Goal: Task Accomplishment & Management: Use online tool/utility

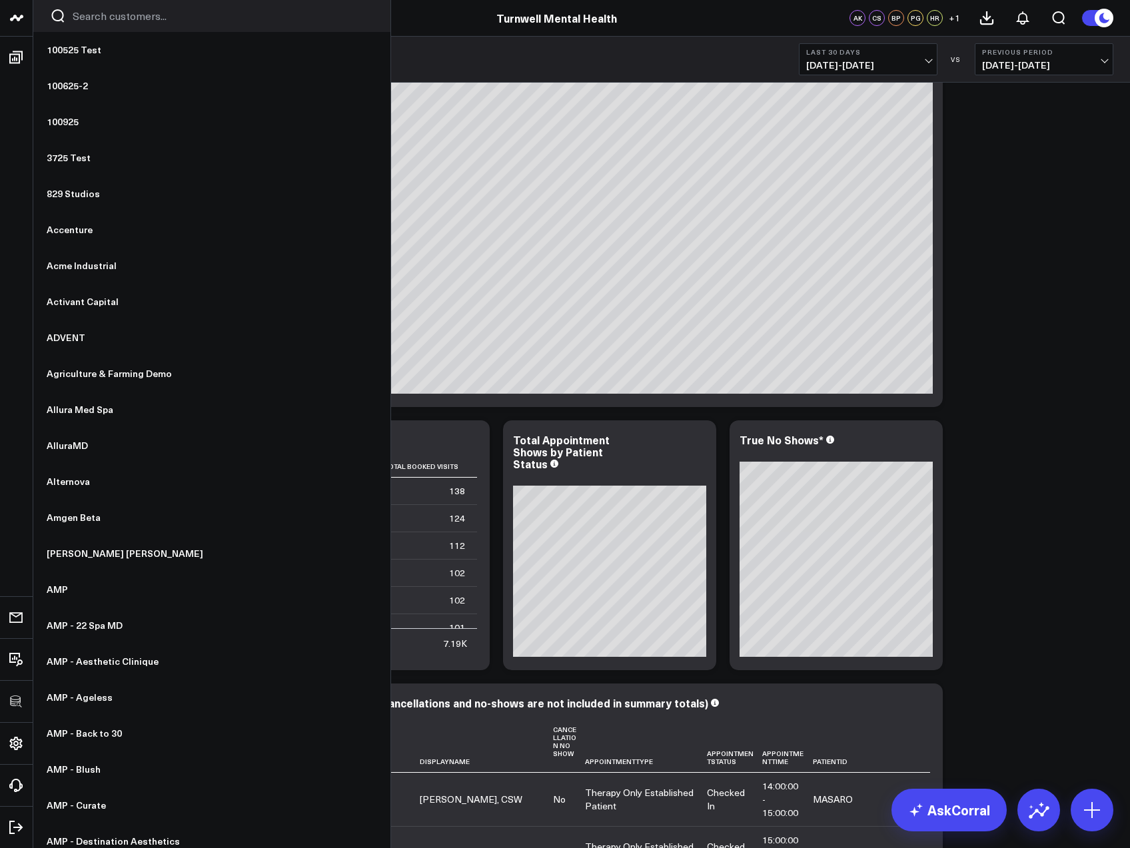
scroll to position [1837, 0]
click at [107, 19] on input "Search customers input" at bounding box center [223, 16] width 301 height 15
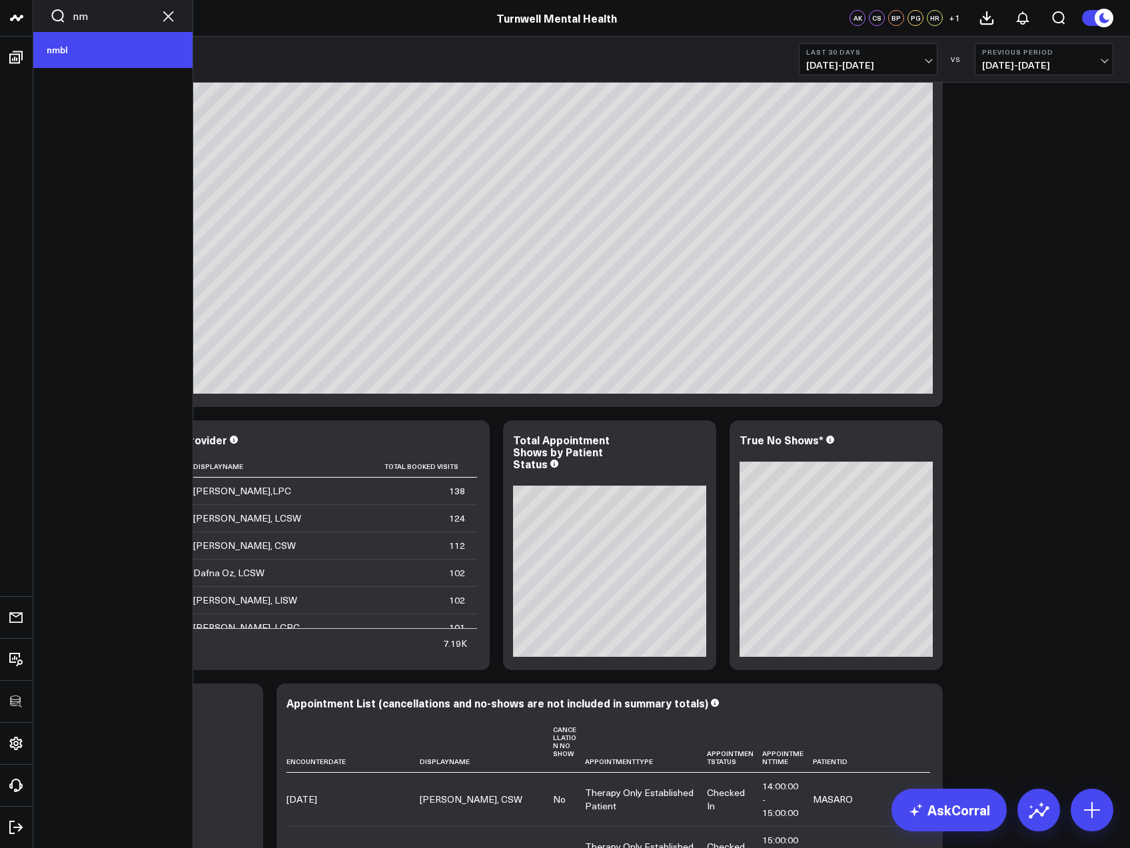
type input "nm"
click at [67, 45] on link "nmbl" at bounding box center [112, 50] width 159 height 36
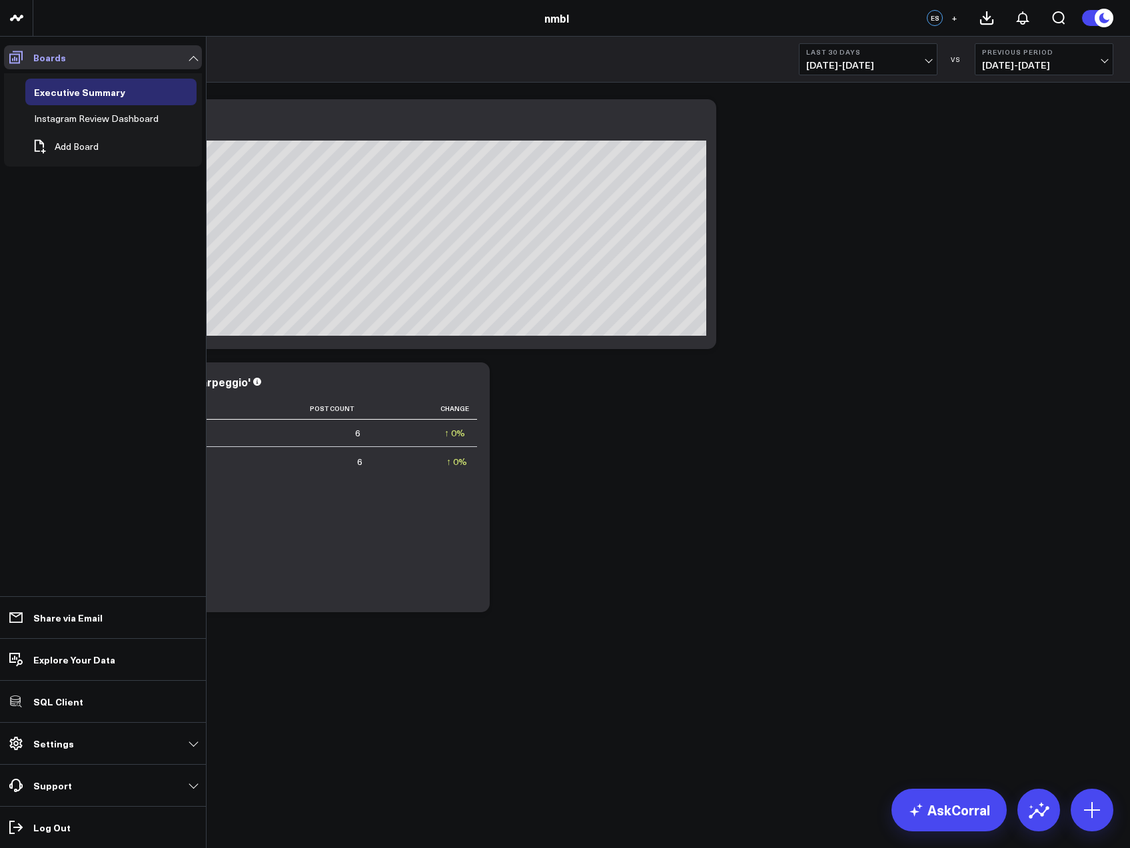
click at [7, 53] on span at bounding box center [16, 57] width 24 height 24
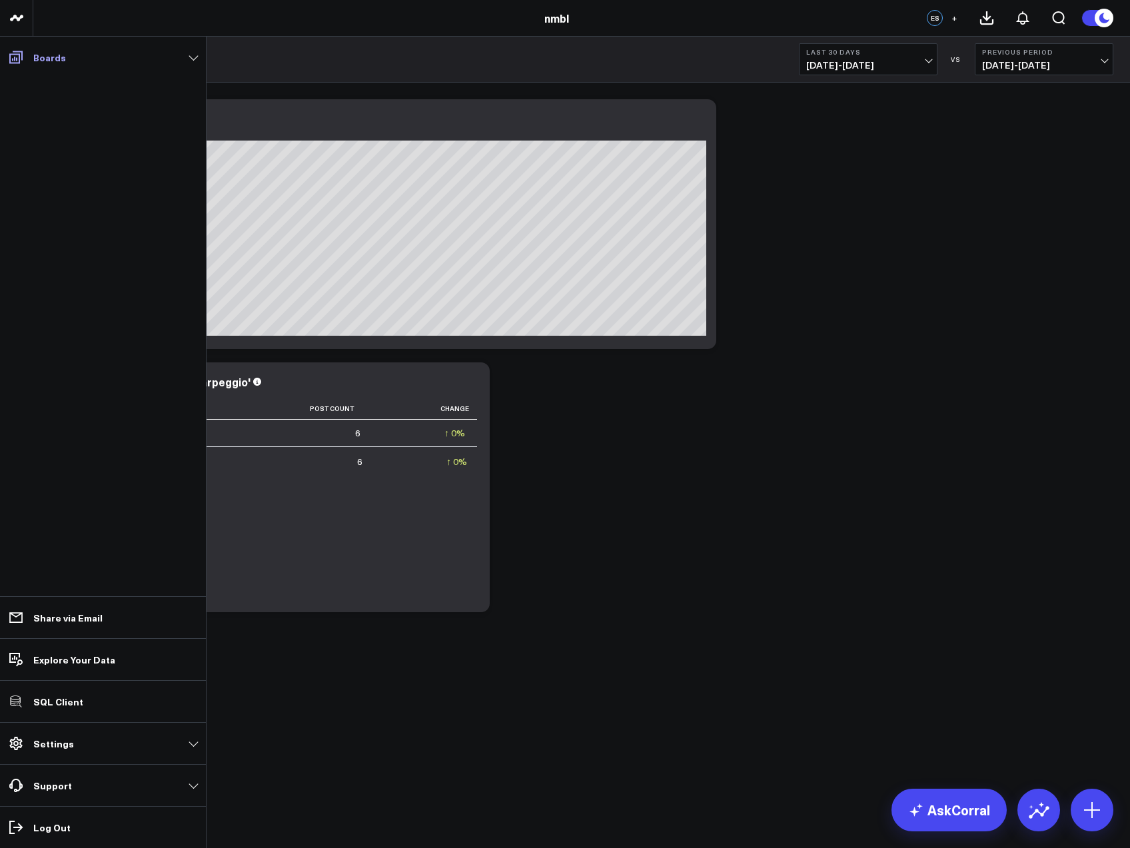
click at [27, 63] on span at bounding box center [16, 57] width 24 height 24
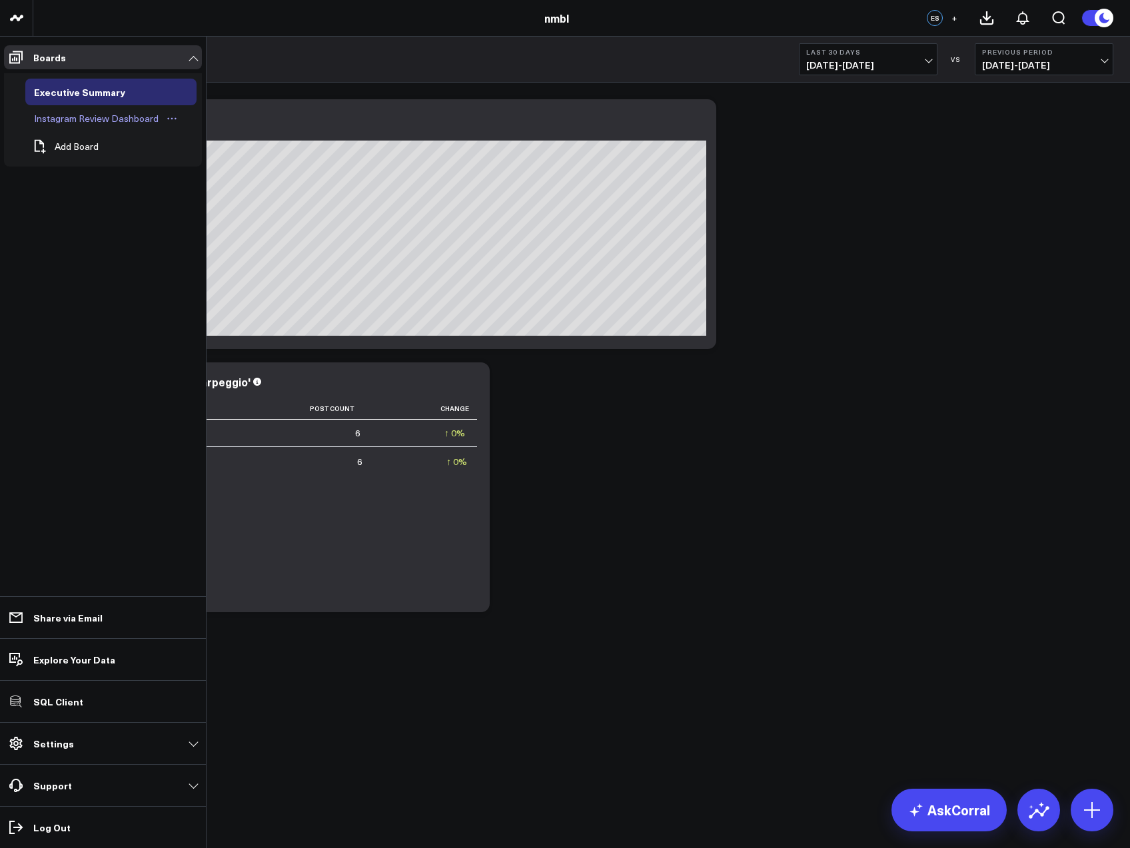
click at [57, 119] on div "Instagram Review Dashboard" at bounding box center [96, 119] width 131 height 16
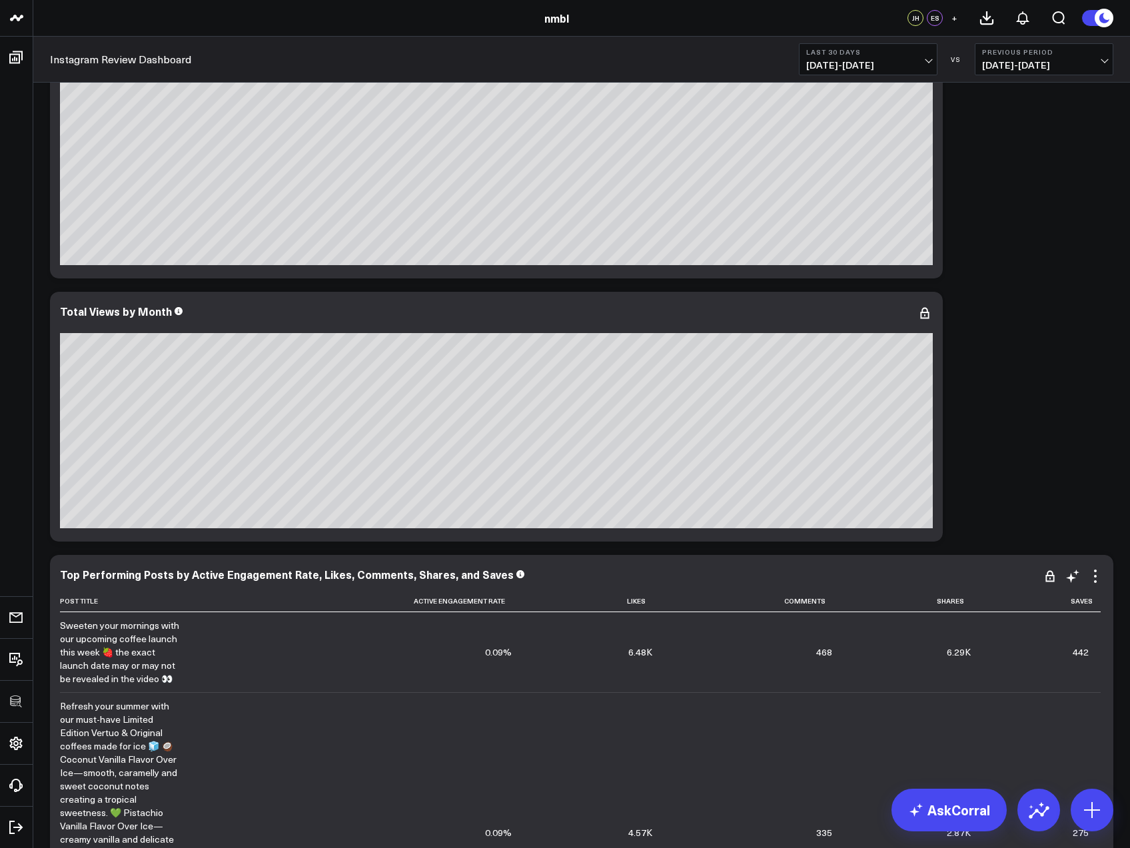
scroll to position [69, 0]
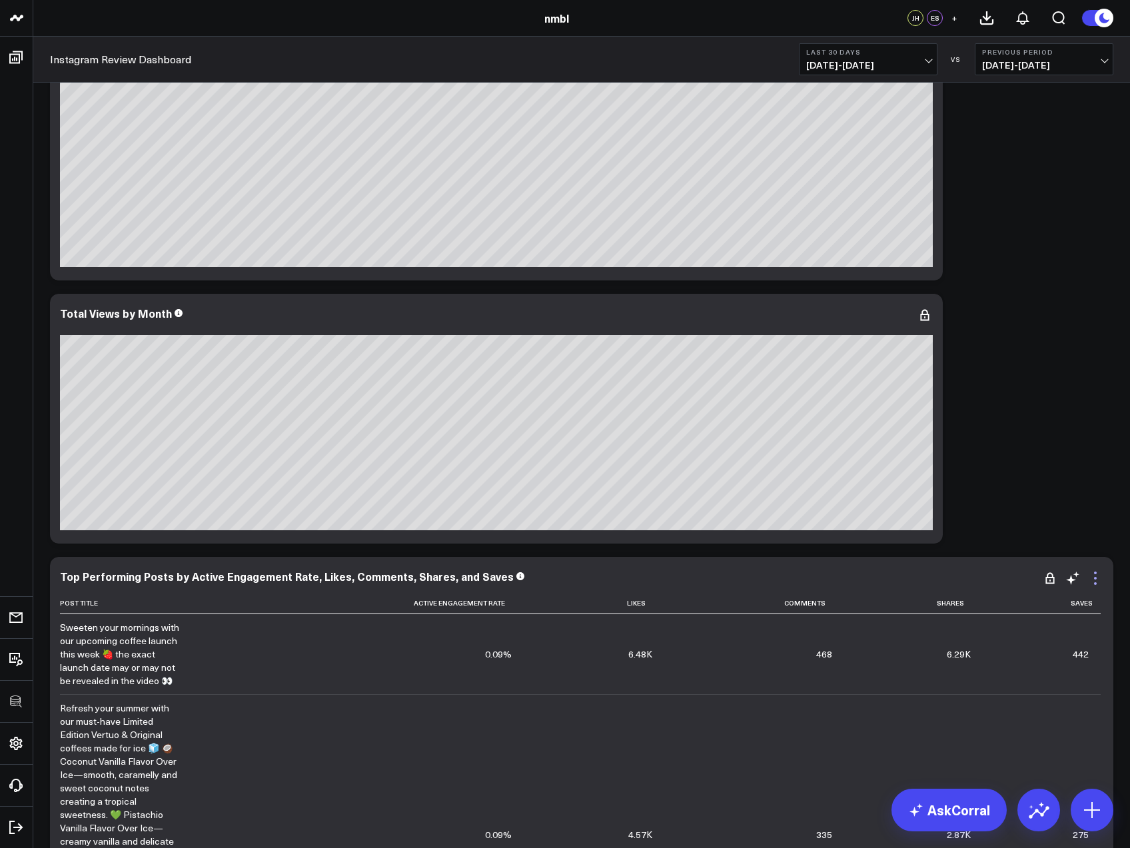
click at [1094, 583] on icon at bounding box center [1095, 583] width 3 height 3
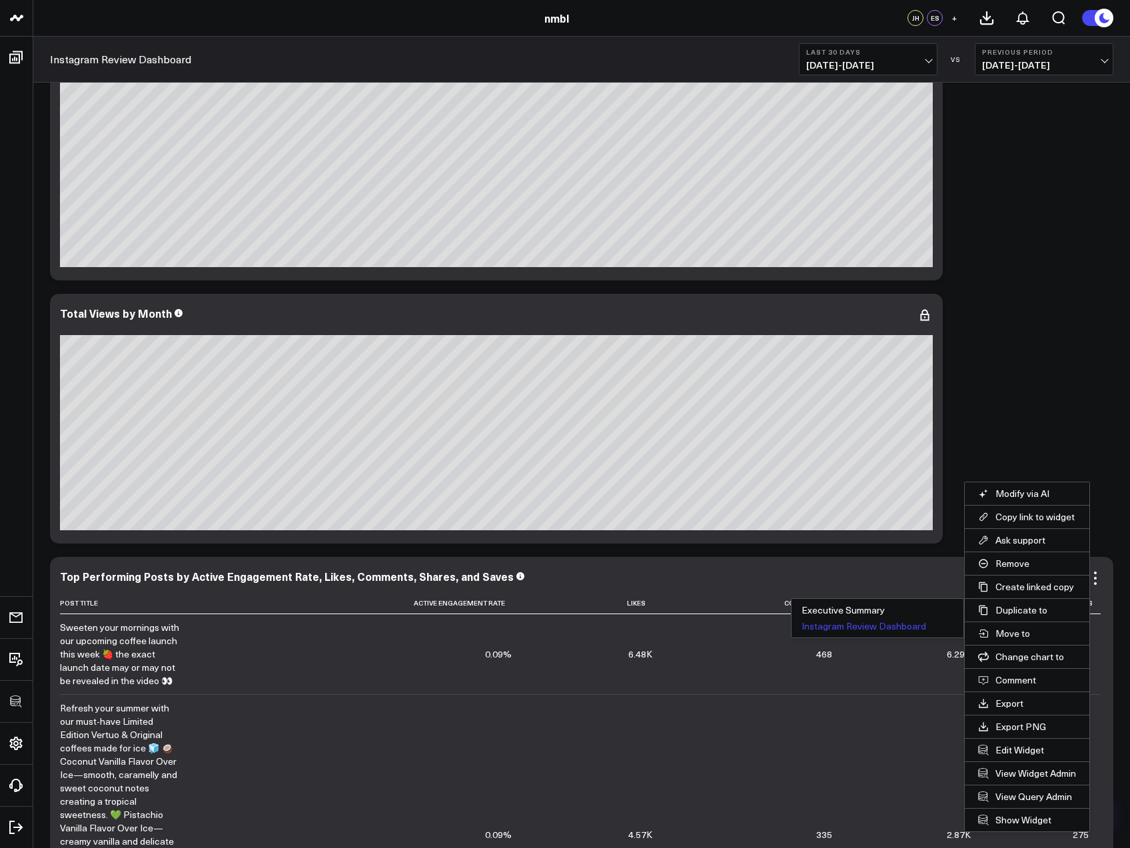
click at [910, 625] on button "Instagram Review Dashboard" at bounding box center [877, 626] width 172 height 16
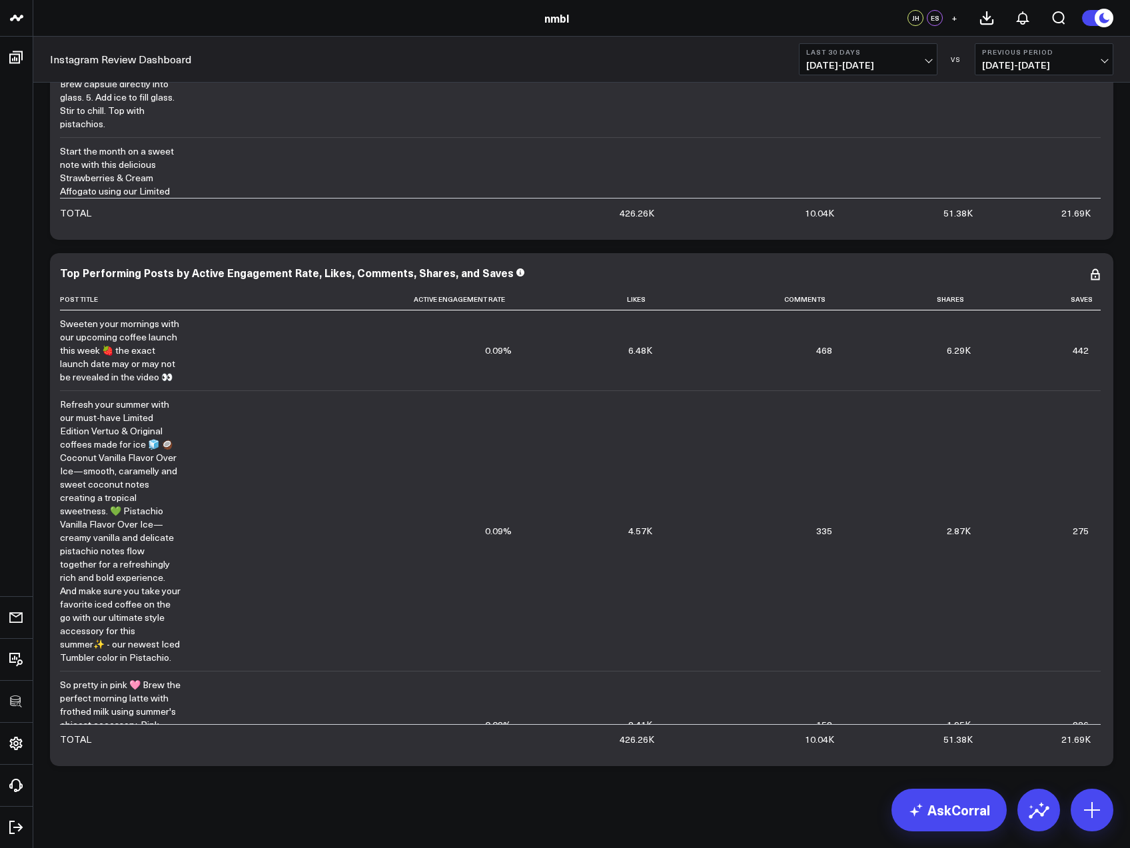
scroll to position [903, 0]
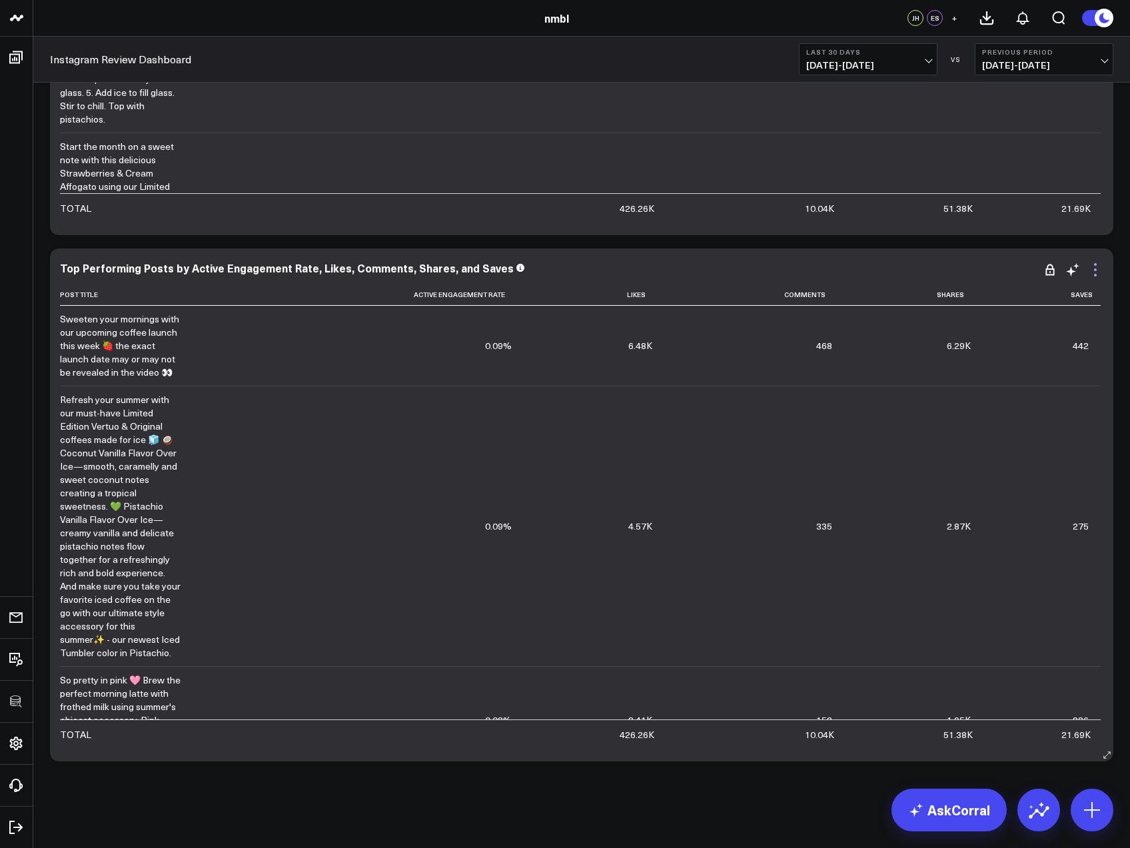
click at [1095, 276] on icon at bounding box center [1095, 275] width 3 height 3
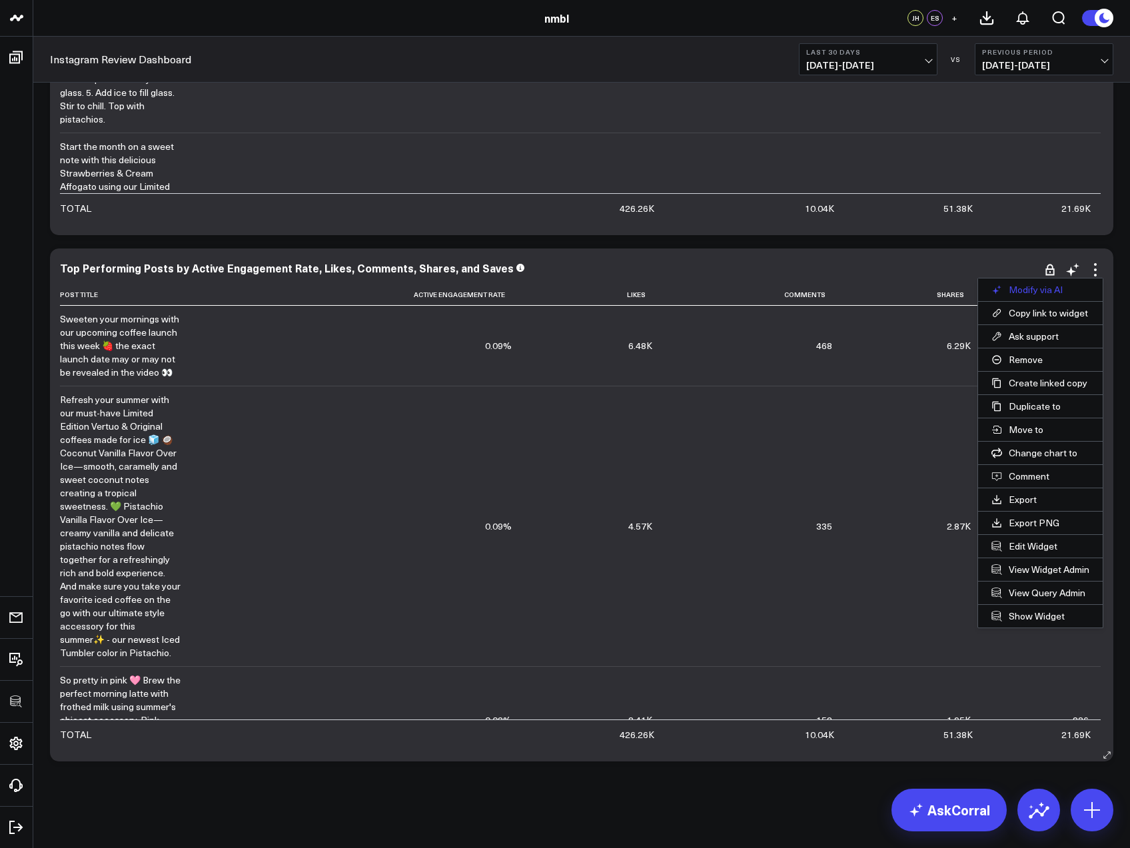
click at [1036, 290] on button "Modify via AI" at bounding box center [1040, 289] width 125 height 23
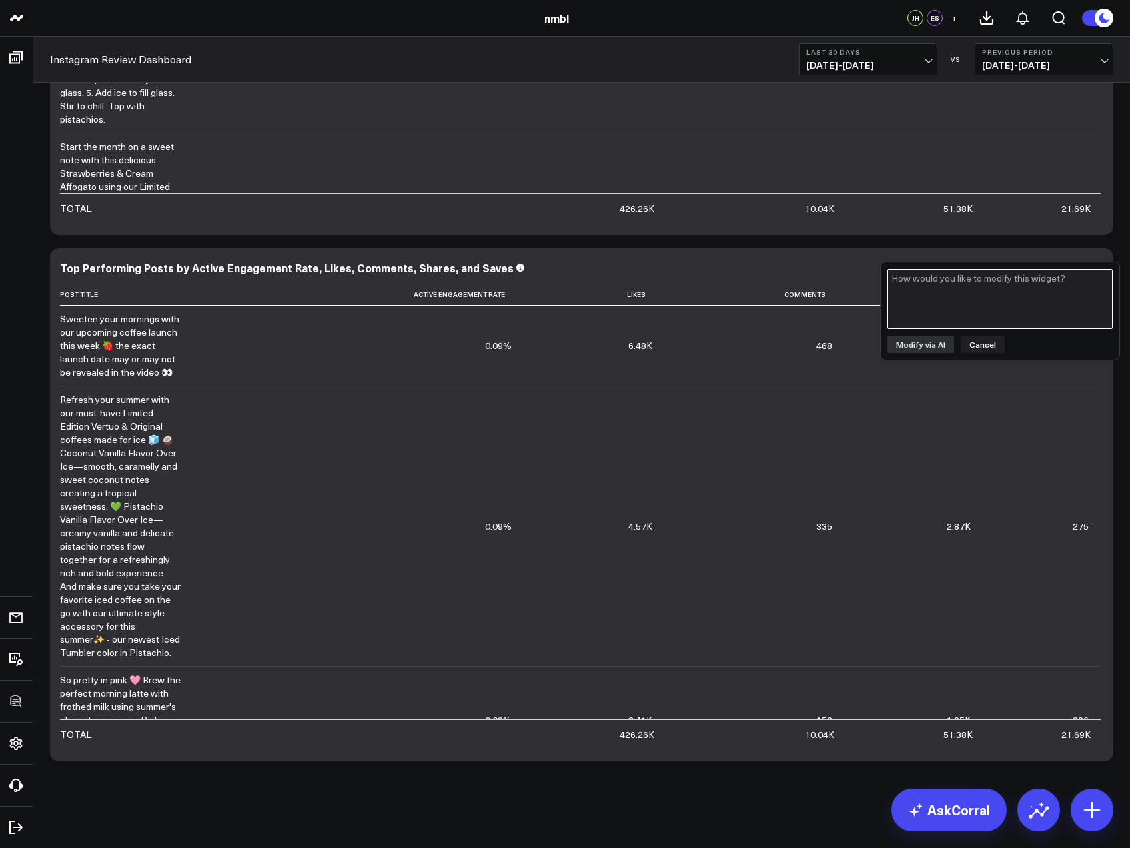
click at [977, 302] on textarea at bounding box center [999, 299] width 225 height 60
type textarea "Multiply active engagement by 100 in the view"
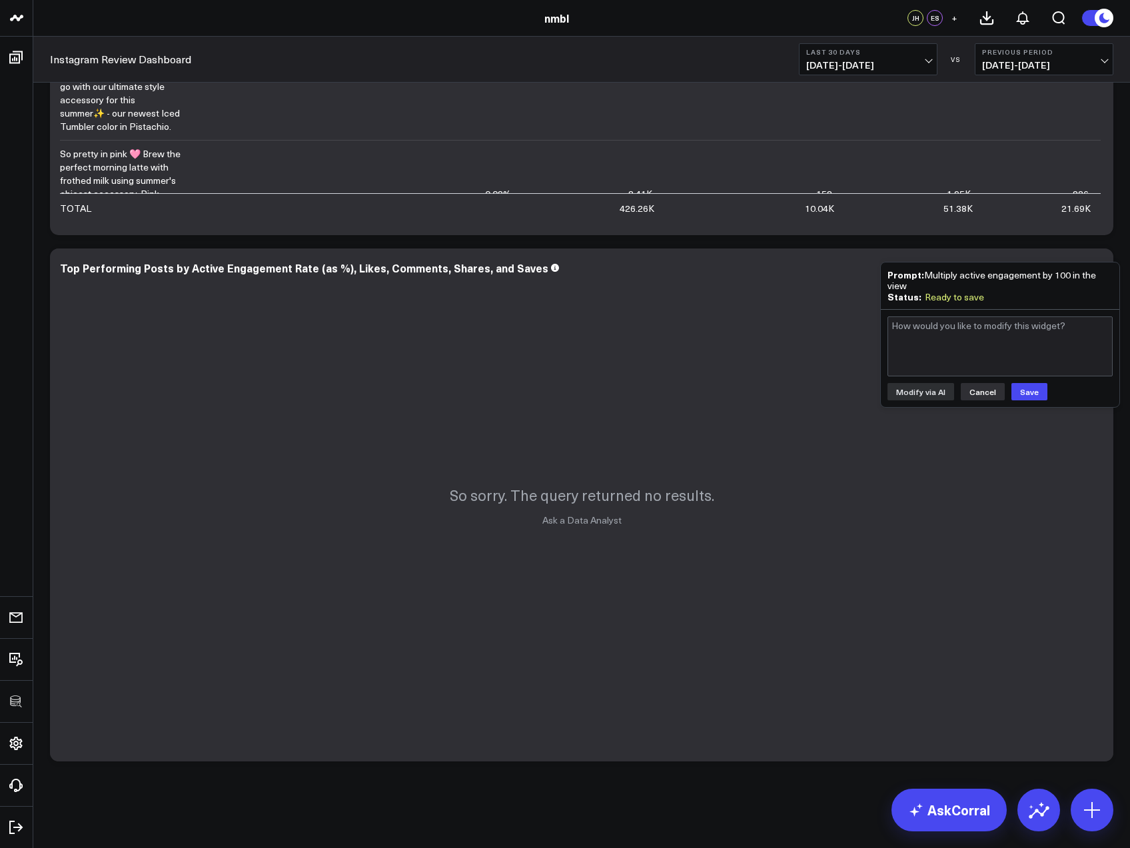
click at [976, 390] on button "Cancel" at bounding box center [982, 391] width 44 height 17
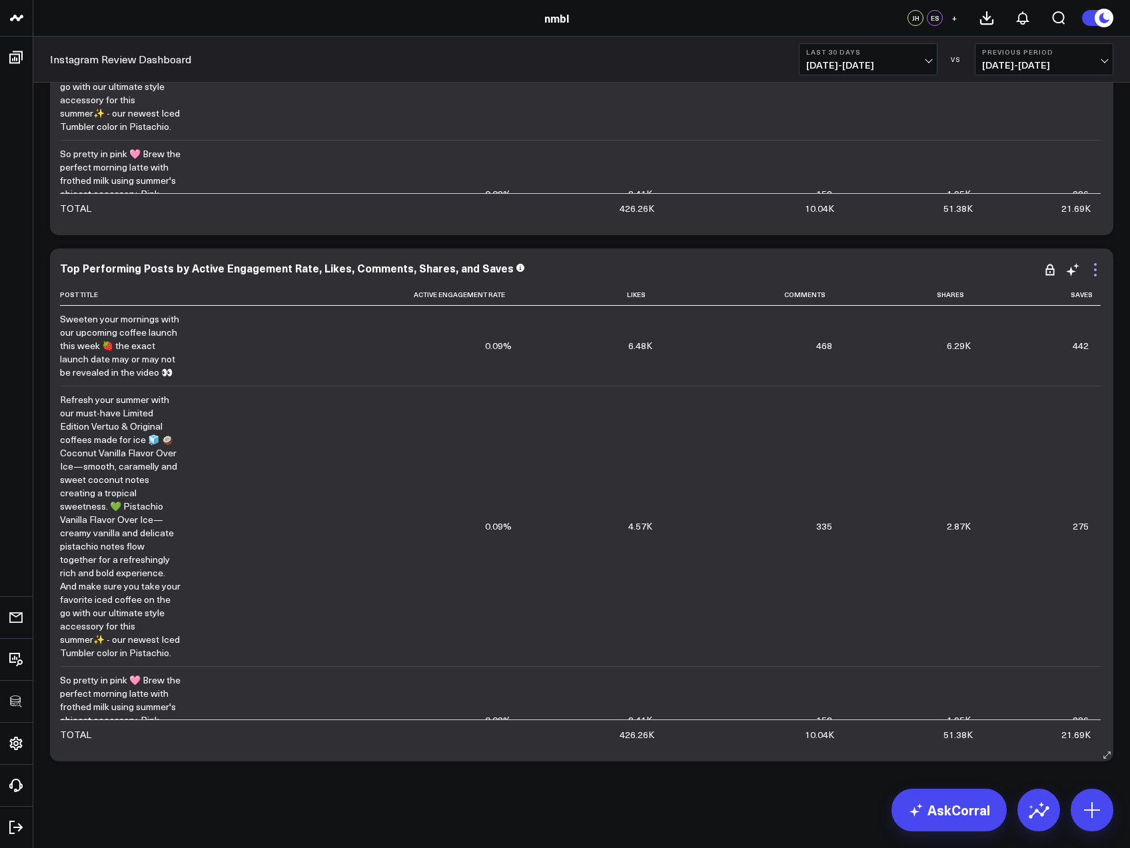
click at [1096, 272] on icon at bounding box center [1095, 270] width 16 height 16
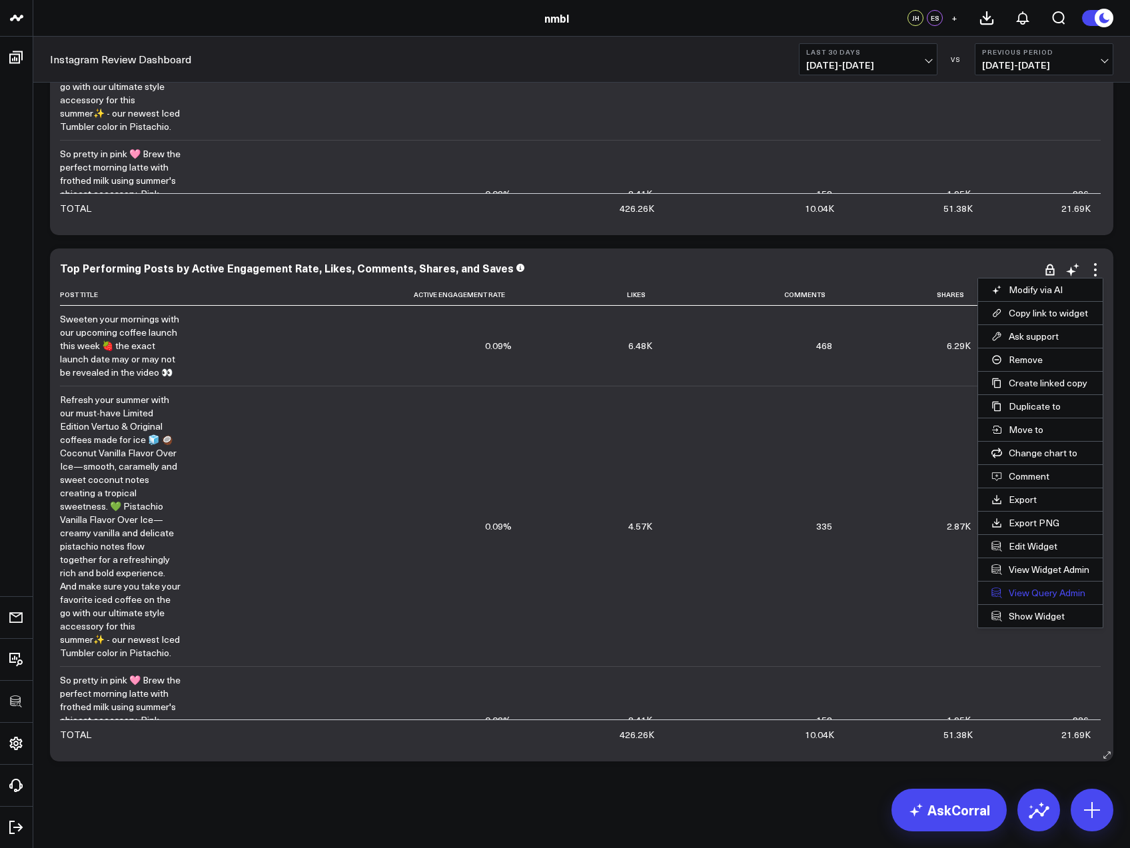
click at [1040, 596] on link "View Query Admin" at bounding box center [1040, 592] width 125 height 23
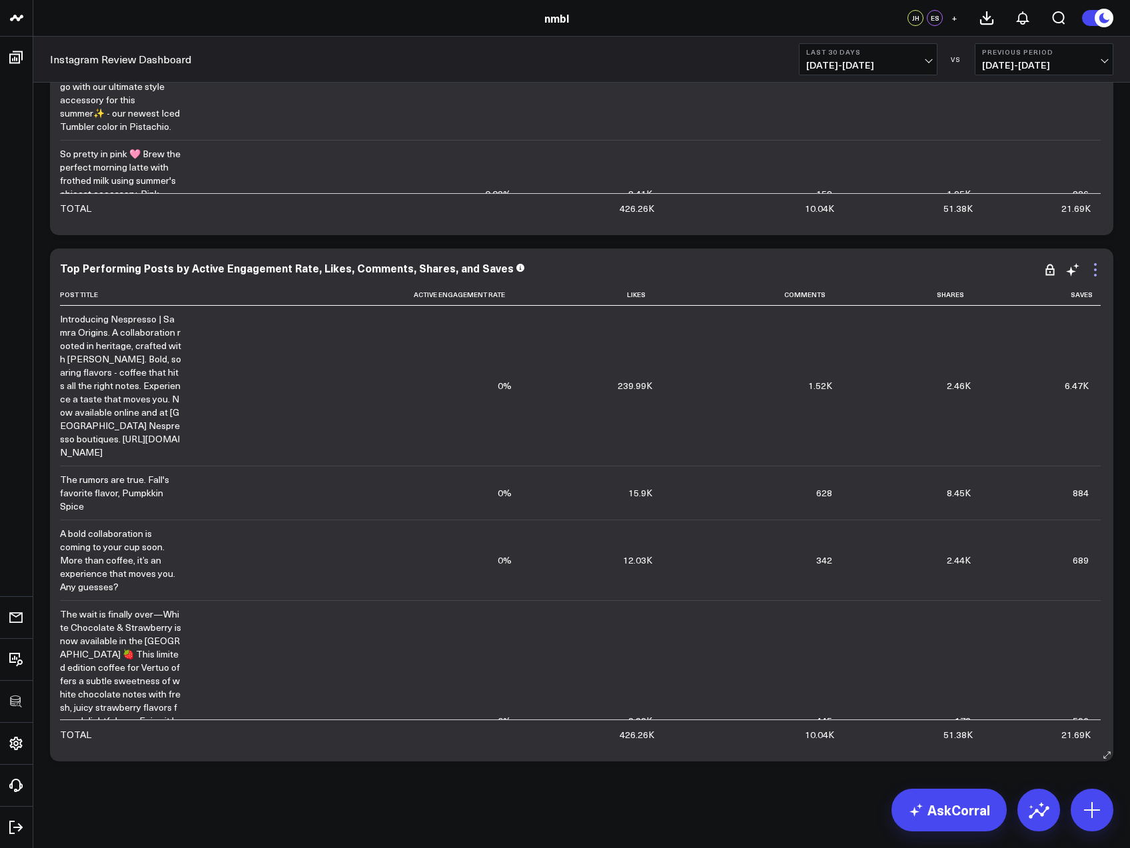
click at [1098, 275] on icon at bounding box center [1095, 270] width 16 height 16
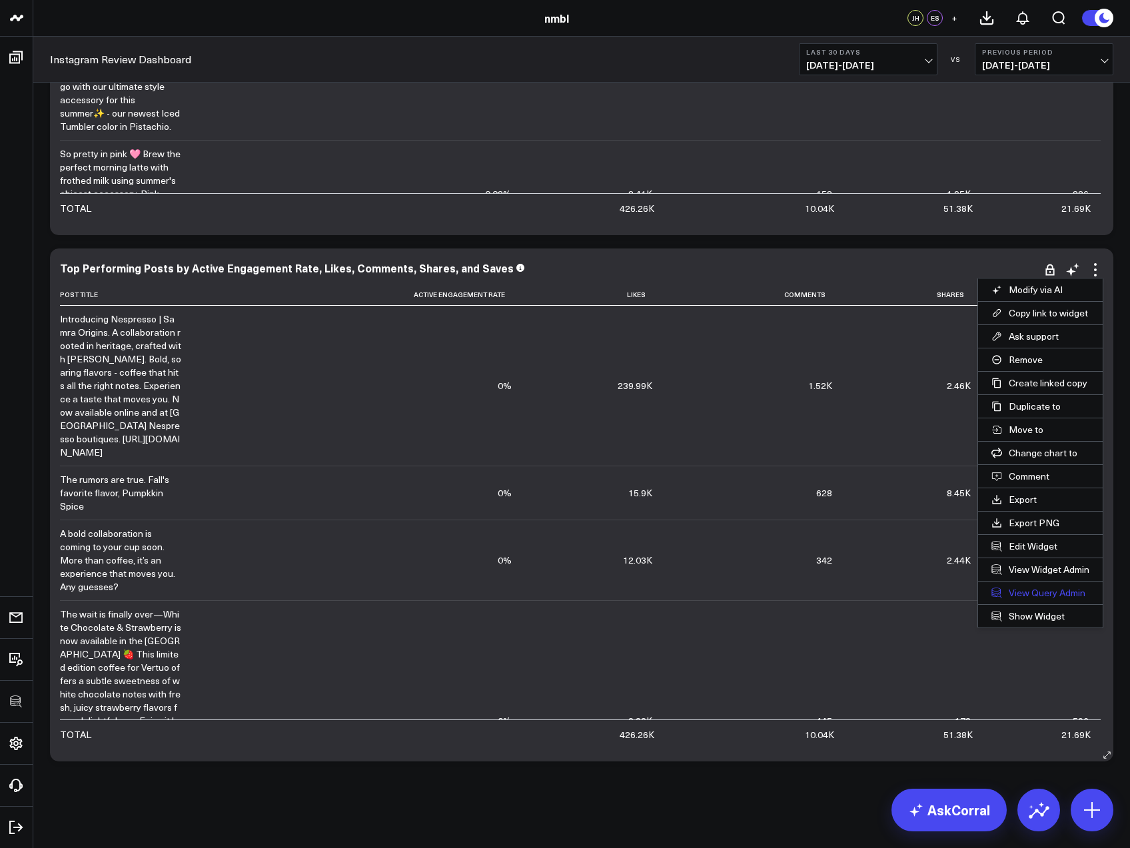
click at [1028, 591] on link "View Query Admin" at bounding box center [1040, 592] width 125 height 23
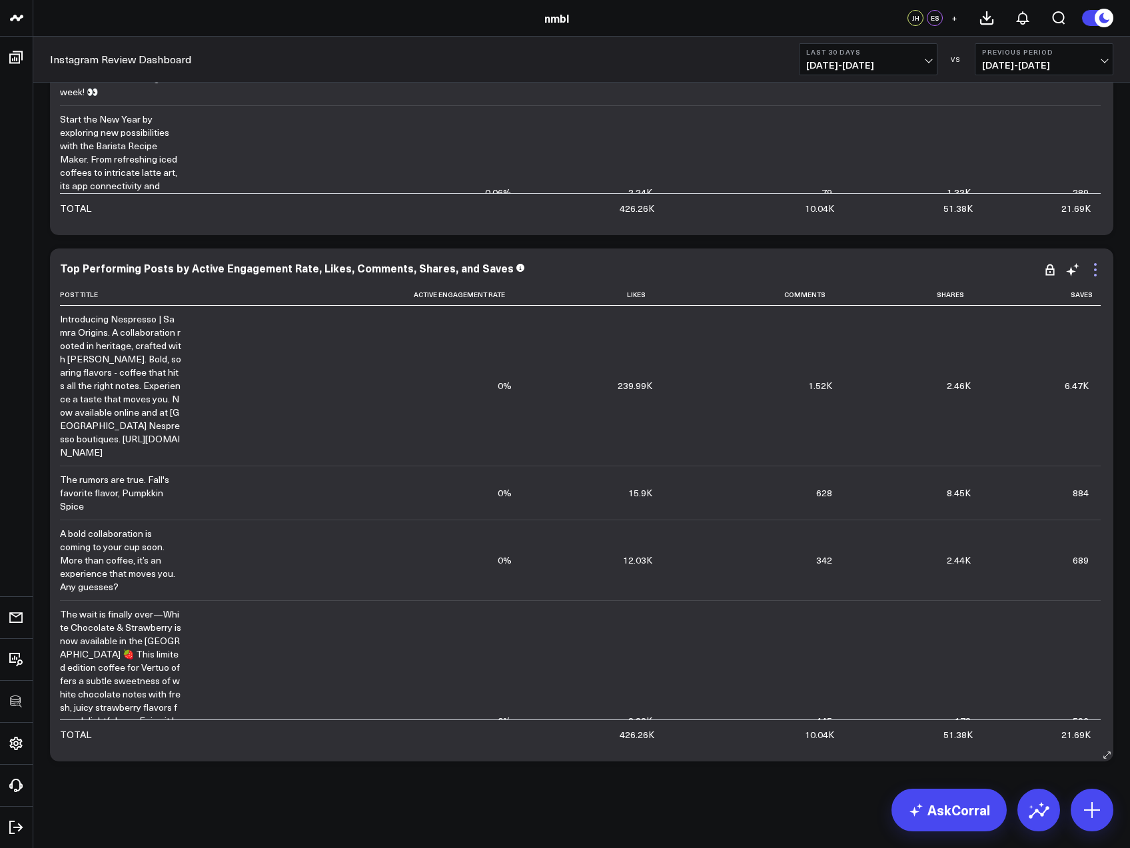
click at [1094, 272] on icon at bounding box center [1095, 270] width 16 height 16
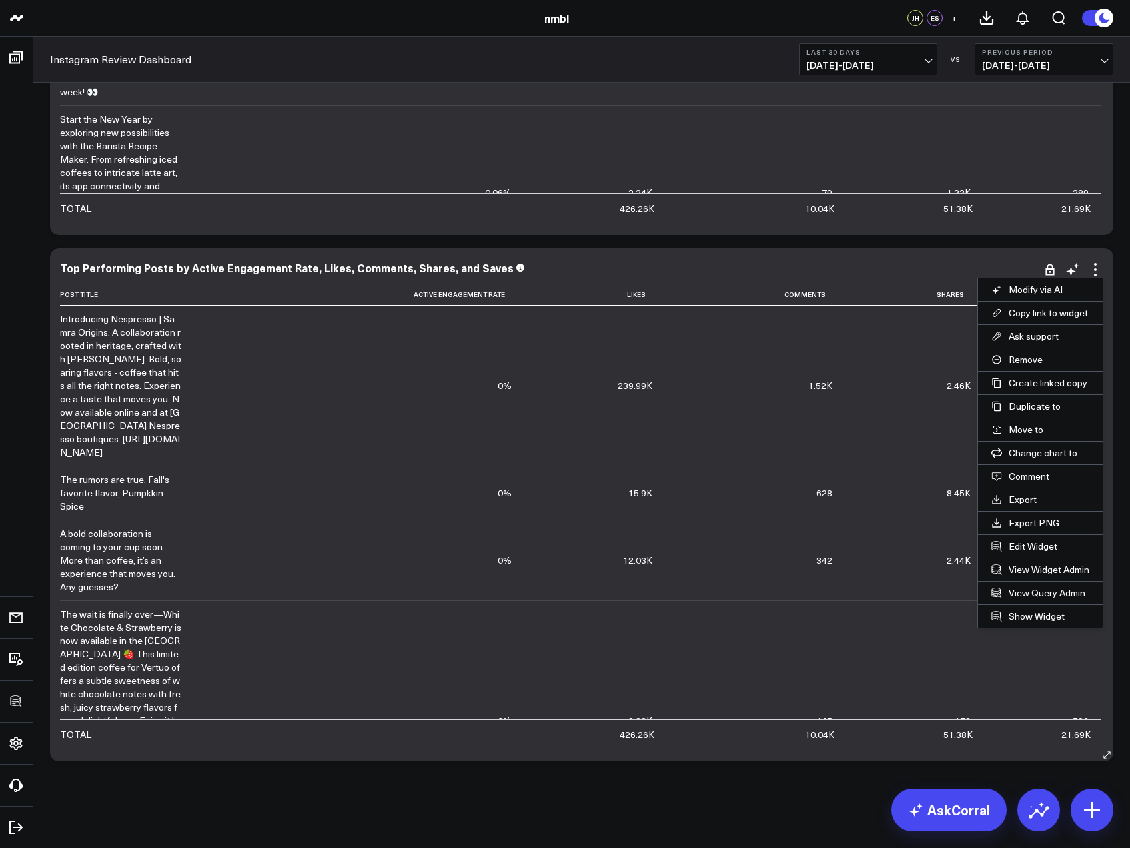
click at [878, 272] on div "Top Performing Posts by Active Engagement Rate, Likes, Comments, Shares, and Sa…" at bounding box center [581, 268] width 1043 height 12
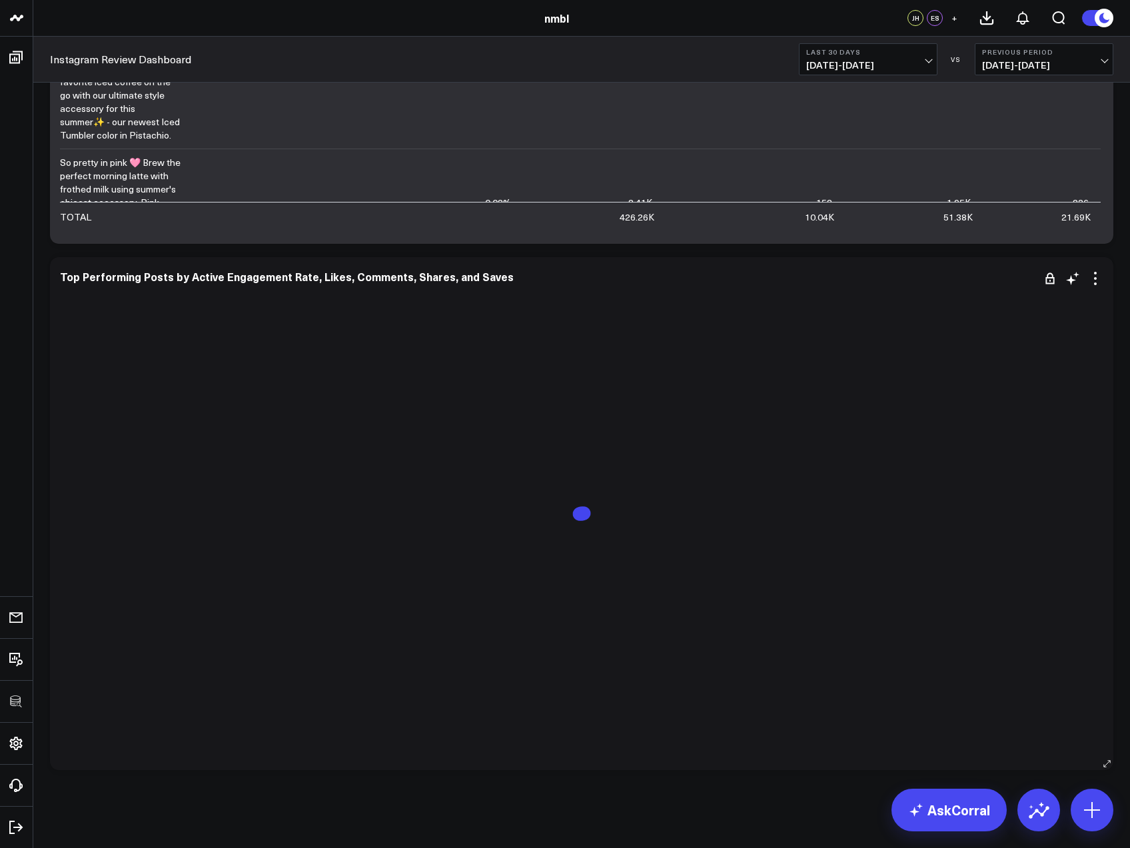
scroll to position [903, 0]
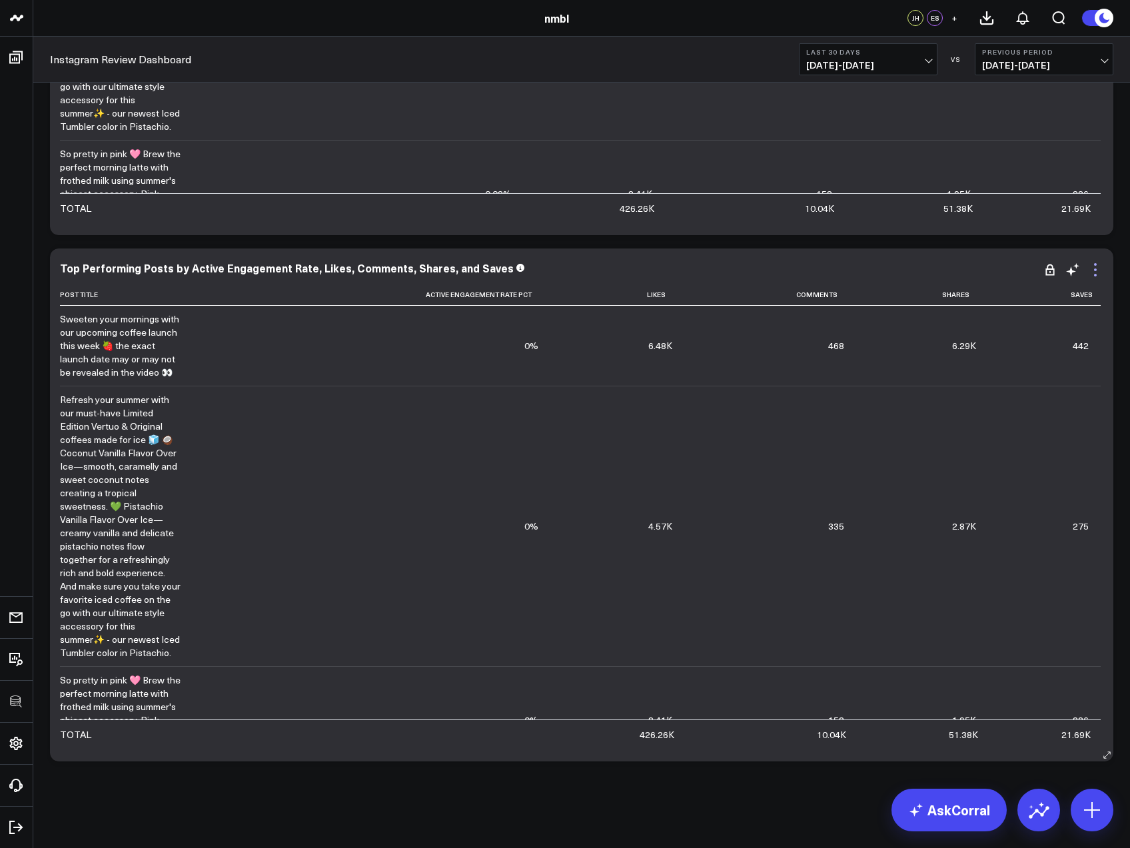
click at [1096, 269] on icon at bounding box center [1095, 269] width 3 height 3
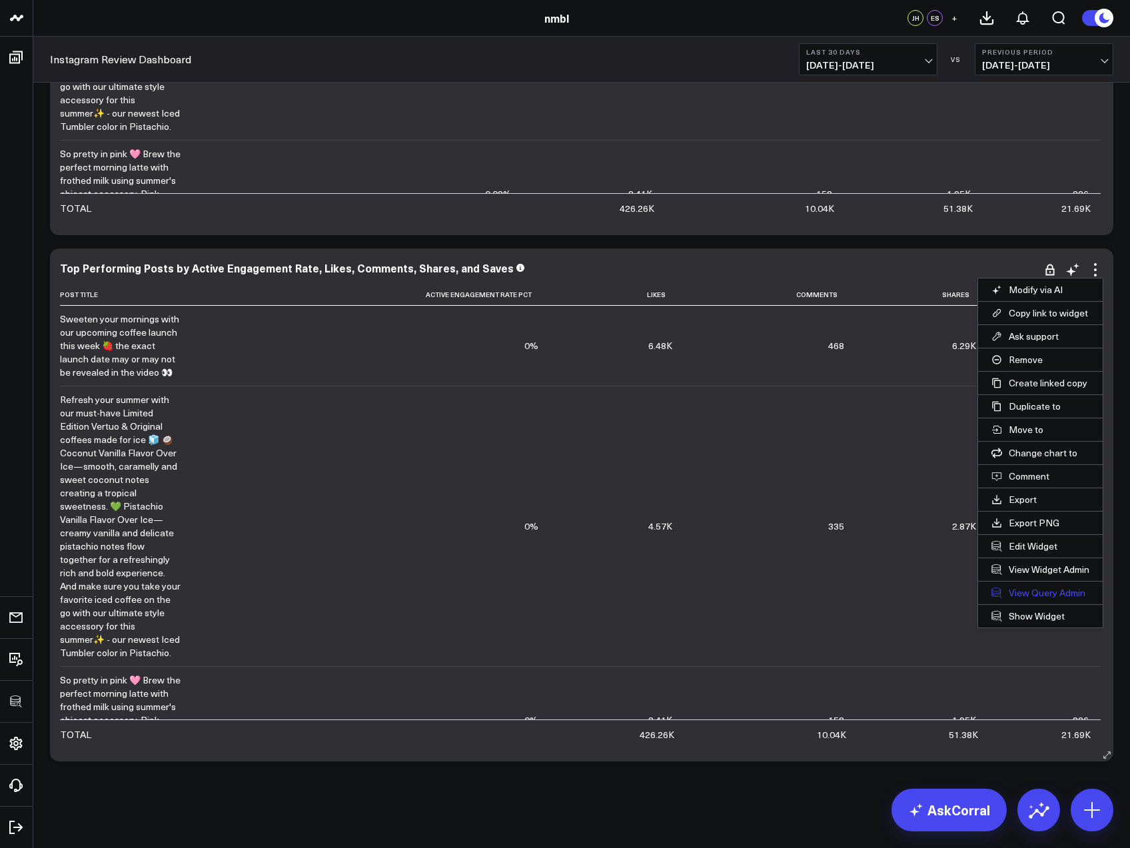
click at [1046, 591] on link "View Query Admin" at bounding box center [1040, 592] width 125 height 23
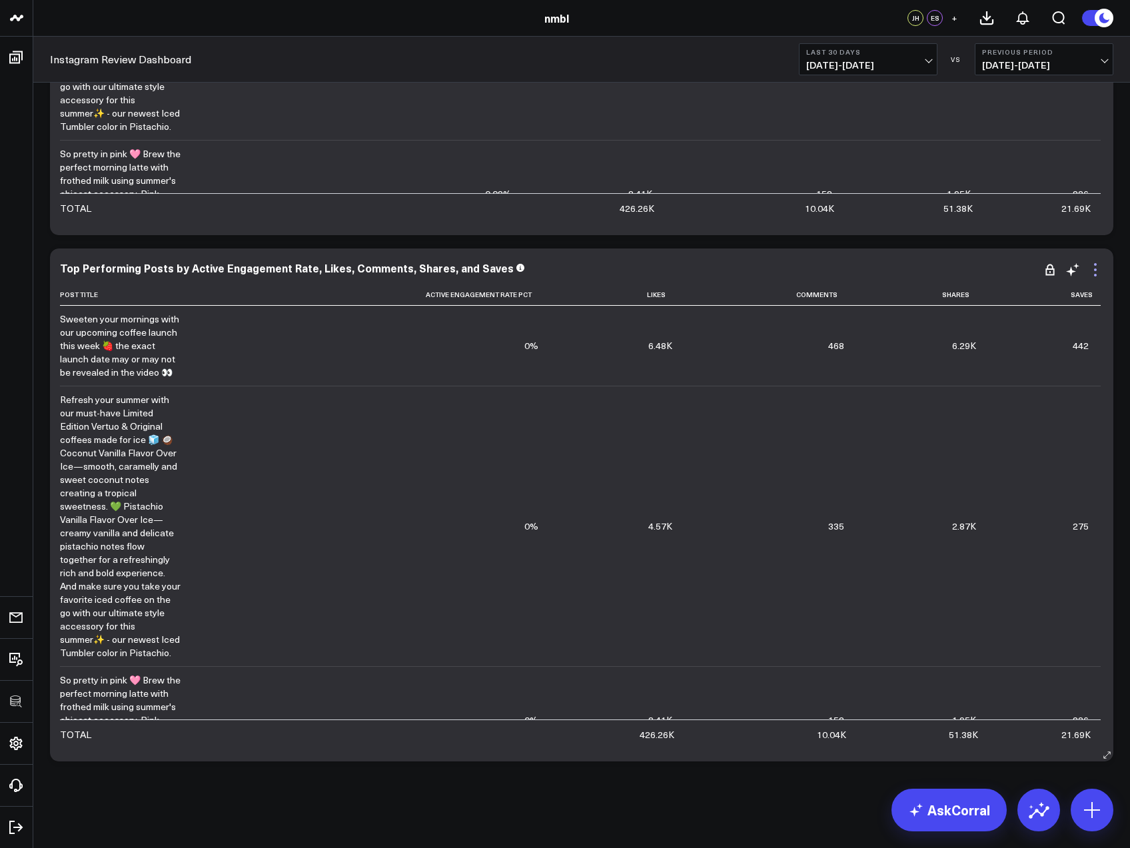
click at [1096, 273] on icon at bounding box center [1095, 270] width 16 height 16
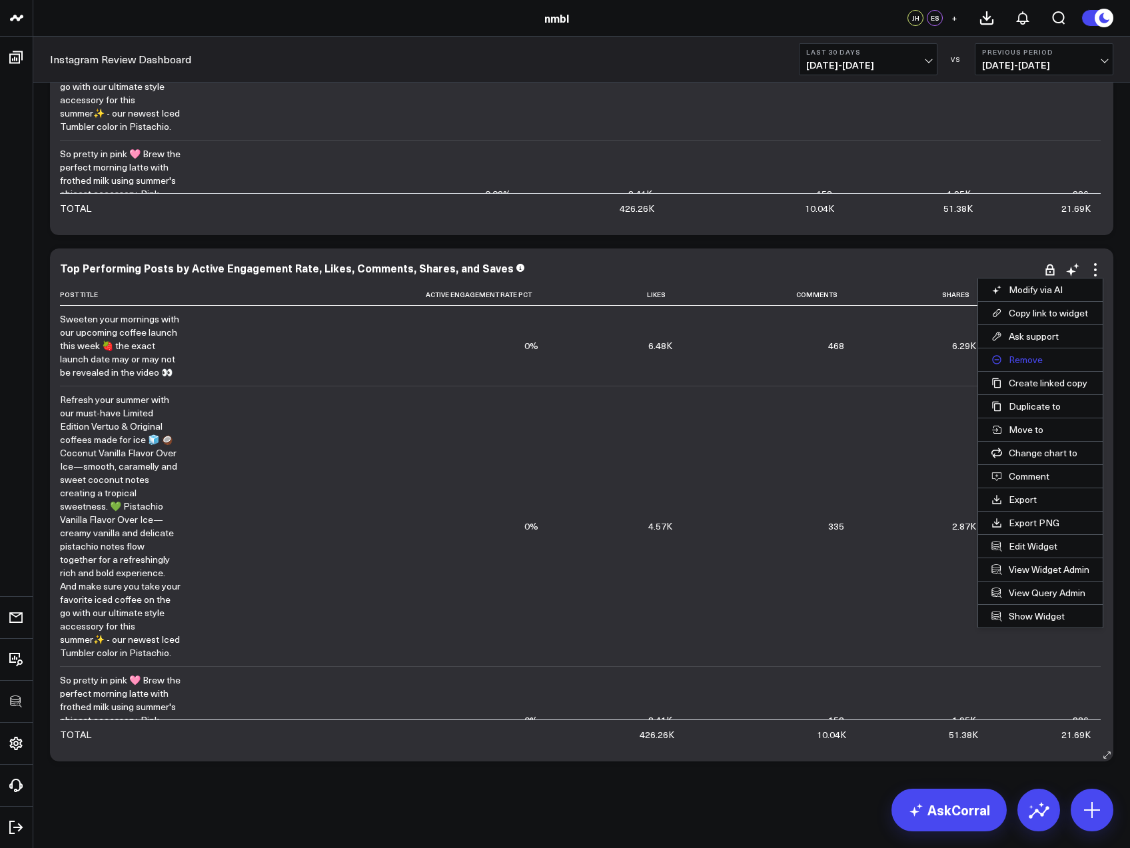
click at [1024, 358] on button "Remove" at bounding box center [1040, 359] width 125 height 23
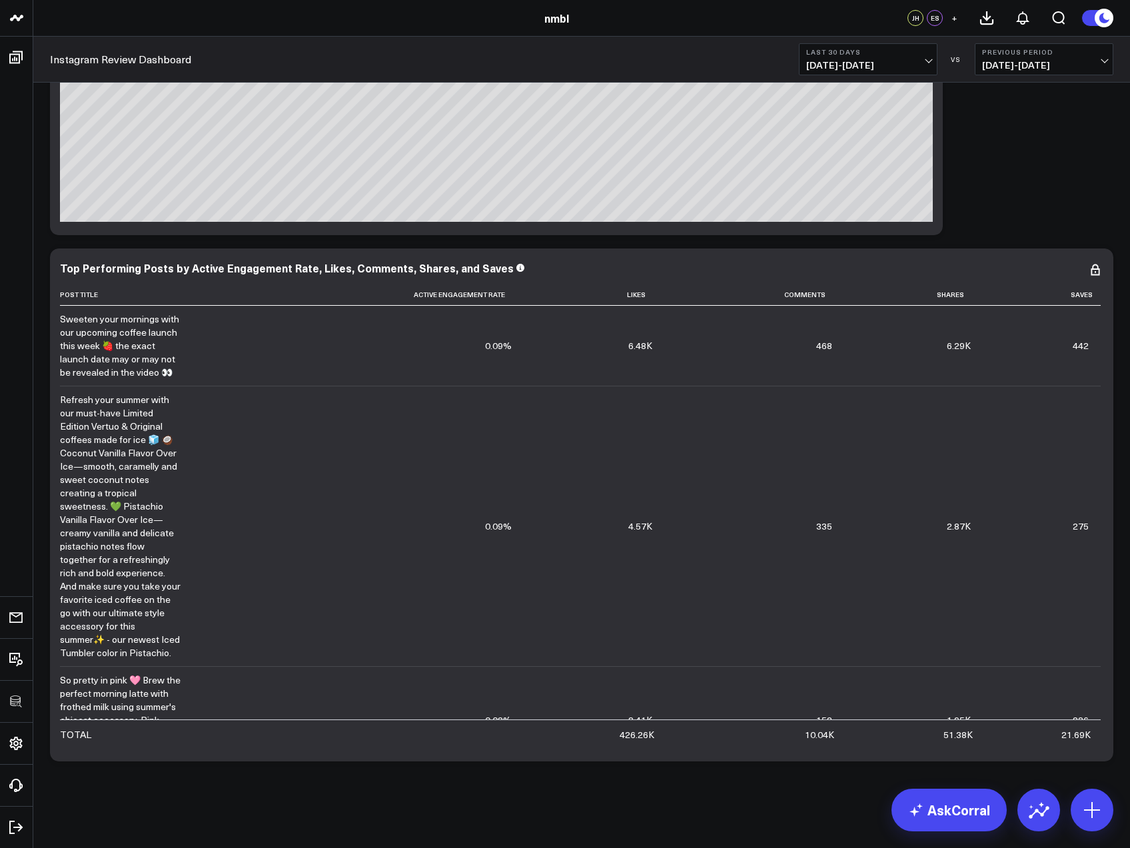
scroll to position [377, 0]
click at [1094, 269] on icon at bounding box center [1095, 269] width 3 height 3
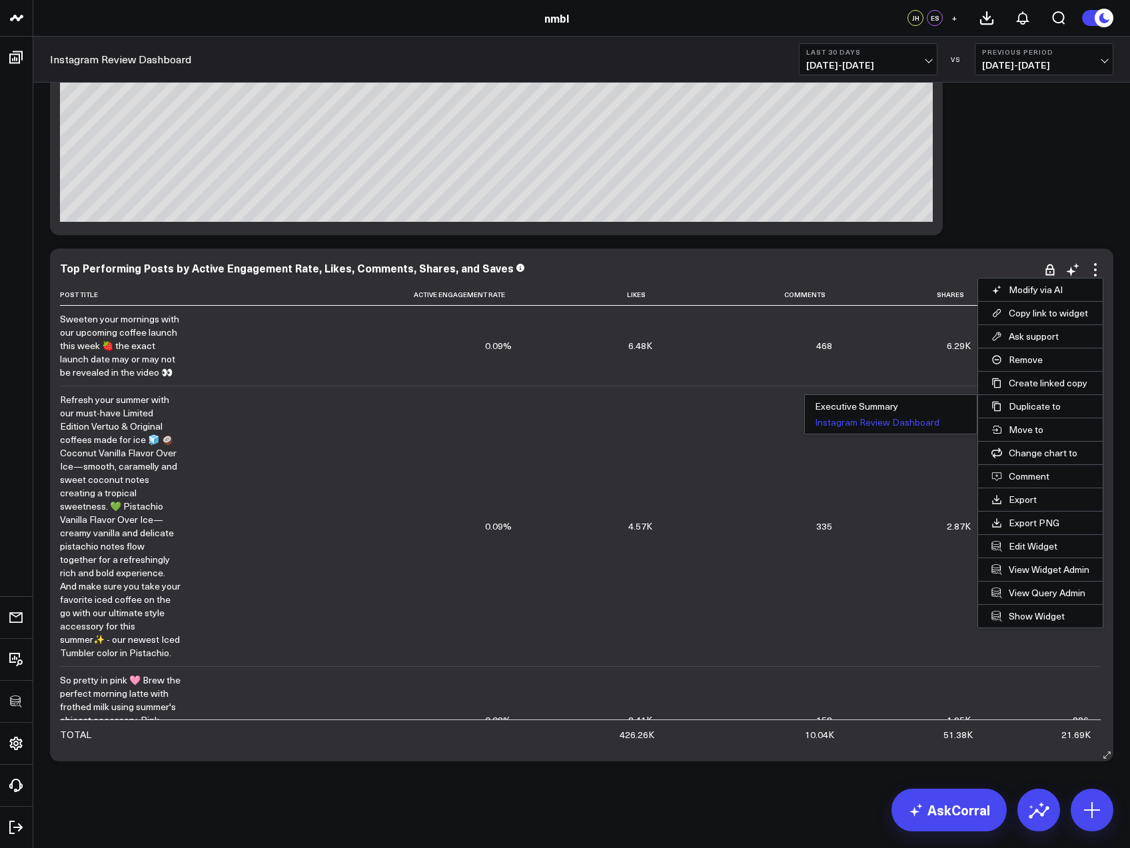
click at [950, 418] on button "Instagram Review Dashboard" at bounding box center [891, 422] width 172 height 16
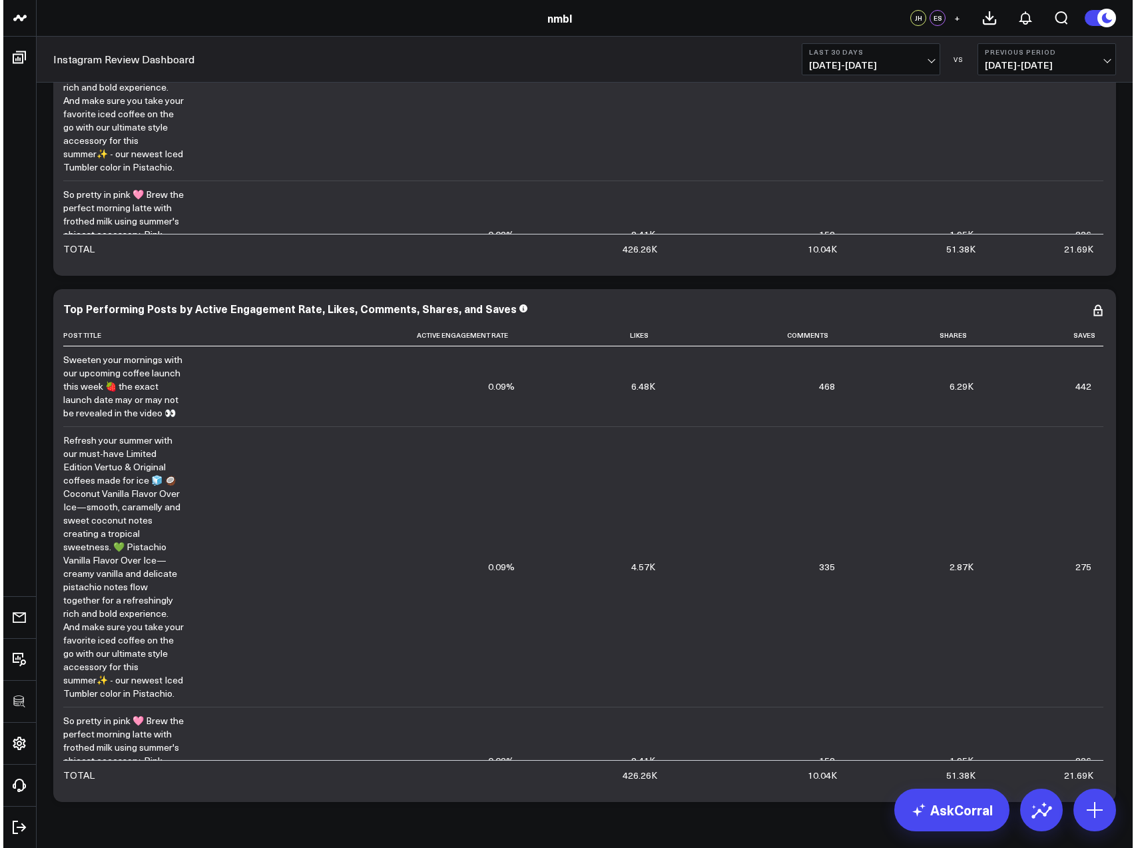
scroll to position [903, 0]
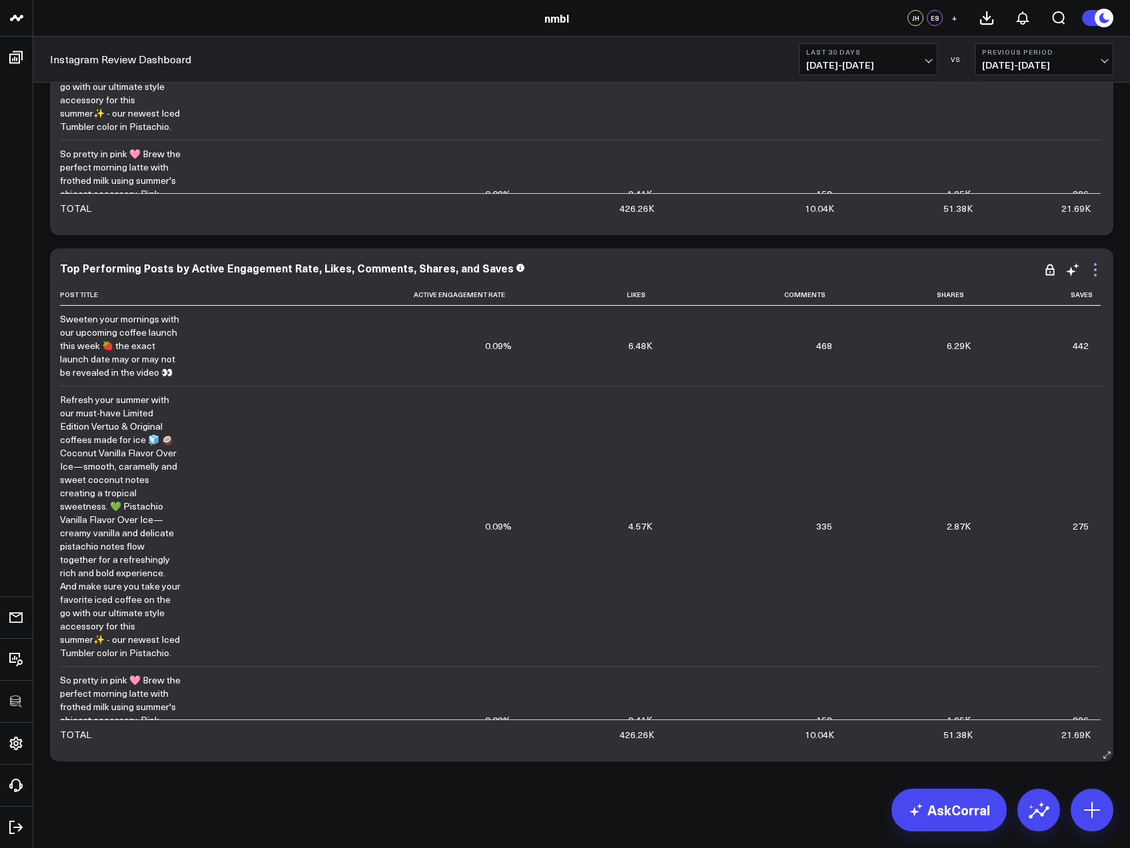
click at [1097, 273] on icon at bounding box center [1095, 270] width 16 height 16
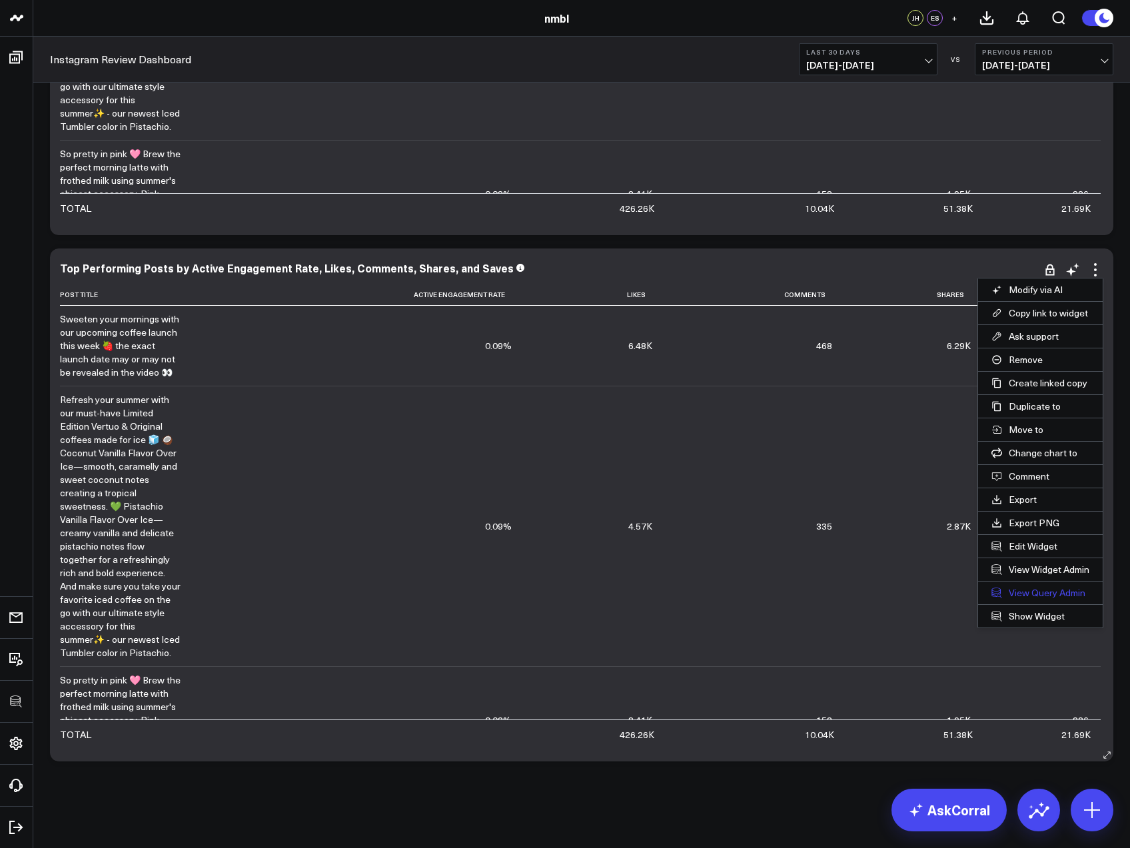
click at [1032, 592] on link "View Query Admin" at bounding box center [1040, 592] width 125 height 23
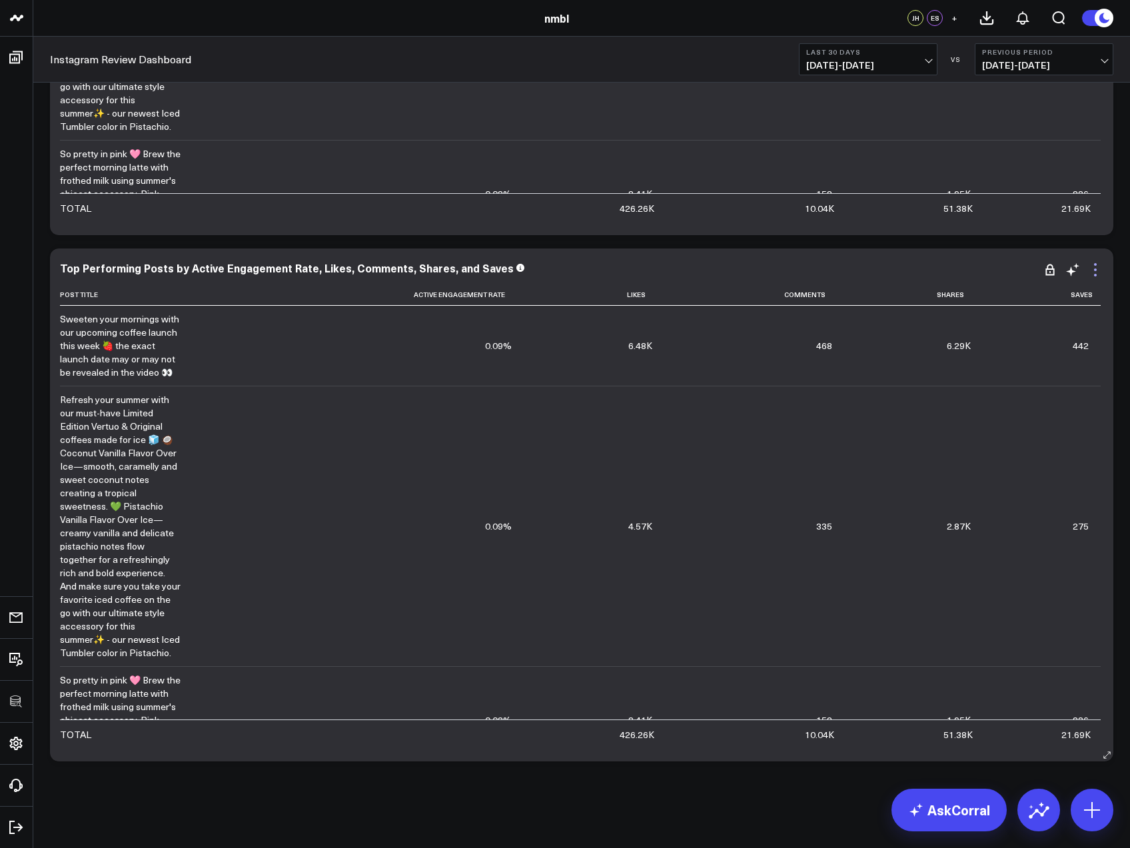
click at [1094, 267] on icon at bounding box center [1095, 270] width 16 height 16
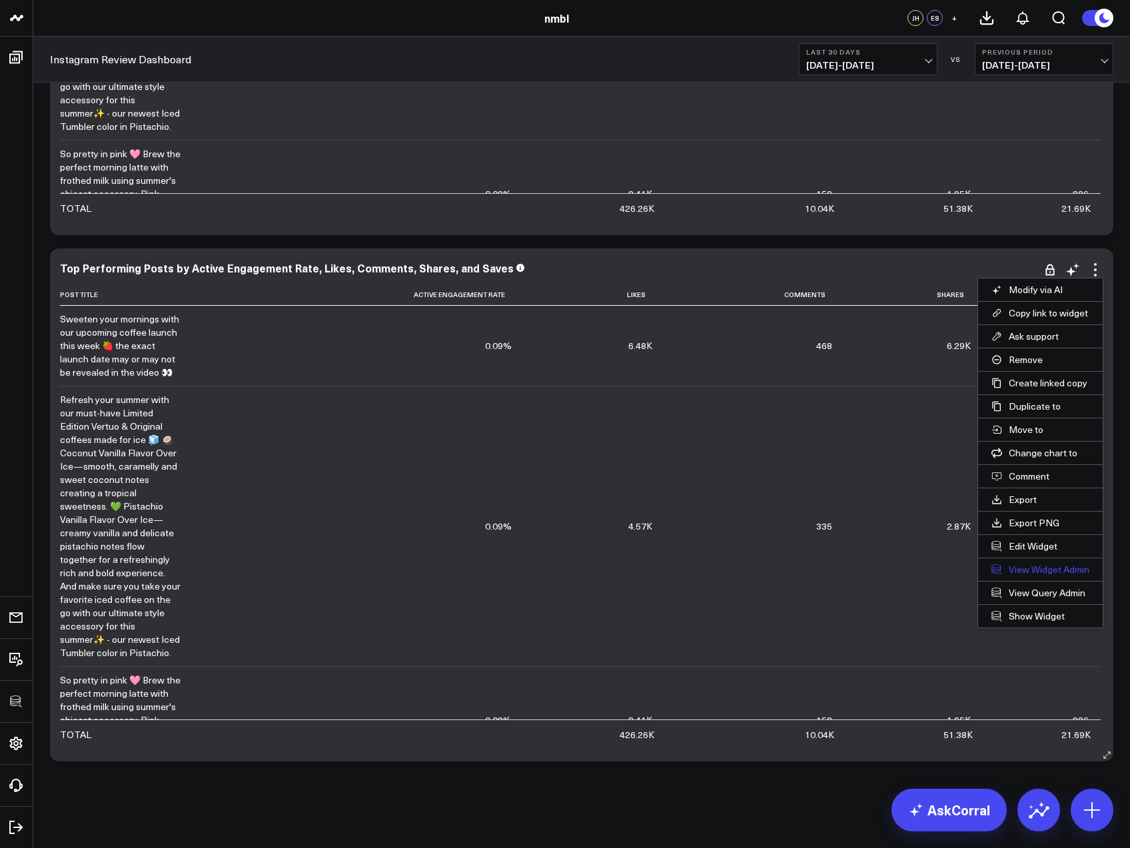
click at [1040, 566] on link "View Widget Admin" at bounding box center [1040, 569] width 125 height 23
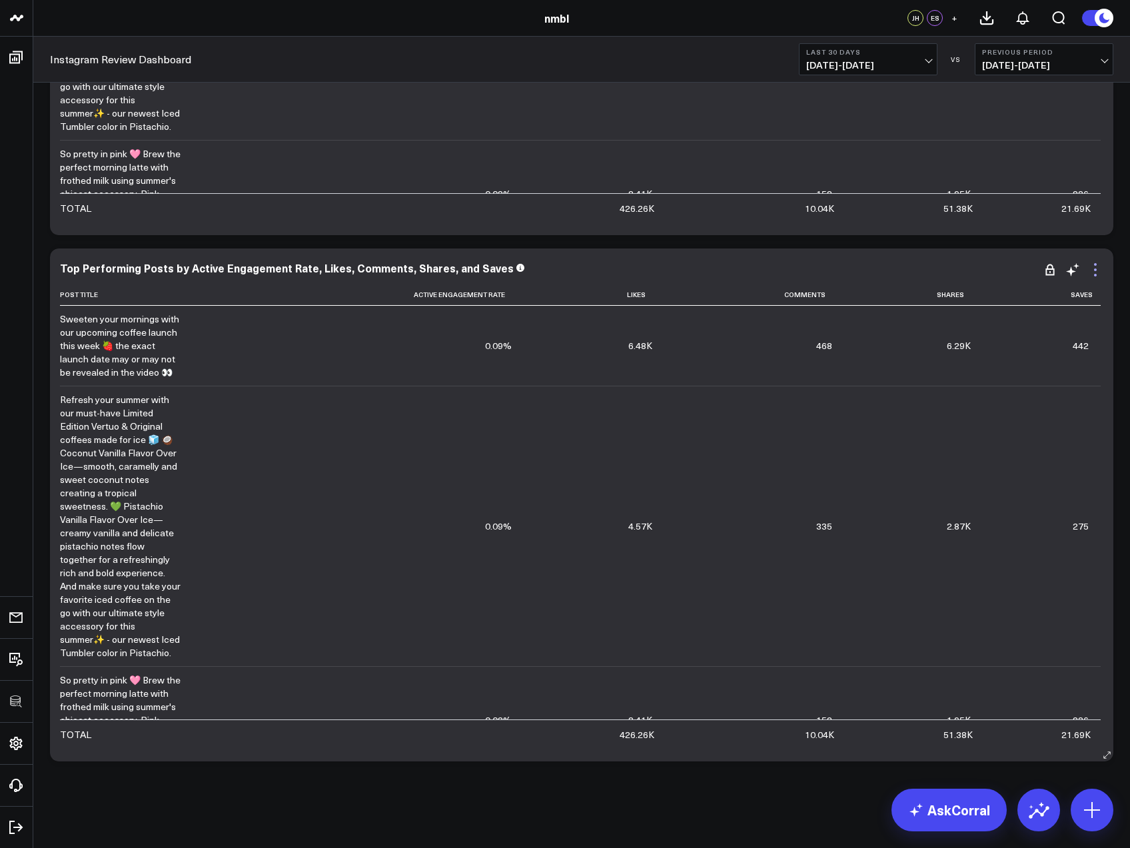
click at [1095, 272] on icon at bounding box center [1095, 270] width 16 height 16
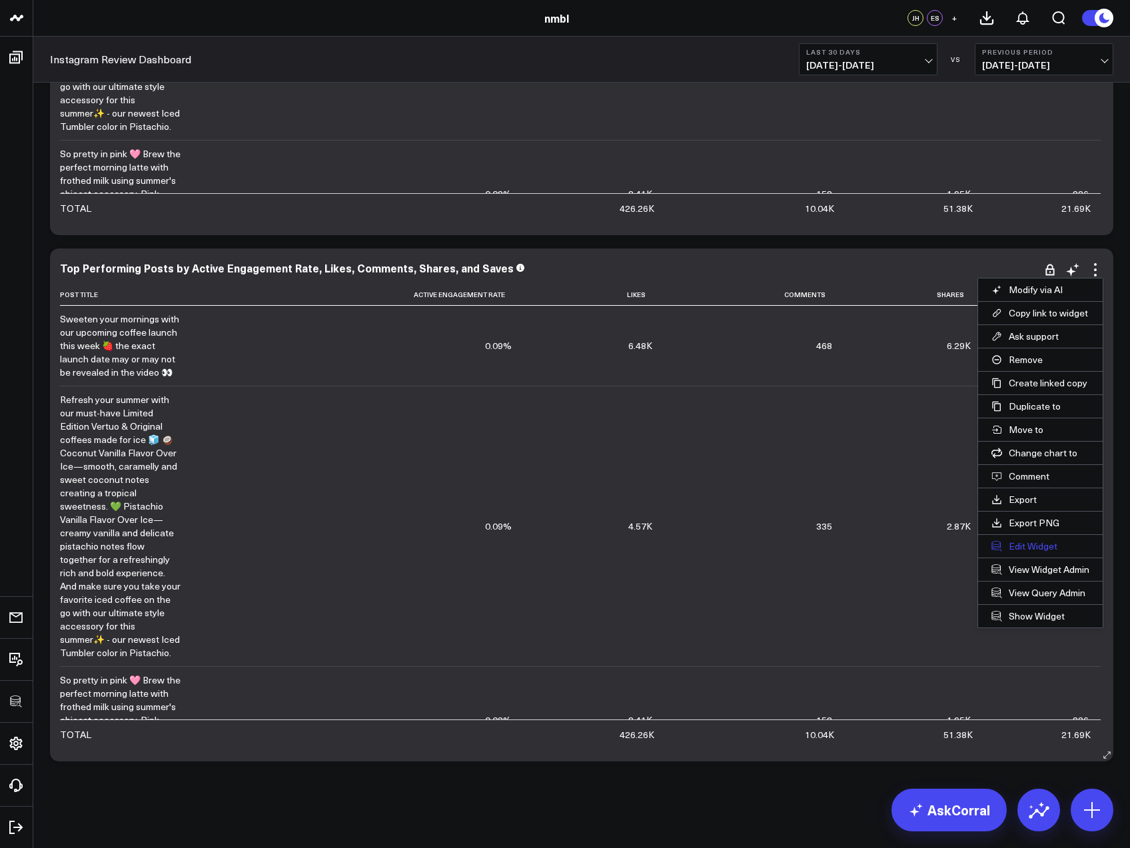
click at [1027, 543] on button "Edit Widget" at bounding box center [1040, 546] width 125 height 23
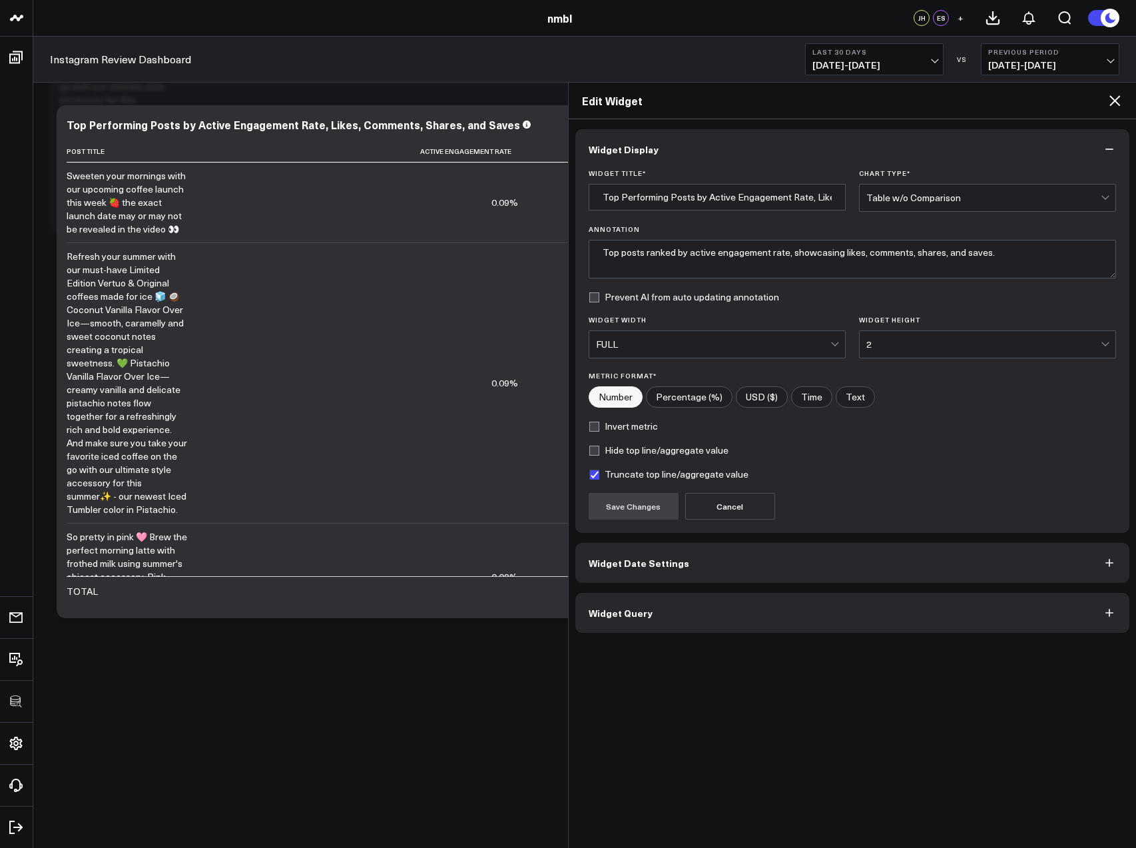
click at [697, 398] on input"] "Percentage (%)" at bounding box center [689, 397] width 85 height 20
radio input"] "true"
click at [607, 394] on input"] "Number" at bounding box center [615, 397] width 53 height 20
radio input"] "true"
click at [633, 619] on button "Widget Query" at bounding box center [852, 613] width 555 height 40
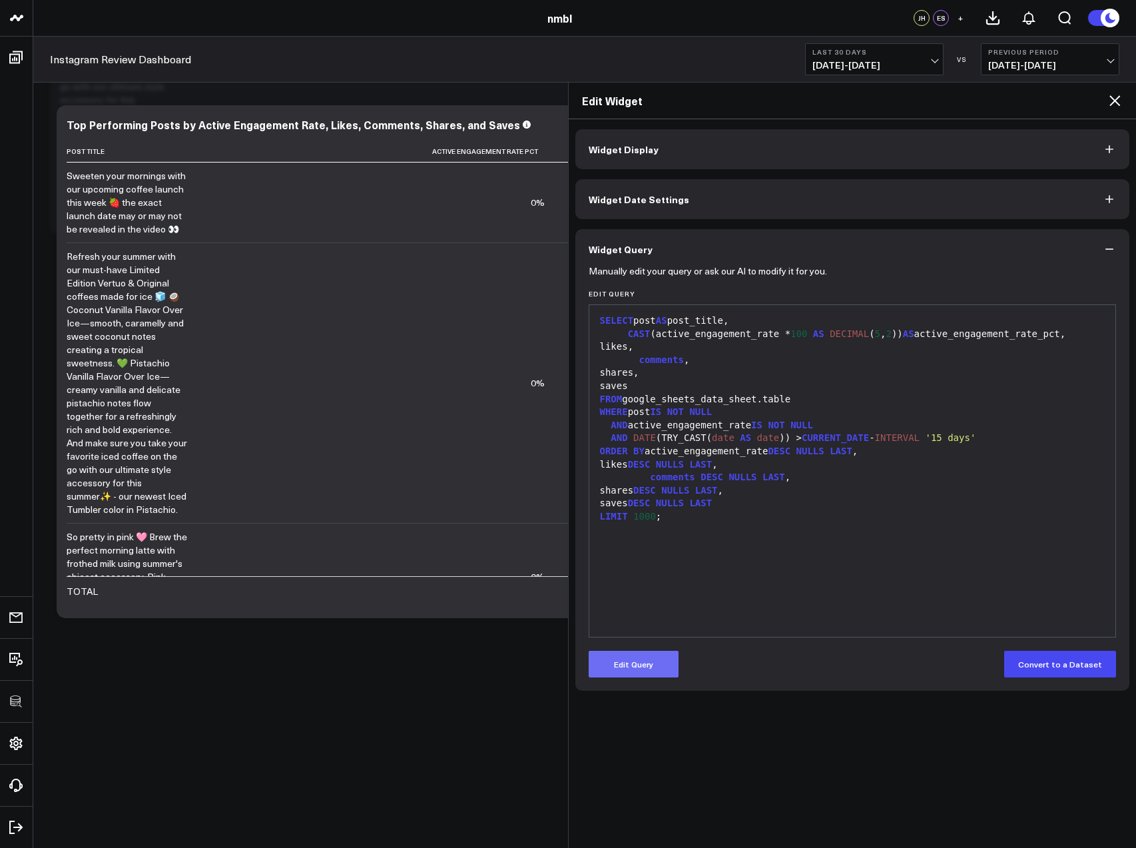
click at [645, 671] on button "Edit Query" at bounding box center [634, 664] width 90 height 27
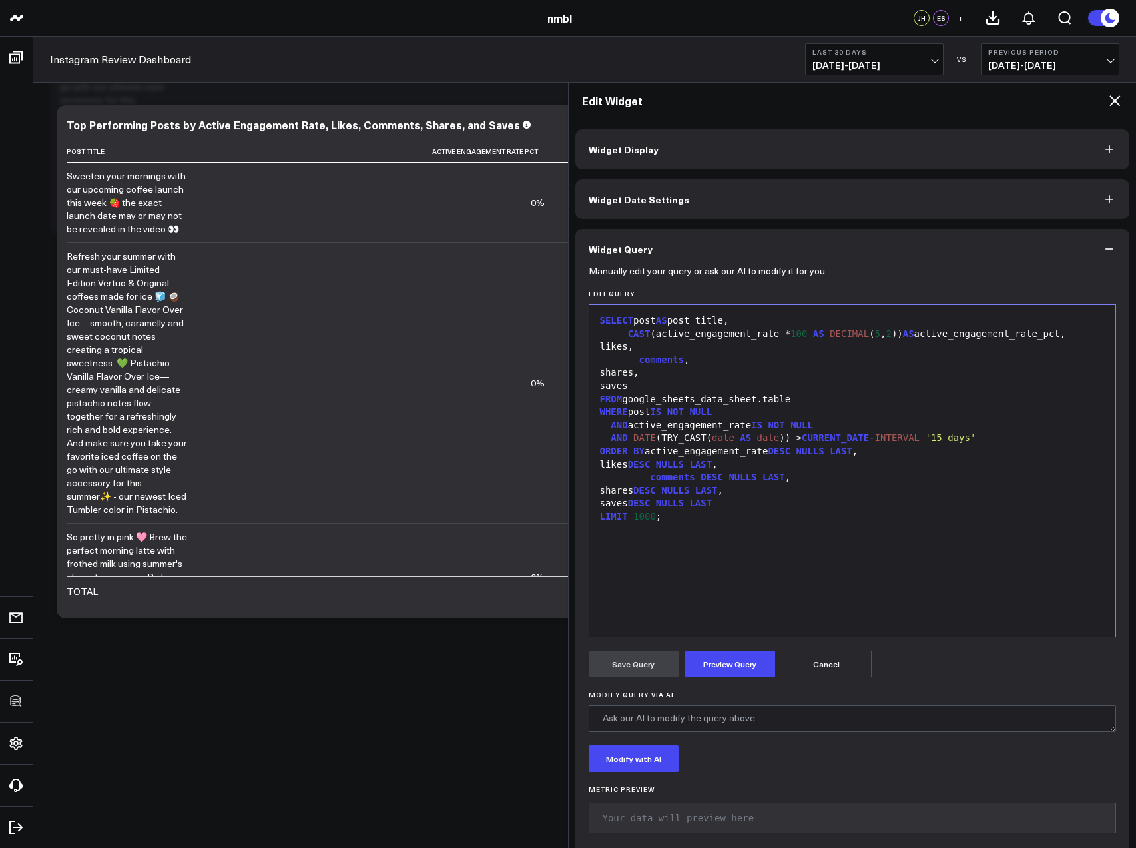
click at [665, 822] on pre "Your data will preview here" at bounding box center [853, 818] width 528 height 31
click at [721, 722] on textarea "Modify Query via AI" at bounding box center [853, 718] width 528 height 27
type textarea "modify the active_engagement_rate to show"
click at [1110, 101] on icon at bounding box center [1115, 101] width 16 height 16
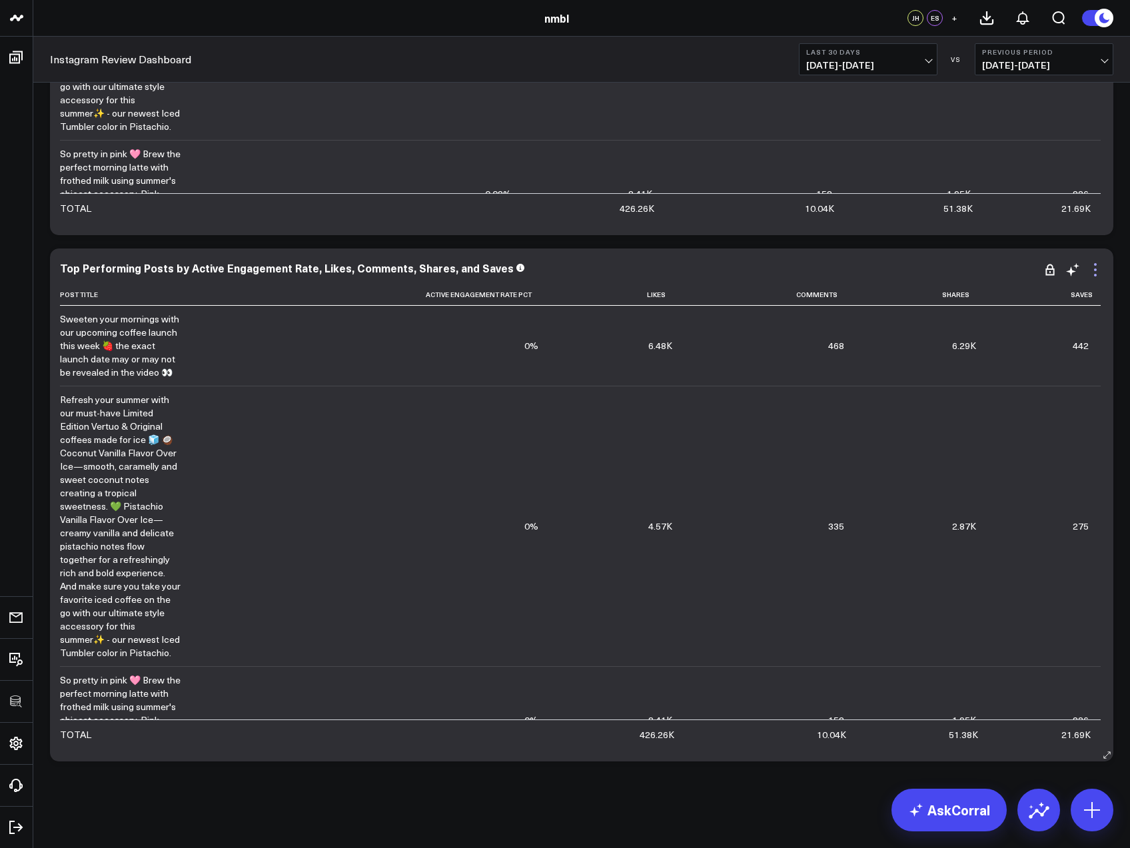
click at [1096, 270] on icon at bounding box center [1095, 270] width 16 height 16
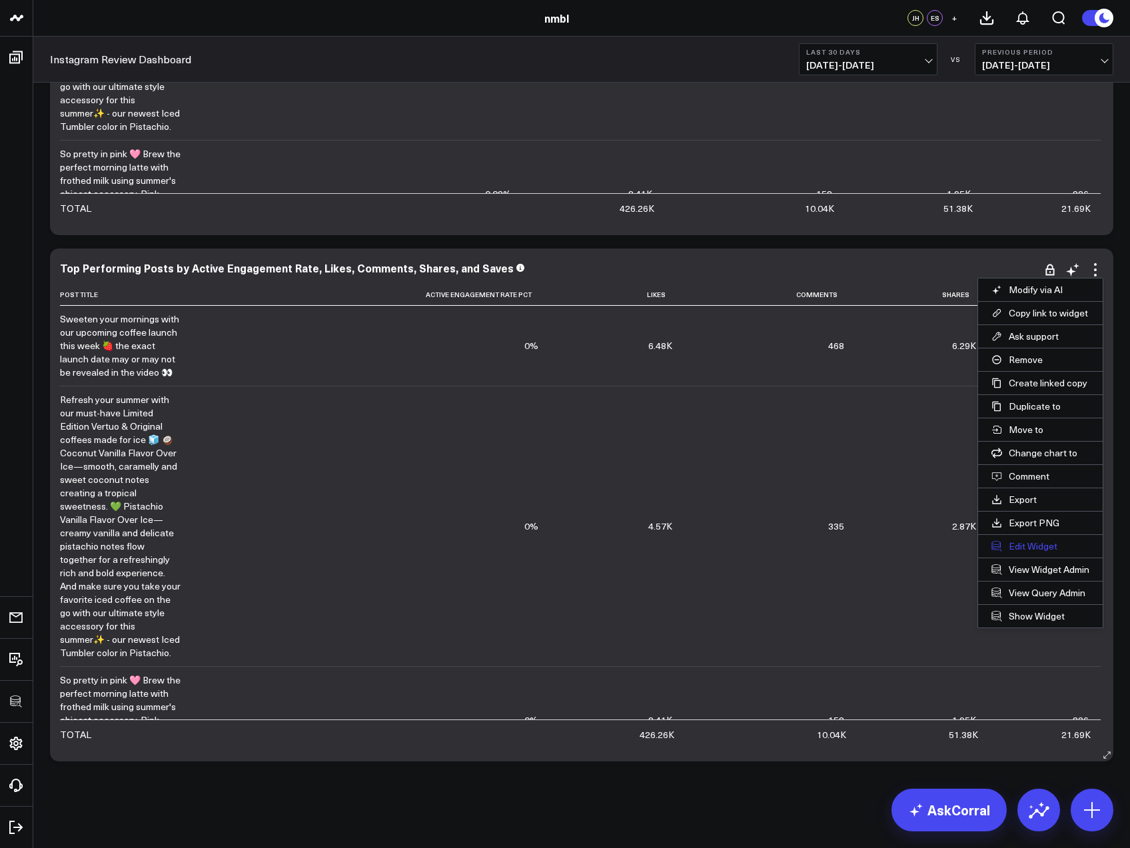
click at [1031, 544] on button "Edit Widget" at bounding box center [1040, 546] width 125 height 23
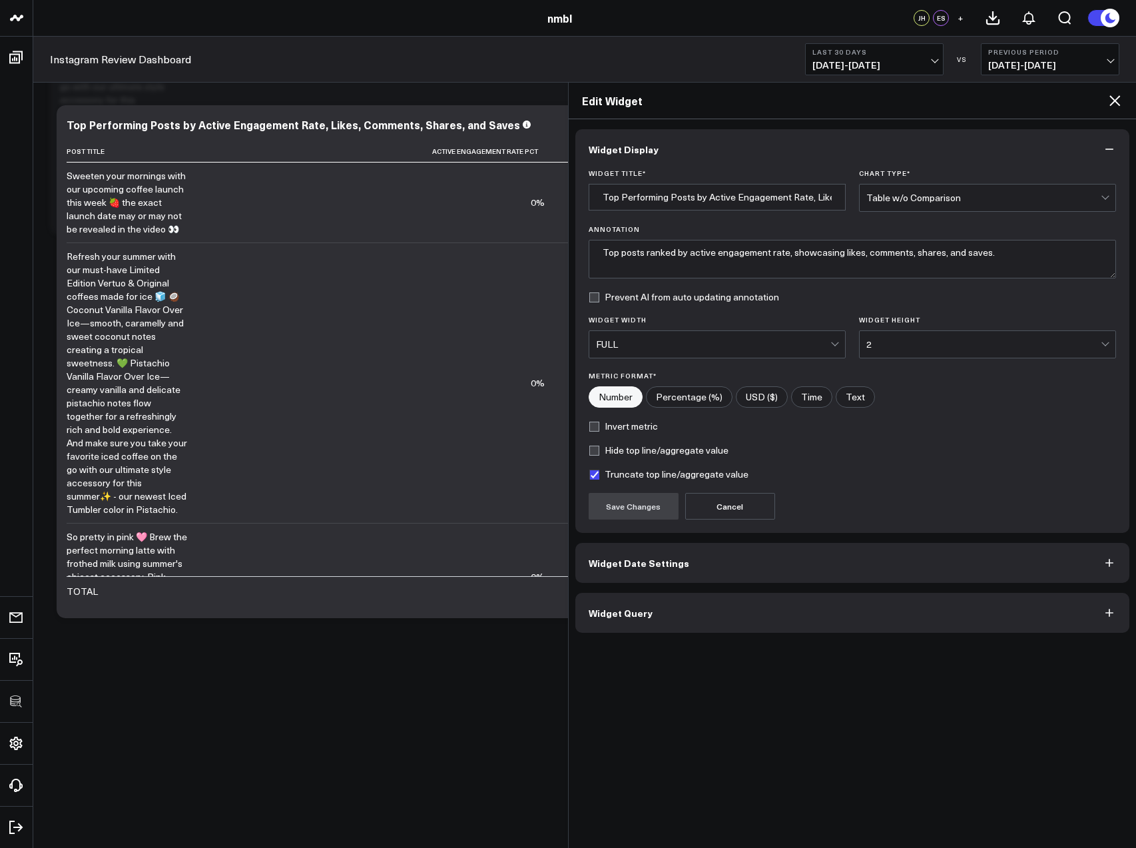
click at [658, 616] on button "Widget Query" at bounding box center [852, 613] width 555 height 40
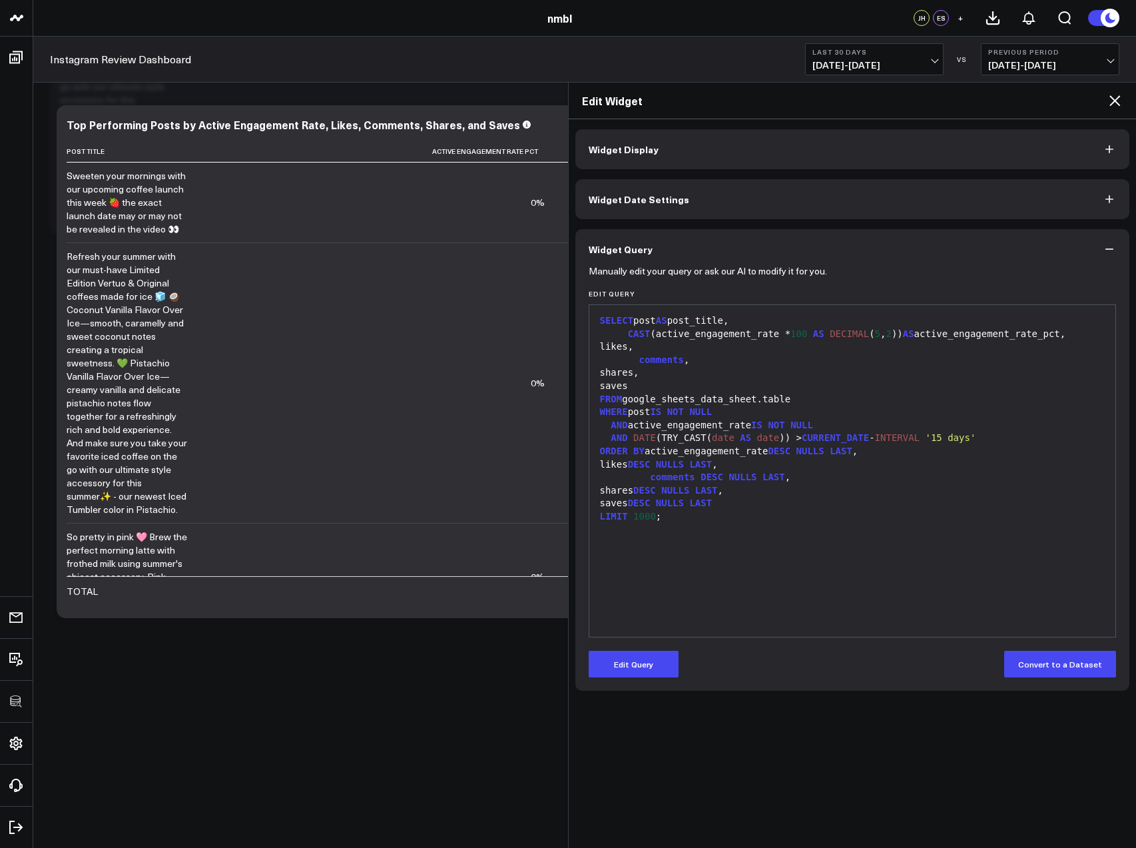
click at [792, 334] on div "CAST (active_engagement_rate * 100 AS DECIMAL ( 5 , 2 )) AS active_engagement_r…" at bounding box center [852, 334] width 513 height 13
click at [641, 667] on button "Edit Query" at bounding box center [634, 664] width 90 height 27
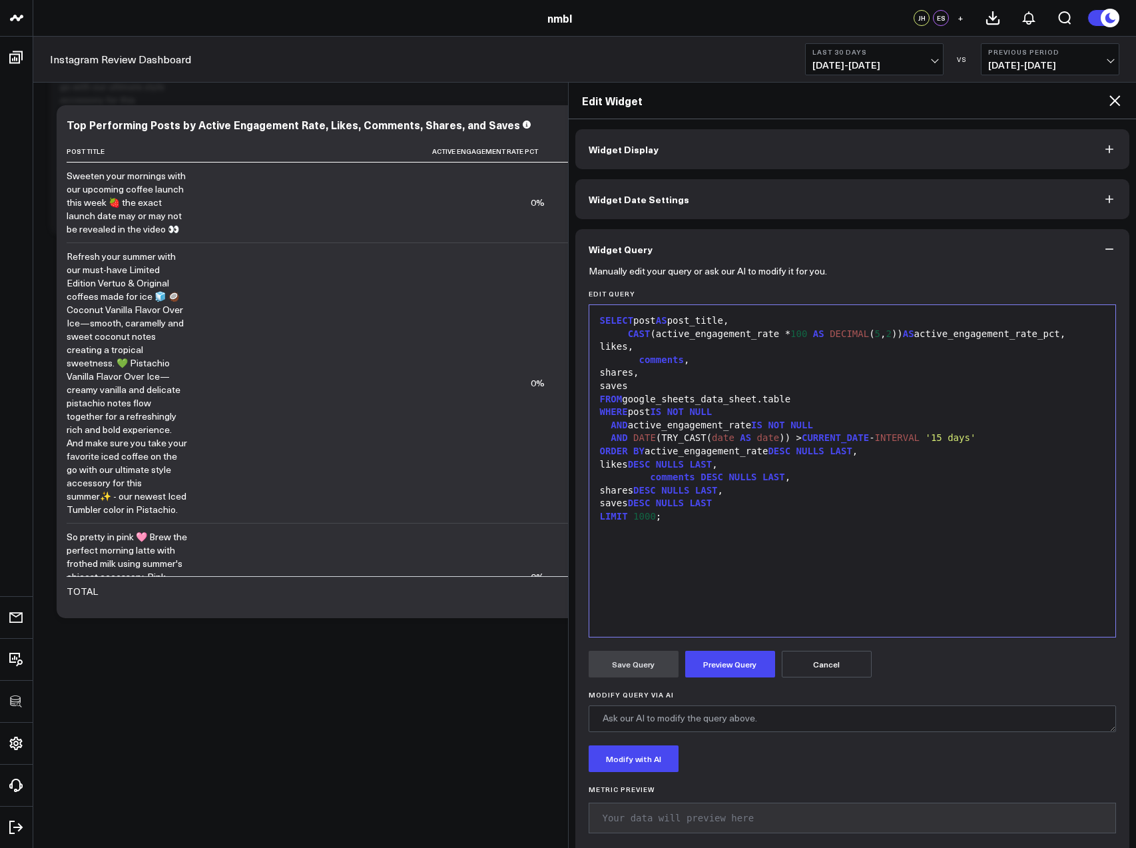
drag, startPoint x: 790, startPoint y: 333, endPoint x: 793, endPoint y: 356, distance: 23.5
click at [792, 337] on div "CAST (active_engagement_rate * 100 AS DECIMAL ( 5 , 2 )) AS active_engagement_r…" at bounding box center [852, 334] width 513 height 13
click at [712, 668] on button "Preview Query" at bounding box center [730, 664] width 90 height 27
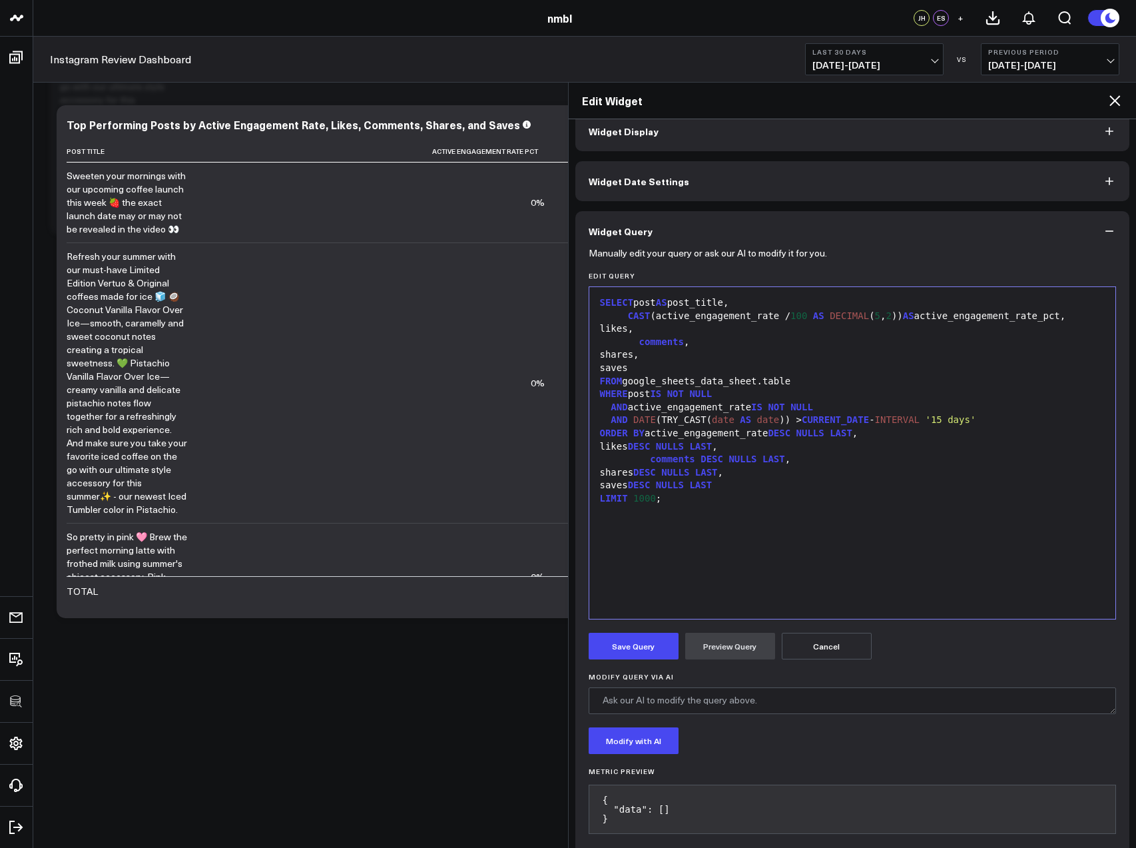
scroll to position [37, 0]
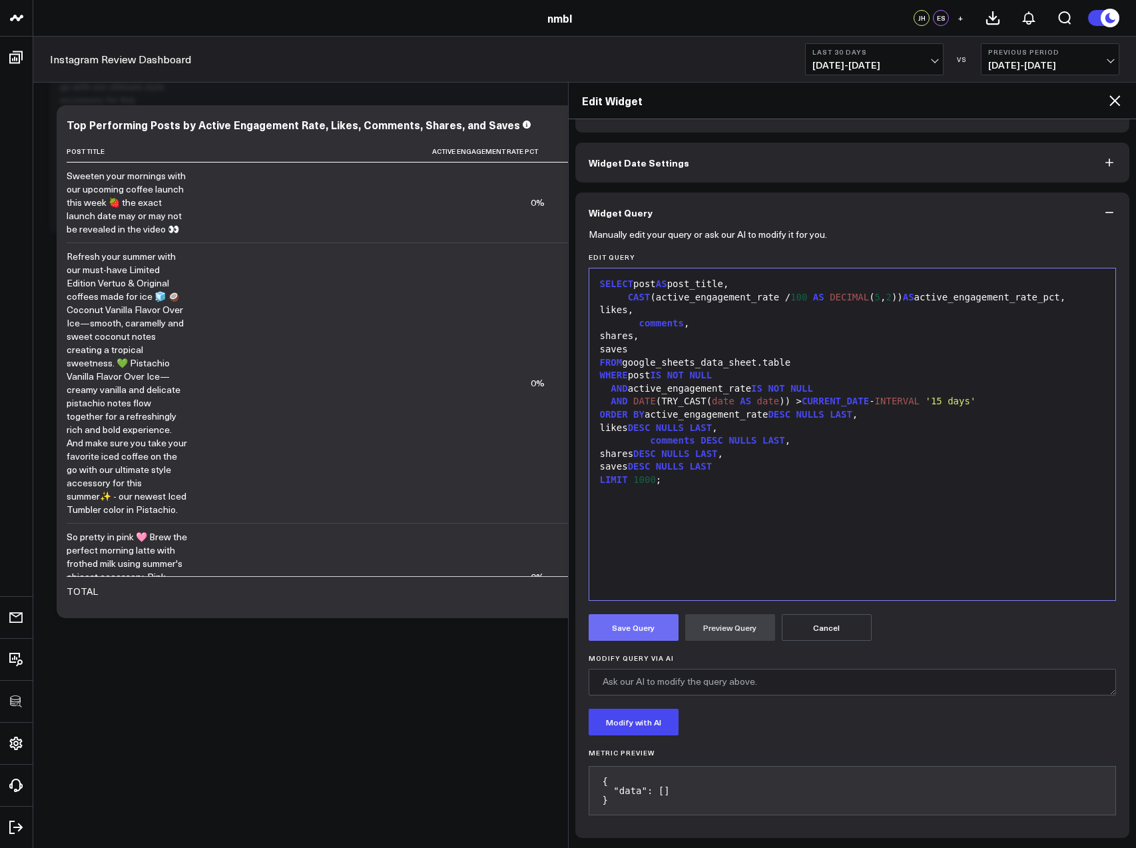
click at [643, 624] on button "Save Query" at bounding box center [634, 627] width 90 height 27
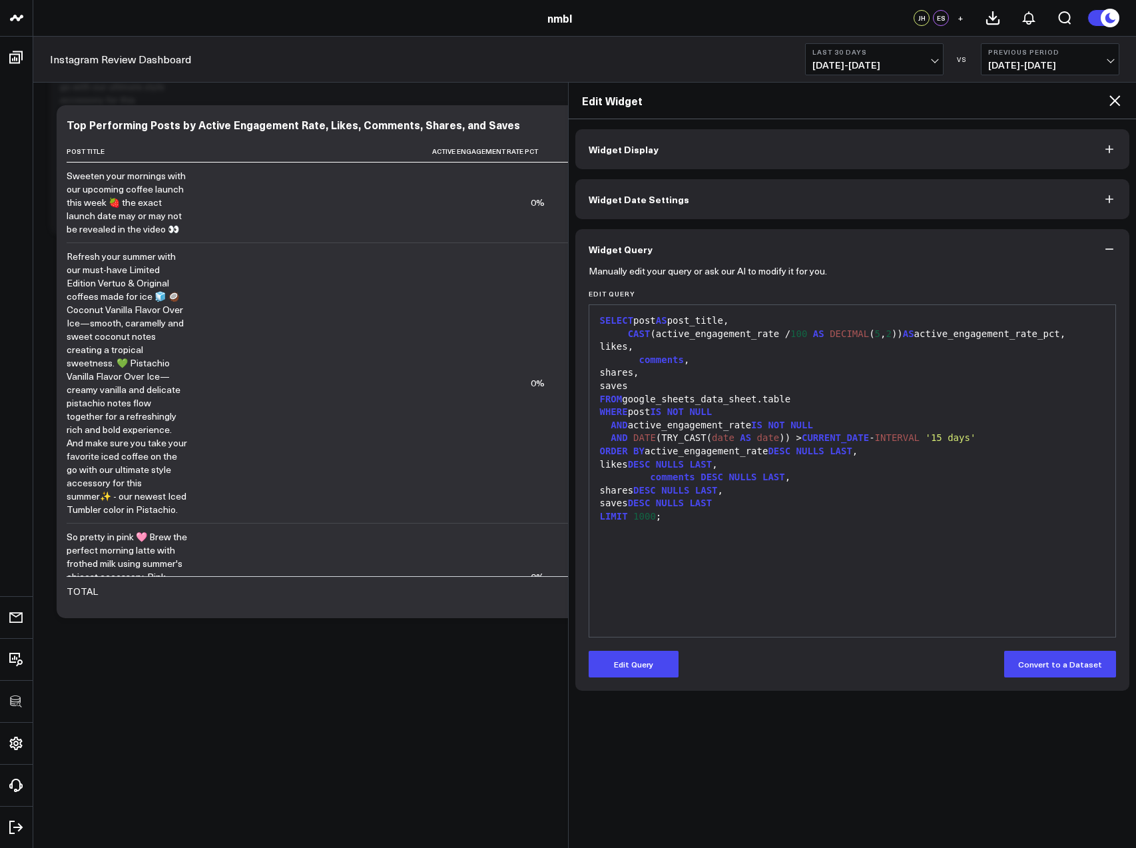
scroll to position [0, 0]
click at [635, 661] on button "Edit Query" at bounding box center [634, 664] width 90 height 27
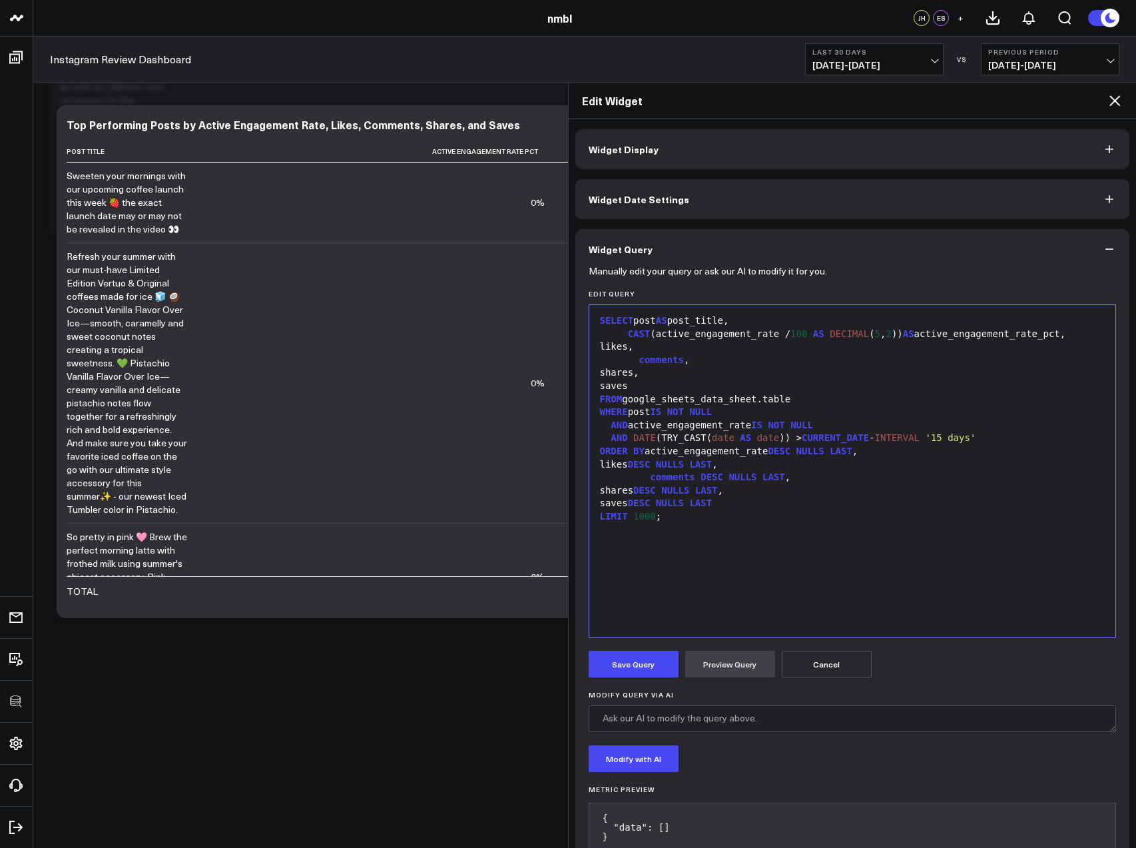
drag, startPoint x: 793, startPoint y: 330, endPoint x: 796, endPoint y: 360, distance: 30.2
click at [792, 334] on div "CAST (active_engagement_rate / 100 AS DECIMAL ( 5 , 2 )) AS active_engagement_r…" at bounding box center [852, 334] width 513 height 13
click at [813, 334] on div "CAST (active_engagement_rate / 100 AS DECIMAL ( 5 , 2 )) AS active_engagement_r…" at bounding box center [852, 334] width 513 height 13
click at [721, 665] on button "Preview Query" at bounding box center [730, 664] width 90 height 27
click at [632, 665] on button "Save Query" at bounding box center [634, 664] width 90 height 27
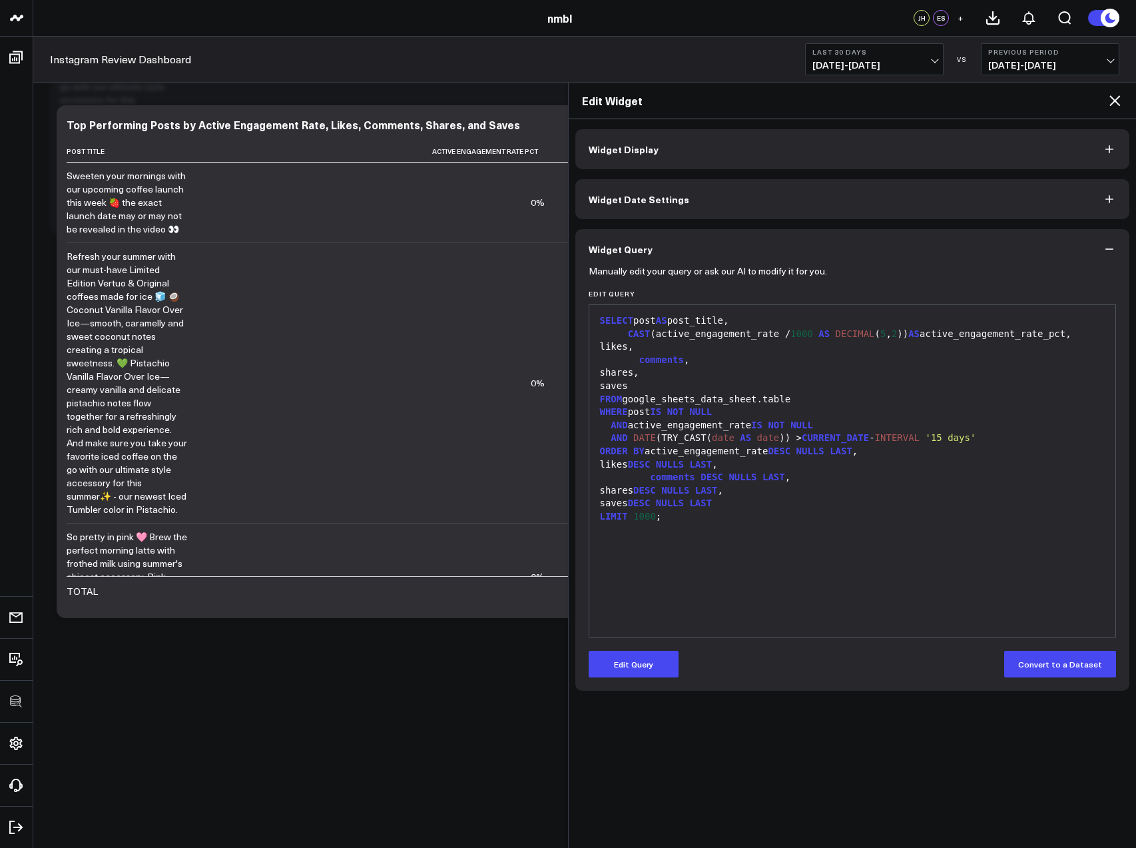
drag, startPoint x: 636, startPoint y: 671, endPoint x: 735, endPoint y: 542, distance: 162.0
click at [636, 671] on button "Edit Query" at bounding box center [634, 664] width 90 height 27
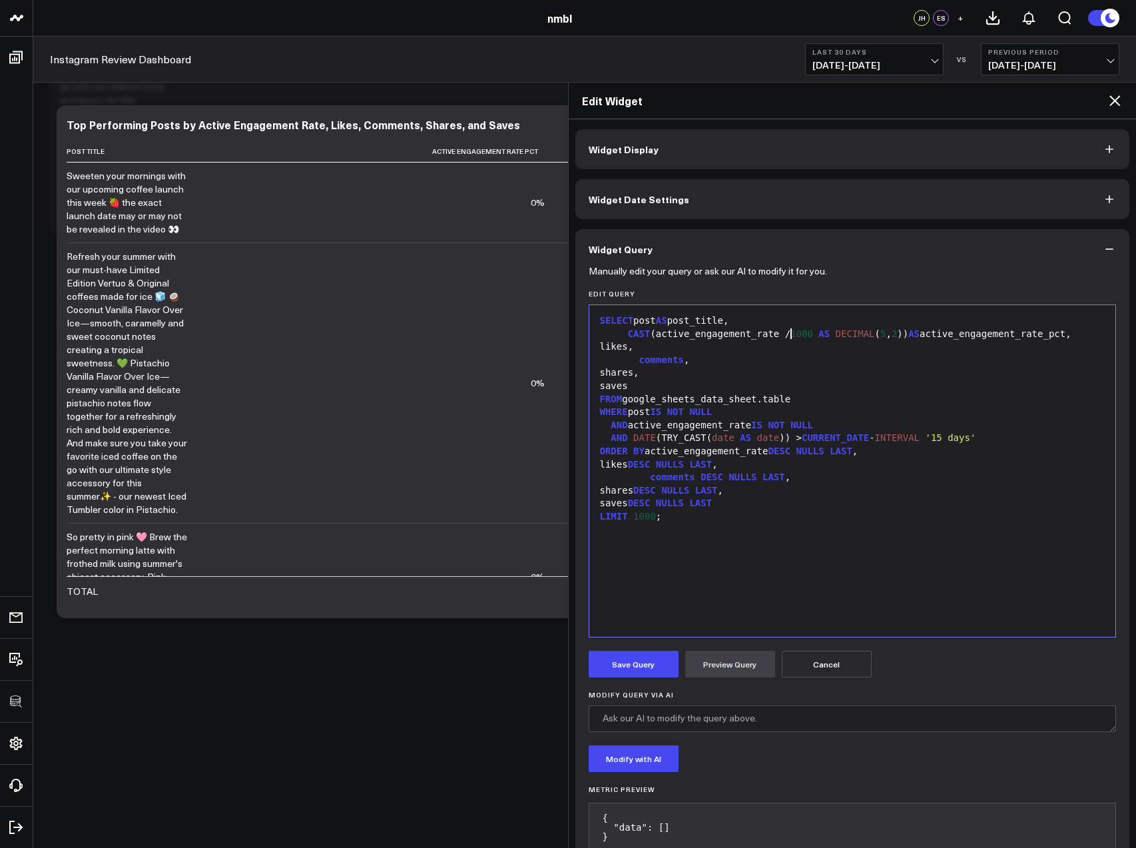
drag, startPoint x: 790, startPoint y: 329, endPoint x: 795, endPoint y: 340, distance: 12.2
click at [791, 330] on div "CAST (active_engagement_rate / 1000 AS DECIMAL ( 5 , 2 )) AS active_engagement_…" at bounding box center [852, 334] width 513 height 13
click at [737, 666] on button "Preview Query" at bounding box center [730, 664] width 90 height 27
click at [628, 658] on button "Save Query" at bounding box center [634, 664] width 90 height 27
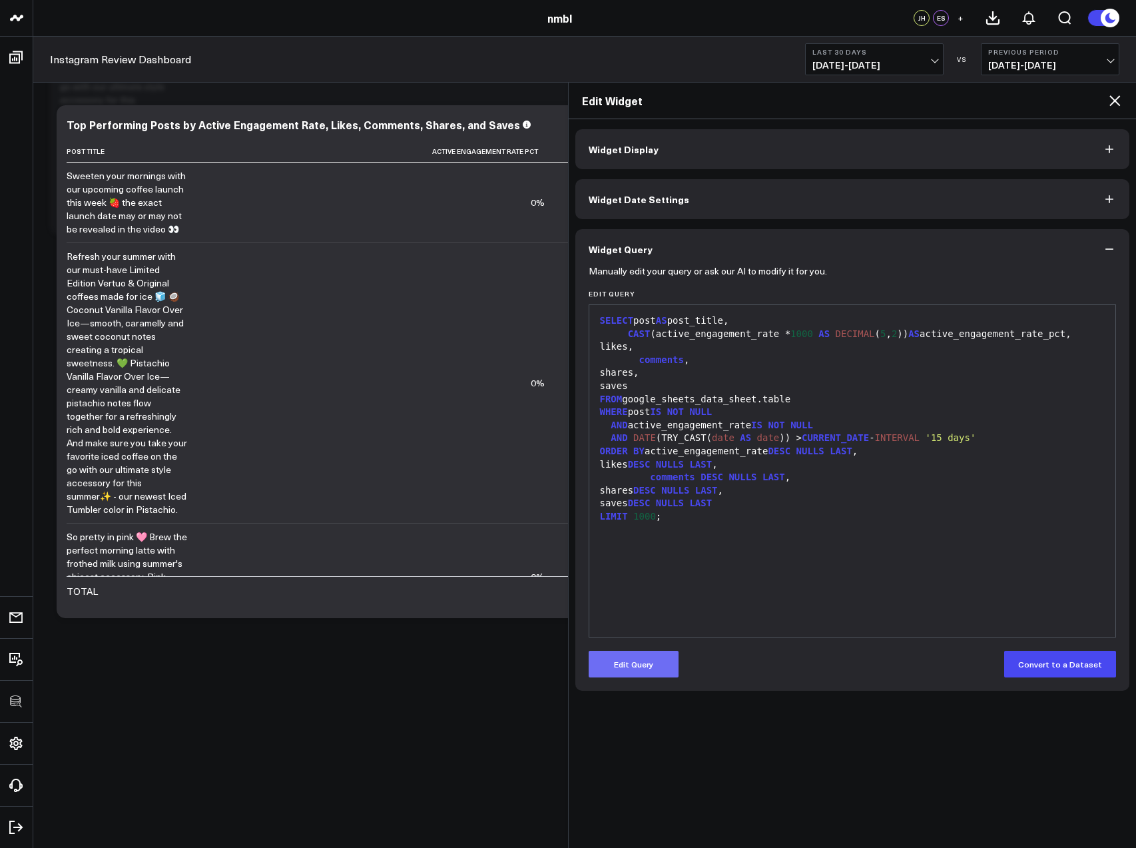
click at [647, 661] on button "Edit Query" at bounding box center [634, 664] width 90 height 27
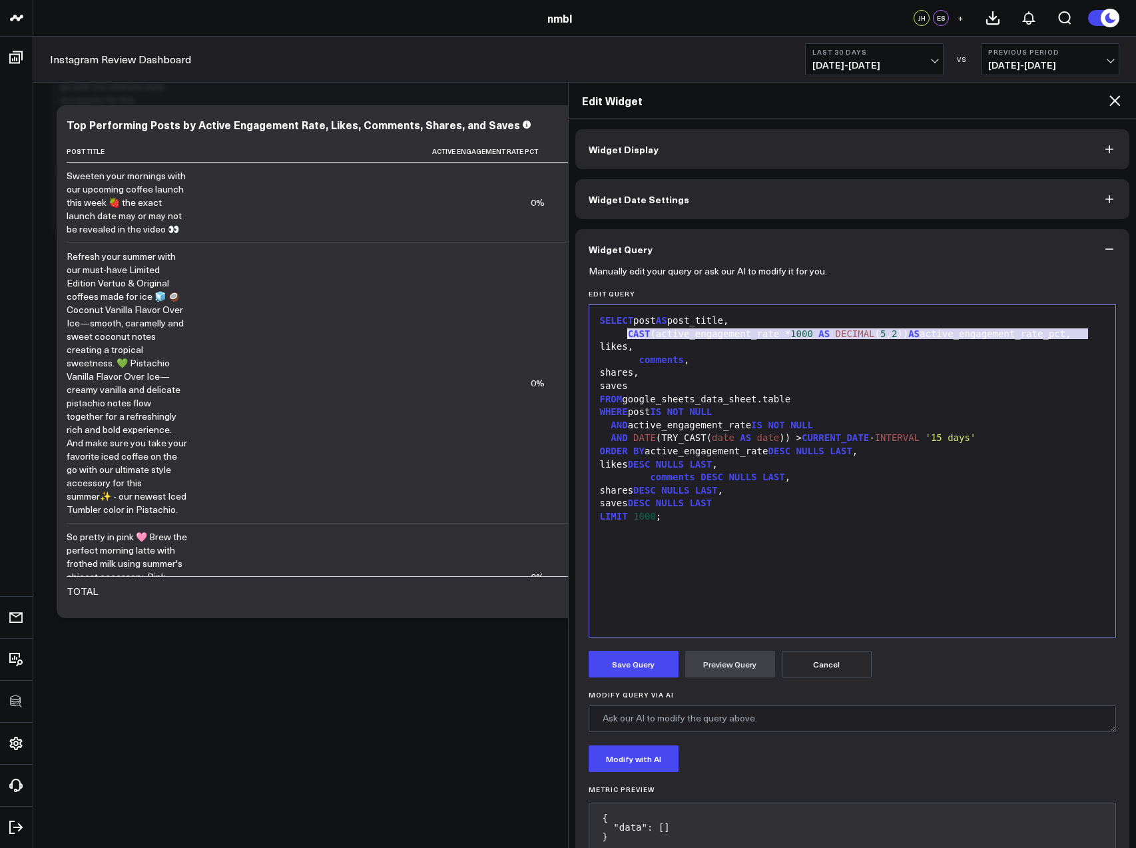
drag, startPoint x: 1018, startPoint y: 332, endPoint x: 629, endPoint y: 337, distance: 389.0
click at [629, 337] on div "CAST (active_engagement_rate * 1000 AS DECIMAL ( 5 , 2 )) AS active_engagement_…" at bounding box center [852, 334] width 513 height 13
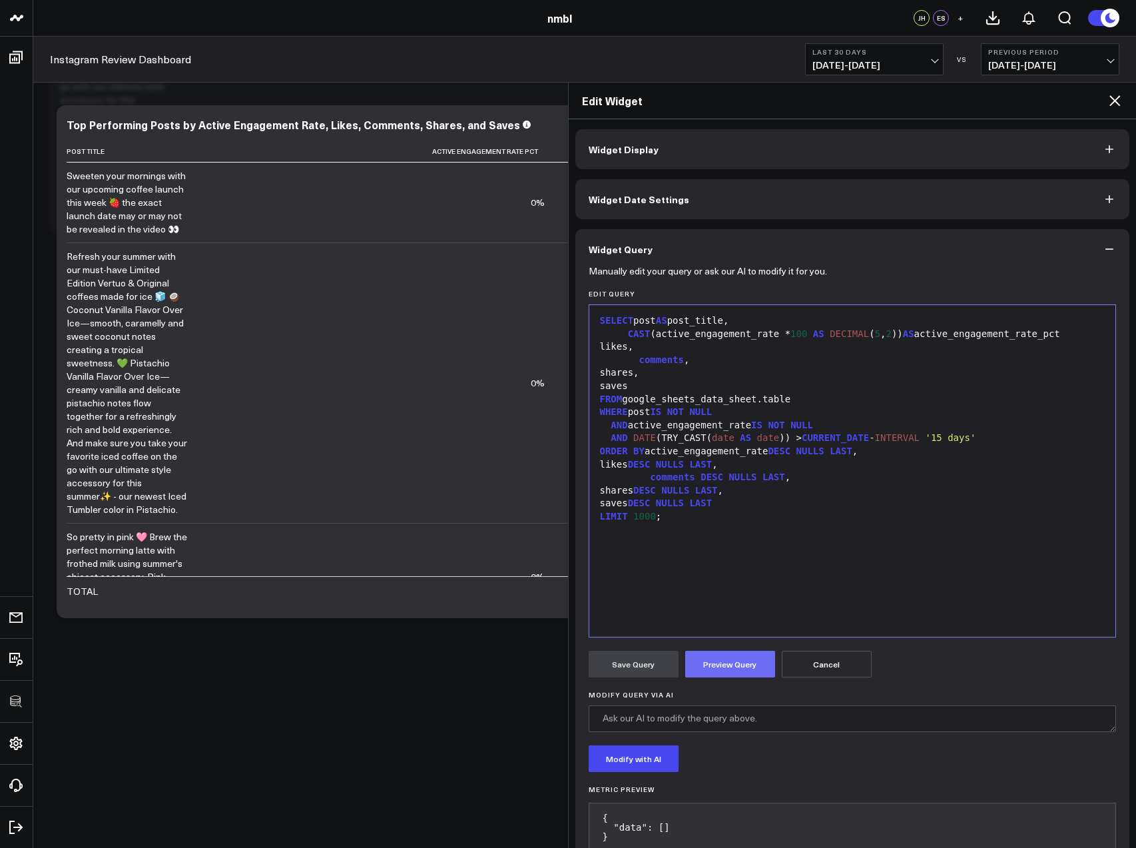
click at [713, 673] on button "Preview Query" at bounding box center [730, 664] width 90 height 27
click at [1091, 333] on div "CAST (active_engagement_rate * 100 AS DECIMAL ( 5 , 2 )) AS active_engagement_r…" at bounding box center [852, 334] width 513 height 13
click at [721, 663] on button "Preview Query" at bounding box center [730, 664] width 90 height 27
click at [637, 665] on button "Save Query" at bounding box center [634, 664] width 90 height 27
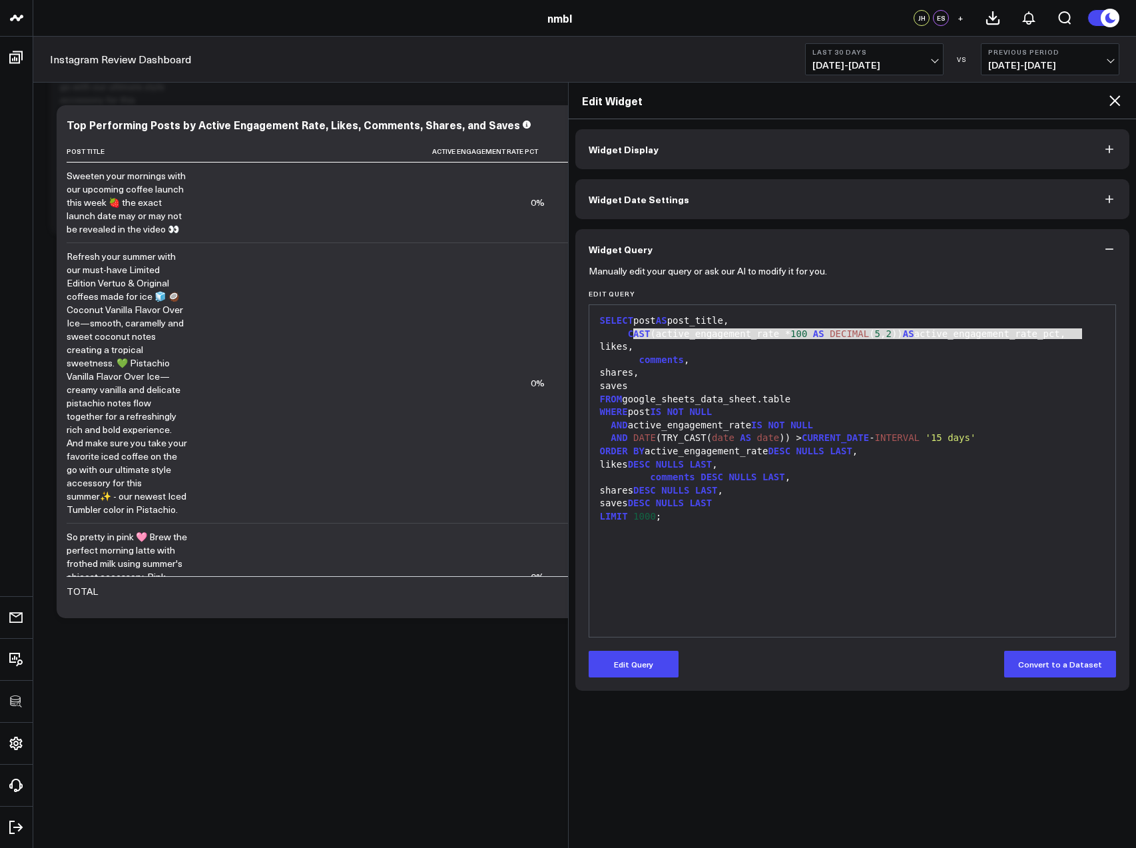
drag, startPoint x: 960, startPoint y: 332, endPoint x: 631, endPoint y: 334, distance: 329.0
click at [631, 334] on div "CAST (active_engagement_rate * 100 AS DECIMAL ( 5 , 2 )) AS active_engagement_r…" at bounding box center [852, 334] width 513 height 13
click at [642, 657] on button "Edit Query" at bounding box center [634, 664] width 90 height 27
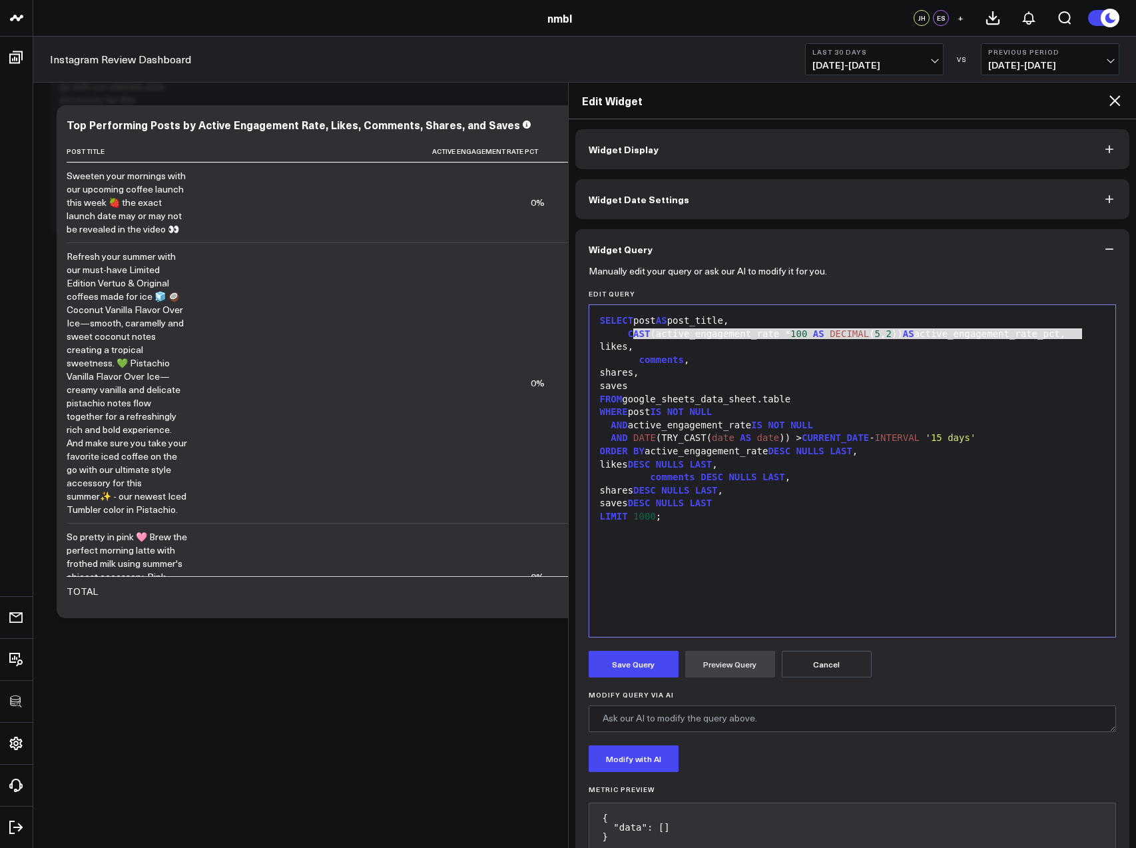
drag, startPoint x: 1052, startPoint y: 348, endPoint x: 1058, endPoint y: 344, distance: 7.8
click at [1054, 346] on div "likes," at bounding box center [852, 346] width 513 height 13
drag, startPoint x: 948, startPoint y: 328, endPoint x: 630, endPoint y: 333, distance: 318.4
click at [630, 333] on div "CAST (active_engagement_rate * 100 AS DECIMAL ( 5 , 2 )) AS active_engagement_r…" at bounding box center [852, 334] width 513 height 13
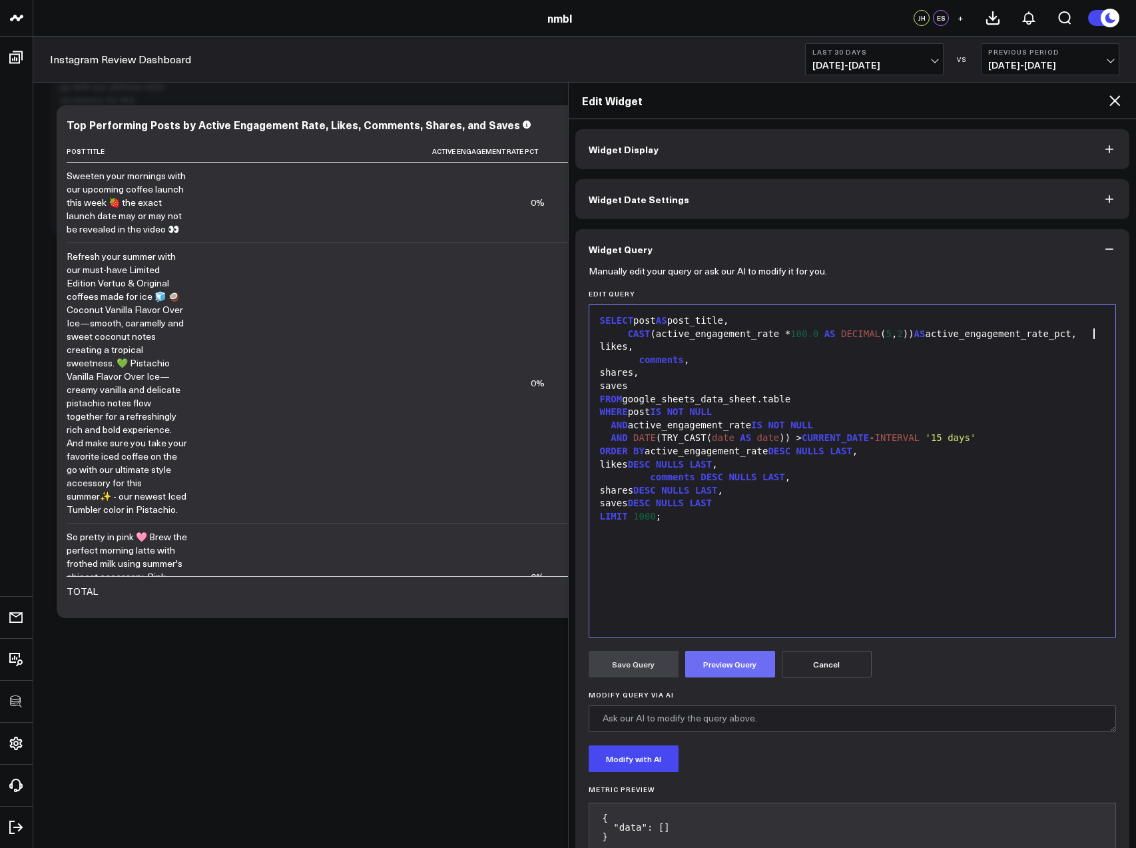
click at [711, 666] on button "Preview Query" at bounding box center [730, 664] width 90 height 27
click at [647, 665] on button "Save Query" at bounding box center [634, 664] width 90 height 27
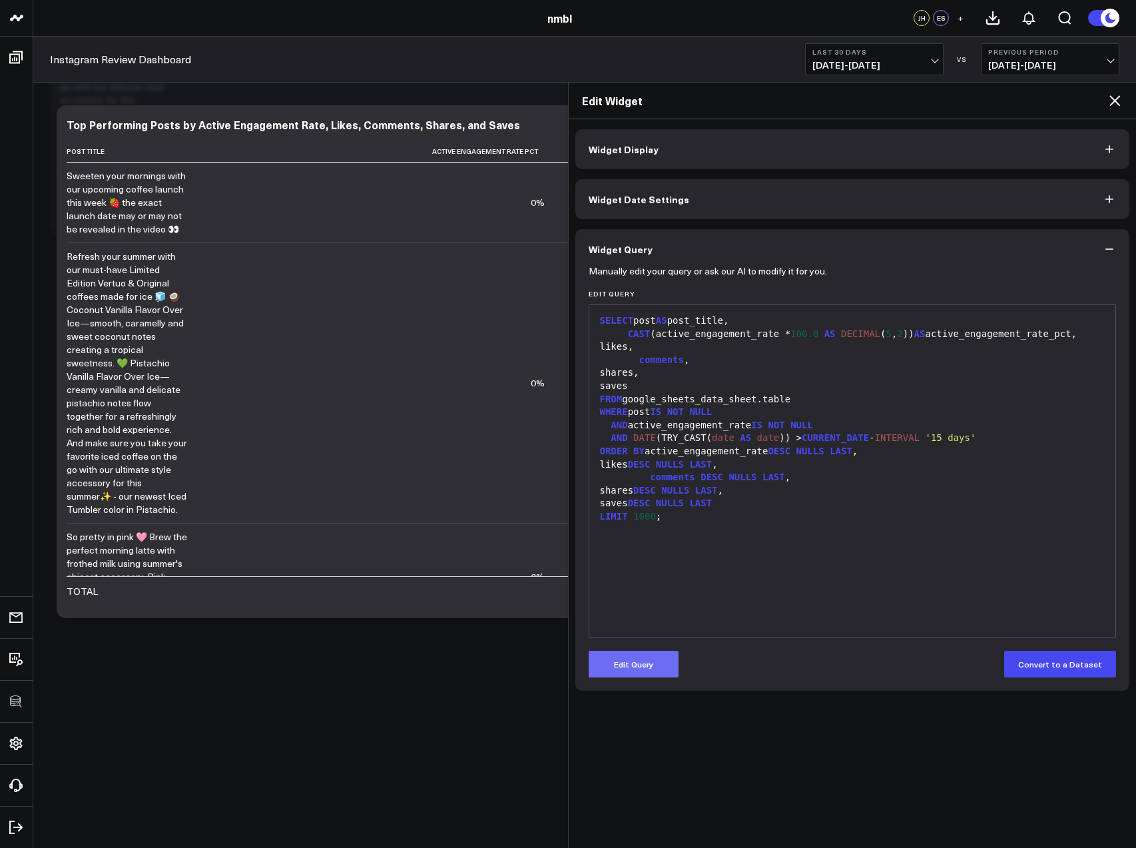
click at [609, 667] on button "Edit Query" at bounding box center [634, 664] width 90 height 27
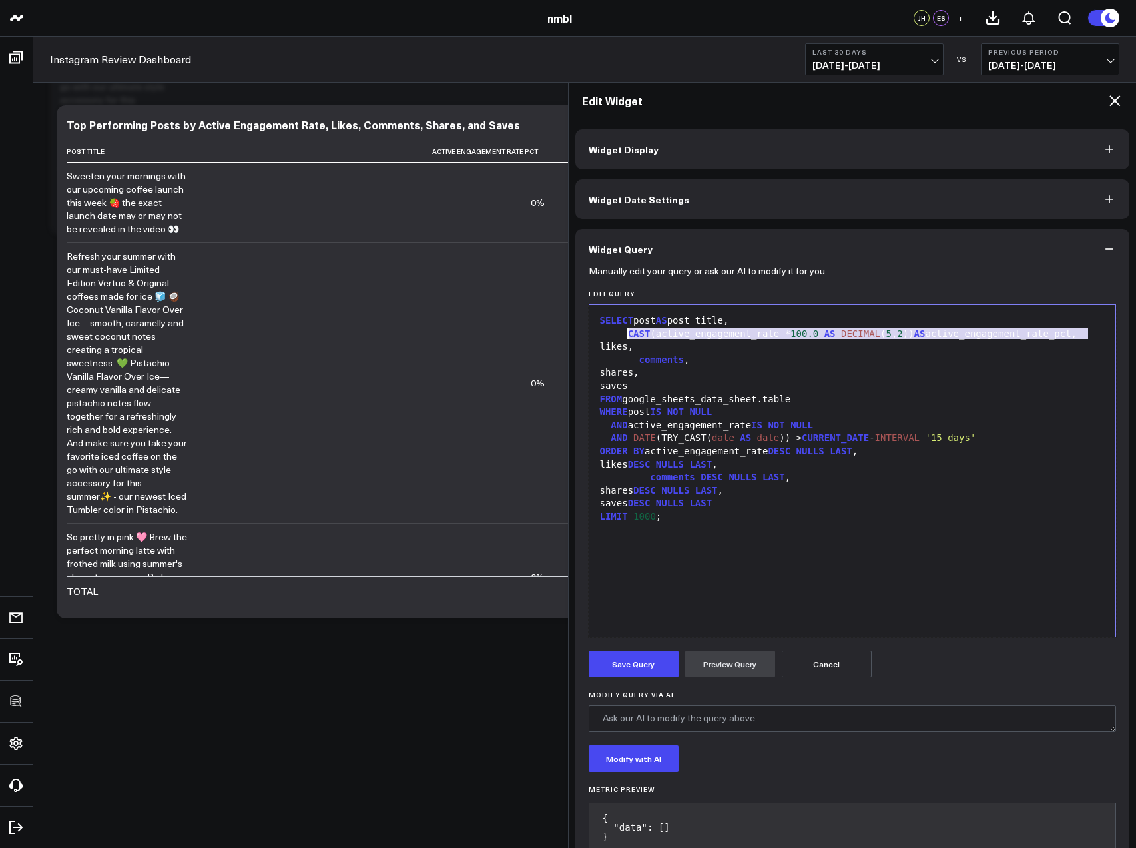
drag, startPoint x: 1090, startPoint y: 334, endPoint x: 626, endPoint y: 334, distance: 464.2
click at [626, 334] on div "CAST (active_engagement_rate * 100.0 AS DECIMAL ( 5 , 2 )) AS active_engagement…" at bounding box center [852, 334] width 513 height 13
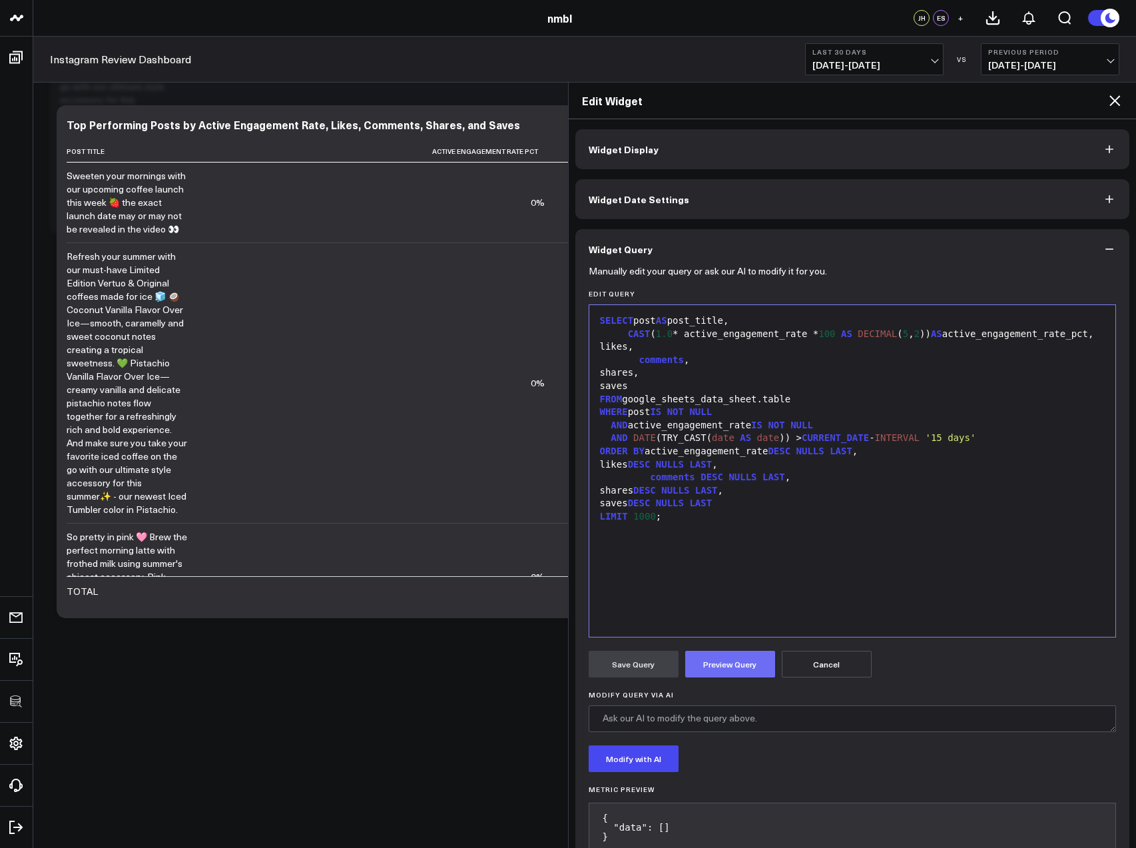
click at [712, 664] on button "Preview Query" at bounding box center [730, 664] width 90 height 27
click at [636, 667] on button "Save Query" at bounding box center [634, 664] width 90 height 27
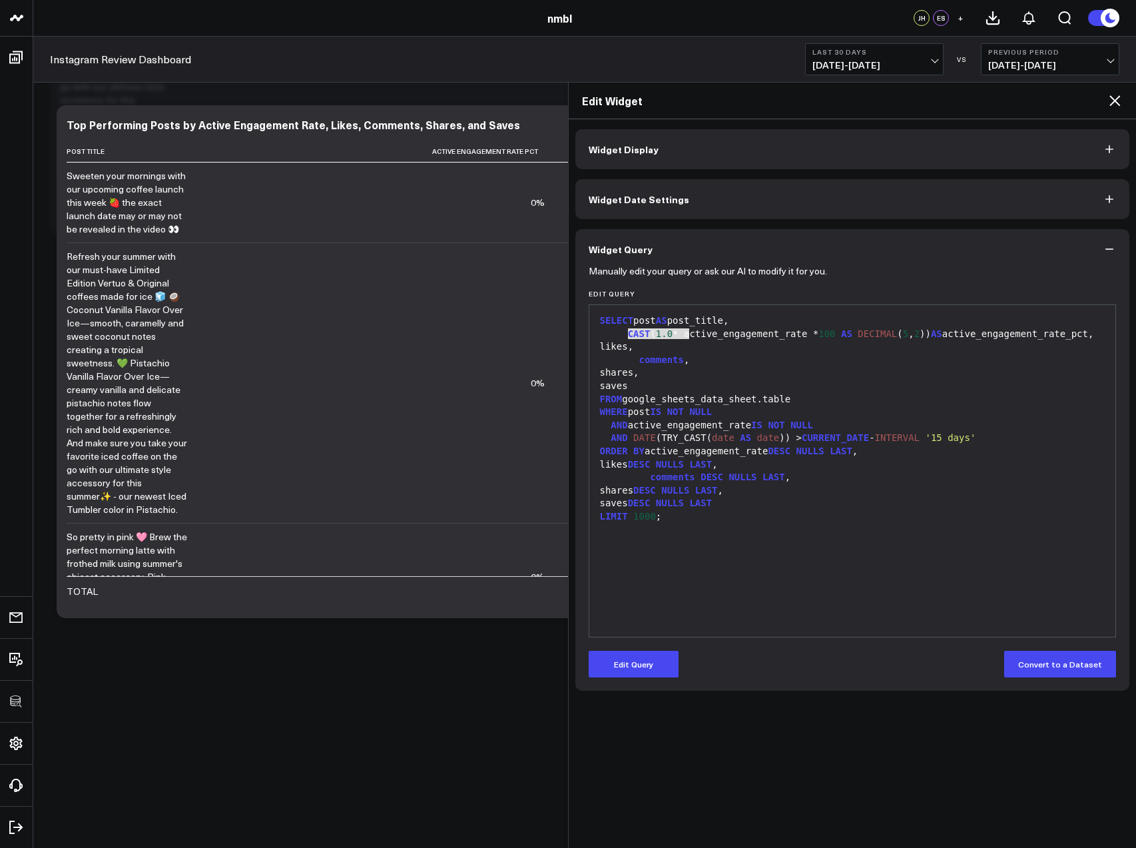
drag, startPoint x: 692, startPoint y: 334, endPoint x: 631, endPoint y: 335, distance: 61.3
click at [629, 334] on div "CAST ( 1.0 * active_engagement_rate * 100 AS DECIMAL ( 5 , 2 )) AS active_engag…" at bounding box center [852, 334] width 513 height 13
click at [648, 659] on button "Edit Query" at bounding box center [634, 664] width 90 height 27
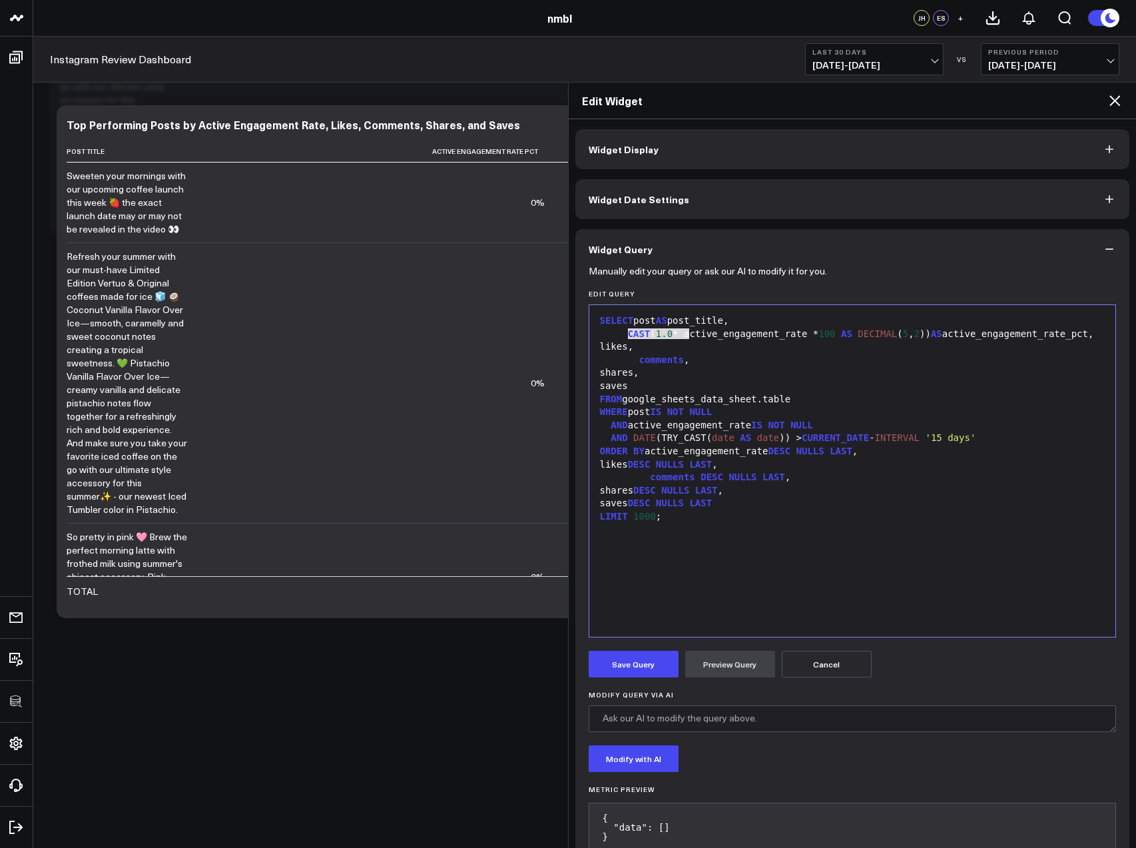
click at [687, 337] on div "CAST ( 1.0 * active_engagement_rate * 100 AS DECIMAL ( 5 , 2 )) AS active_engag…" at bounding box center [852, 334] width 513 height 13
drag, startPoint x: 688, startPoint y: 334, endPoint x: 629, endPoint y: 337, distance: 58.7
click at [629, 337] on div "CAST ( 1.0 * active_engagement_rate * 100 AS DECIMAL ( 5 , 2 )) AS active_engag…" at bounding box center [852, 334] width 513 height 13
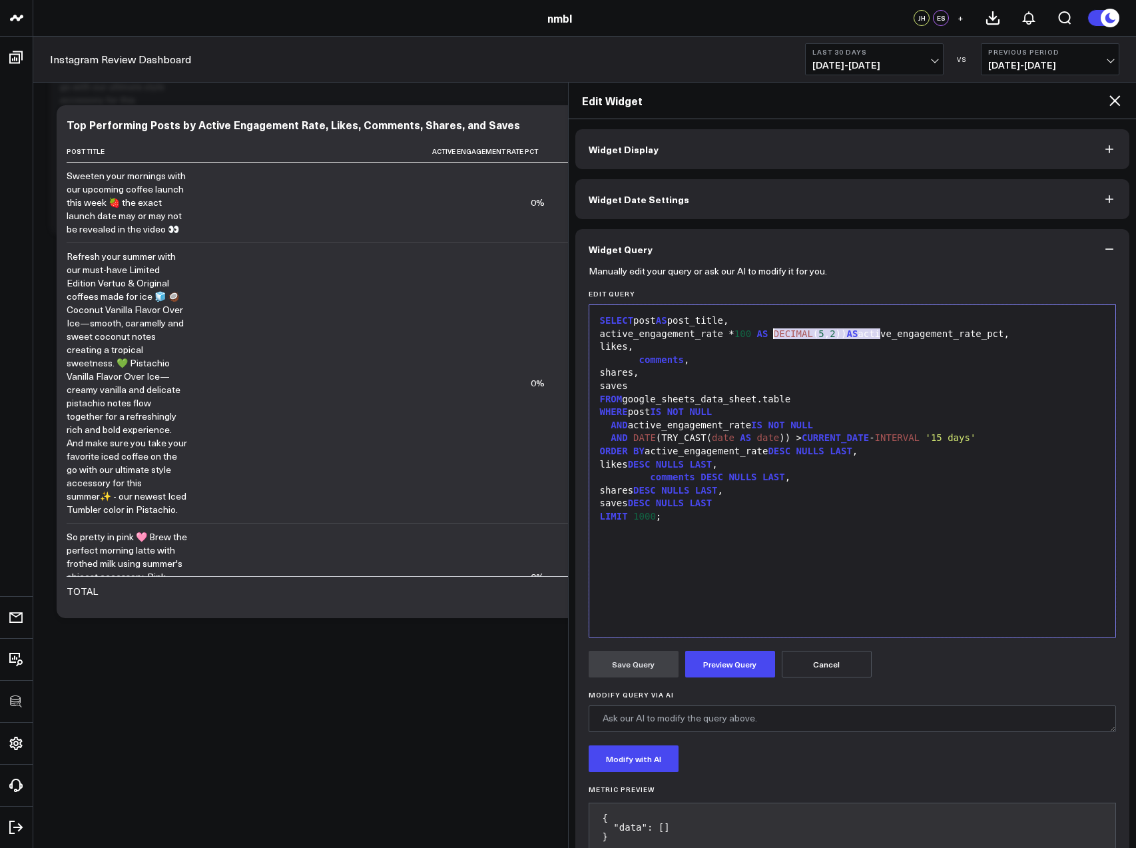
drag, startPoint x: 880, startPoint y: 334, endPoint x: 773, endPoint y: 334, distance: 107.9
click at [773, 334] on div "active_engagement_rate * 100 AS DECIMAL ( 5 , 2 )) AS active_engagement_rate_pc…" at bounding box center [852, 334] width 513 height 13
click at [719, 670] on button "Preview Query" at bounding box center [730, 664] width 90 height 27
click at [629, 664] on button "Save Query" at bounding box center [634, 664] width 90 height 27
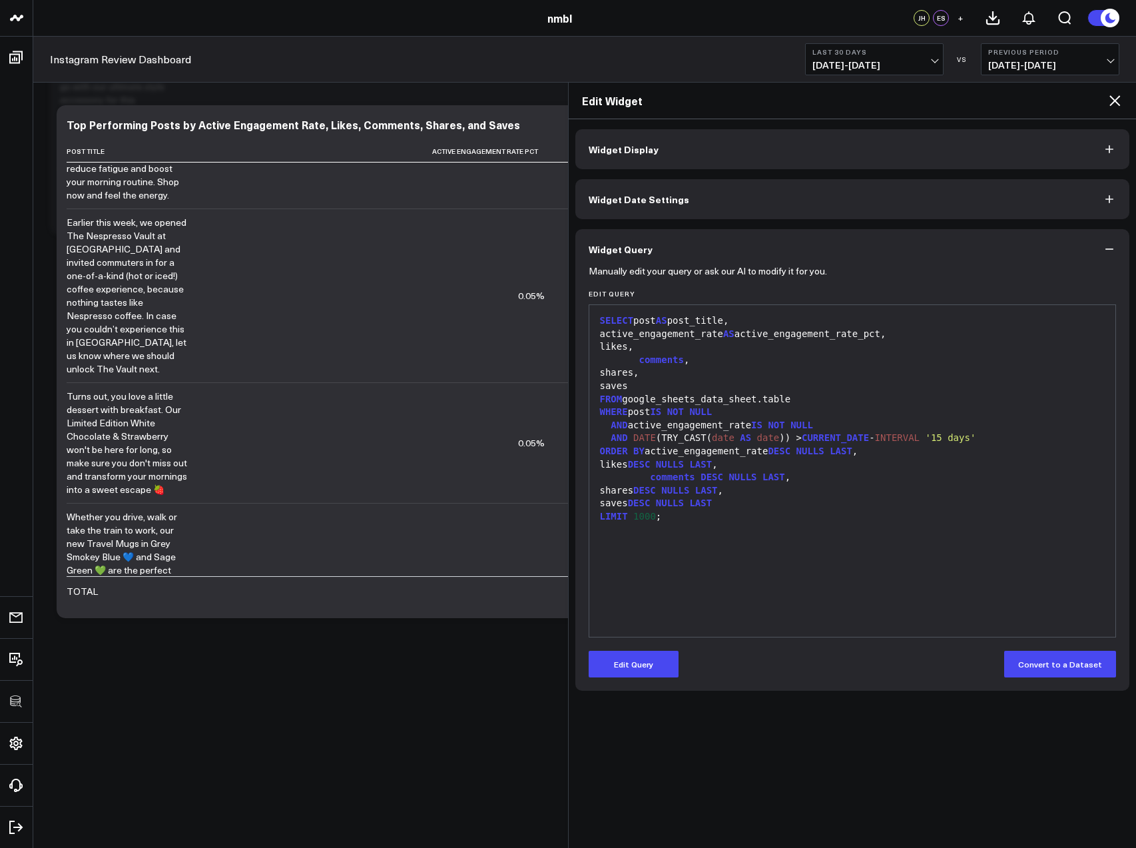
scroll to position [2792, 0]
click at [635, 665] on button "Edit Query" at bounding box center [634, 664] width 90 height 27
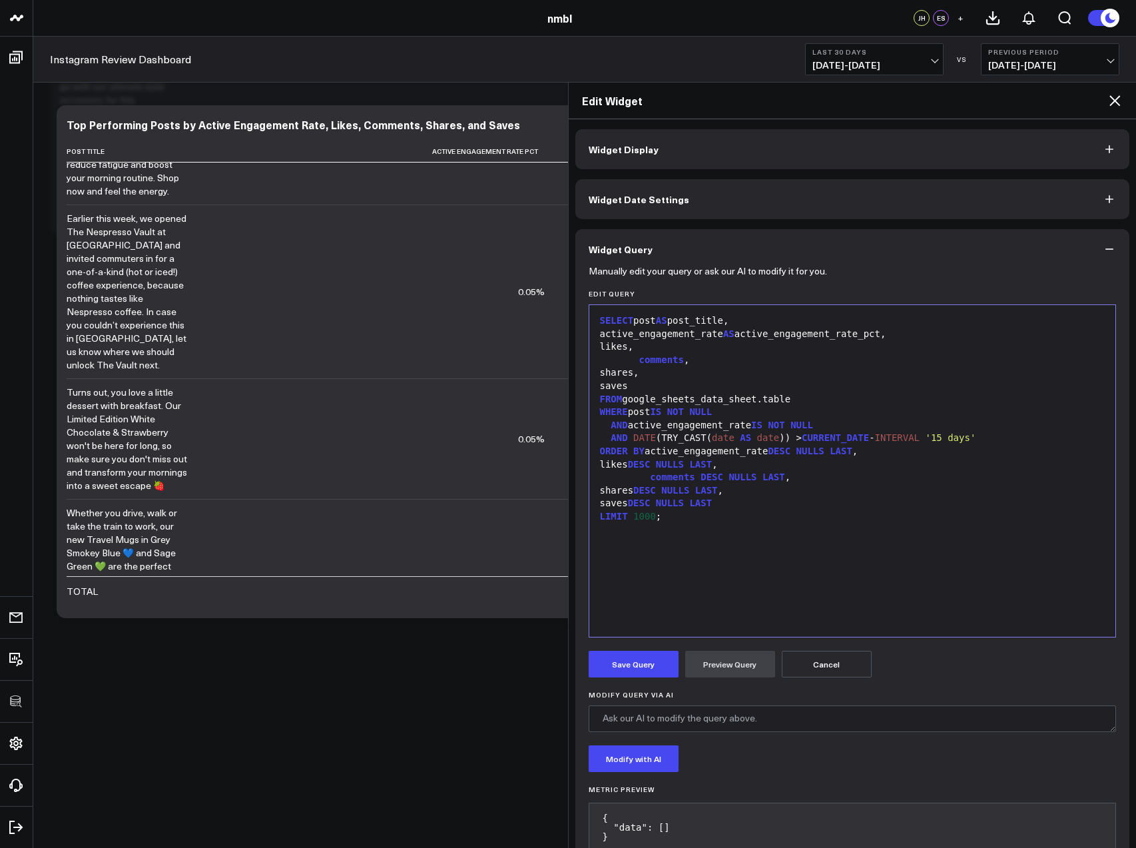
click at [947, 338] on div "active_engagement_rate AS active_engagement_rate_pct," at bounding box center [852, 334] width 513 height 13
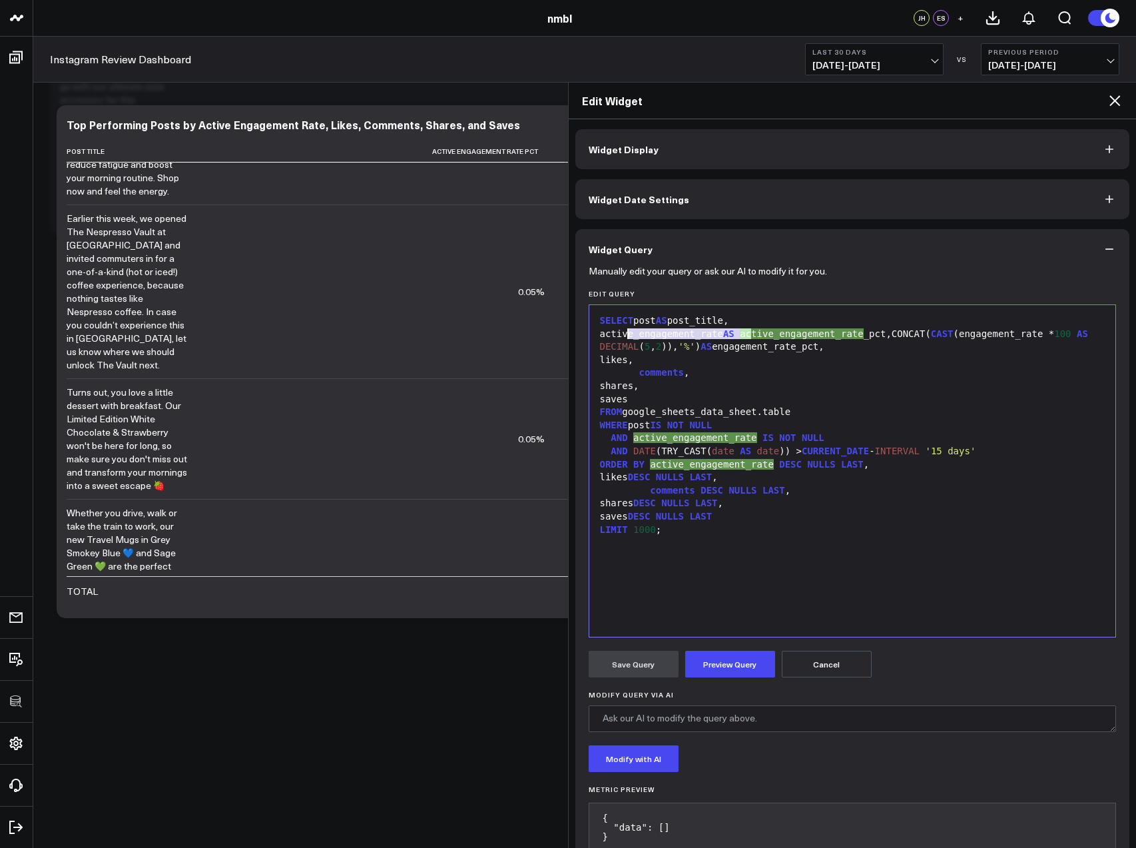
drag, startPoint x: 733, startPoint y: 333, endPoint x: 629, endPoint y: 335, distance: 104.6
click at [629, 335] on div "active_engagement_rate AS active_engagement_rate _pct,CONCAT( CAST (engagement_…" at bounding box center [852, 341] width 513 height 26
copy div "active_engagement_rate"
drag, startPoint x: 1056, startPoint y: 334, endPoint x: 1000, endPoint y: 336, distance: 55.3
click at [1000, 336] on div "active_ engagement_rate AS active_ engagement_rate _pct,CONCAT( CAST (engagemen…" at bounding box center [852, 341] width 513 height 26
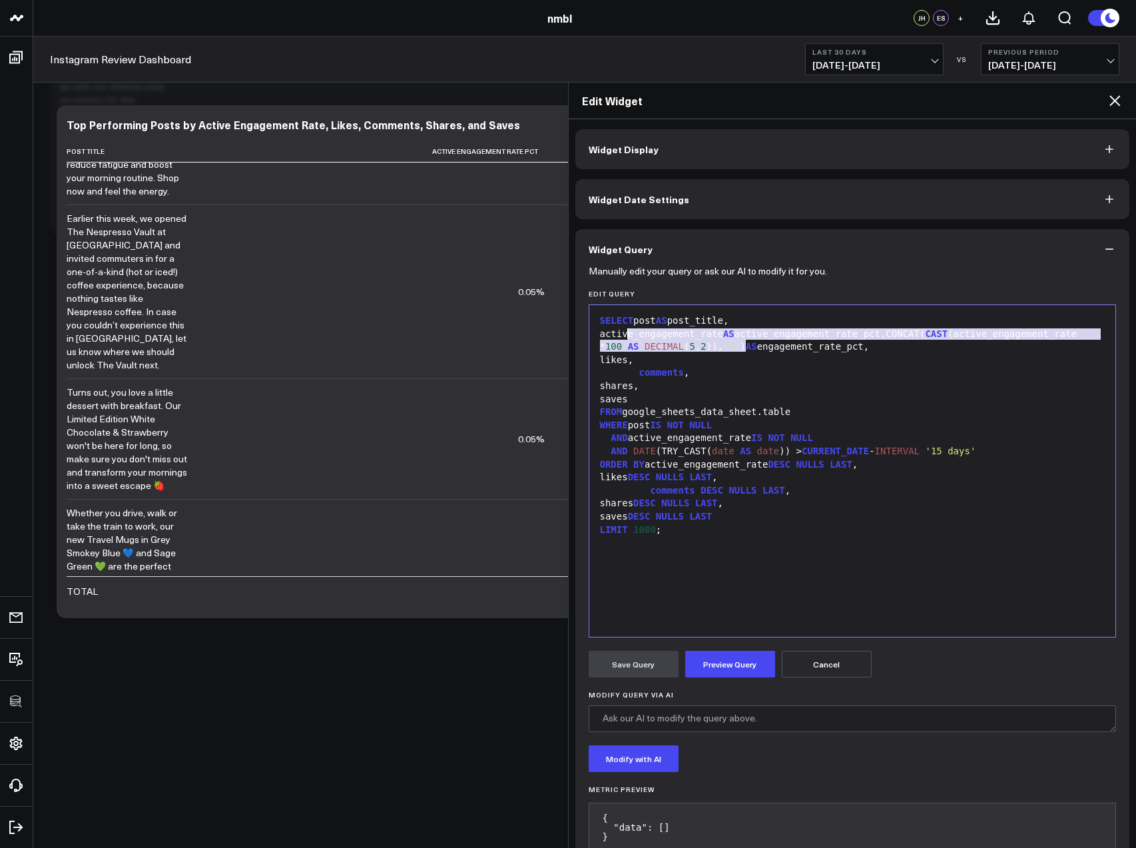
drag, startPoint x: 736, startPoint y: 344, endPoint x: 628, endPoint y: 336, distance: 108.2
click at [628, 336] on div "active_engagement_rate AS active_engagement_rate_pct,CONCAT( CAST (active_engag…" at bounding box center [852, 341] width 513 height 26
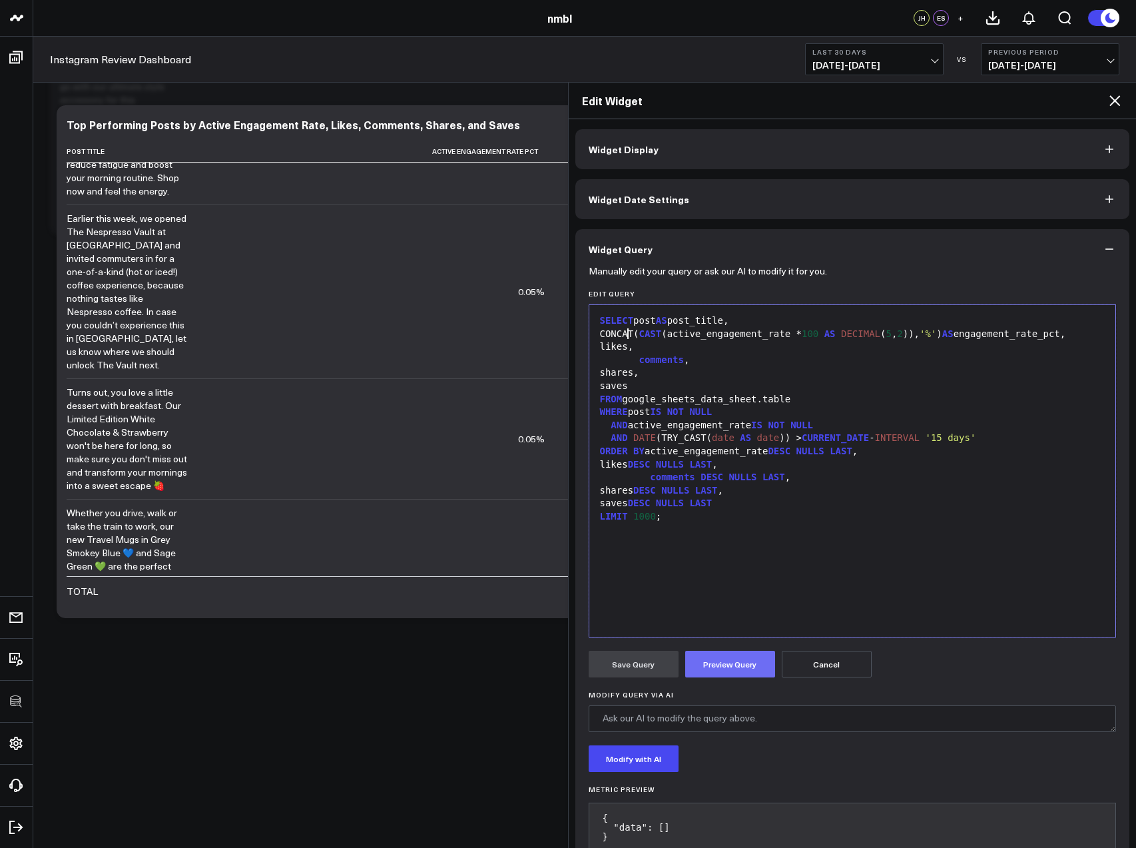
click at [711, 666] on button "Preview Query" at bounding box center [730, 664] width 90 height 27
click at [644, 664] on button "Save Query" at bounding box center [634, 664] width 90 height 27
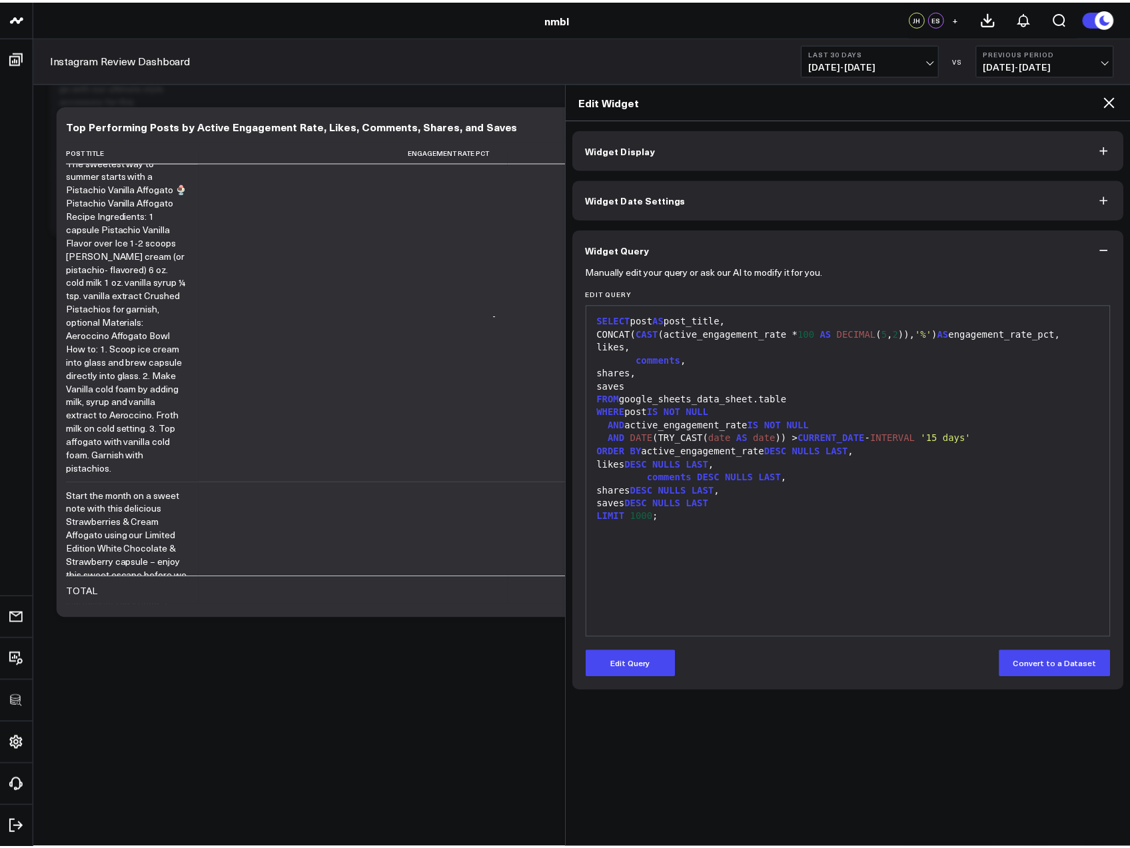
scroll to position [0, 0]
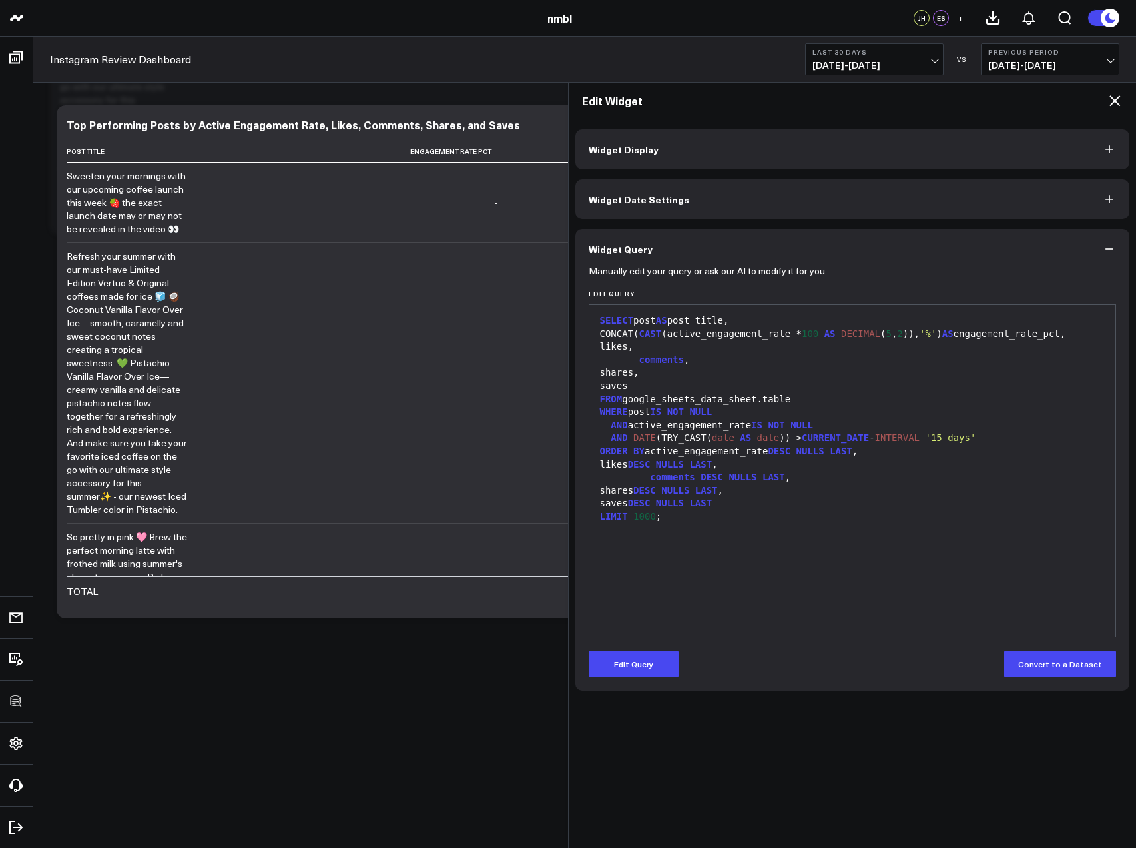
click at [601, 341] on div "CONCAT( CAST (active_engagement_rate * 100 AS DECIMAL ( 5 , 2 )), '%' ) AS enga…" at bounding box center [852, 334] width 513 height 13
click at [638, 675] on button "Edit Query" at bounding box center [634, 664] width 90 height 27
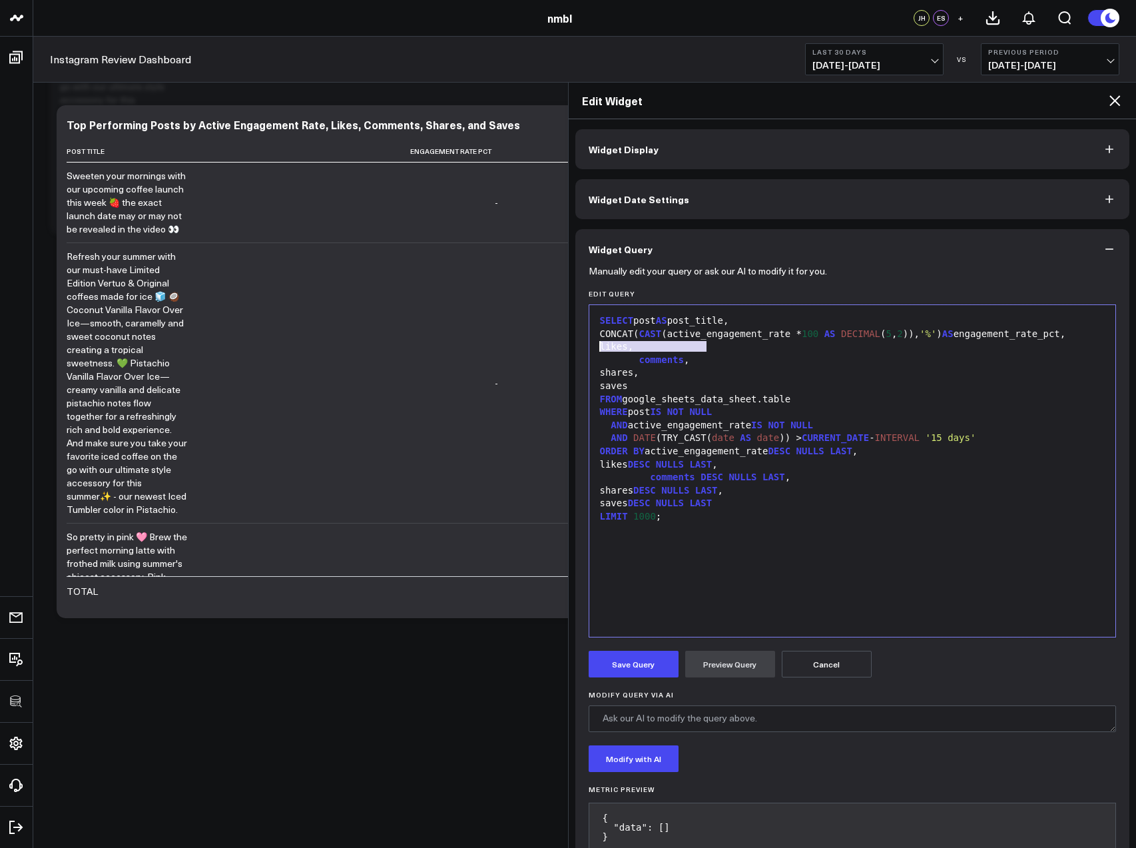
drag, startPoint x: 707, startPoint y: 348, endPoint x: 600, endPoint y: 346, distance: 107.2
click at [599, 341] on div "CONCAT( CAST (active_engagement_rate * 100 AS DECIMAL ( 5 , 2 )), '%' ) AS enga…" at bounding box center [852, 334] width 513 height 13
click at [706, 662] on button "Preview Query" at bounding box center [730, 664] width 90 height 27
click at [633, 680] on form "Manually edit your query or ask our AI to modify it for you. Edit Query Selecti…" at bounding box center [853, 565] width 528 height 592
click at [635, 673] on button "Save Query" at bounding box center [634, 664] width 90 height 27
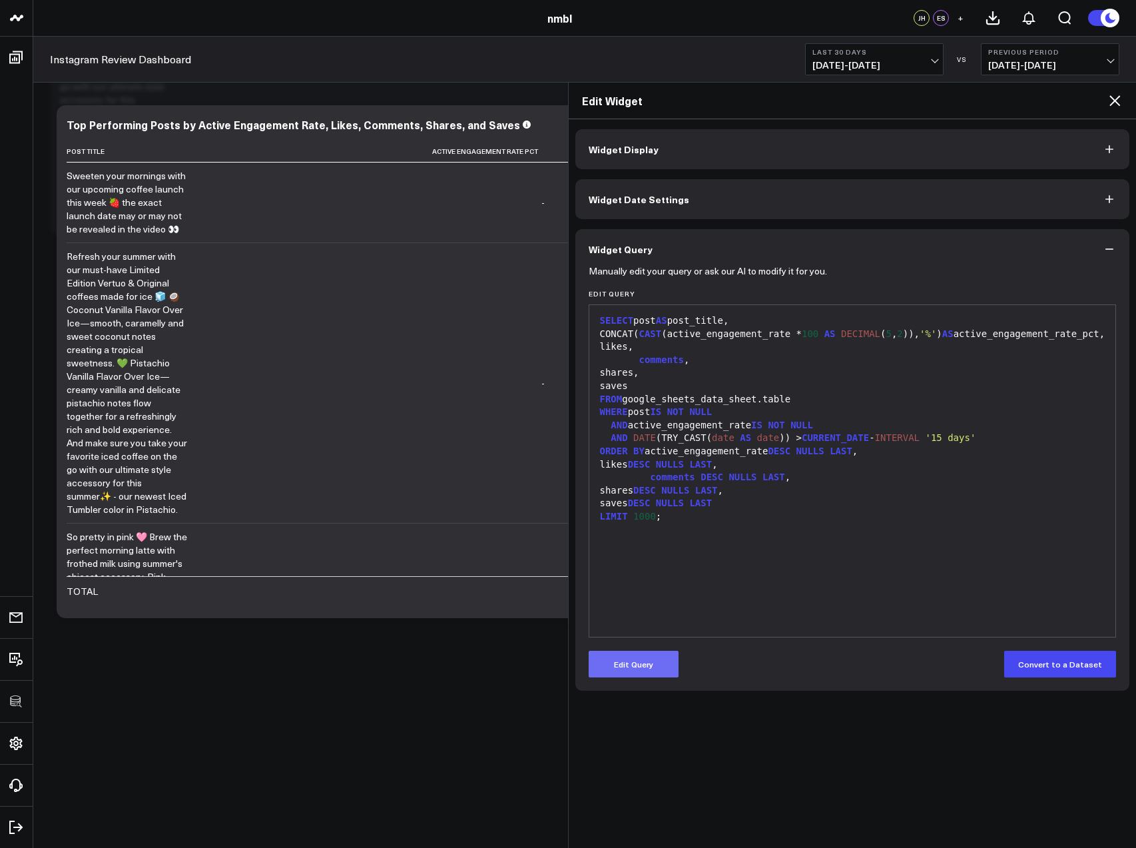
click at [623, 657] on button "Edit Query" at bounding box center [634, 664] width 90 height 27
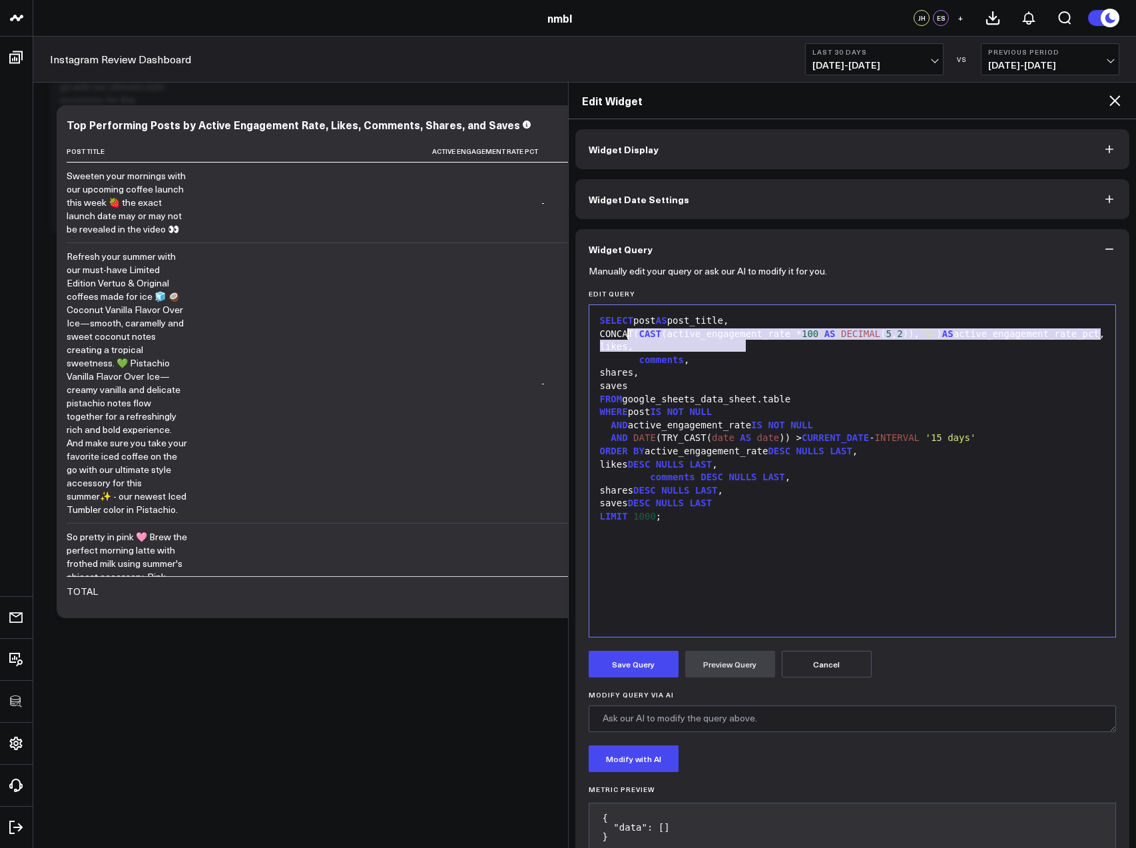
drag, startPoint x: 712, startPoint y: 344, endPoint x: 629, endPoint y: 338, distance: 82.8
click at [629, 338] on div "CONCAT( CAST (active_engagement_rate * 100 AS DECIMAL ( 5 , 2 )), '%' ) AS acti…" at bounding box center [852, 334] width 513 height 13
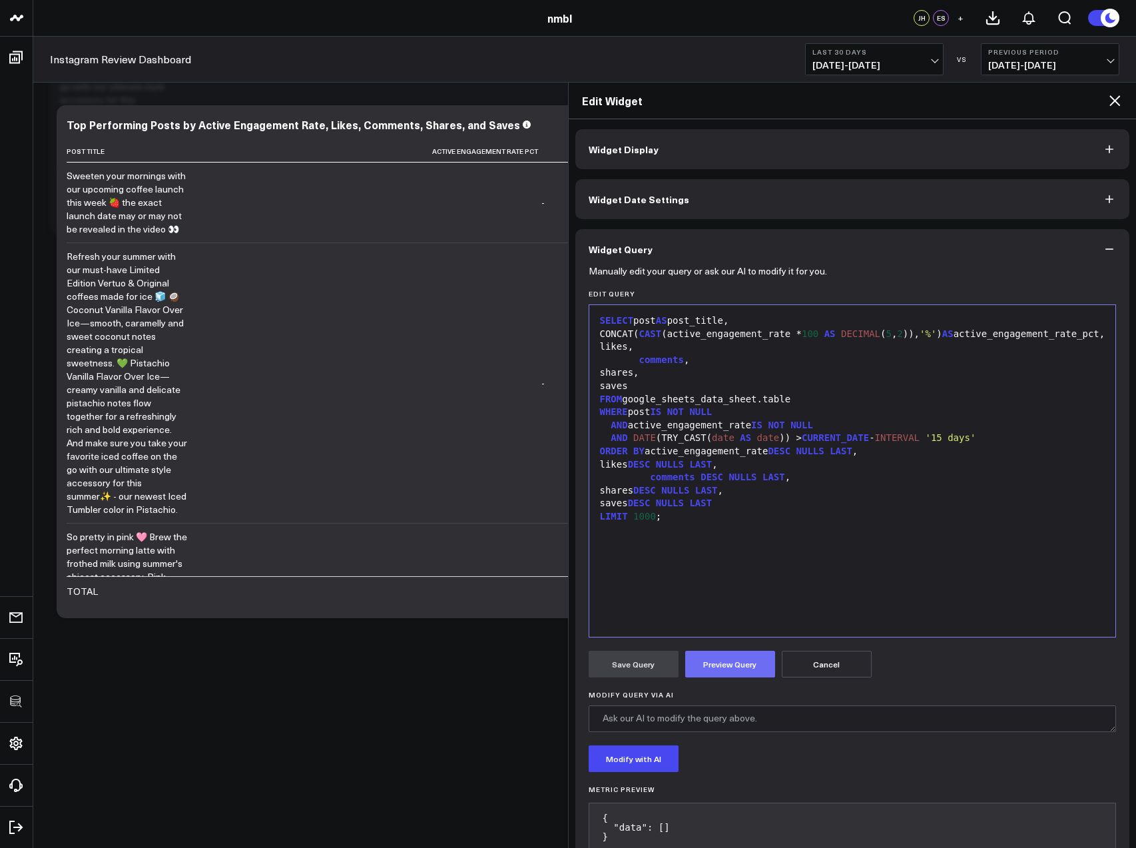
click at [711, 657] on button "Preview Query" at bounding box center [730, 664] width 90 height 27
click at [628, 677] on button "Save Query" at bounding box center [634, 664] width 90 height 27
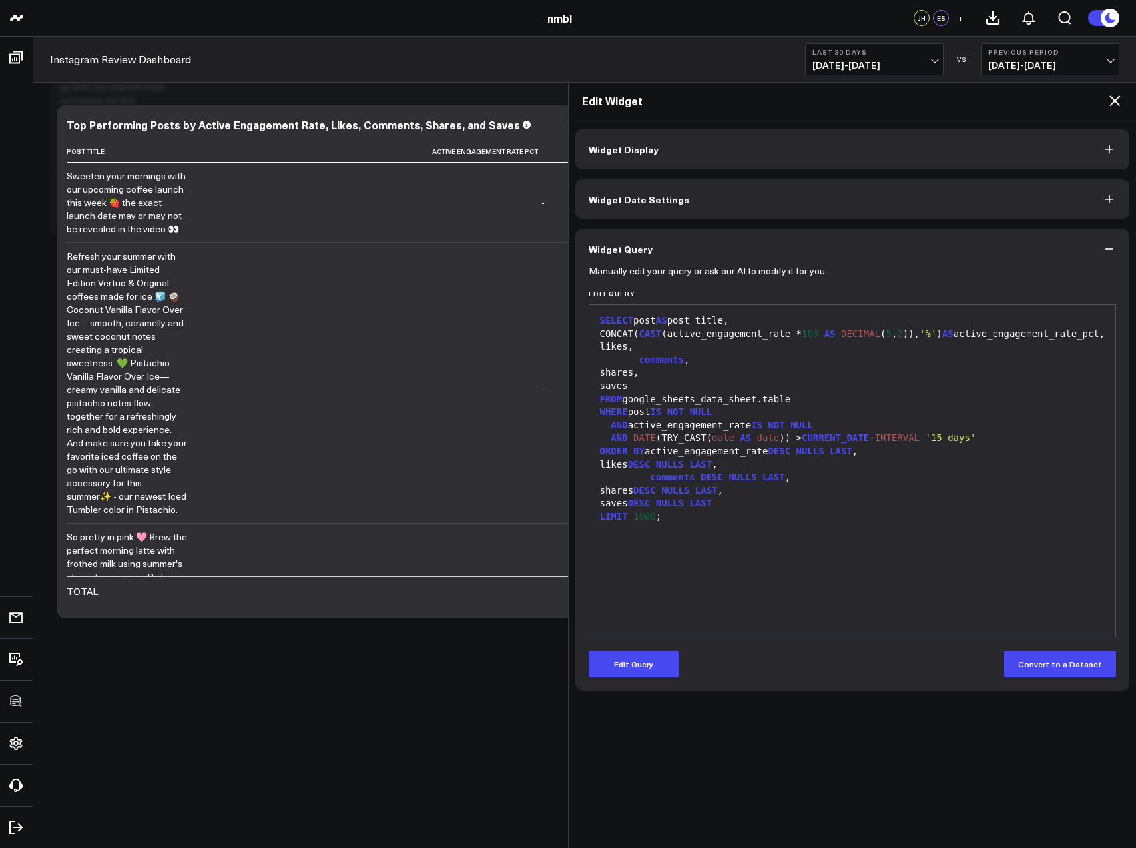
click at [1114, 107] on icon at bounding box center [1115, 101] width 16 height 16
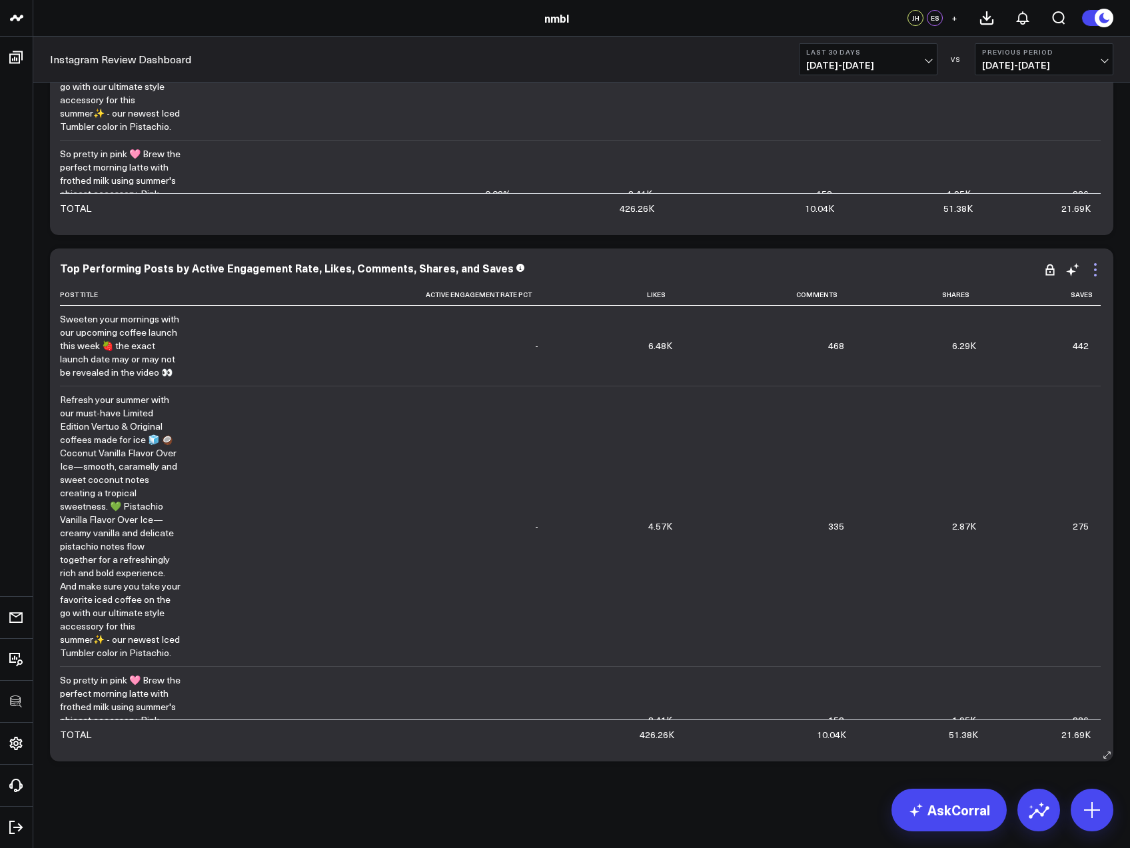
click at [1092, 270] on icon at bounding box center [1095, 270] width 16 height 16
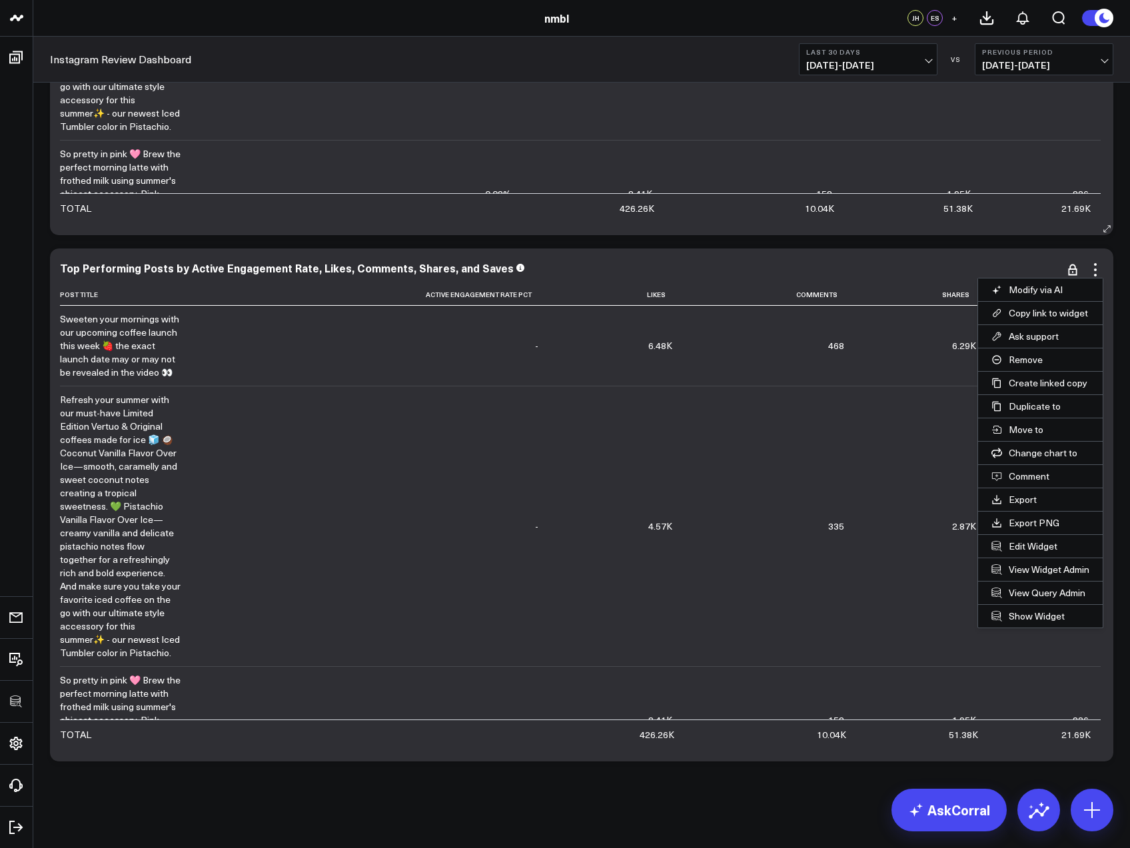
click at [1026, 358] on button "Remove" at bounding box center [1040, 359] width 125 height 23
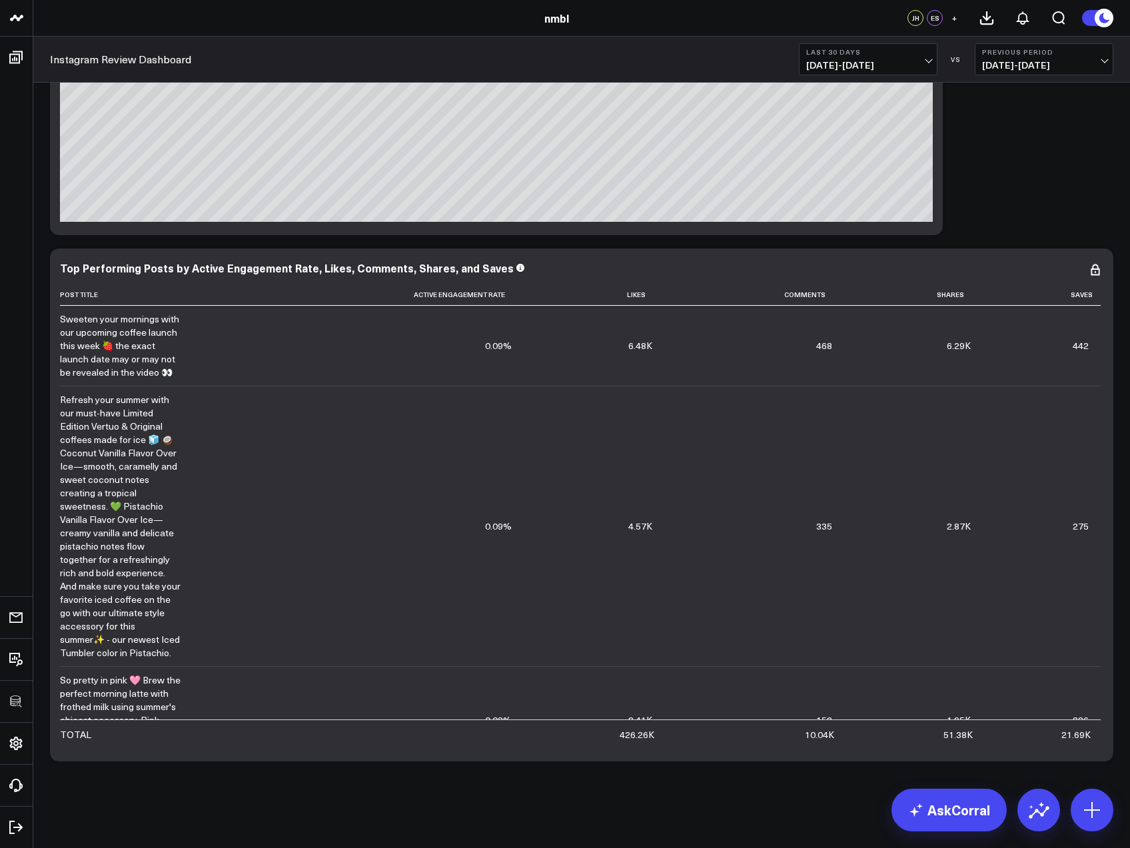
scroll to position [377, 0]
click at [1092, 270] on icon at bounding box center [1095, 270] width 16 height 16
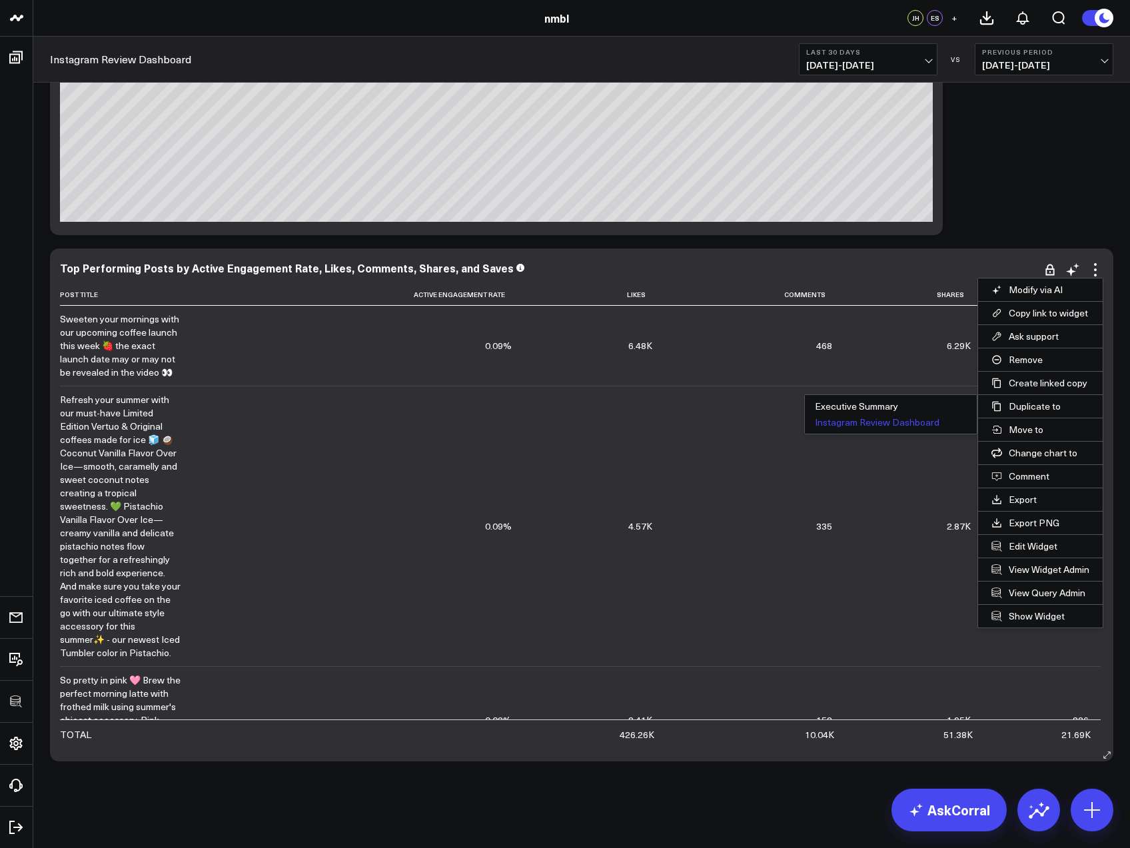
click at [917, 421] on button "Instagram Review Dashboard" at bounding box center [891, 422] width 172 height 16
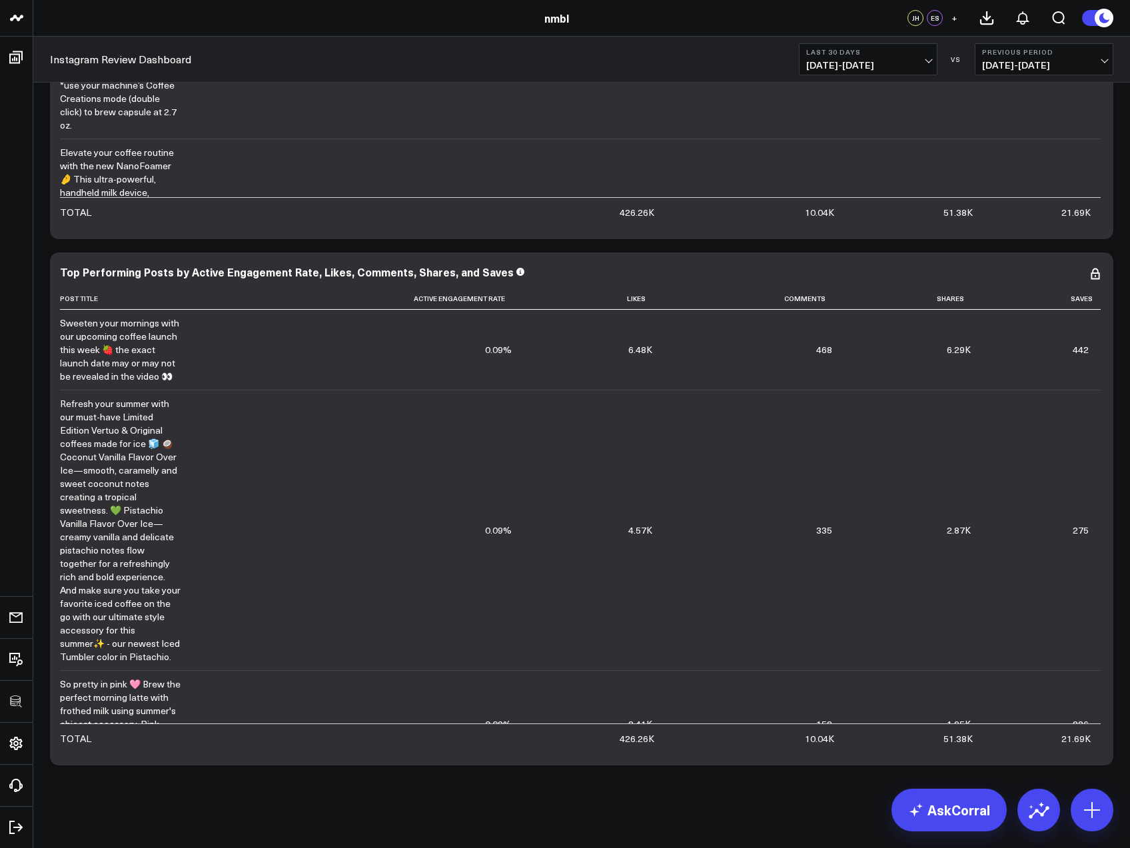
scroll to position [903, 0]
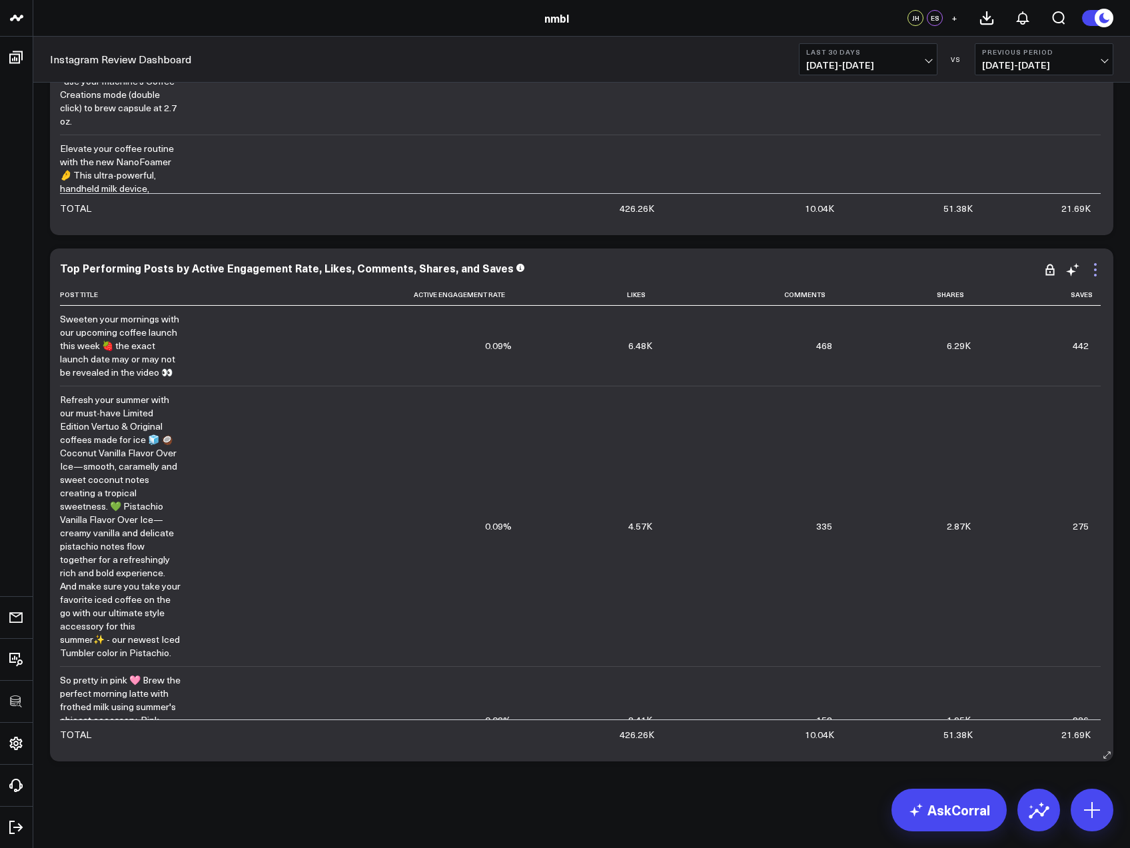
click at [1097, 270] on icon at bounding box center [1095, 270] width 16 height 16
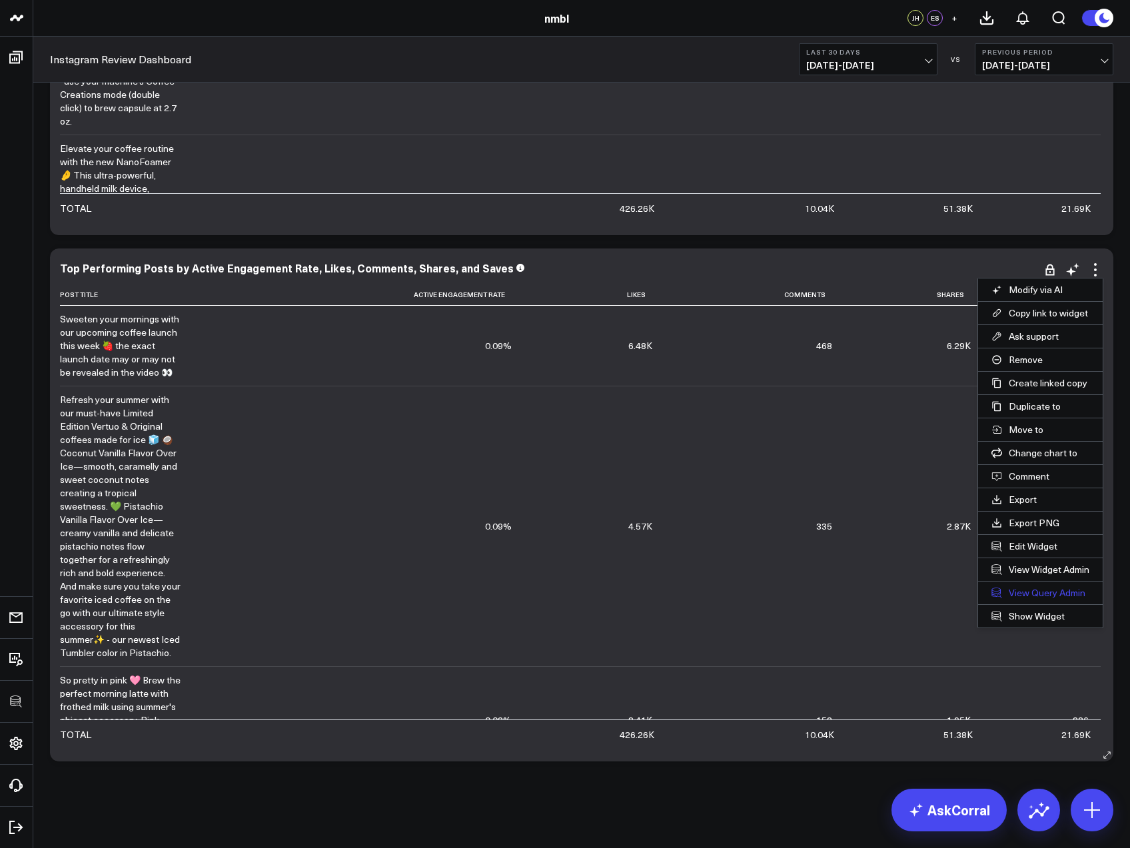
click at [1037, 589] on link "View Query Admin" at bounding box center [1040, 592] width 125 height 23
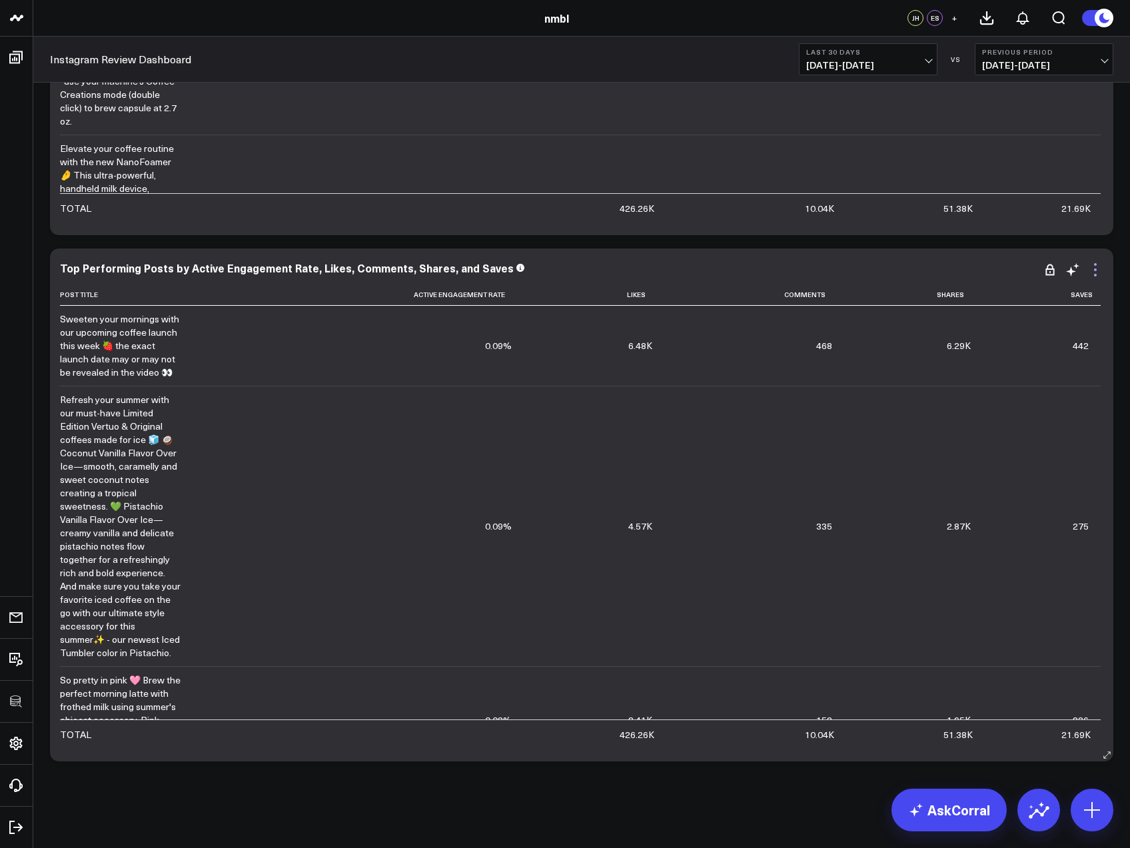
click at [1092, 266] on icon at bounding box center [1095, 270] width 16 height 16
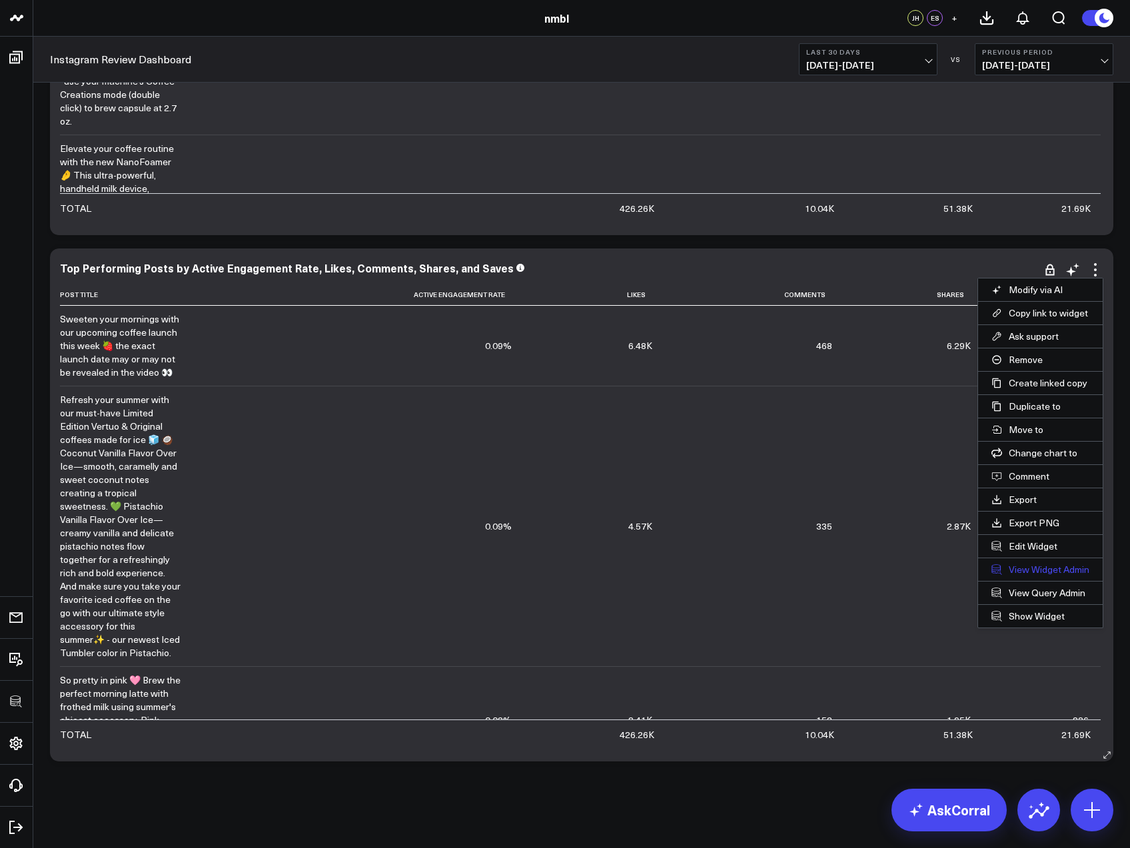
click at [1027, 569] on link "View Widget Admin" at bounding box center [1040, 569] width 125 height 23
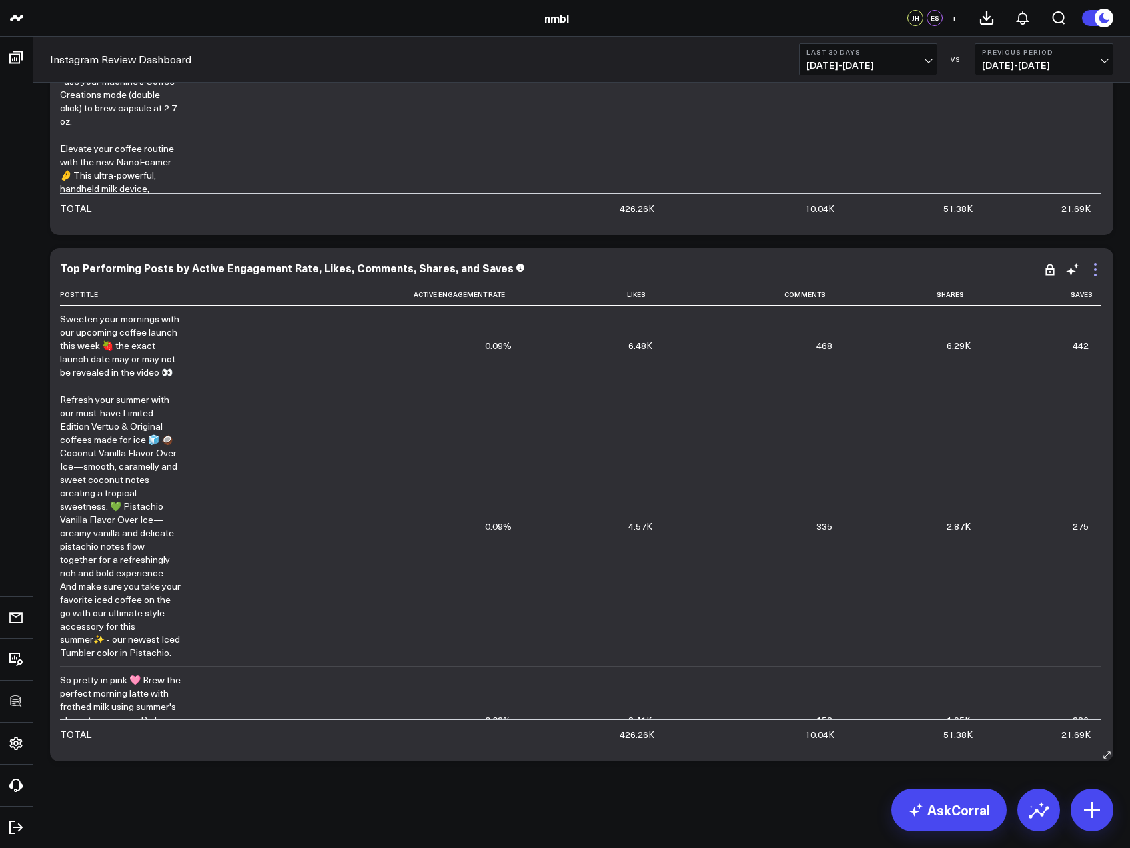
click at [1097, 273] on icon at bounding box center [1095, 270] width 16 height 16
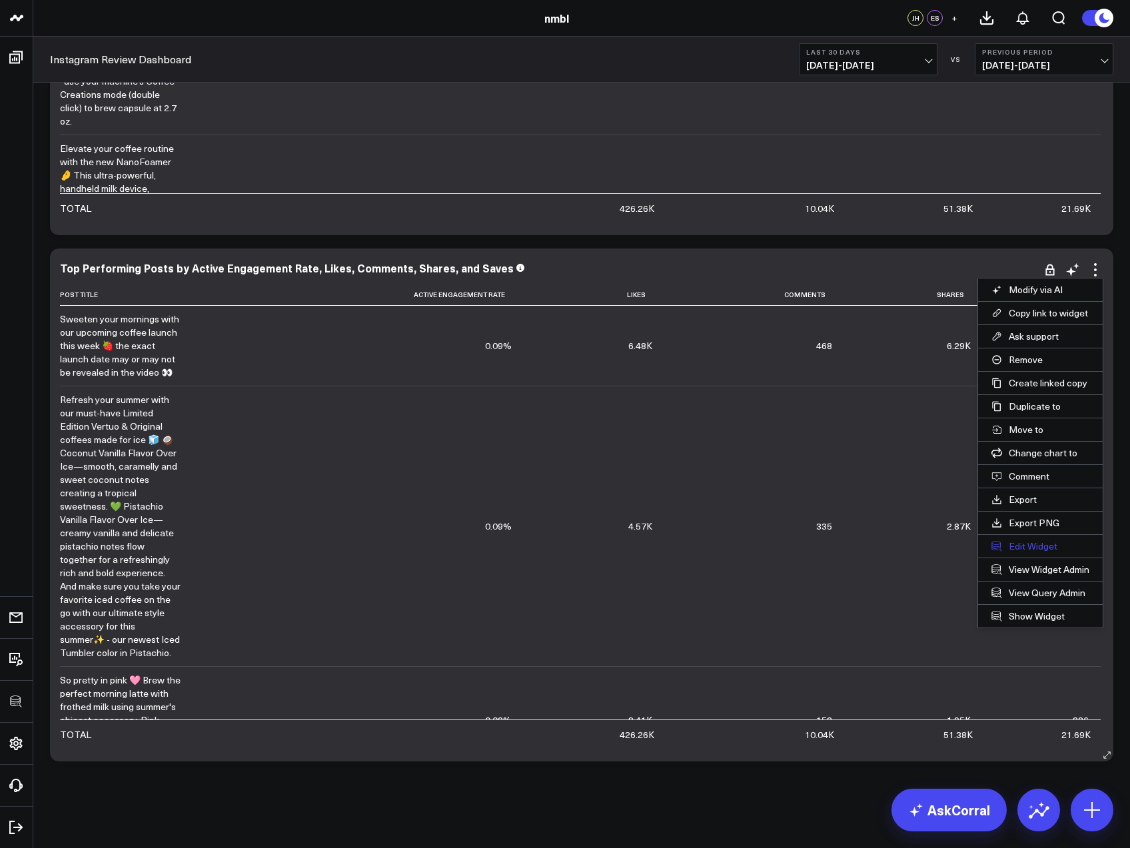
click at [1032, 546] on button "Edit Widget" at bounding box center [1040, 546] width 125 height 23
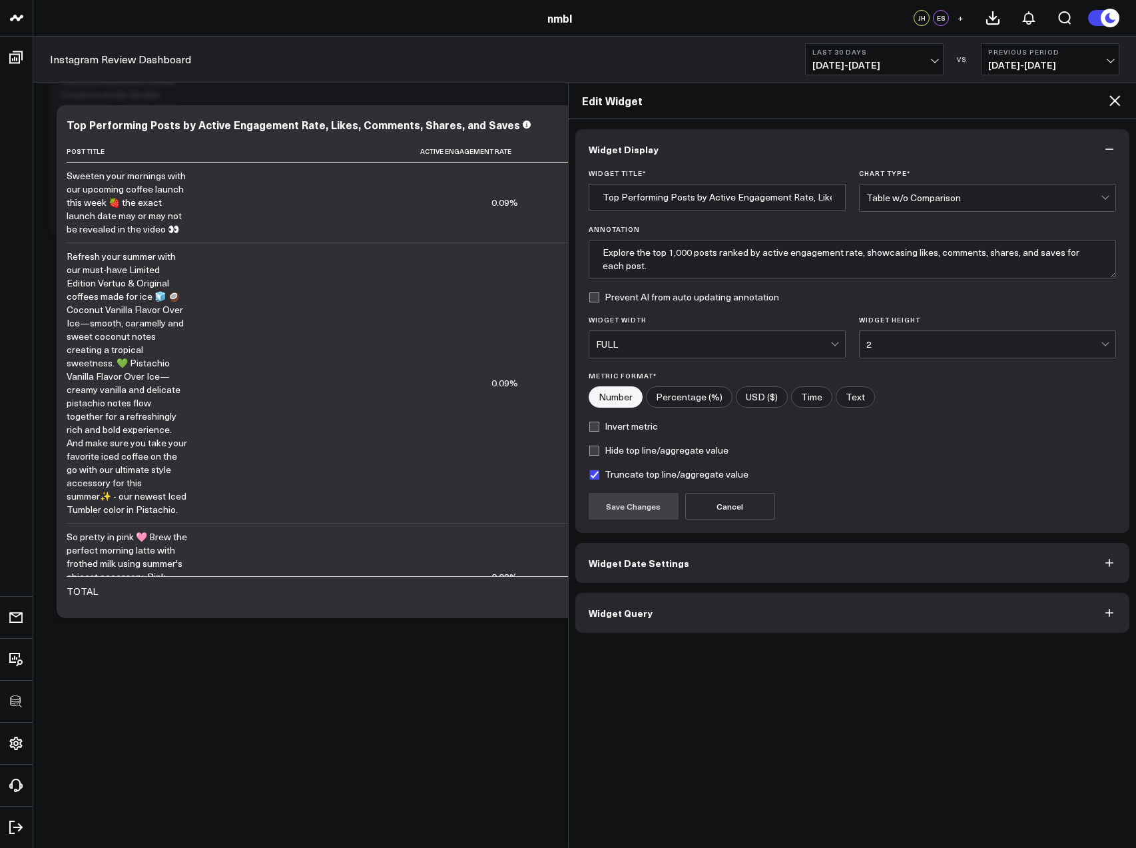
click at [1111, 103] on icon at bounding box center [1115, 101] width 16 height 16
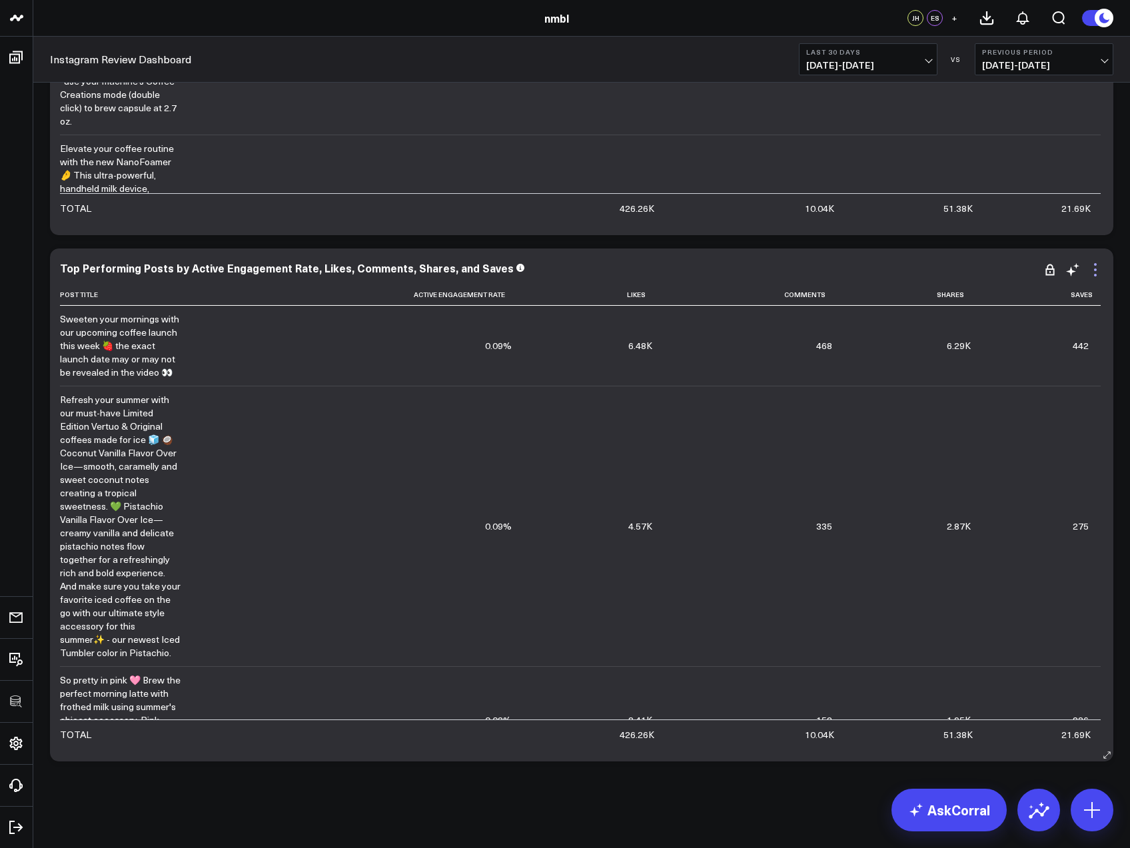
click at [1094, 274] on icon at bounding box center [1095, 270] width 16 height 16
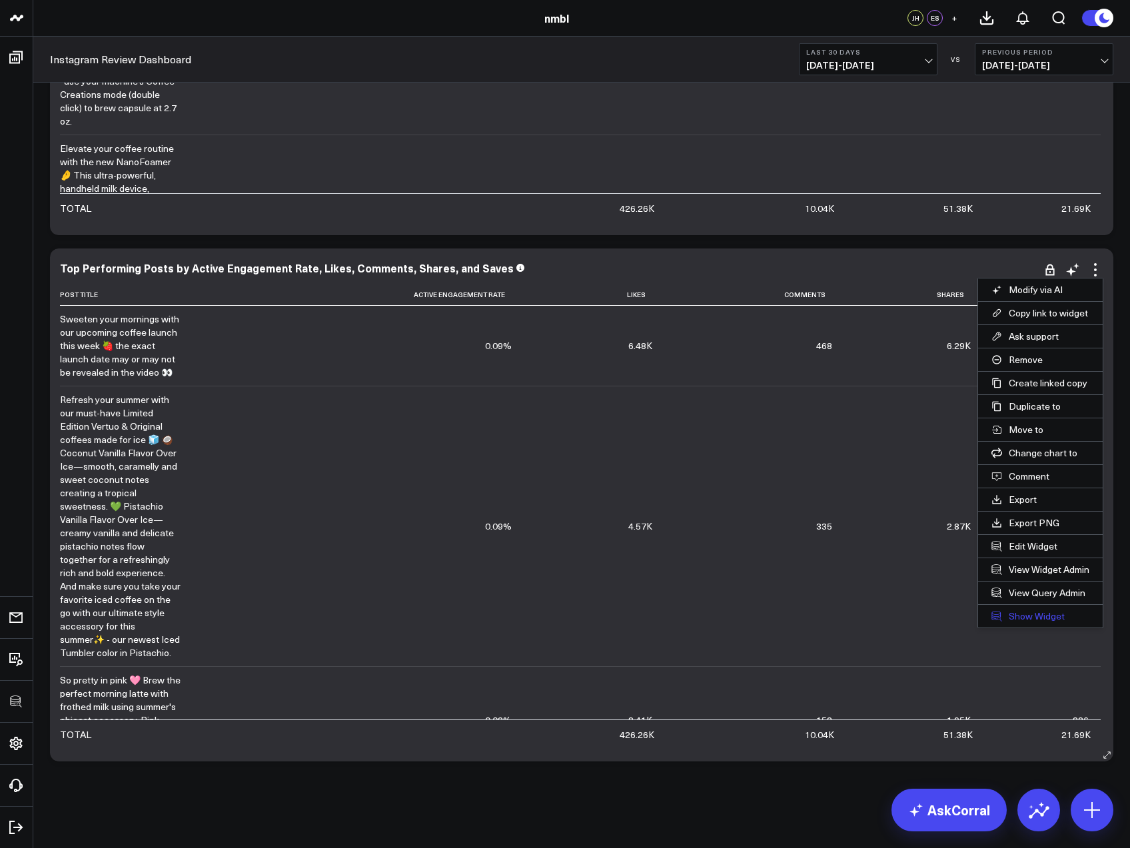
click at [1034, 612] on link "Show Widget" at bounding box center [1040, 616] width 125 height 23
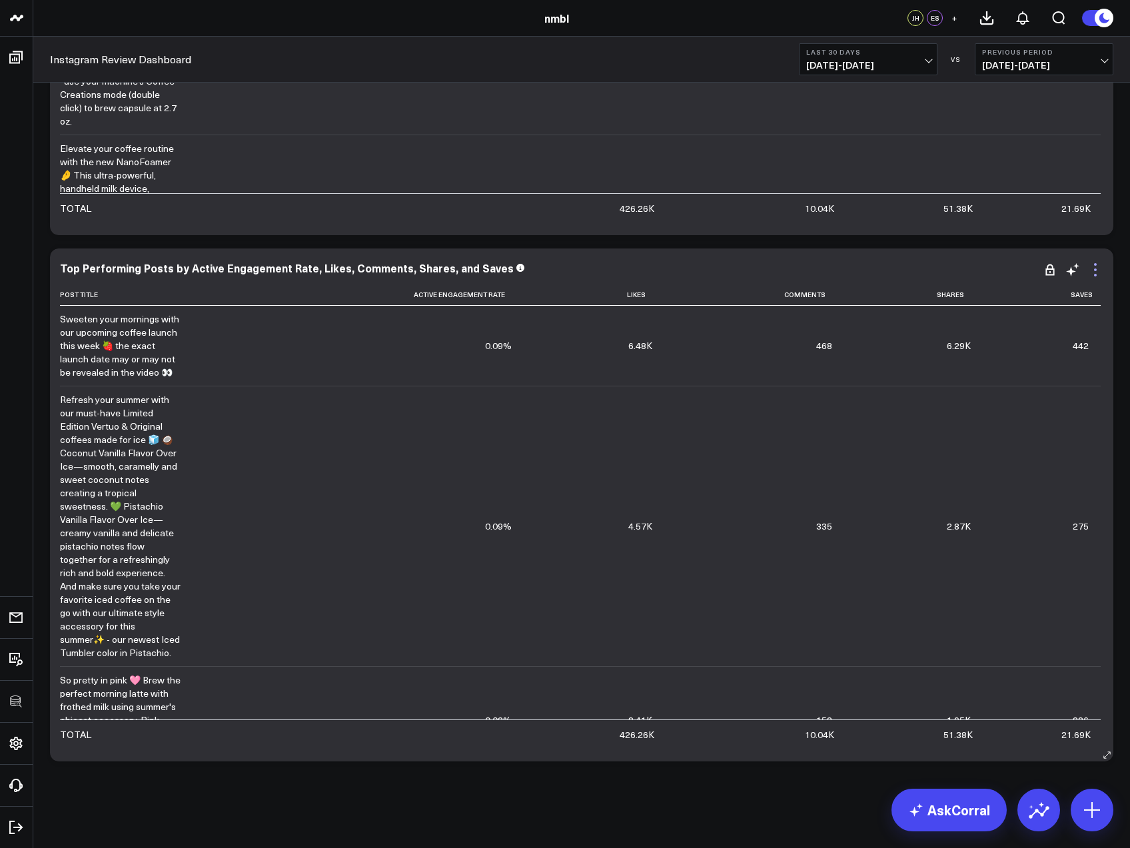
click at [1092, 264] on icon at bounding box center [1095, 270] width 16 height 16
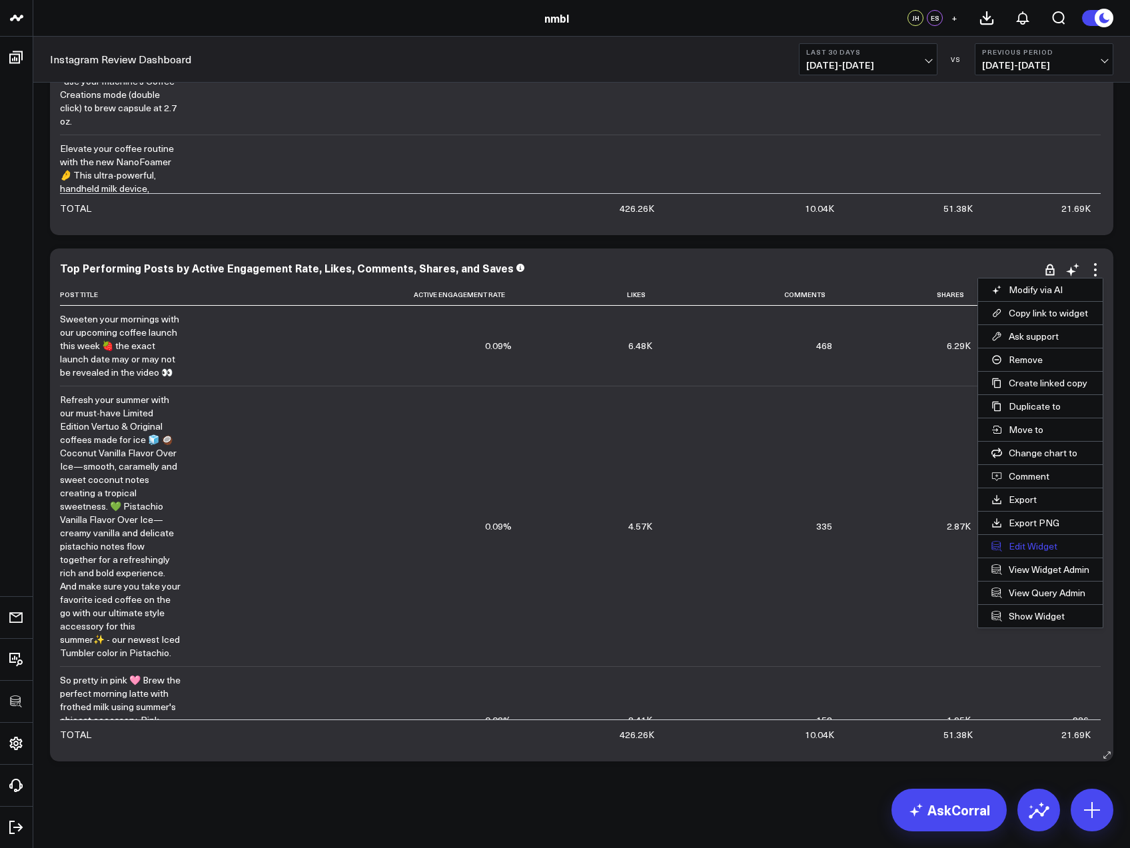
click at [1028, 541] on button "Edit Widget" at bounding box center [1040, 546] width 125 height 23
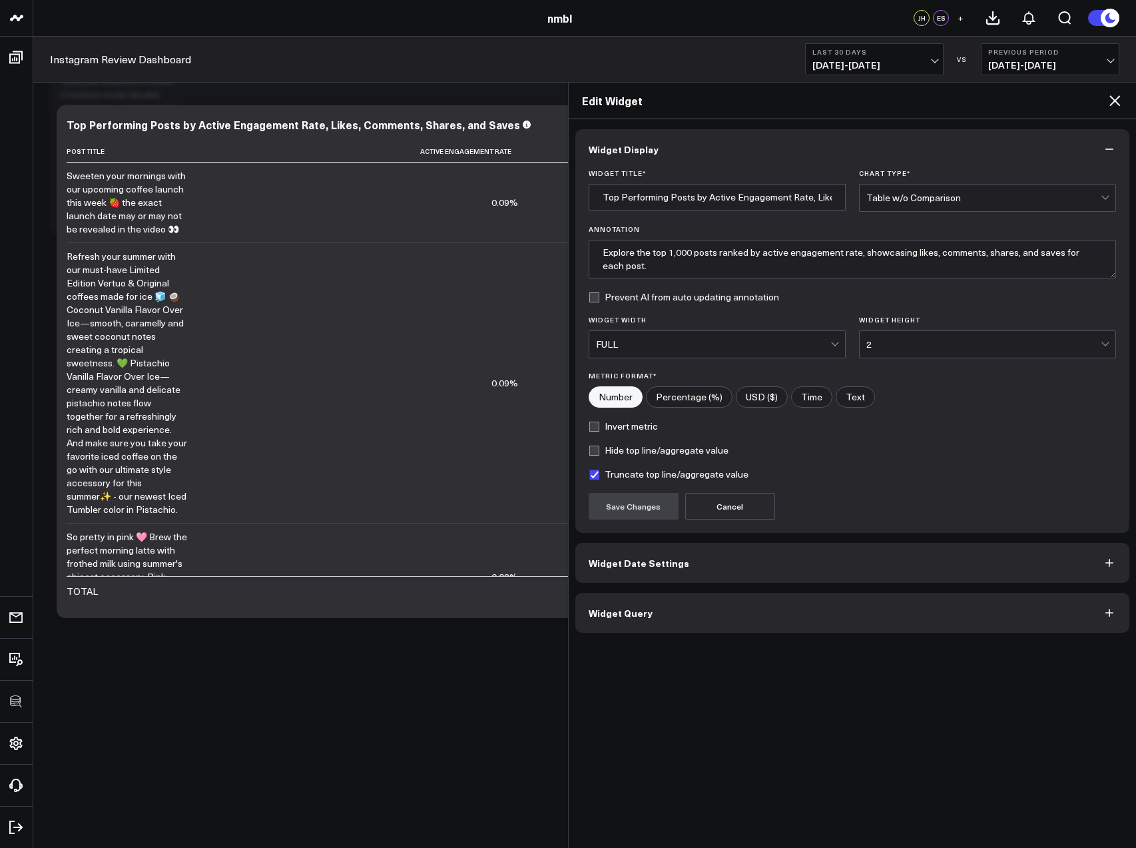
click at [663, 603] on button "Widget Query" at bounding box center [852, 613] width 555 height 40
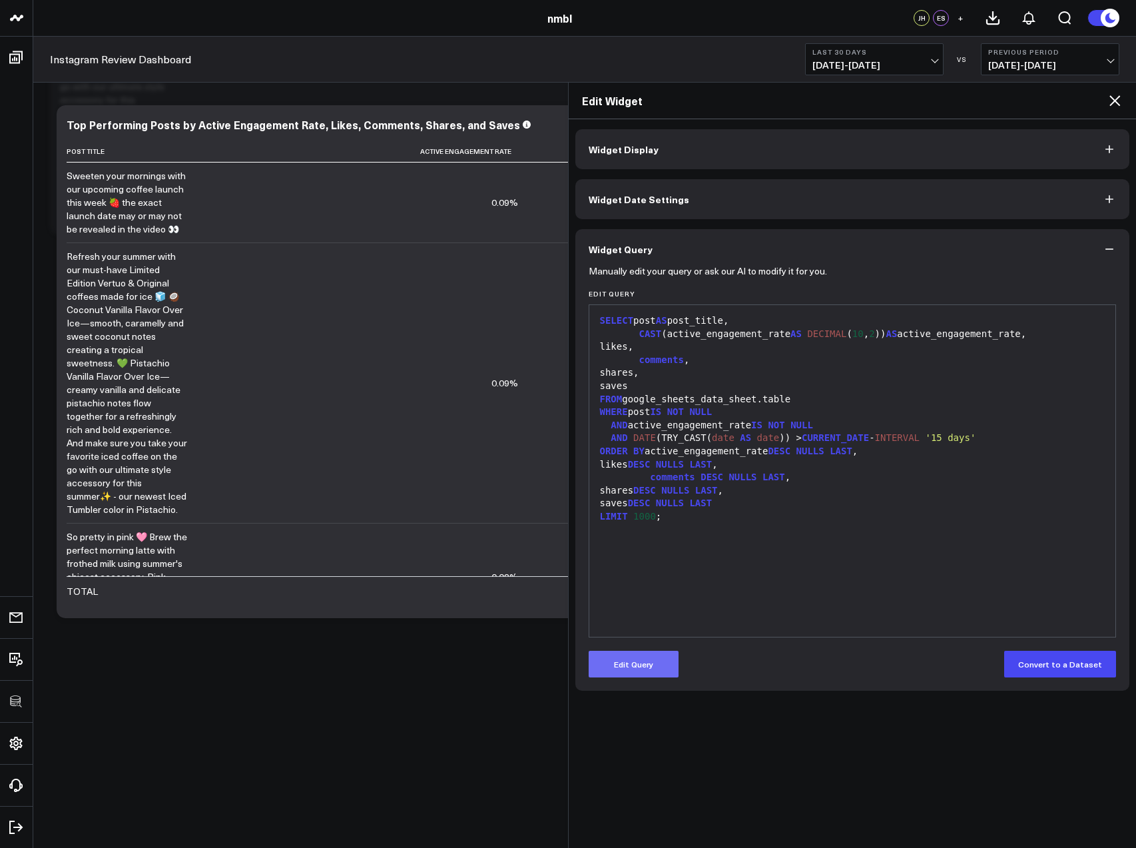
click at [648, 659] on button "Edit Query" at bounding box center [634, 664] width 90 height 27
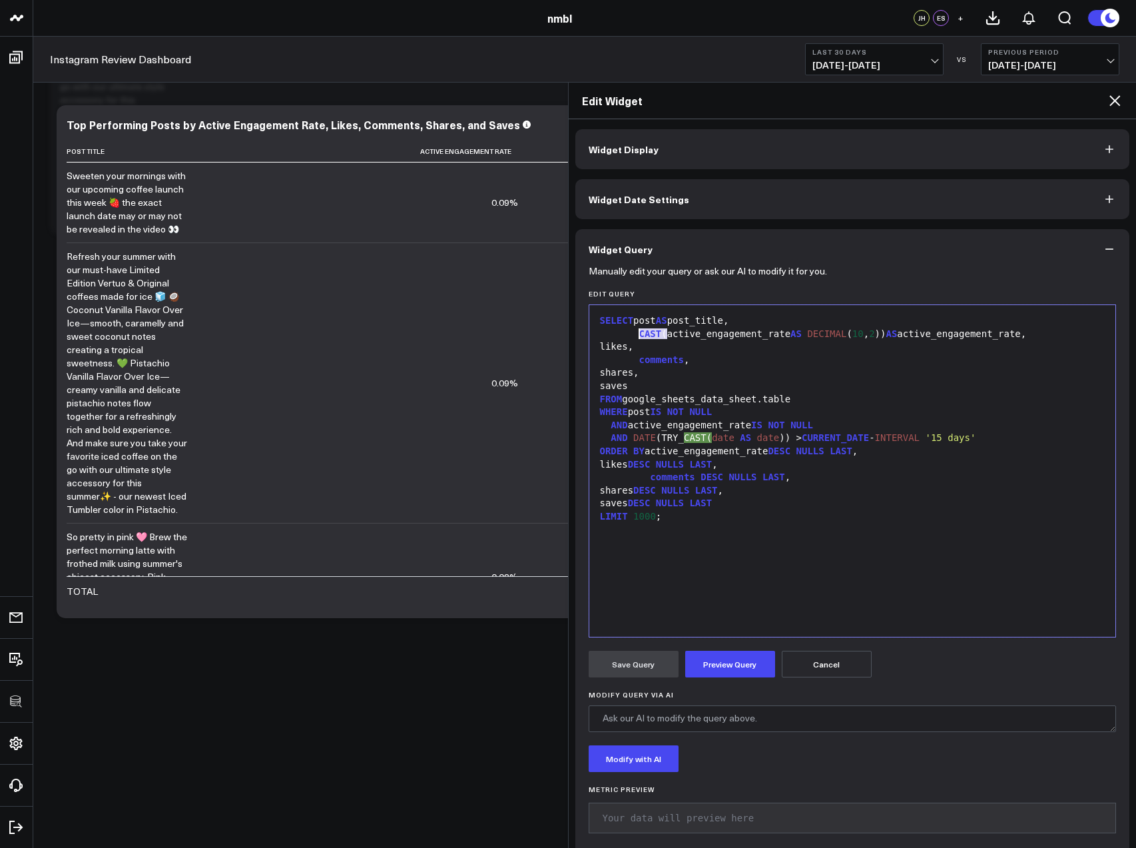
drag, startPoint x: 668, startPoint y: 334, endPoint x: 641, endPoint y: 334, distance: 27.3
click at [641, 334] on div "CAST (active_engagement_rate AS DECIMAL ( 10 , 2 )) AS active_engagement_rate," at bounding box center [852, 334] width 513 height 13
drag, startPoint x: 844, startPoint y: 334, endPoint x: 934, endPoint y: 334, distance: 90.6
click at [934, 334] on div "CONCAT( CAST (active_engagement_rate AS DECIMAL ( 10 , 2 )) AS active_engagemen…" at bounding box center [852, 334] width 513 height 13
click at [720, 663] on button "Preview Query" at bounding box center [730, 664] width 90 height 27
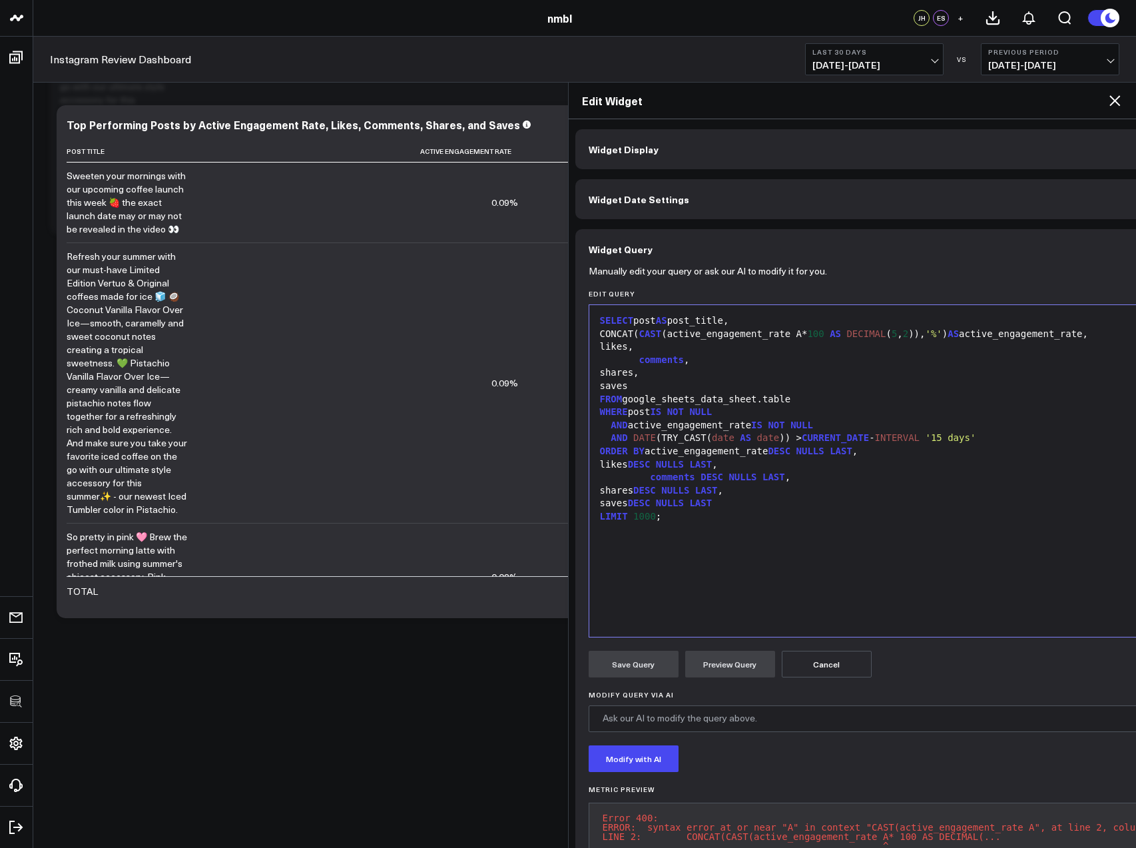
click at [844, 338] on div "CONCAT( CAST (active_engagement_rate A* 100 AS DECIMAL ( 5 , 2 )), '%' ) AS act…" at bounding box center [883, 334] width 575 height 13
click at [738, 664] on button "Preview Query" at bounding box center [730, 664] width 90 height 27
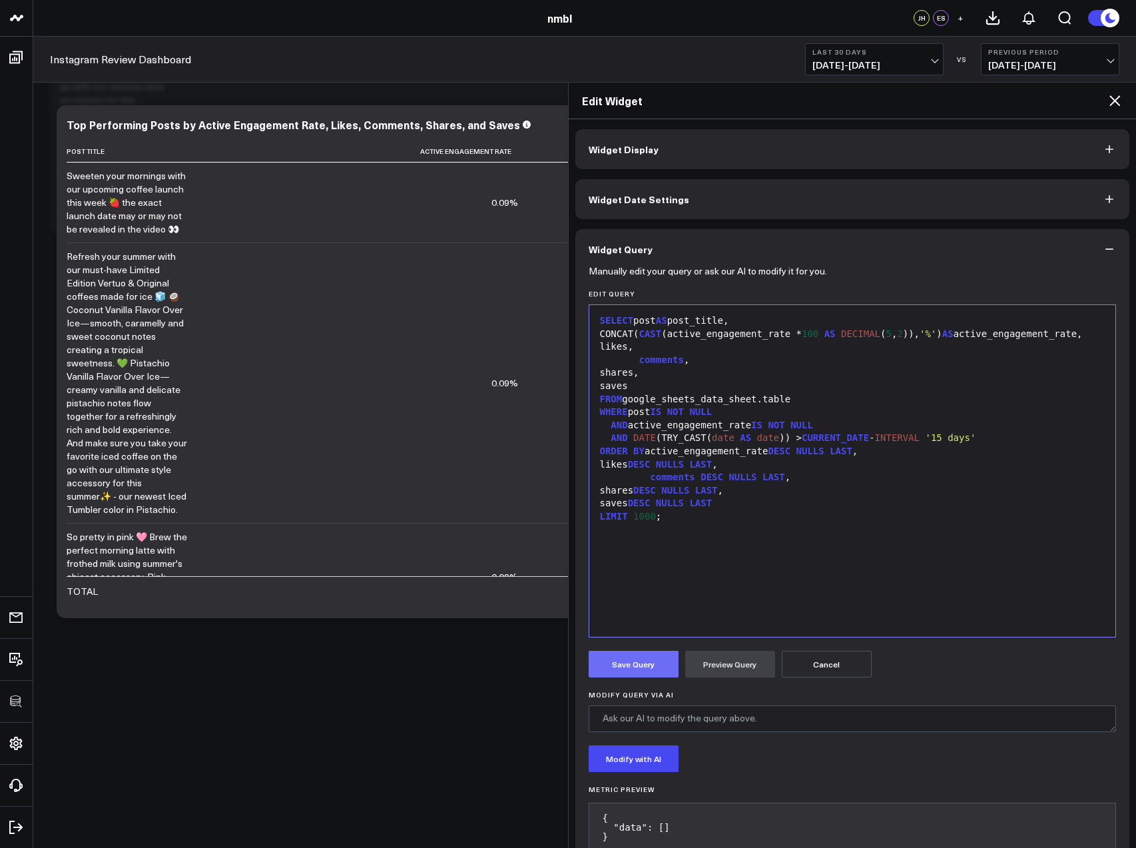
click at [627, 667] on button "Save Query" at bounding box center [634, 664] width 90 height 27
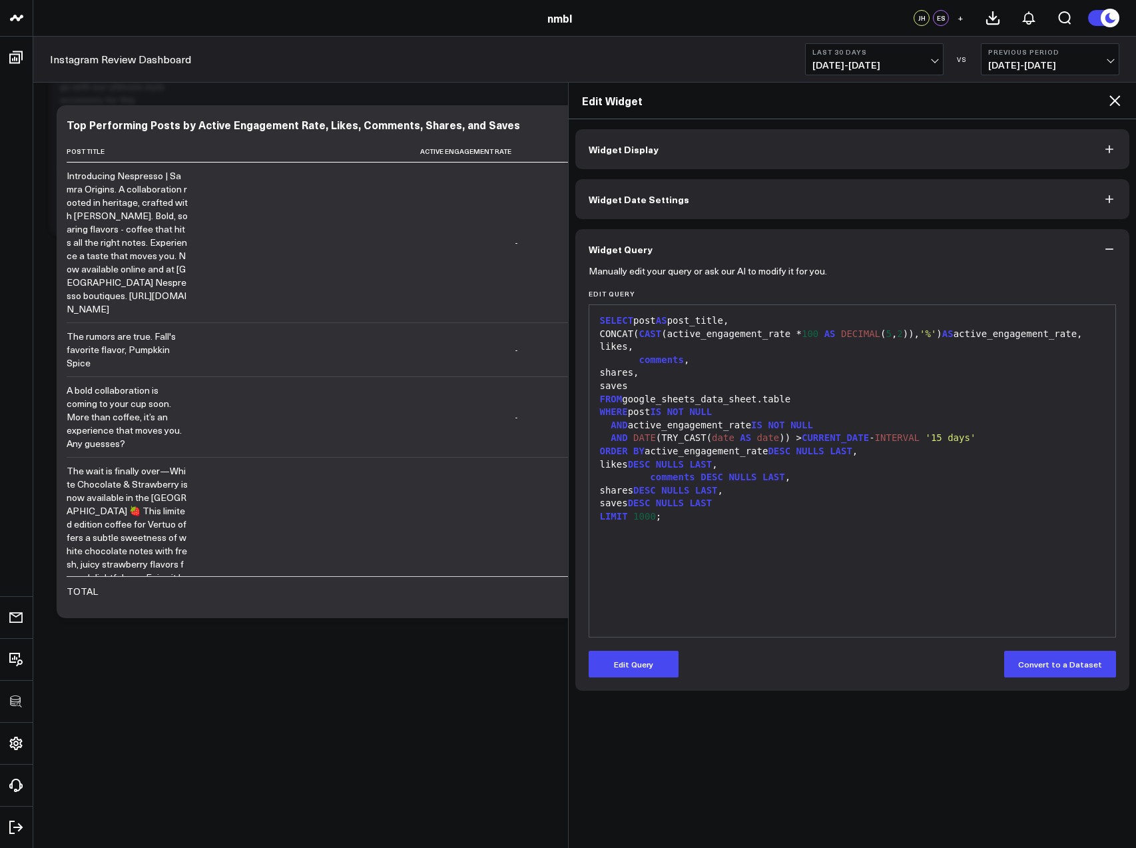
click at [1117, 98] on icon at bounding box center [1115, 100] width 11 height 11
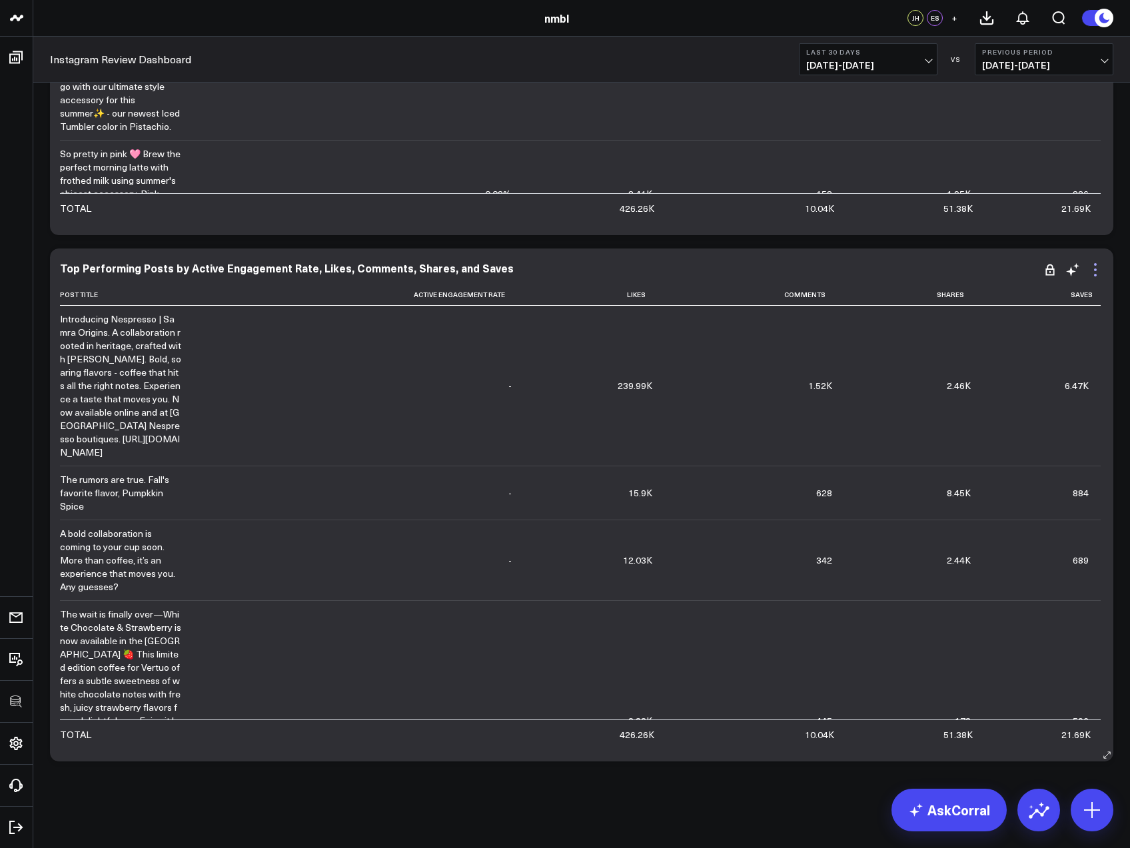
click at [1094, 270] on icon at bounding box center [1095, 269] width 3 height 3
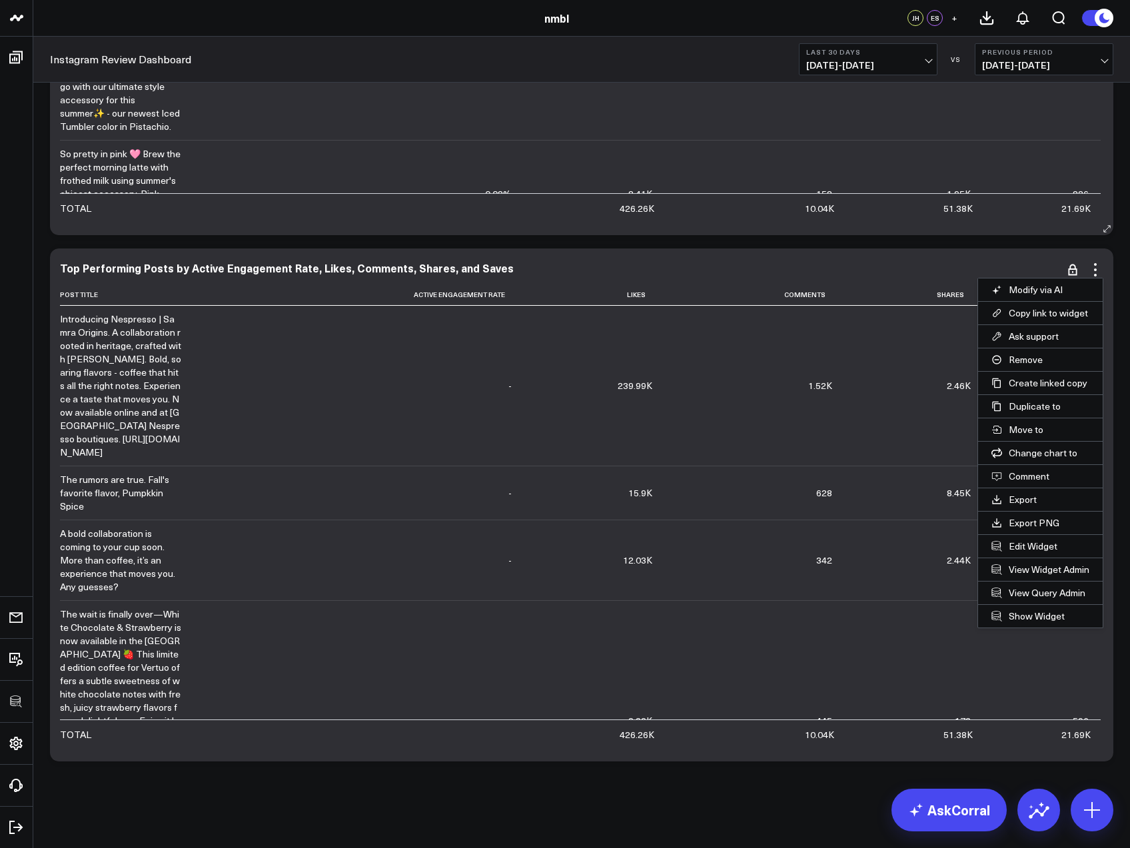
click at [1017, 359] on button "Remove" at bounding box center [1040, 359] width 125 height 23
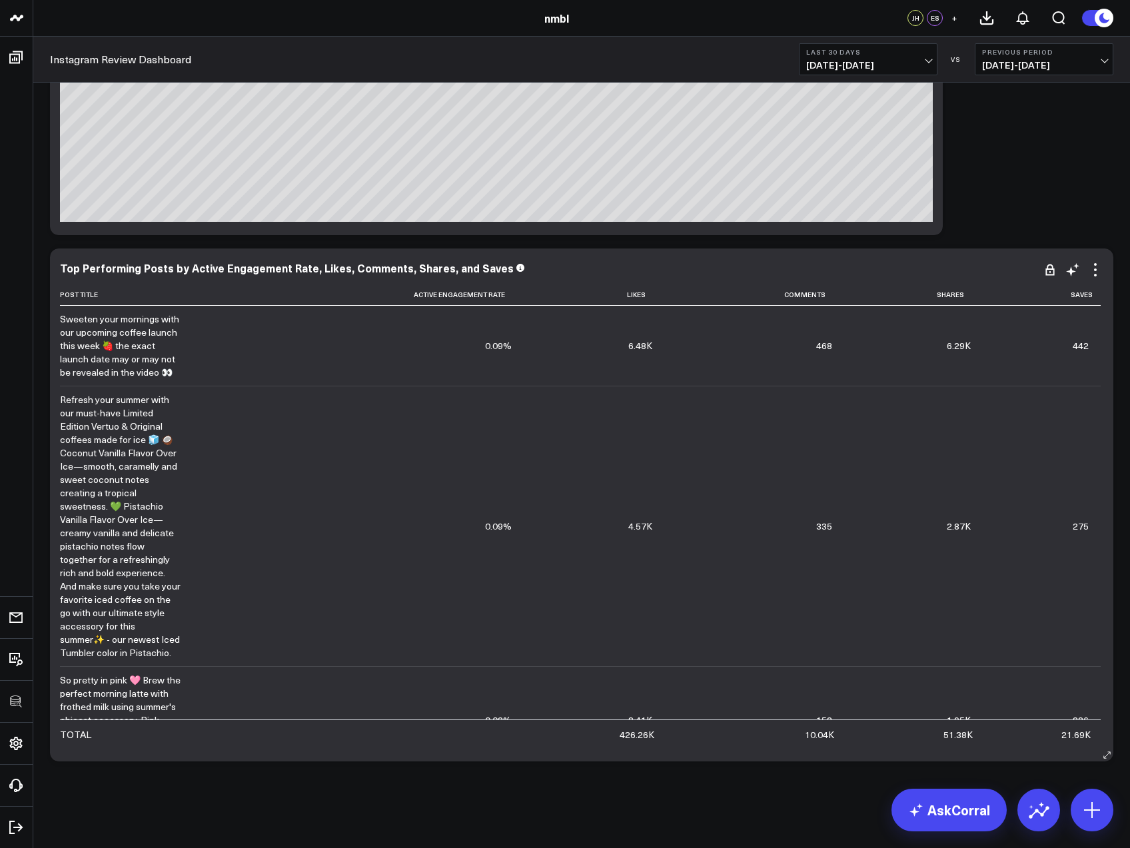
scroll to position [377, 0]
click at [1098, 272] on icon at bounding box center [1095, 270] width 16 height 16
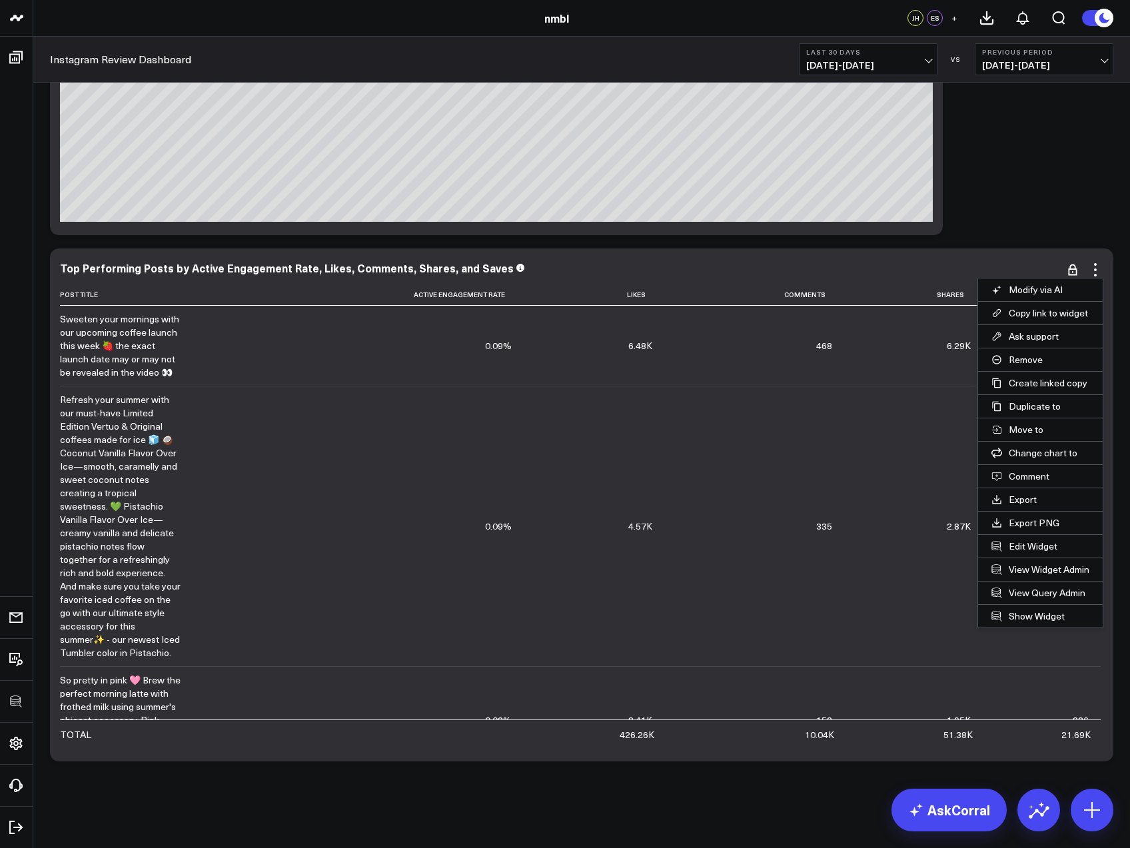
click at [1044, 200] on div "Modify via AI Copy link to widget Ask support Remove Create linked copy Executi…" at bounding box center [581, 242] width 1076 height 1052
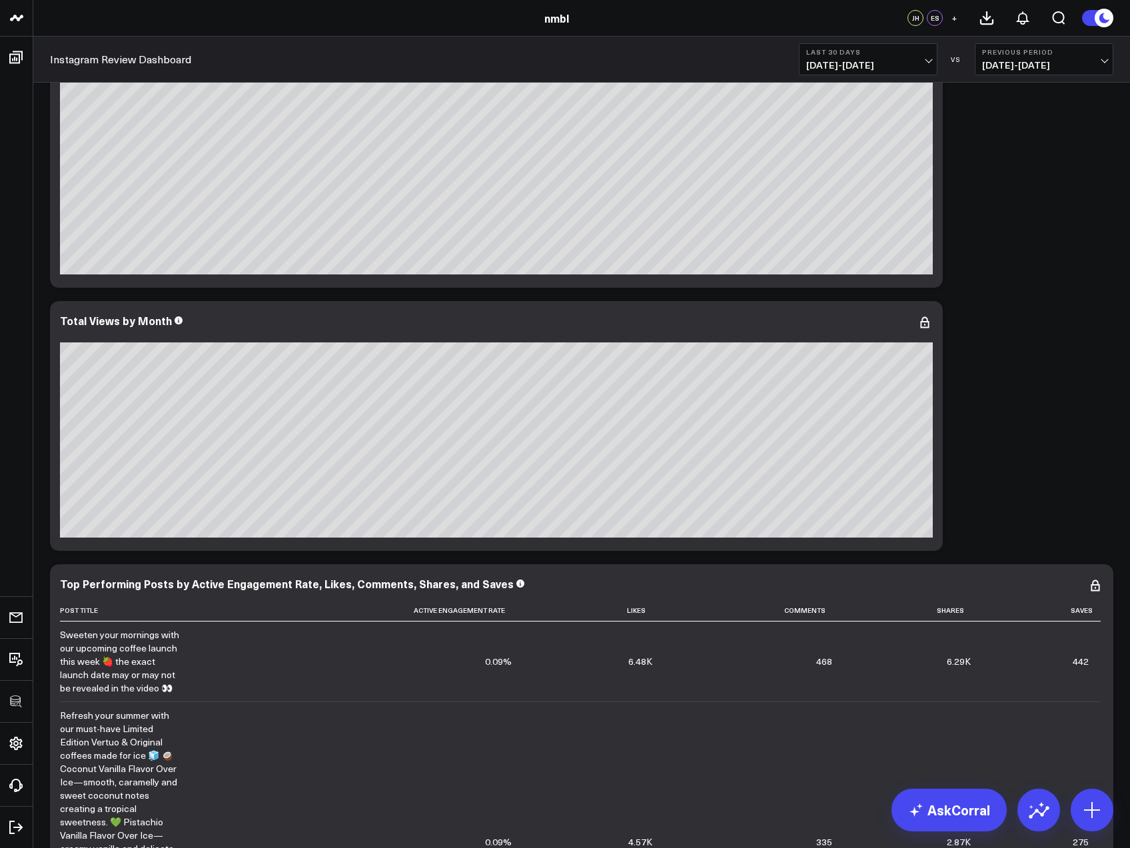
scroll to position [0, 0]
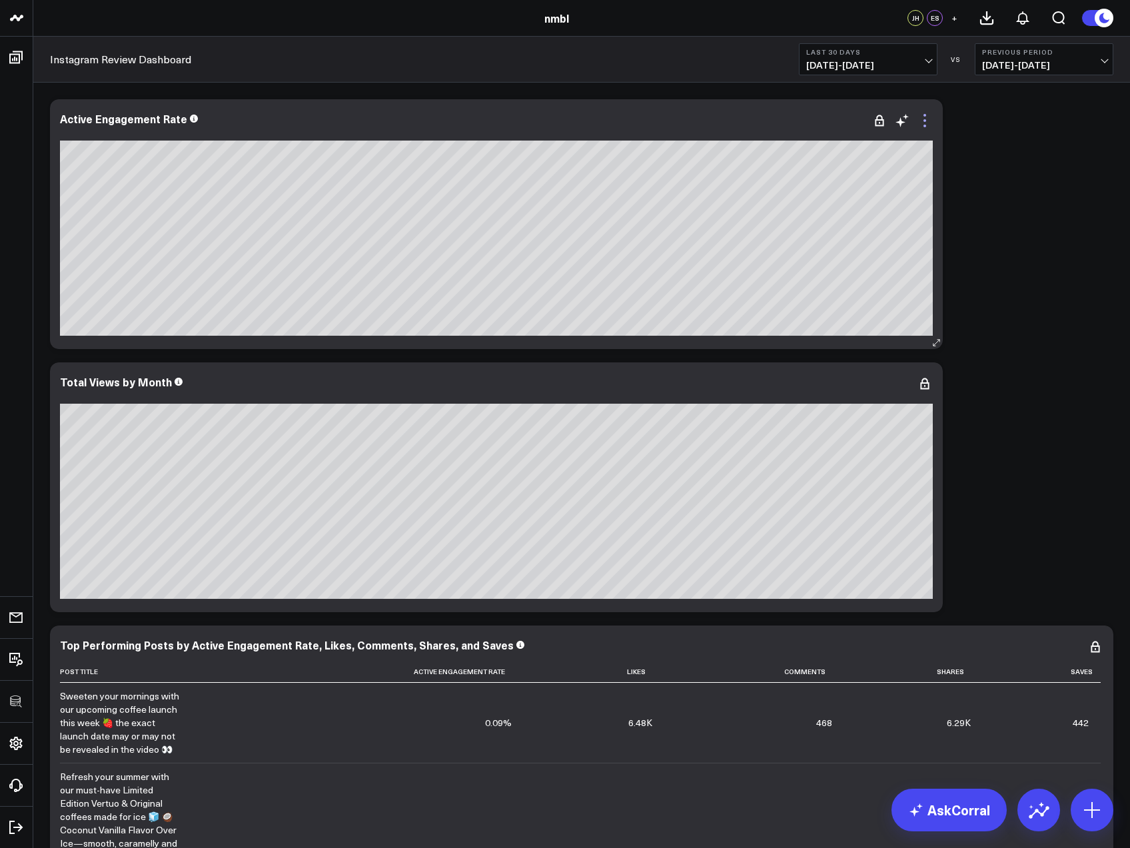
click at [926, 119] on icon at bounding box center [924, 121] width 16 height 16
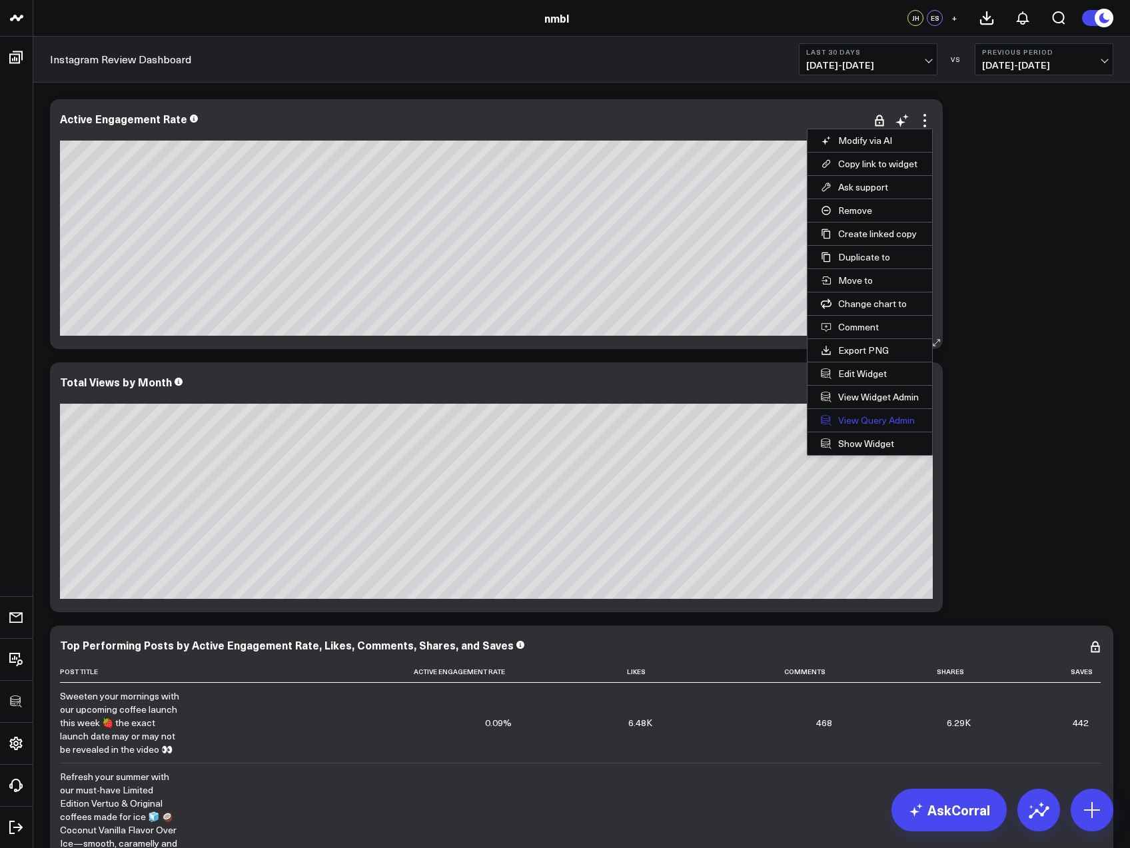
click at [884, 421] on link "View Query Admin" at bounding box center [869, 420] width 125 height 23
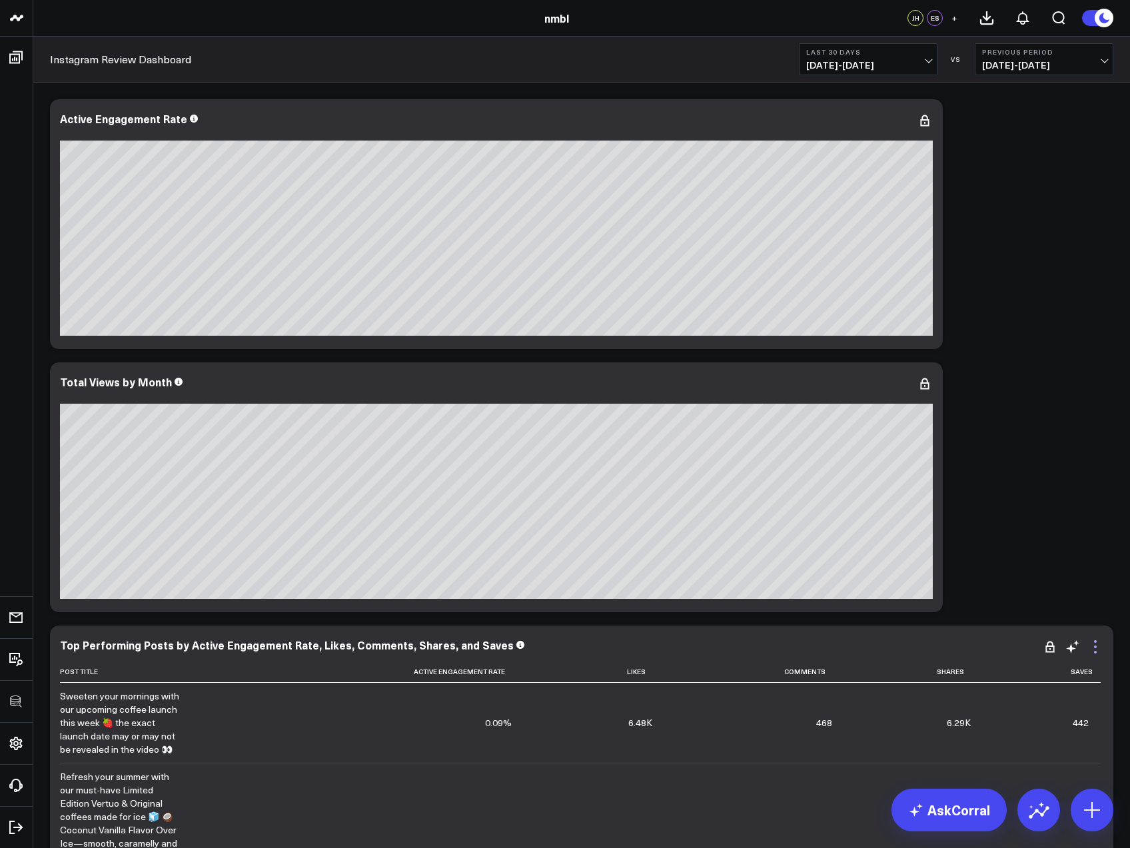
click at [1094, 647] on icon at bounding box center [1095, 646] width 3 height 3
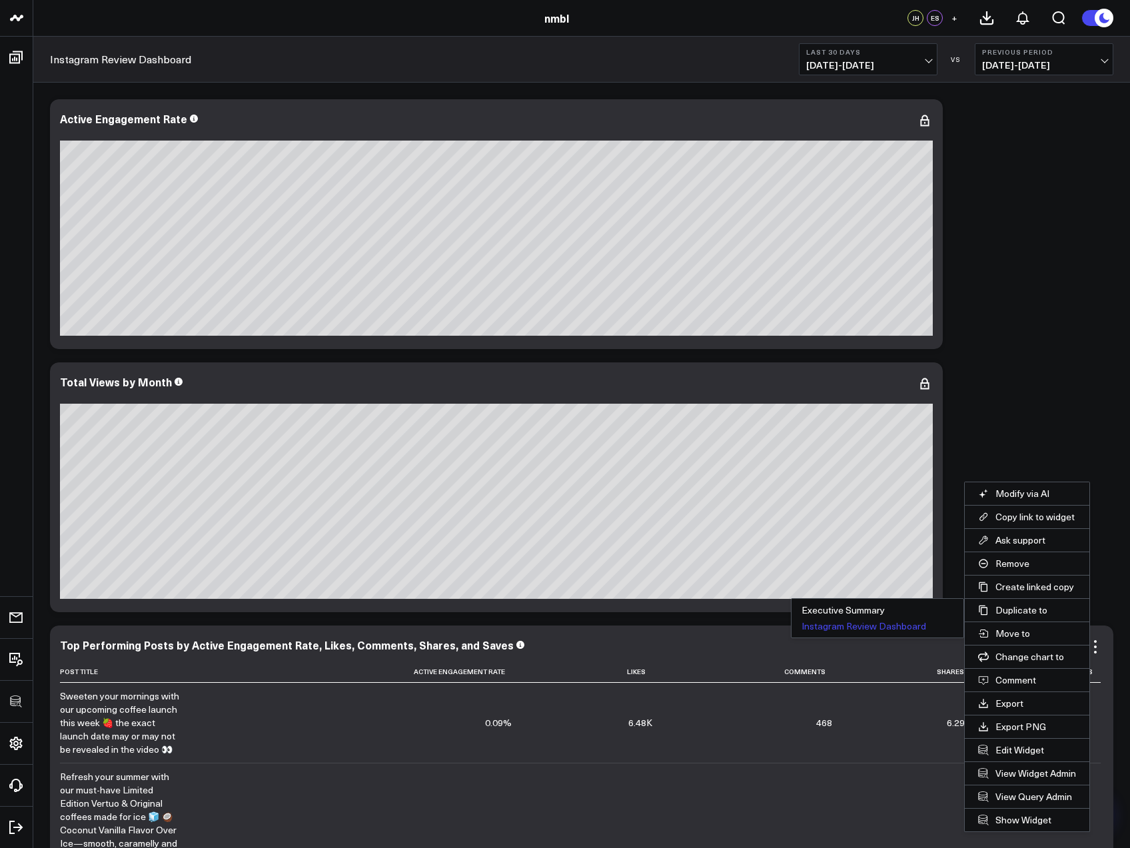
click at [901, 625] on button "Instagram Review Dashboard" at bounding box center [877, 626] width 172 height 16
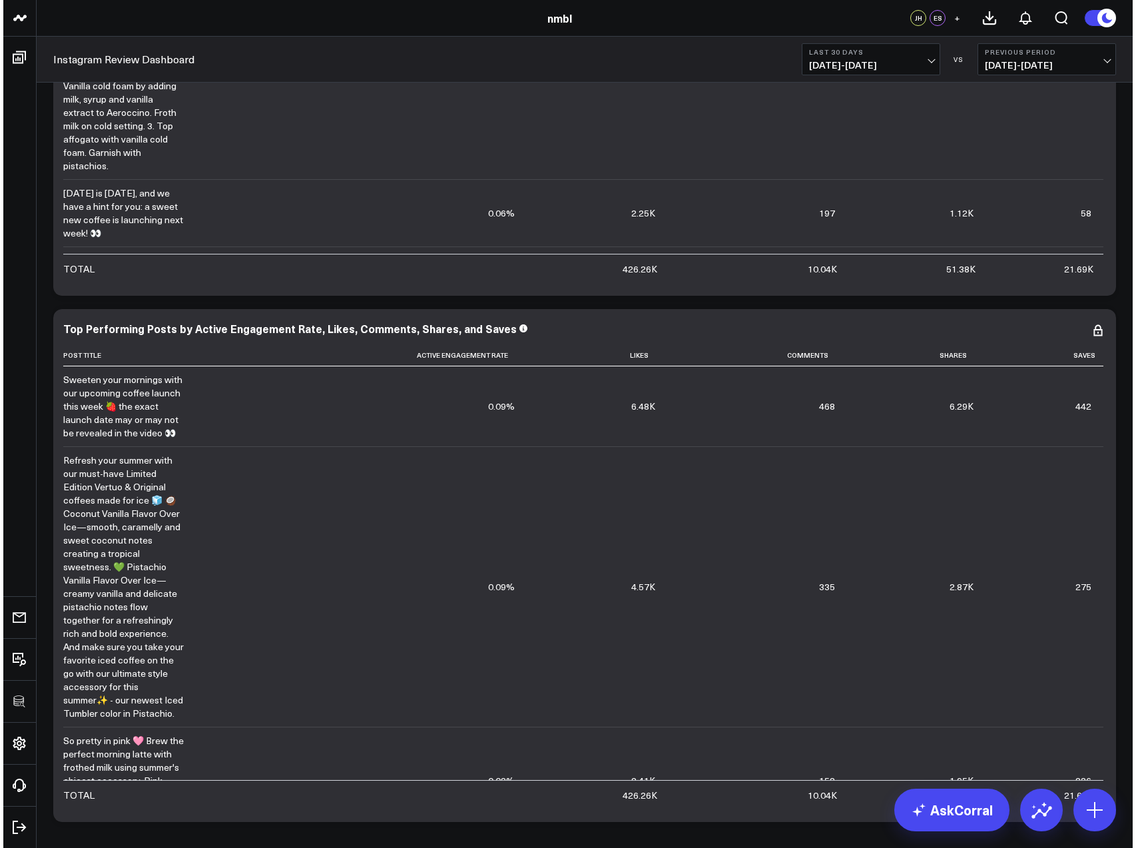
scroll to position [903, 0]
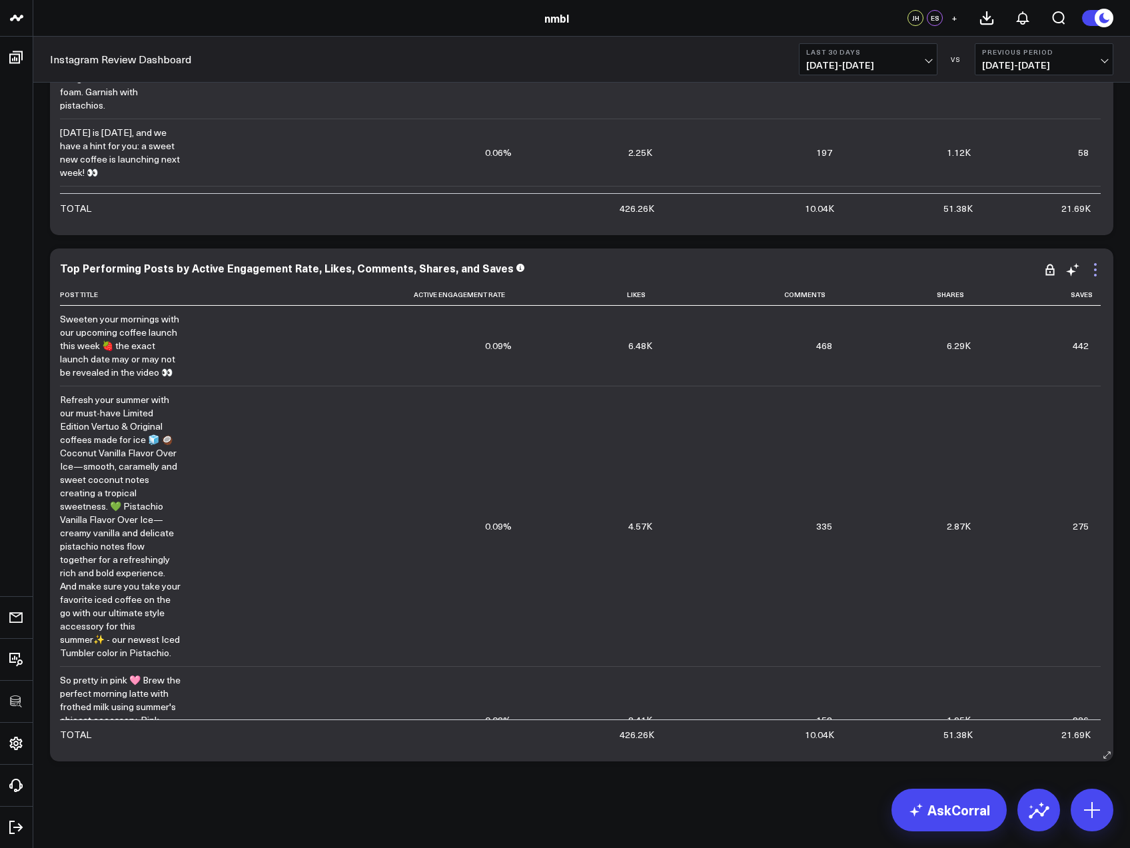
click at [1094, 270] on icon at bounding box center [1095, 269] width 3 height 3
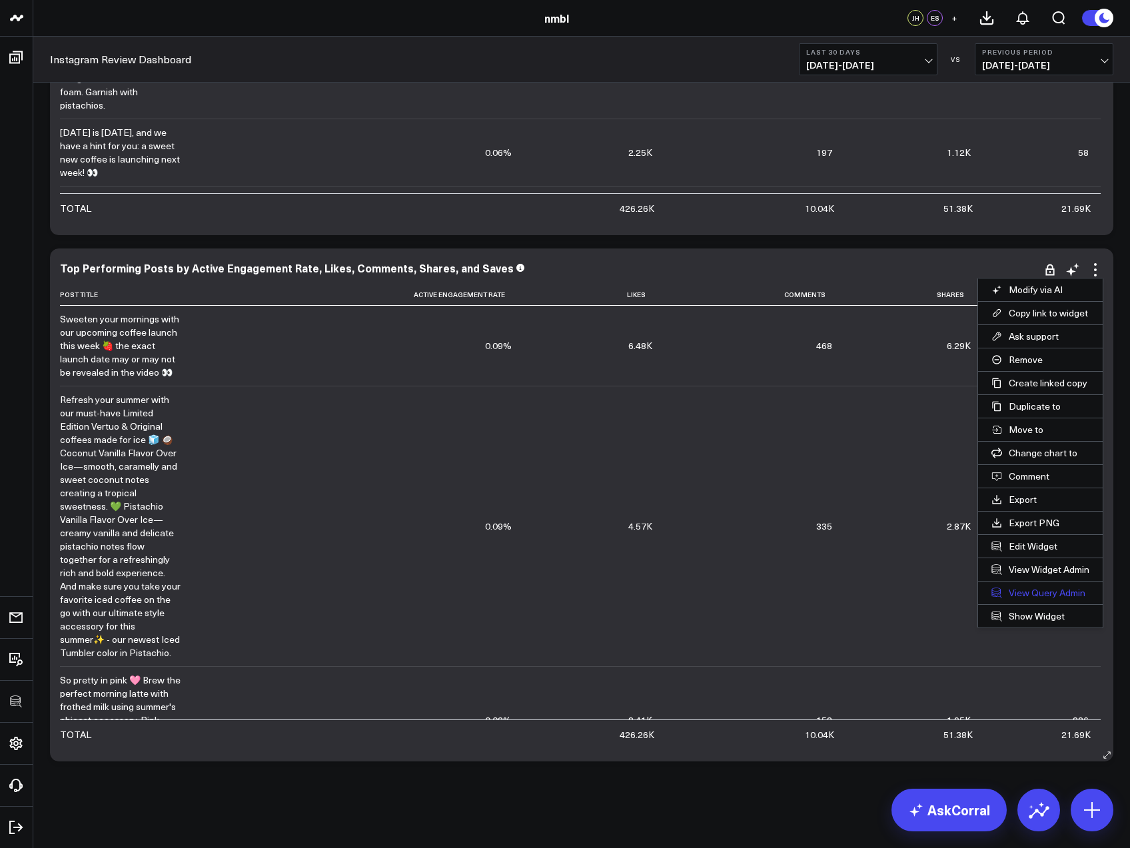
click at [1029, 589] on link "View Query Admin" at bounding box center [1040, 592] width 125 height 23
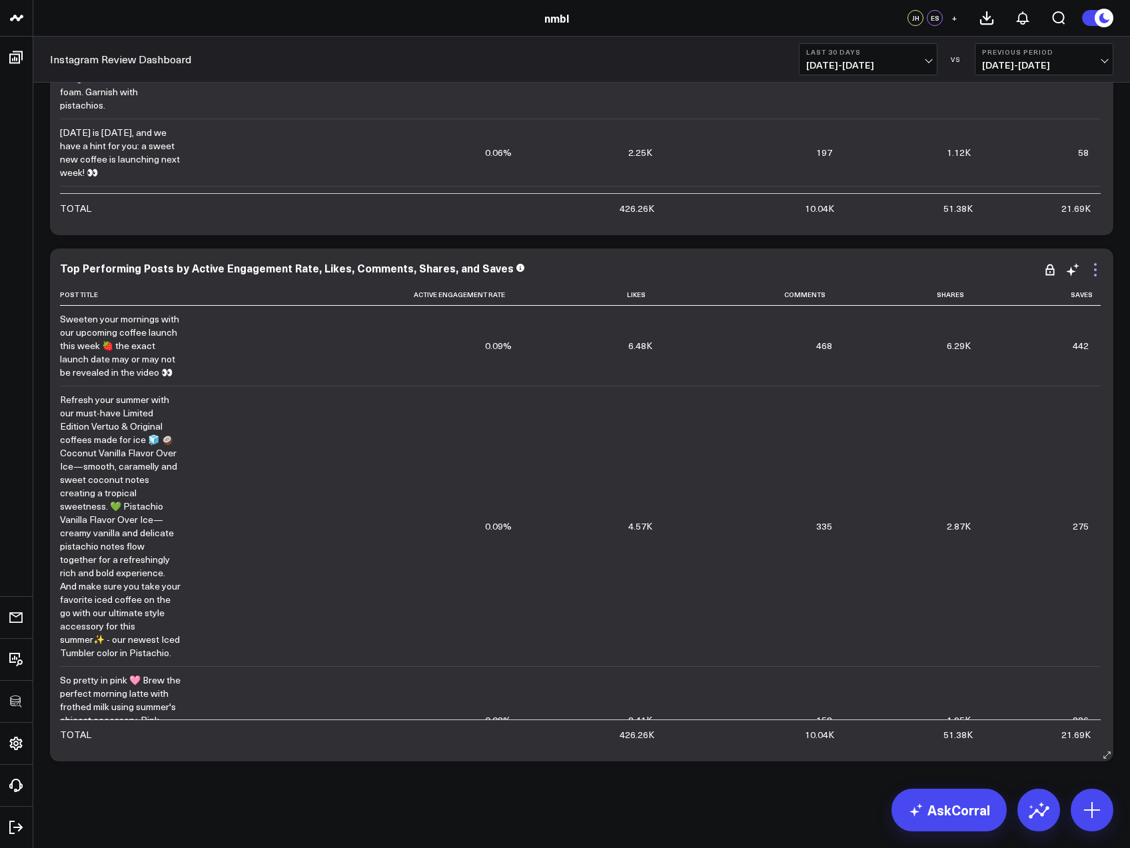
click at [1098, 269] on icon at bounding box center [1095, 270] width 16 height 16
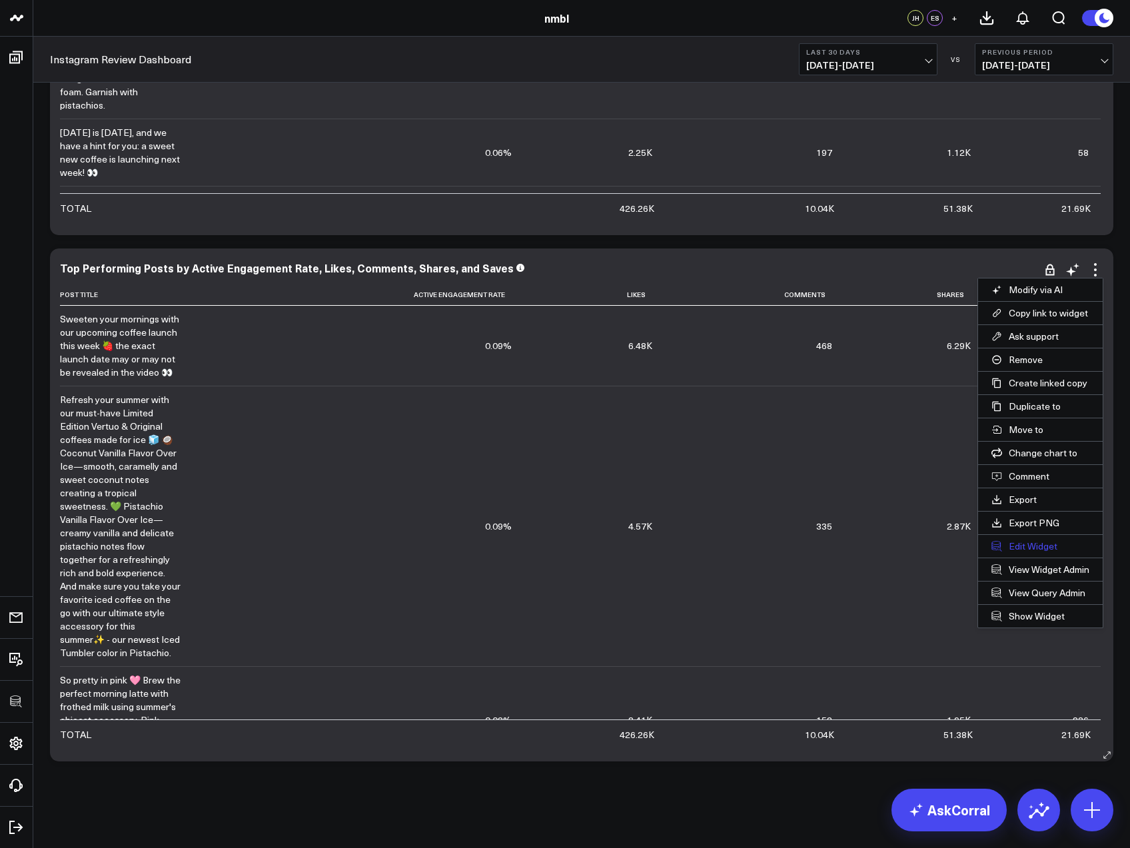
click at [1028, 552] on button "Edit Widget" at bounding box center [1040, 546] width 125 height 23
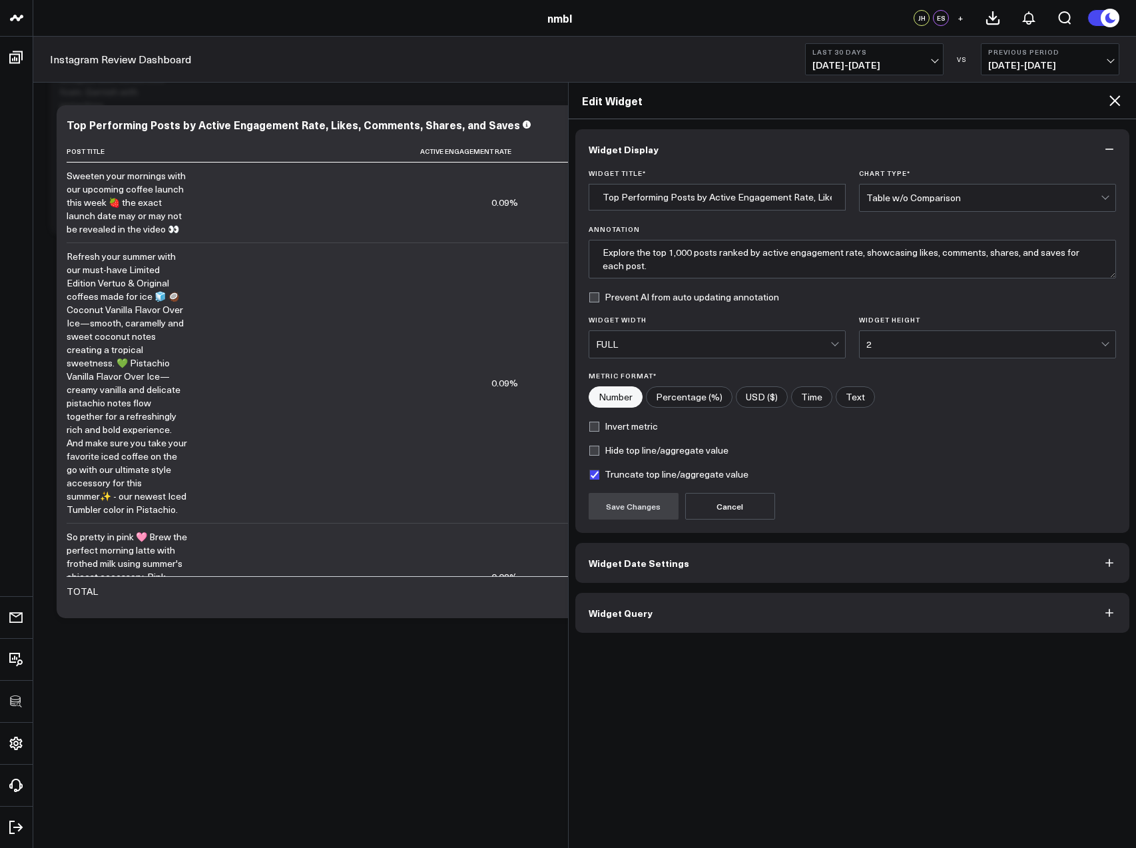
click at [735, 614] on button "Widget Query" at bounding box center [852, 613] width 555 height 40
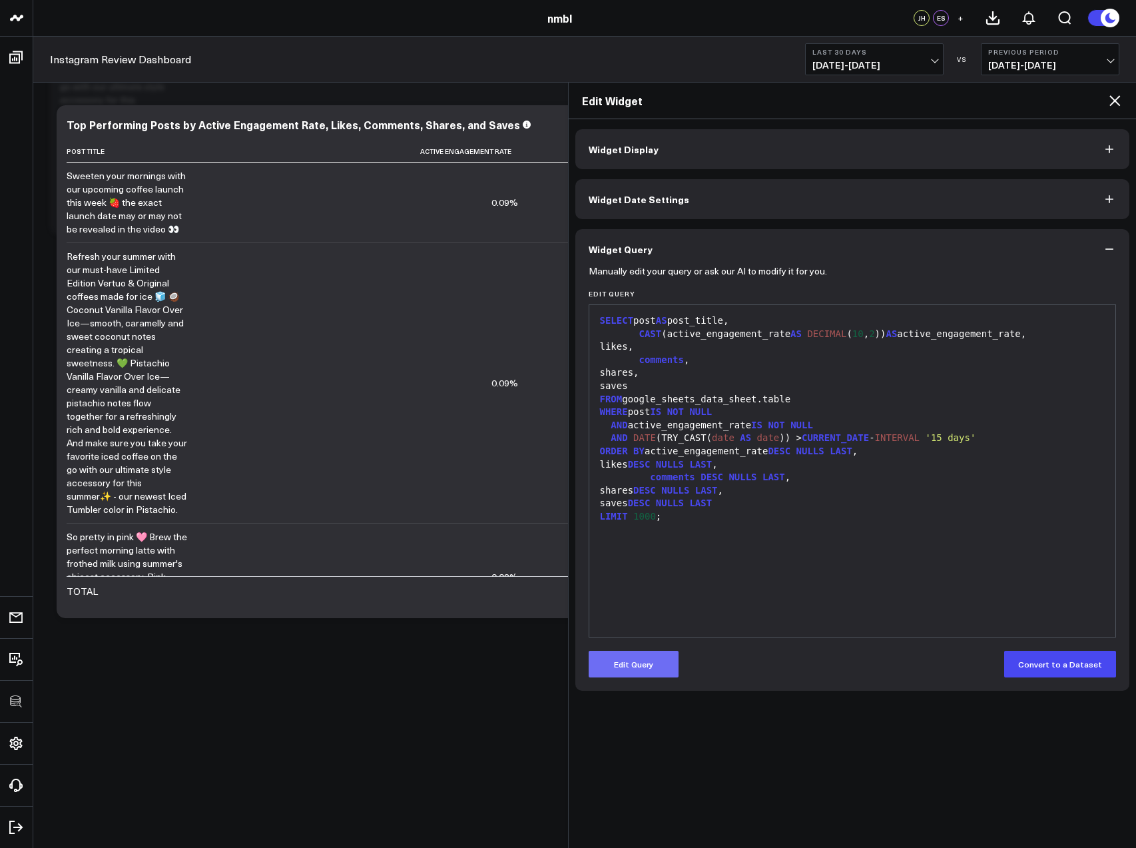
click at [627, 673] on button "Edit Query" at bounding box center [634, 664] width 90 height 27
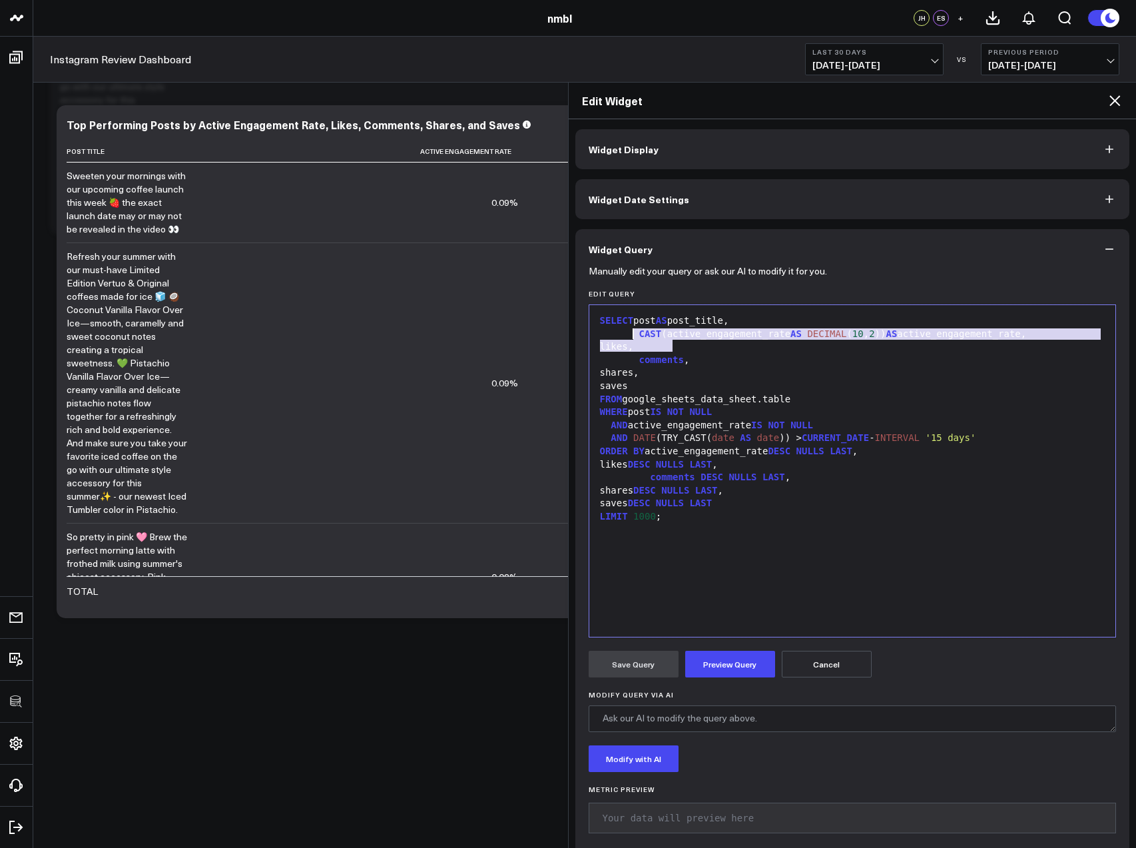
drag, startPoint x: 680, startPoint y: 343, endPoint x: 635, endPoint y: 335, distance: 46.0
click at [635, 335] on div "SELECT post AS post_title, CAST (active_engagement_rate AS DECIMAL ( 10 , 2 )) …" at bounding box center [852, 471] width 513 height 318
click at [635, 335] on div "CAST (active_engagement_rate AS DECIMAL ( 10 , 2 )) AS active_engagement_rate," at bounding box center [852, 334] width 513 height 13
drag, startPoint x: 653, startPoint y: 334, endPoint x: 1047, endPoint y: 334, distance: 394.3
click at [1047, 334] on div "CAST (active_engagement_rate AS DECIMAL ( 10 , 2 )) AS active_engagement_rate," at bounding box center [852, 334] width 513 height 13
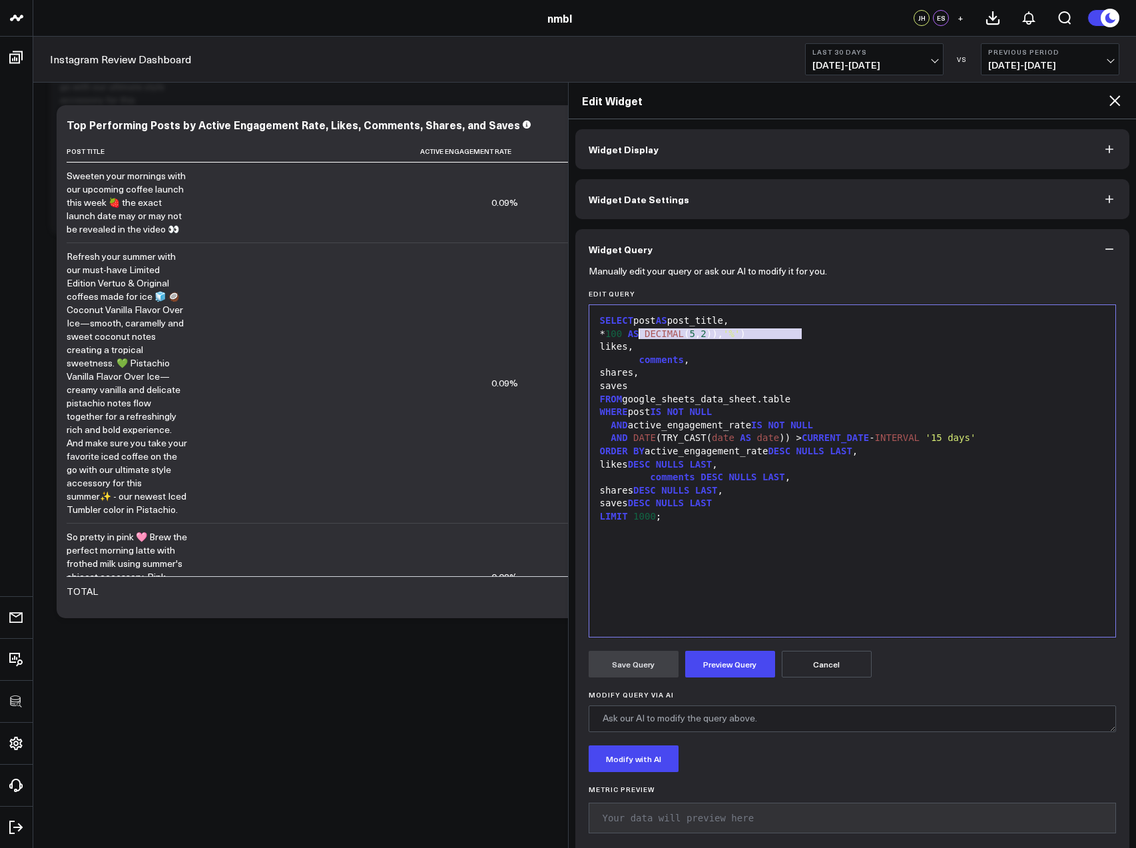
drag, startPoint x: 783, startPoint y: 334, endPoint x: 639, endPoint y: 336, distance: 143.2
click at [639, 336] on div "* 100 AS DECIMAL ( 5 , 2 )), '%' )" at bounding box center [852, 334] width 513 height 13
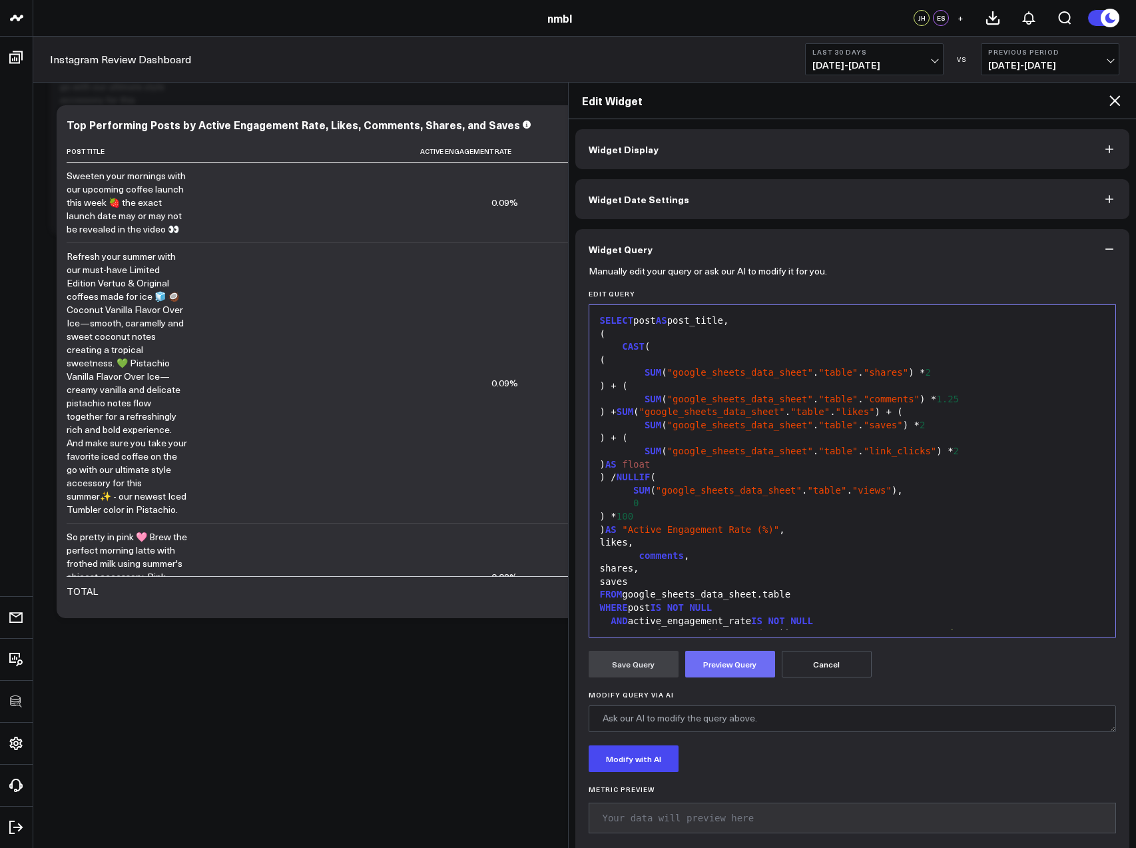
click at [739, 660] on button "Preview Query" at bounding box center [730, 664] width 90 height 27
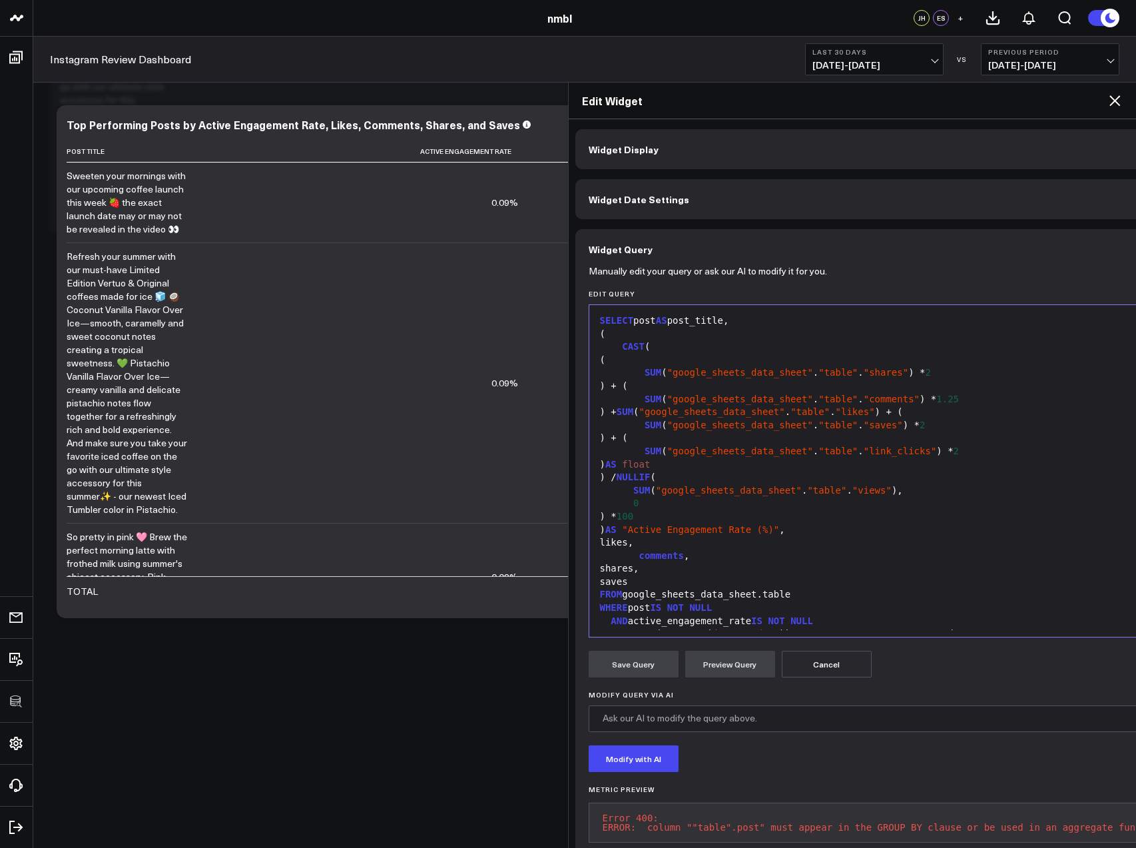
click at [645, 336] on div "(" at bounding box center [883, 334] width 575 height 13
click at [733, 666] on button "Preview Query" at bounding box center [730, 664] width 90 height 27
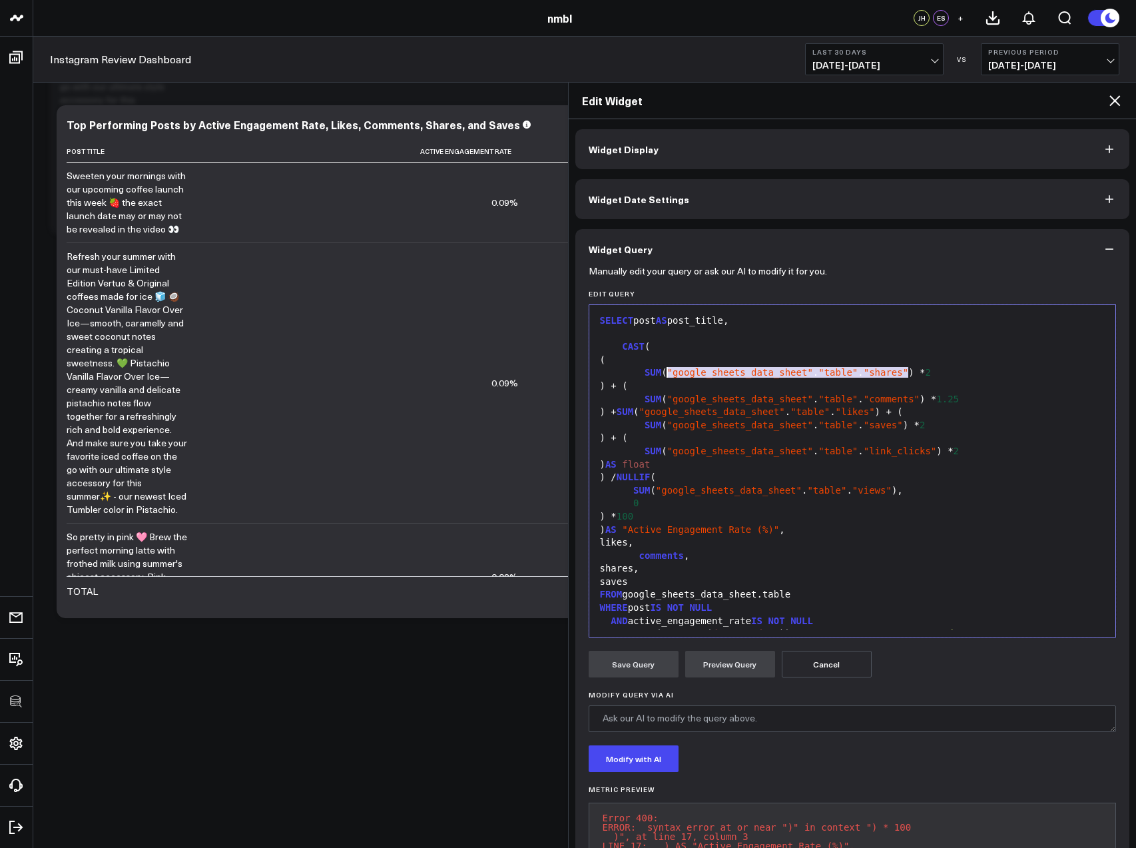
drag, startPoint x: 908, startPoint y: 372, endPoint x: 677, endPoint y: 383, distance: 230.7
click at [669, 373] on div "SUM ( "google_sheets_data_sheet" . "table" . "shares" ) * 2" at bounding box center [852, 372] width 513 height 13
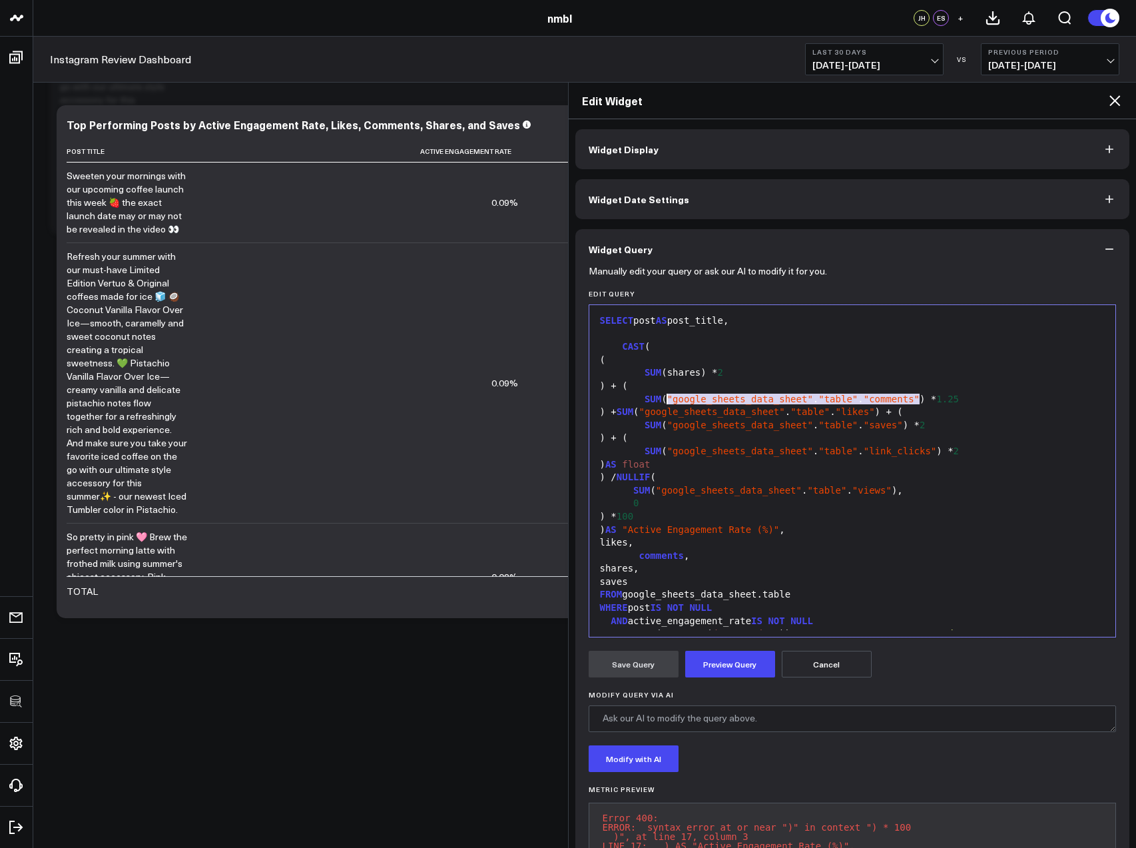
drag, startPoint x: 914, startPoint y: 398, endPoint x: 670, endPoint y: 398, distance: 243.8
click at [669, 398] on div "SUM ( "google_sheets_data_sheet" . "table" . "comments" ) * 1.25" at bounding box center [852, 399] width 513 height 13
click at [875, 412] on span ""likes"" at bounding box center [855, 411] width 39 height 11
drag, startPoint x: 914, startPoint y: 411, endPoint x: 682, endPoint y: 412, distance: 232.4
click at [679, 412] on div ") + SUM ( "google_sheets_data_sheet" . "table" . "likes" ) + (" at bounding box center [852, 412] width 513 height 13
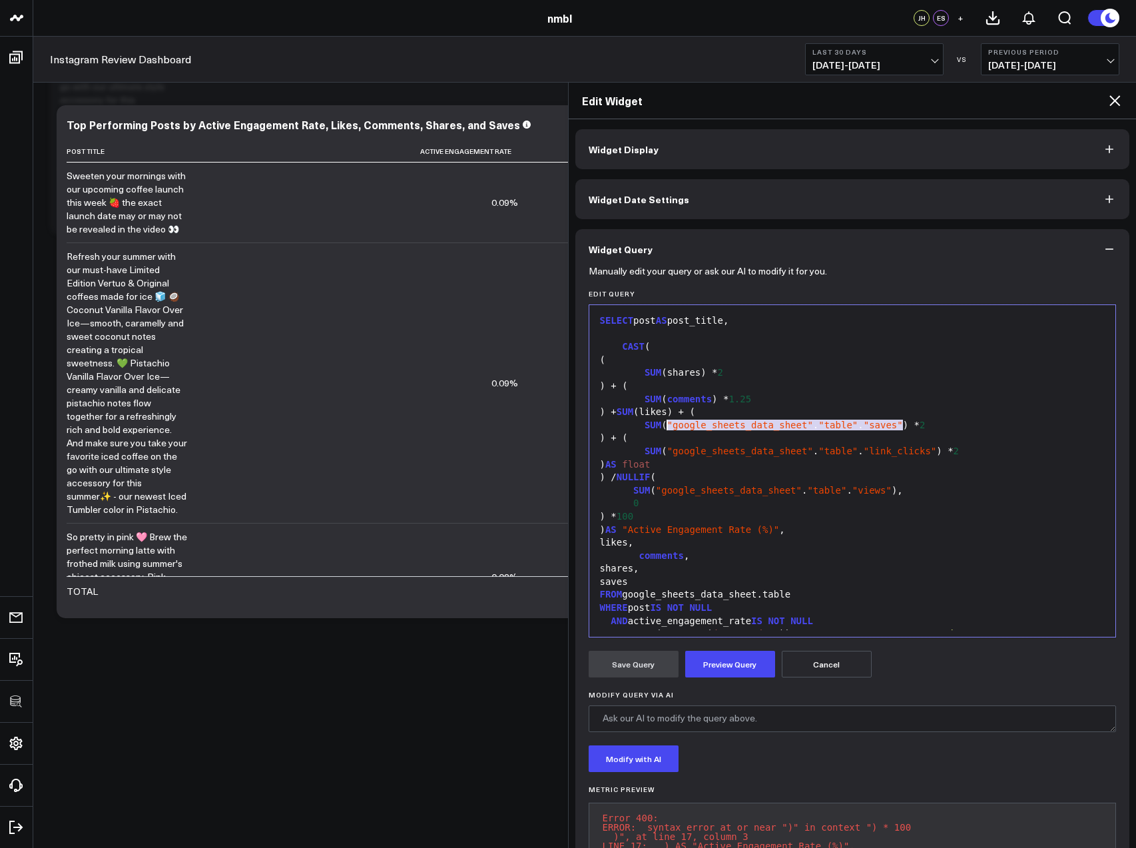
drag, startPoint x: 896, startPoint y: 424, endPoint x: 669, endPoint y: 427, distance: 227.1
click at [669, 427] on div "SUM ( "google_sheets_data_sheet" . "table" . "saves" ) * 2" at bounding box center [852, 425] width 513 height 13
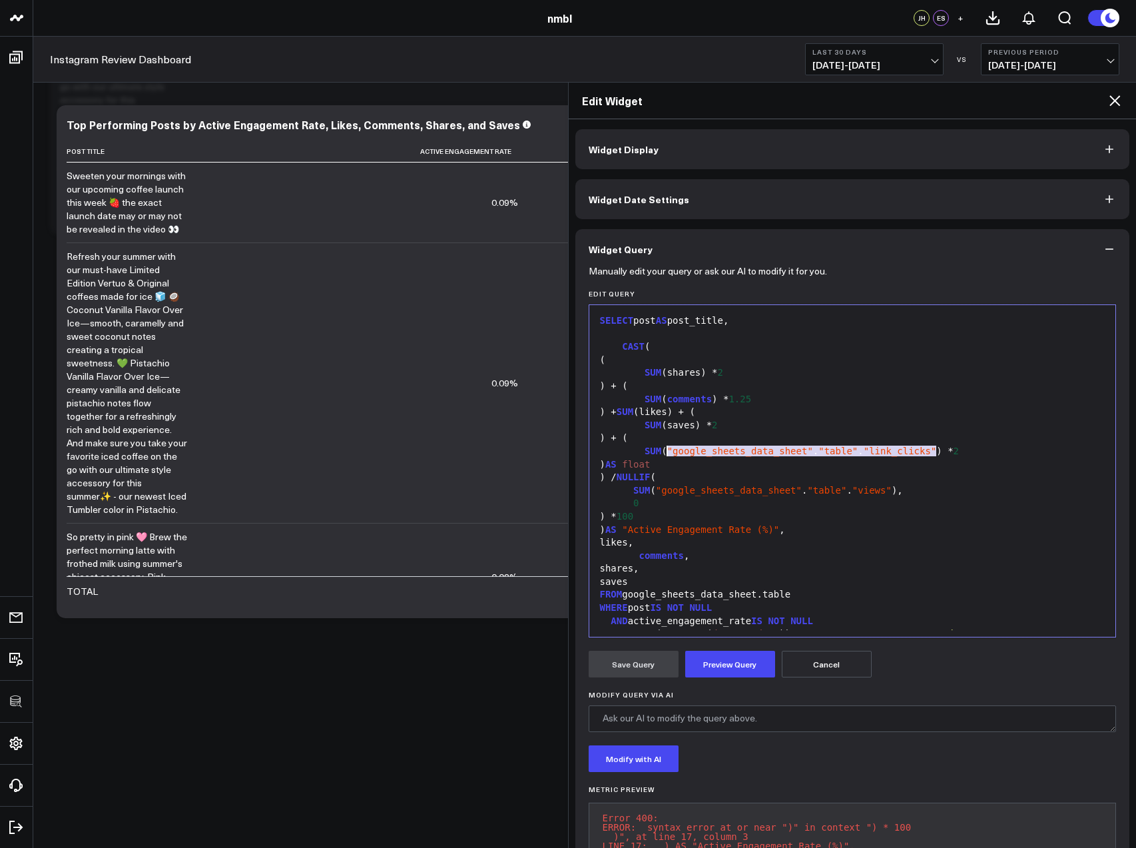
drag, startPoint x: 936, startPoint y: 450, endPoint x: 669, endPoint y: 452, distance: 267.1
click at [669, 452] on div "SUM ( "google_sheets_data_sheet" . "table" . "link_clicks" ) * 2" at bounding box center [852, 451] width 513 height 13
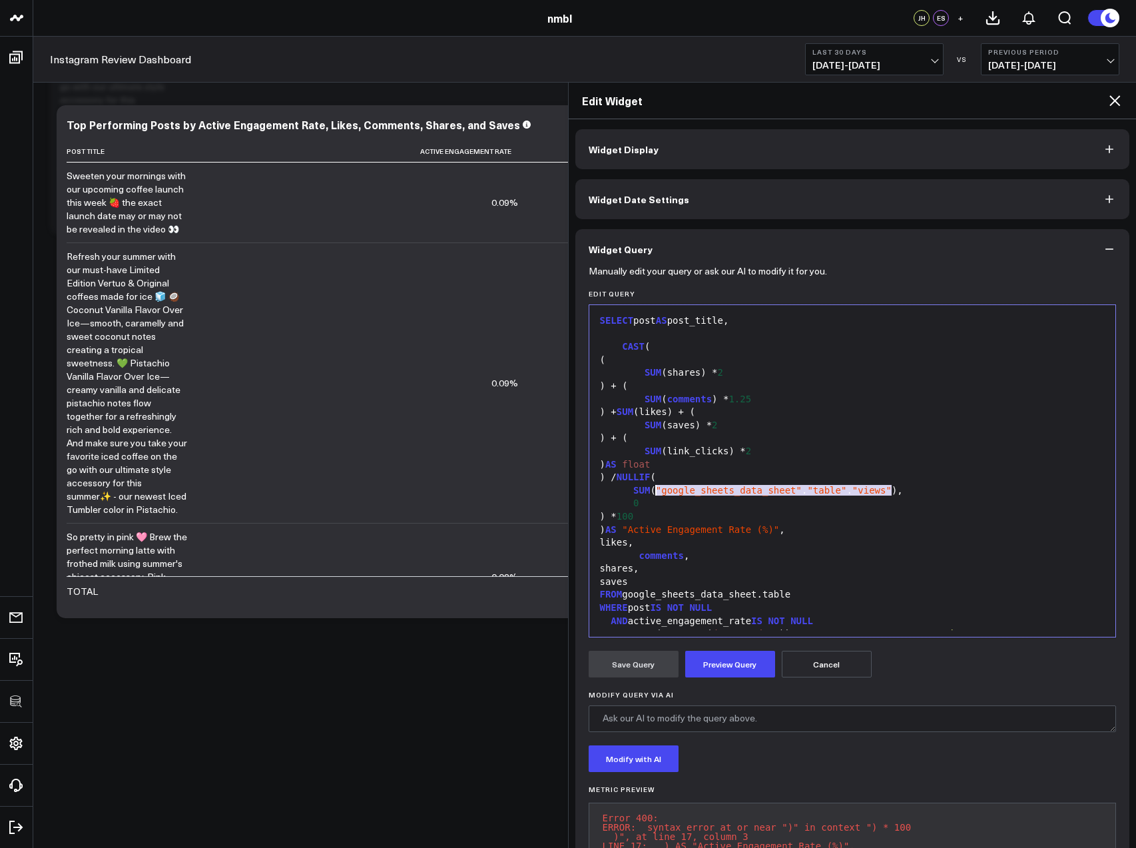
drag, startPoint x: 892, startPoint y: 489, endPoint x: 658, endPoint y: 490, distance: 234.4
click at [658, 490] on div "SUM ( "google_sheets_data_sheet" . "table" . "views" )," at bounding box center [852, 490] width 513 height 13
click at [771, 486] on div "SUM ( views ) ," at bounding box center [852, 490] width 513 height 13
click at [720, 667] on button "Preview Query" at bounding box center [730, 664] width 90 height 27
click at [645, 531] on span ""Active Engagement Rate (%)"" at bounding box center [700, 529] width 157 height 11
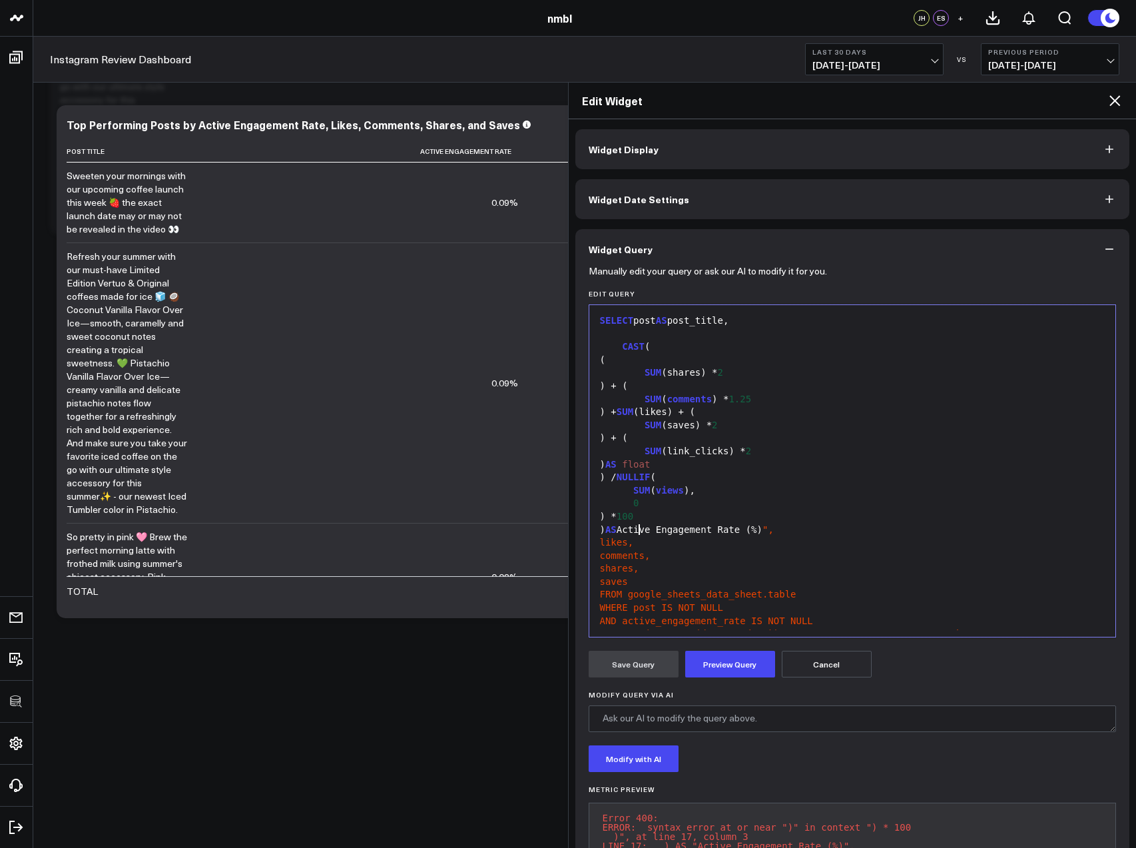
click at [774, 529] on span ""," at bounding box center [768, 529] width 11 height 11
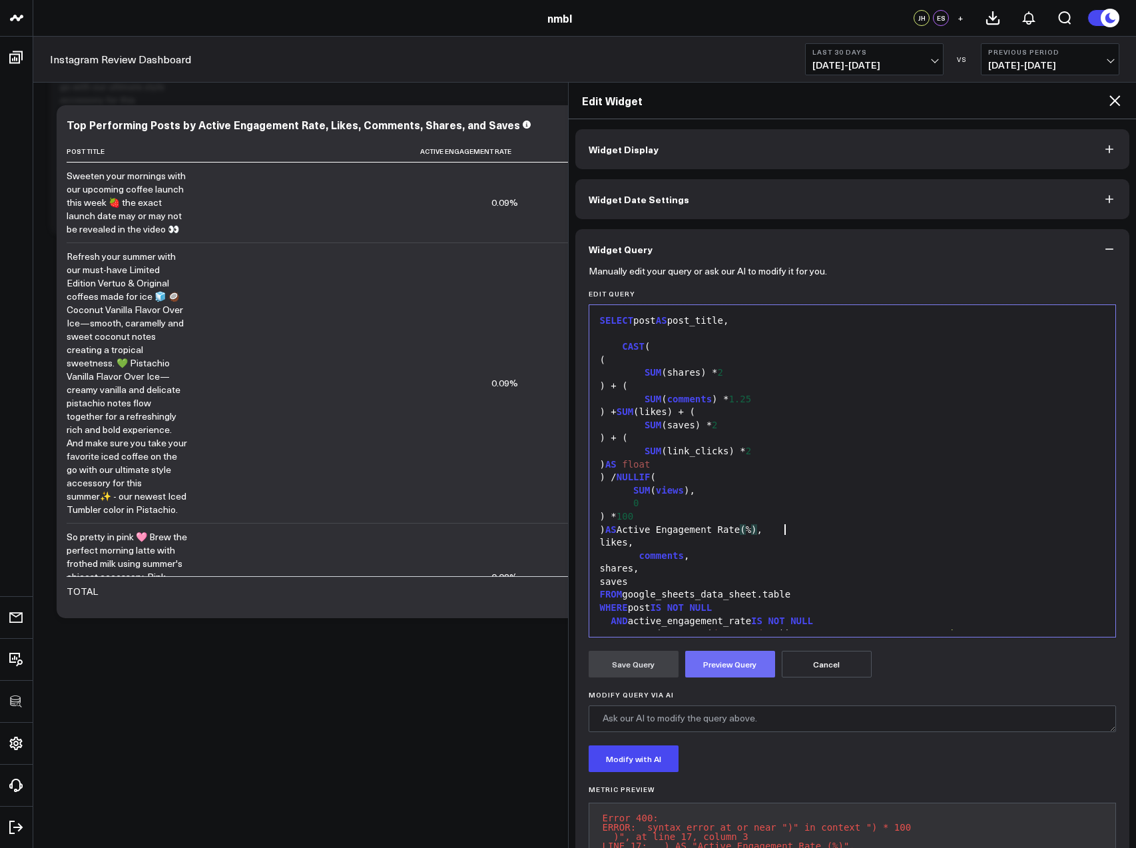
click at [717, 665] on button "Preview Query" at bounding box center [730, 664] width 90 height 27
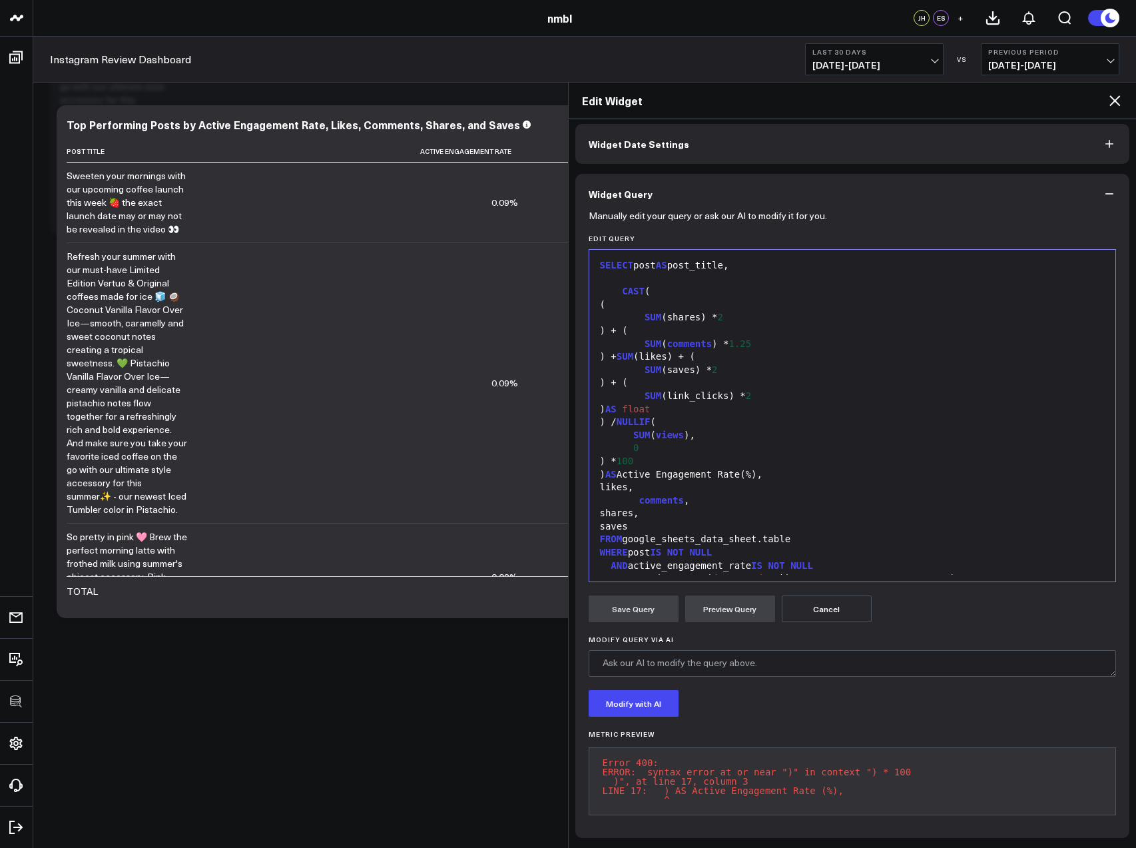
scroll to position [1, 0]
click at [627, 272] on div at bounding box center [852, 278] width 513 height 13
click at [741, 595] on button "Preview Query" at bounding box center [730, 608] width 90 height 27
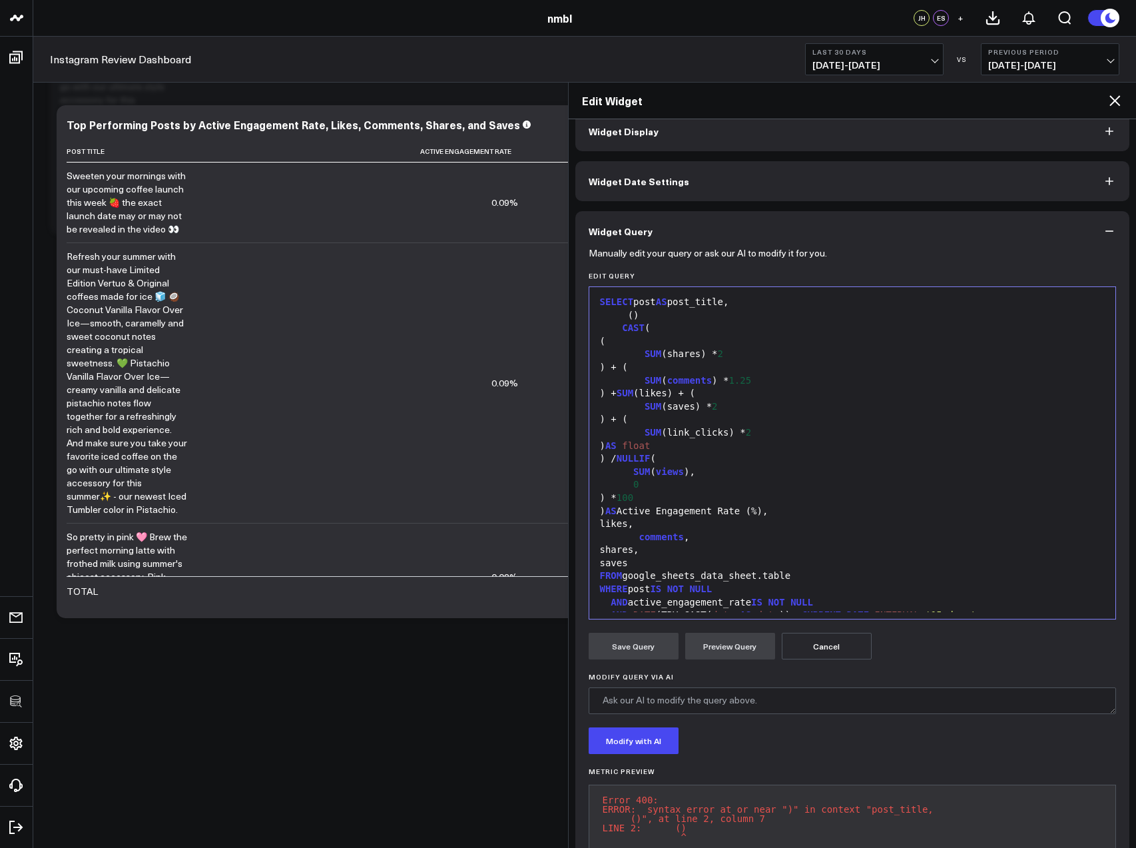
scroll to position [65, 0]
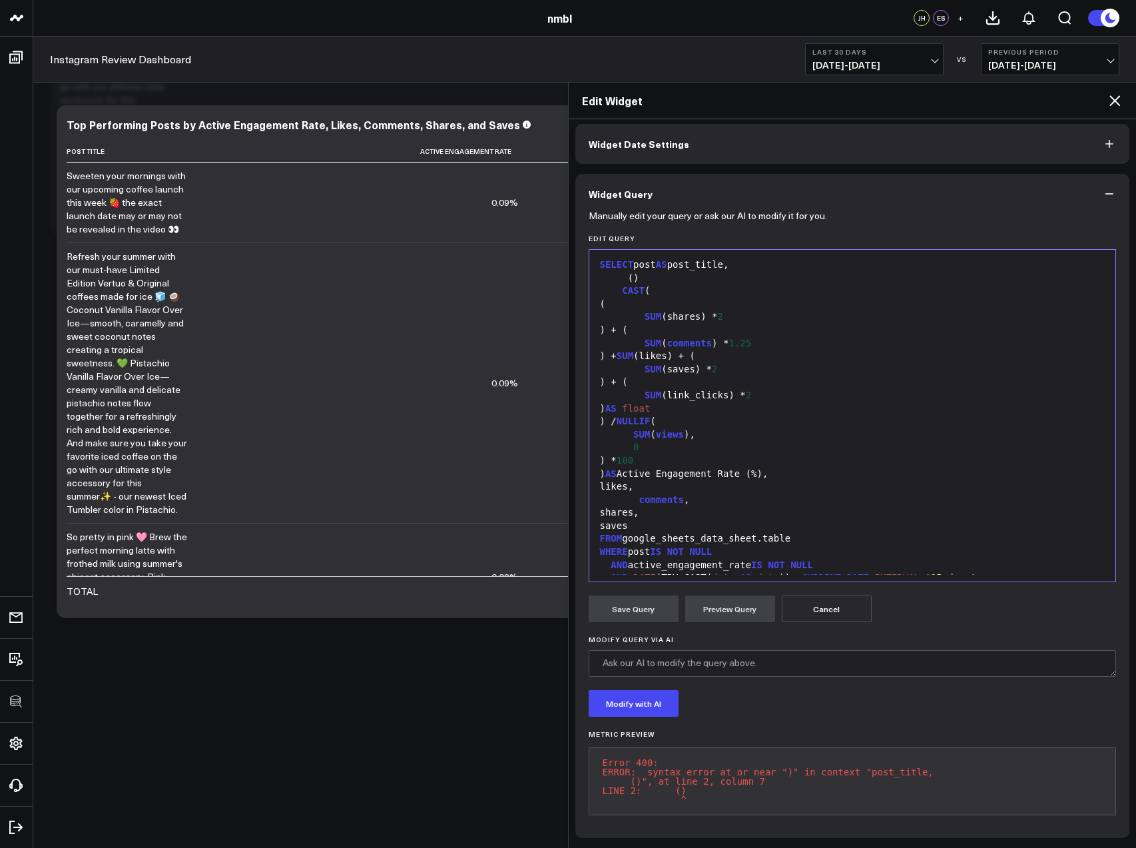
drag, startPoint x: 644, startPoint y: 267, endPoint x: 653, endPoint y: 272, distance: 9.8
click at [645, 272] on div "( )" at bounding box center [852, 278] width 513 height 13
click at [707, 600] on button "Preview Query" at bounding box center [730, 608] width 90 height 27
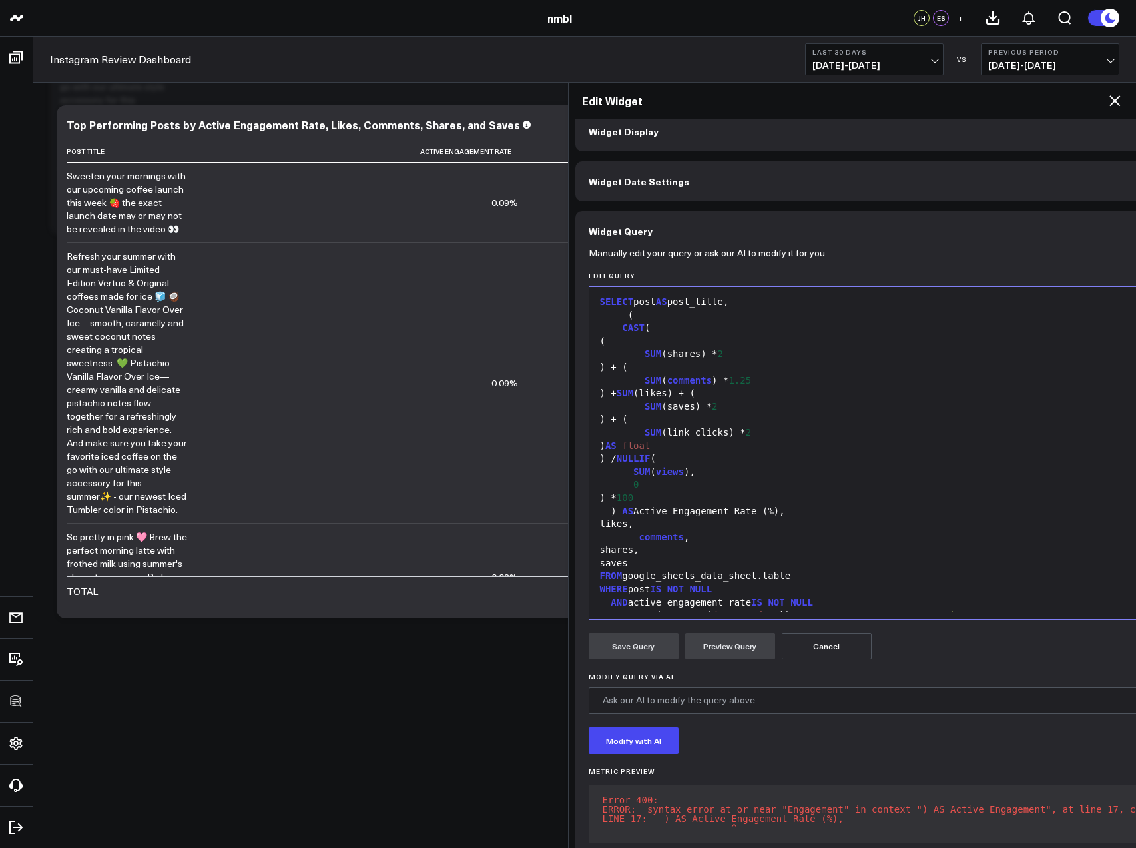
scroll to position [62, 0]
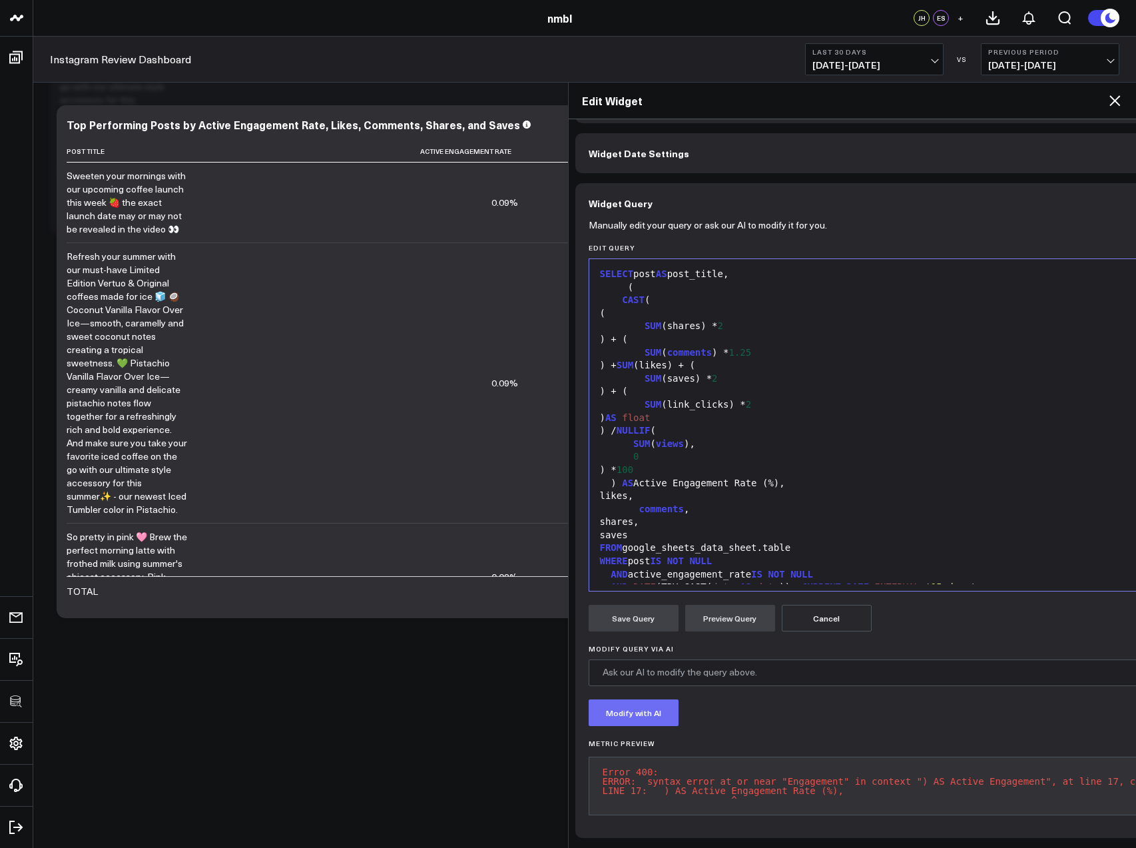
click at [658, 699] on button "Modify with AI" at bounding box center [634, 712] width 90 height 27
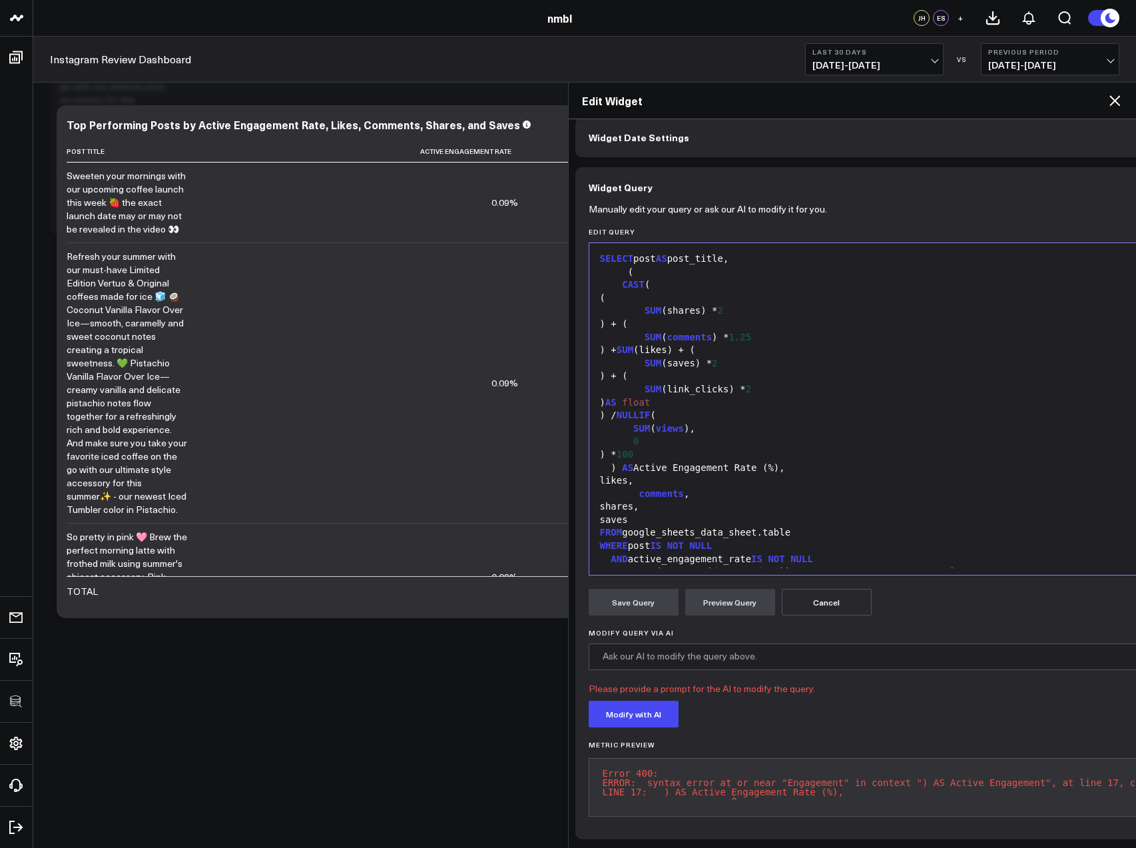
scroll to position [91, 0]
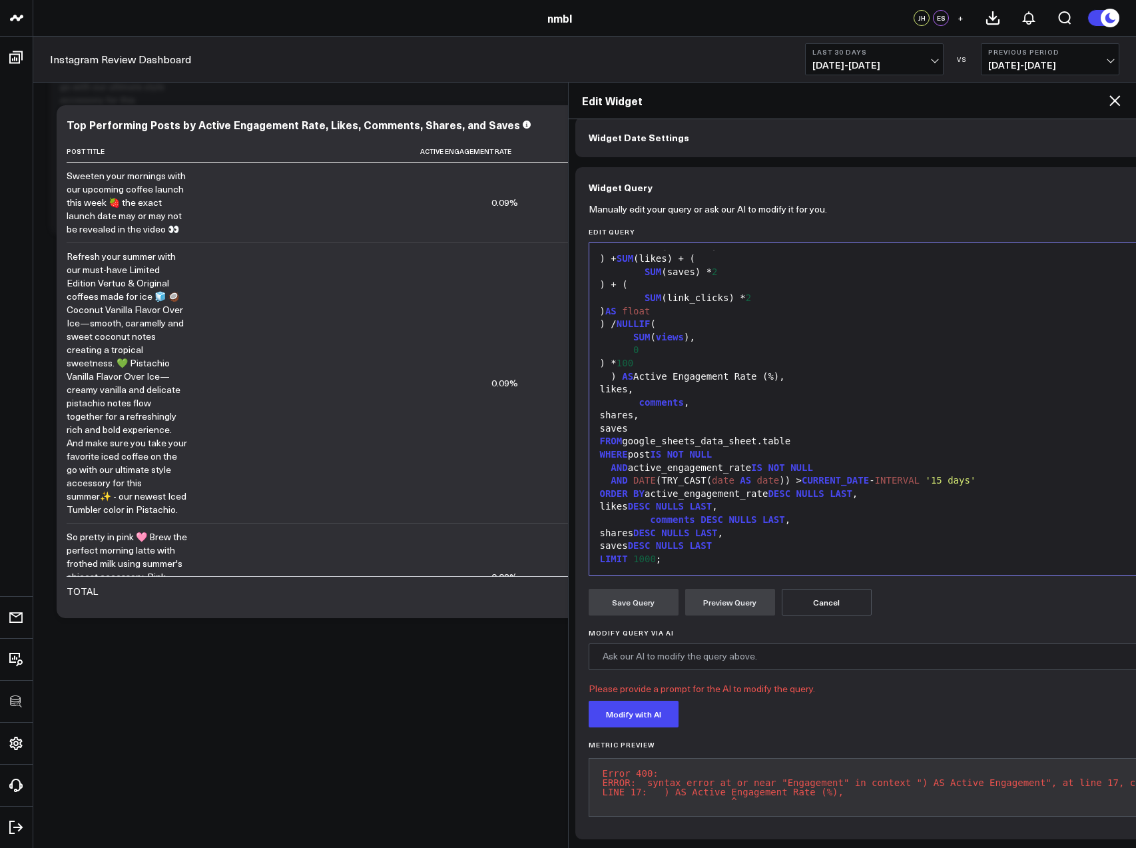
click at [785, 376] on div ") AS Active Engagement Rate (%)," at bounding box center [891, 376] width 591 height 13
drag, startPoint x: 714, startPoint y: 376, endPoint x: 641, endPoint y: 378, distance: 72.6
click at [641, 378] on div ") AS Active Engage," at bounding box center [891, 376] width 591 height 13
click at [695, 599] on button "Preview Query" at bounding box center [730, 602] width 90 height 27
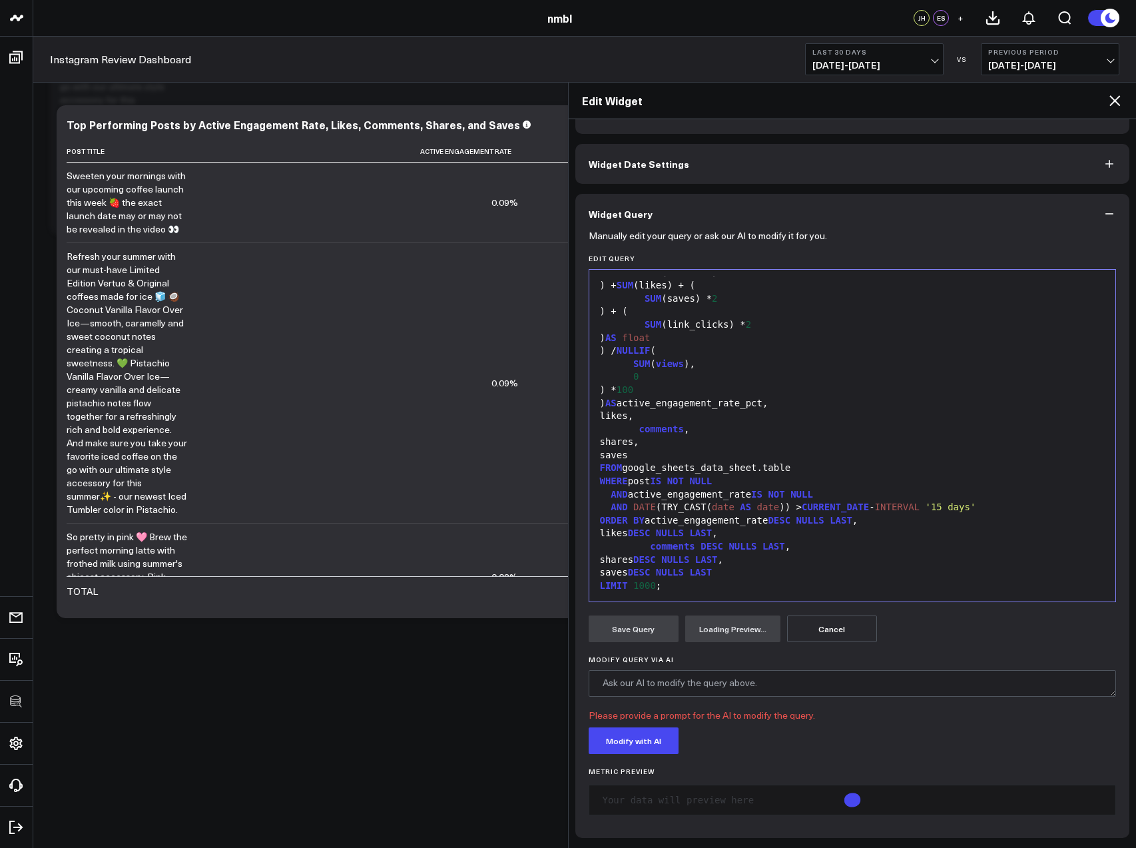
scroll to position [61, 0]
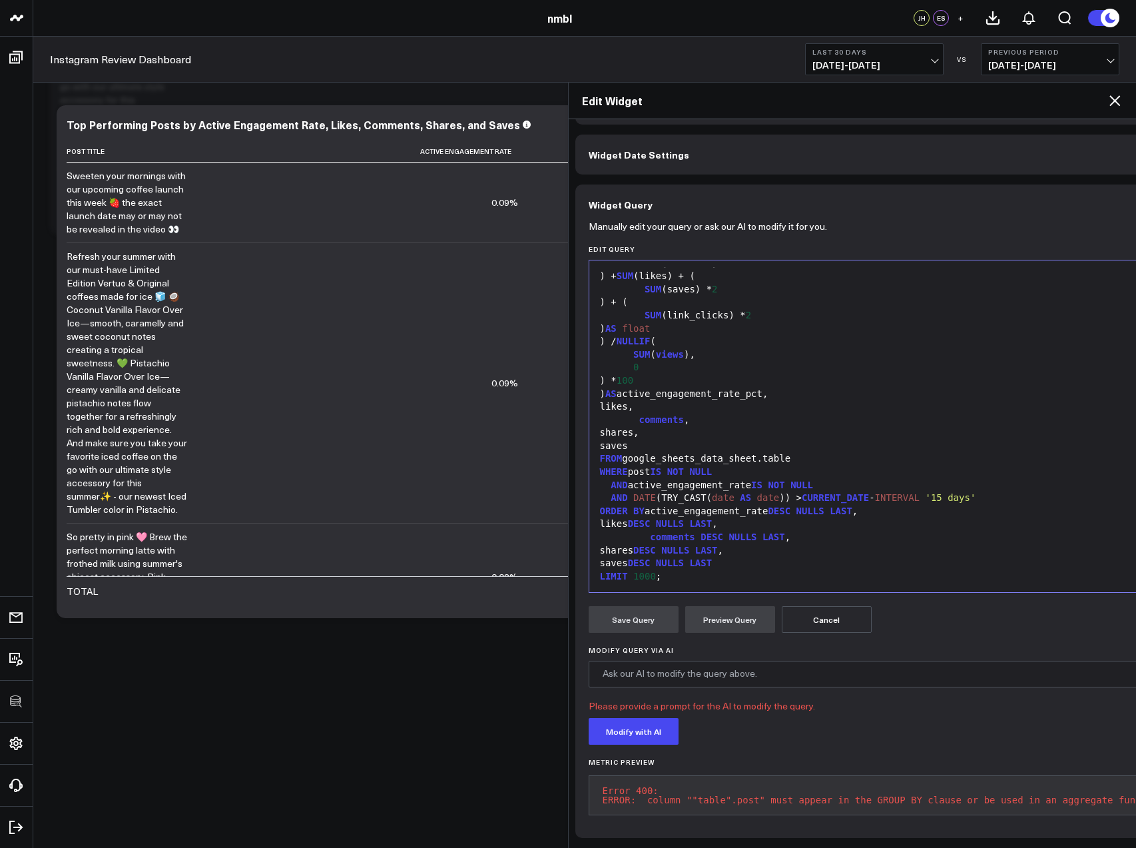
click at [786, 388] on div ") AS active_engagement_rate_pct," at bounding box center [883, 394] width 575 height 13
click at [709, 606] on button "Preview Query" at bounding box center [730, 619] width 90 height 27
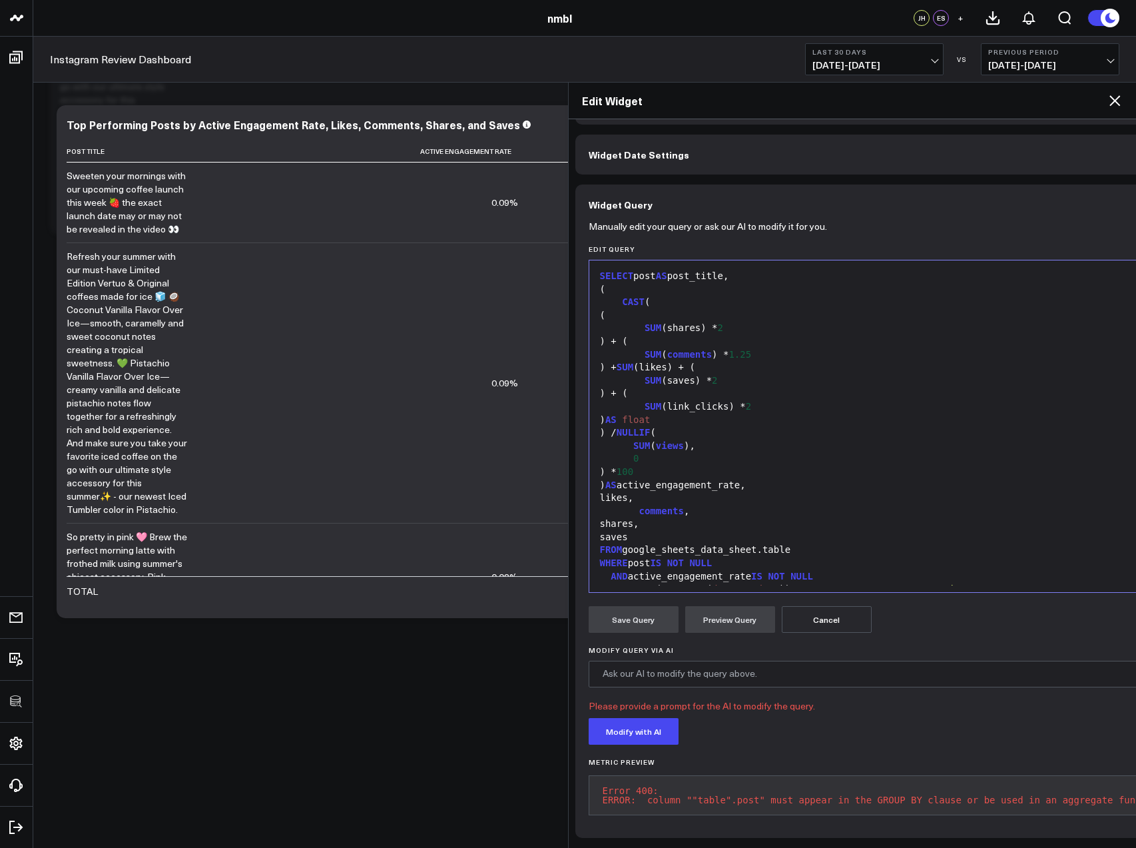
click at [639, 283] on div "(" at bounding box center [883, 289] width 575 height 13
click at [715, 606] on button "Preview Query" at bounding box center [730, 619] width 90 height 27
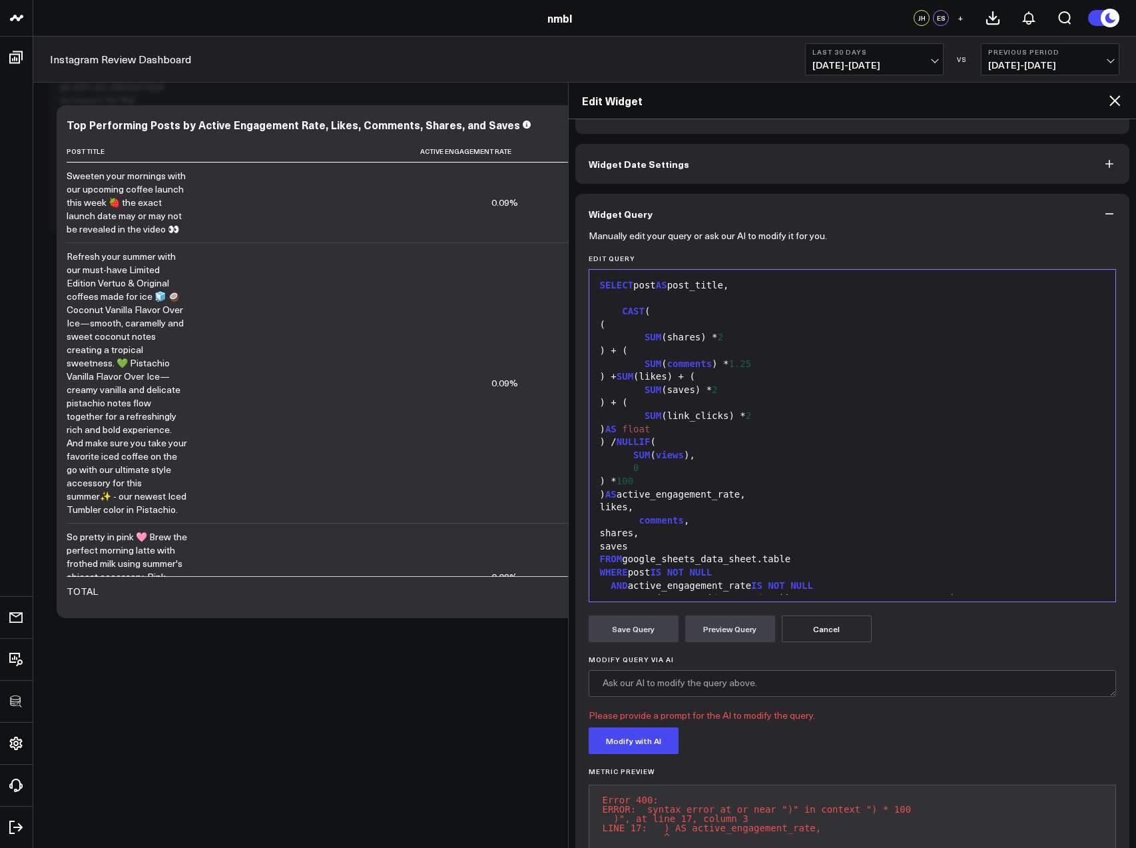
scroll to position [61, 0]
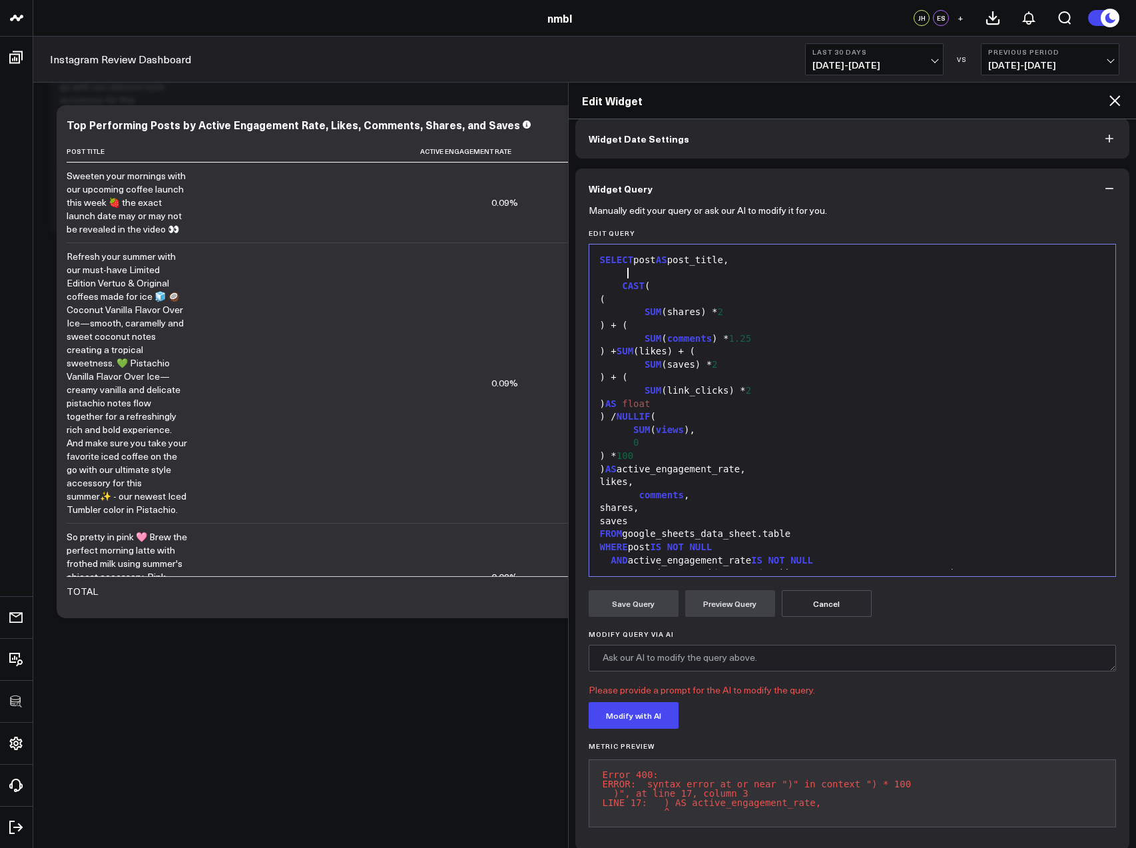
click at [645, 275] on div at bounding box center [852, 273] width 513 height 13
click at [735, 610] on button "Preview Query" at bounding box center [730, 603] width 90 height 27
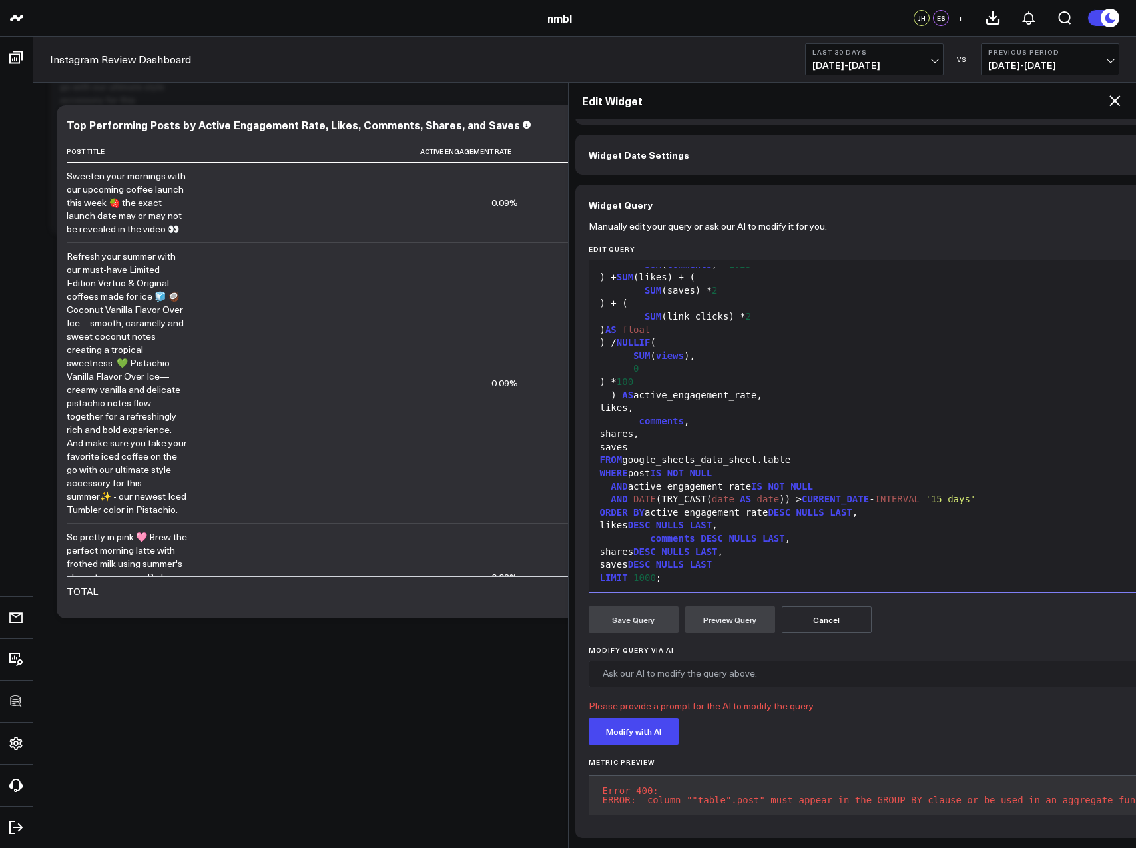
scroll to position [91, 0]
drag, startPoint x: 733, startPoint y: 452, endPoint x: 598, endPoint y: 452, distance: 134.5
click at [598, 466] on div "WHERE post IS NOT NULL" at bounding box center [883, 472] width 575 height 13
drag, startPoint x: 825, startPoint y: 470, endPoint x: 605, endPoint y: 469, distance: 220.4
click at [605, 479] on div "AND active_engagement_rate IS NOT NULL" at bounding box center [883, 485] width 575 height 13
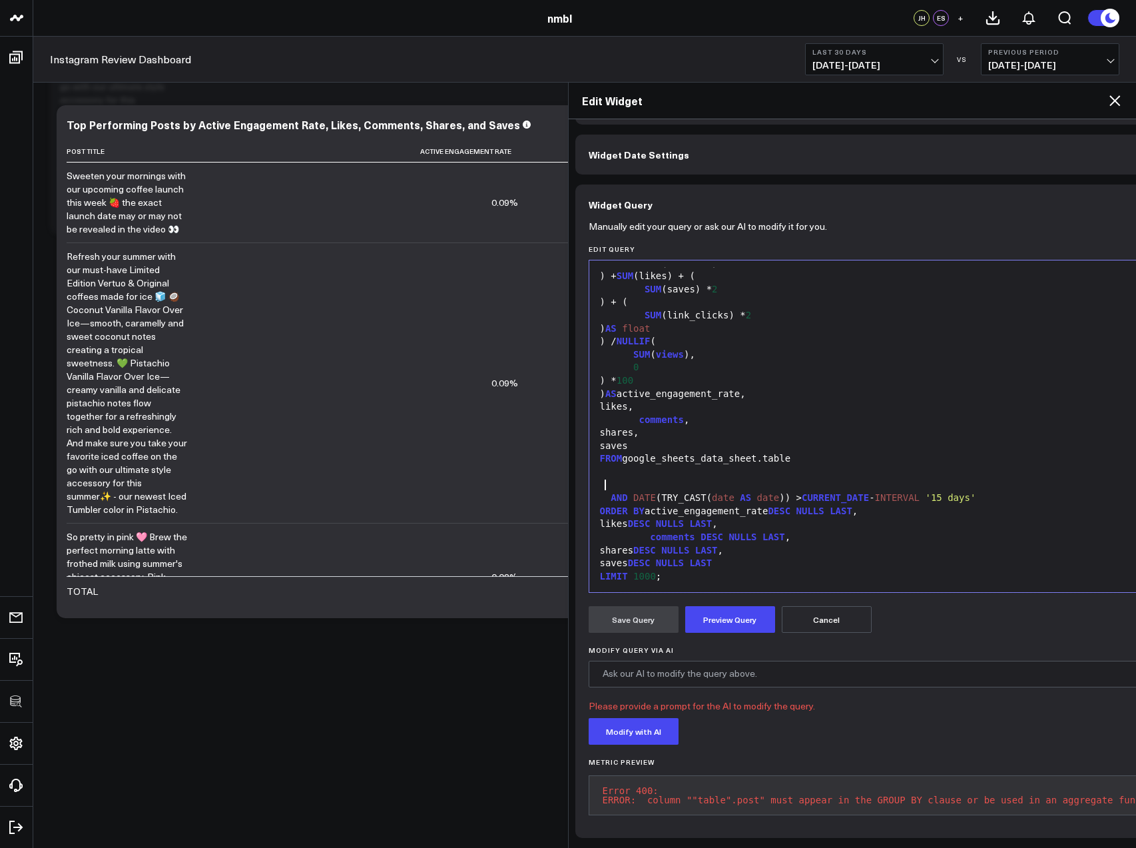
drag, startPoint x: 629, startPoint y: 478, endPoint x: 631, endPoint y: 488, distance: 10.3
click at [629, 491] on div "AND DATE (TRY_CAST( date AS date )) > CURRENT_DATE - INTERVAL '15 days'" at bounding box center [883, 497] width 575 height 13
click at [745, 607] on button "Preview Query" at bounding box center [730, 619] width 90 height 27
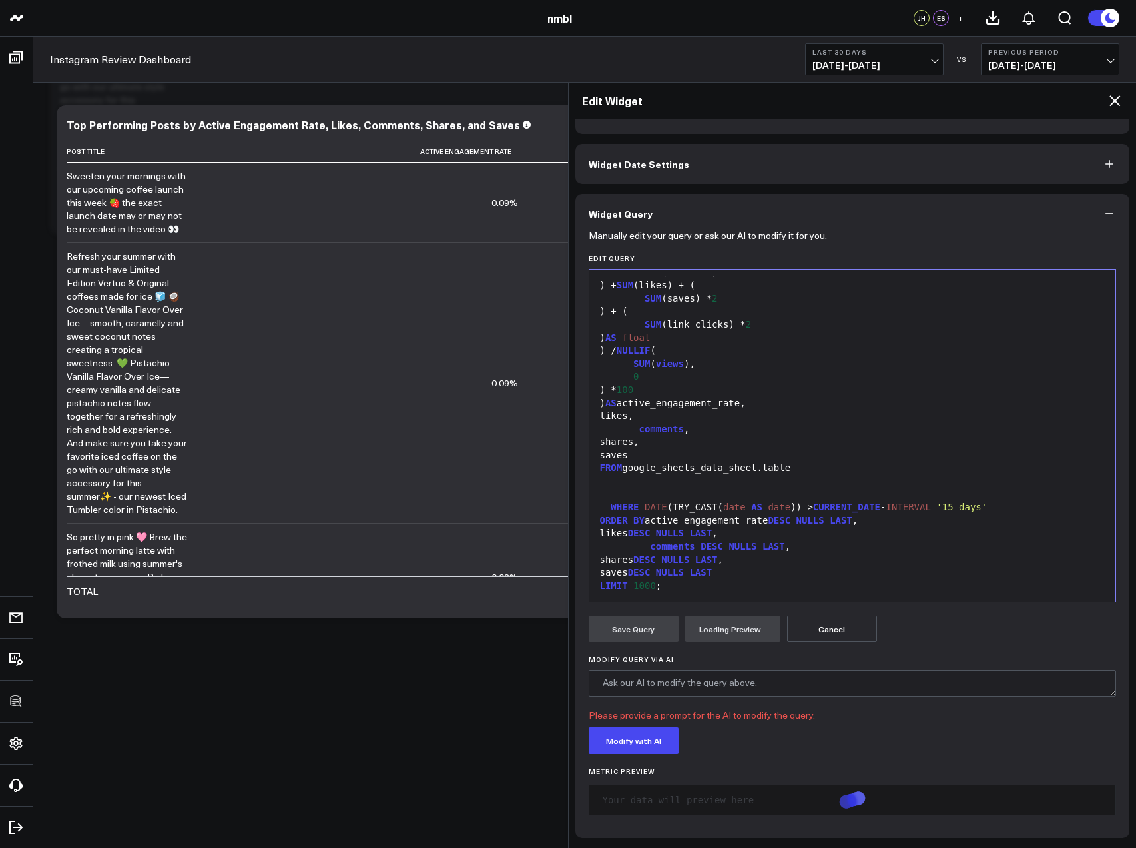
scroll to position [61, 0]
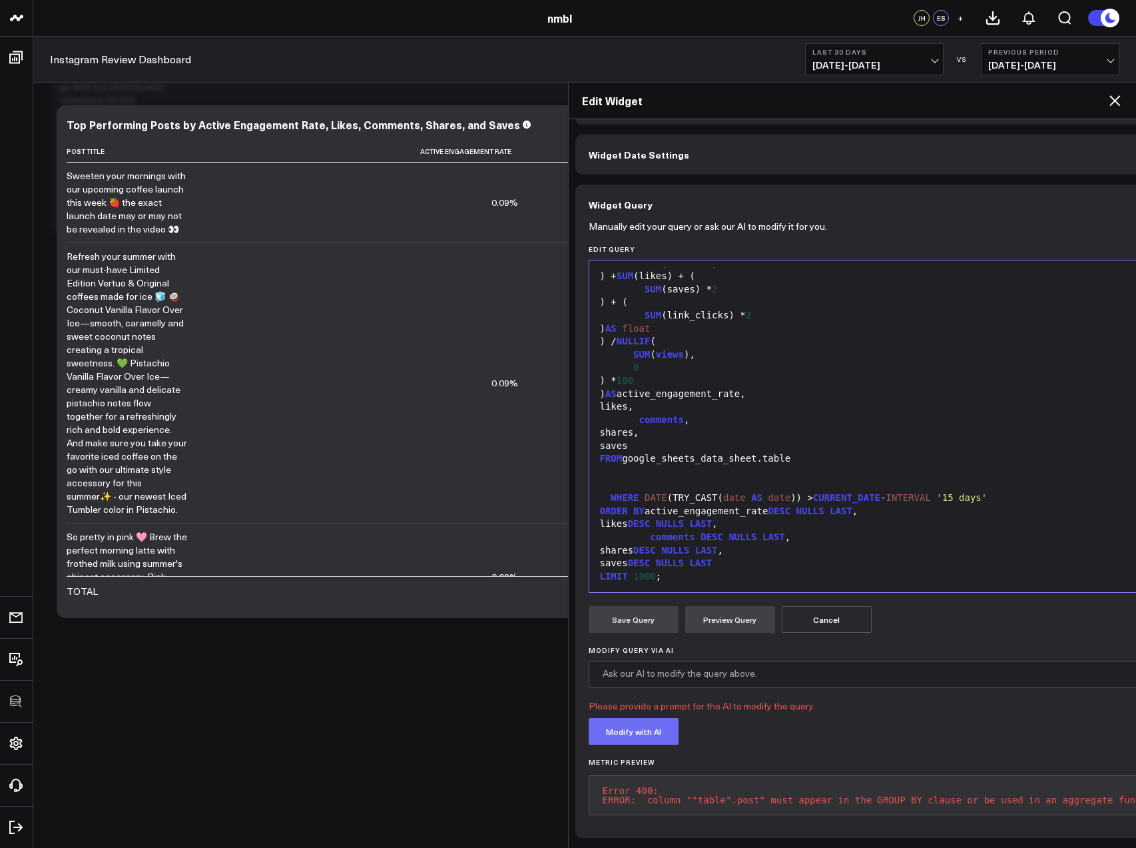
click at [631, 725] on button "Modify with AI" at bounding box center [634, 731] width 90 height 27
click at [639, 718] on button "Modify with AI" at bounding box center [634, 731] width 90 height 27
click at [1119, 95] on icon at bounding box center [1115, 101] width 16 height 16
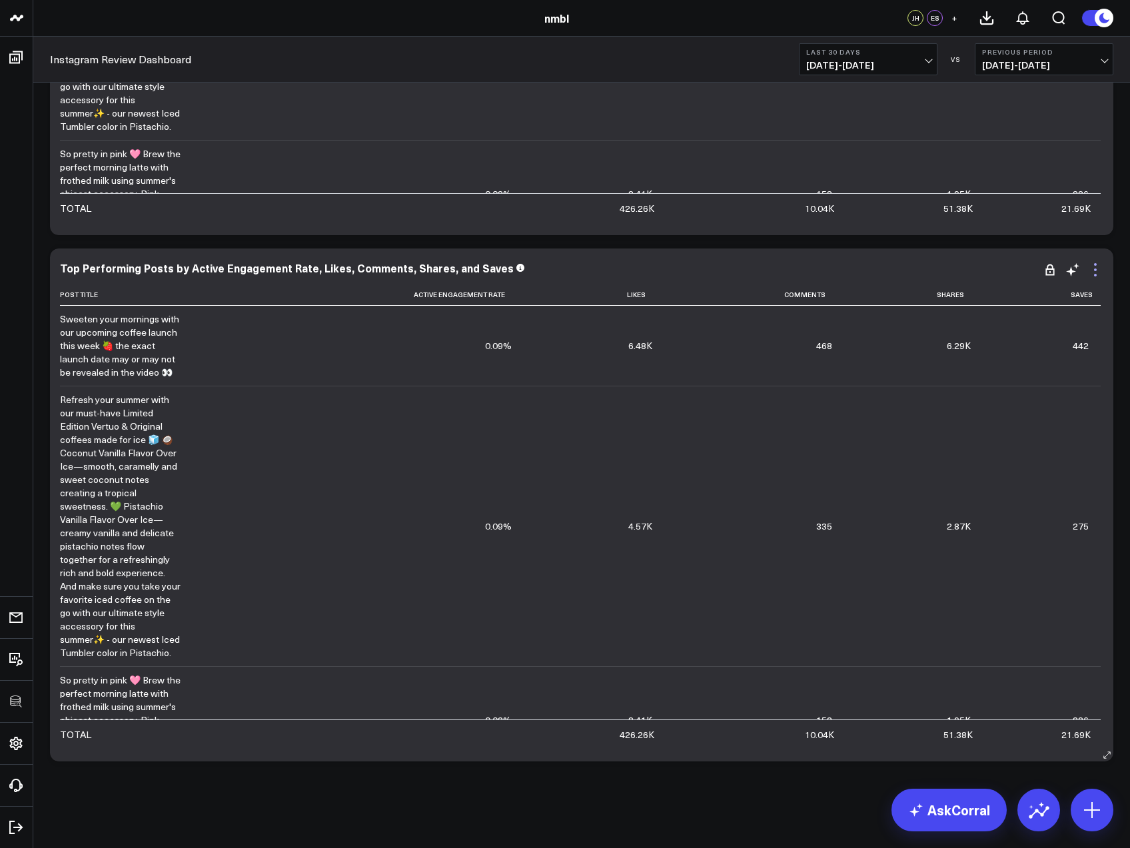
click at [1094, 272] on icon at bounding box center [1095, 270] width 16 height 16
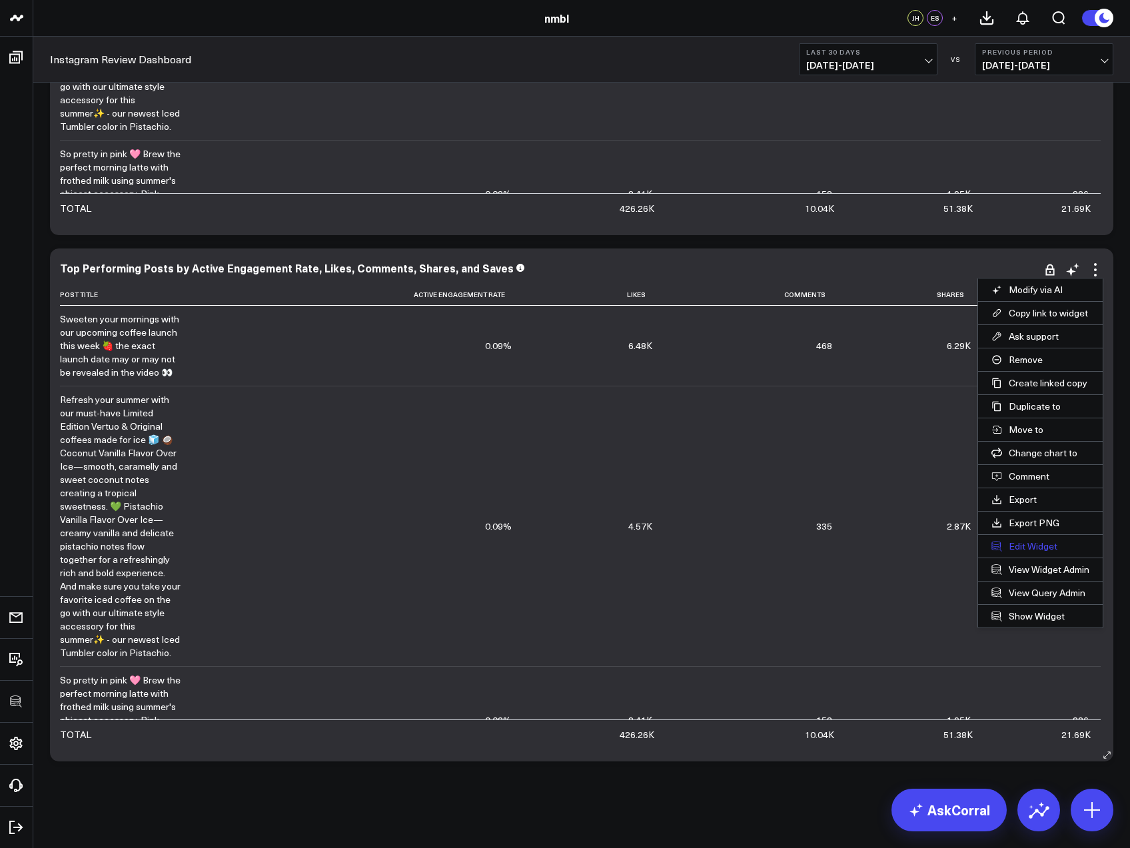
click at [1026, 539] on button "Edit Widget" at bounding box center [1040, 546] width 125 height 23
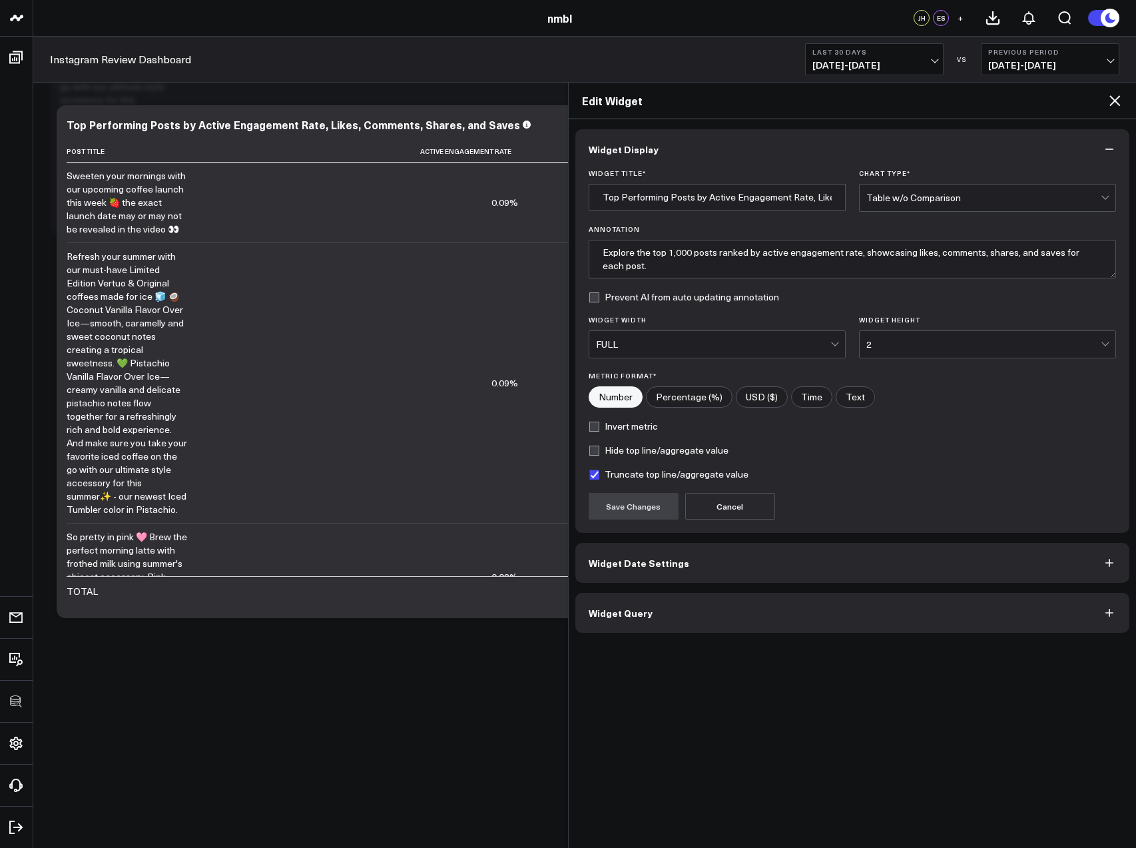
click at [647, 609] on span "Widget Query" at bounding box center [621, 612] width 64 height 11
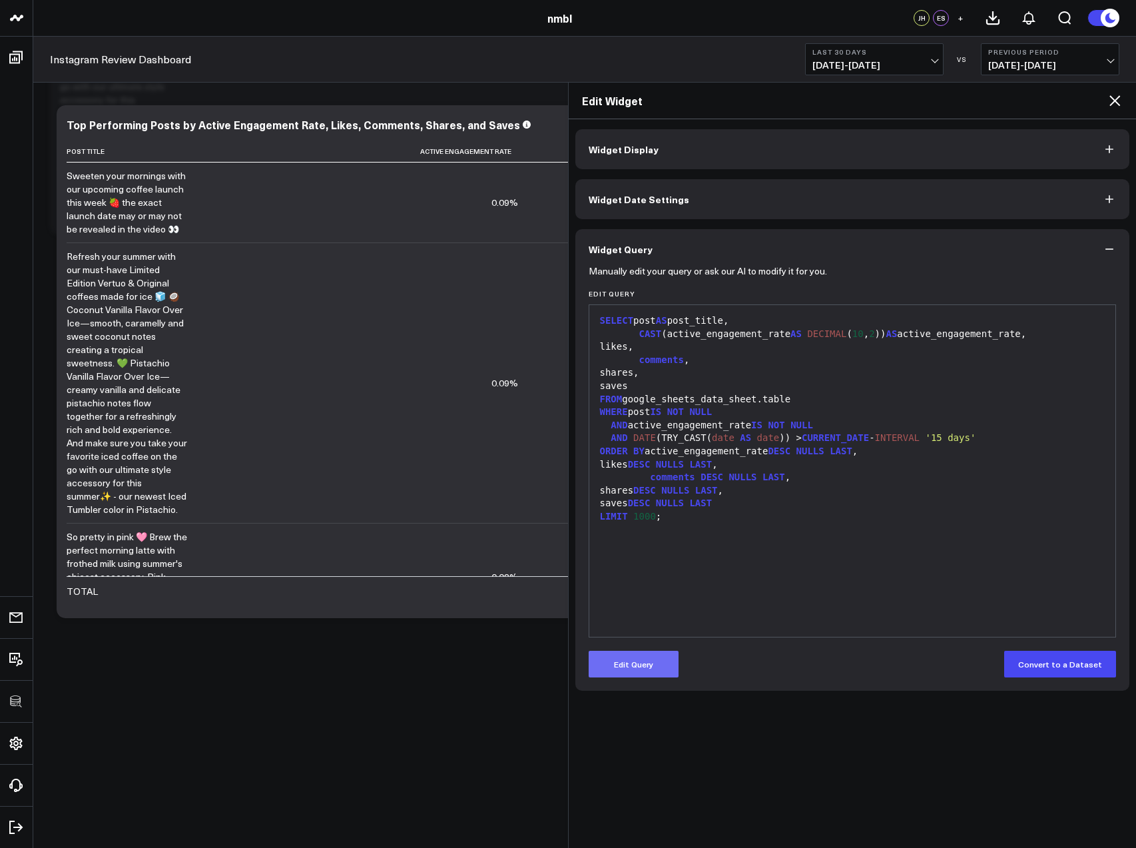
click at [627, 655] on button "Edit Query" at bounding box center [634, 664] width 90 height 27
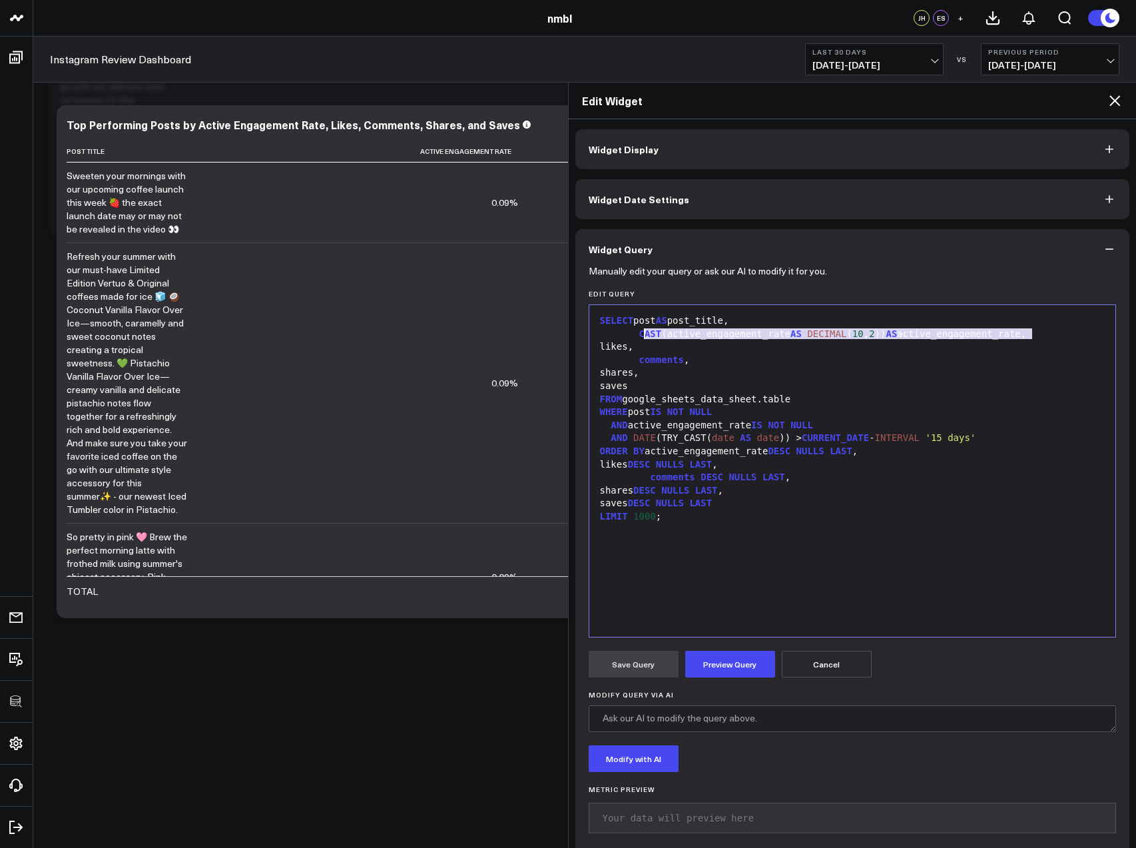
drag, startPoint x: 979, startPoint y: 334, endPoint x: 642, endPoint y: 332, distance: 337.0
click at [642, 332] on div "CAST (active_engagement_rate AS DECIMAL ( 10 , 2 )) AS active_engagement_rate," at bounding box center [852, 334] width 513 height 13
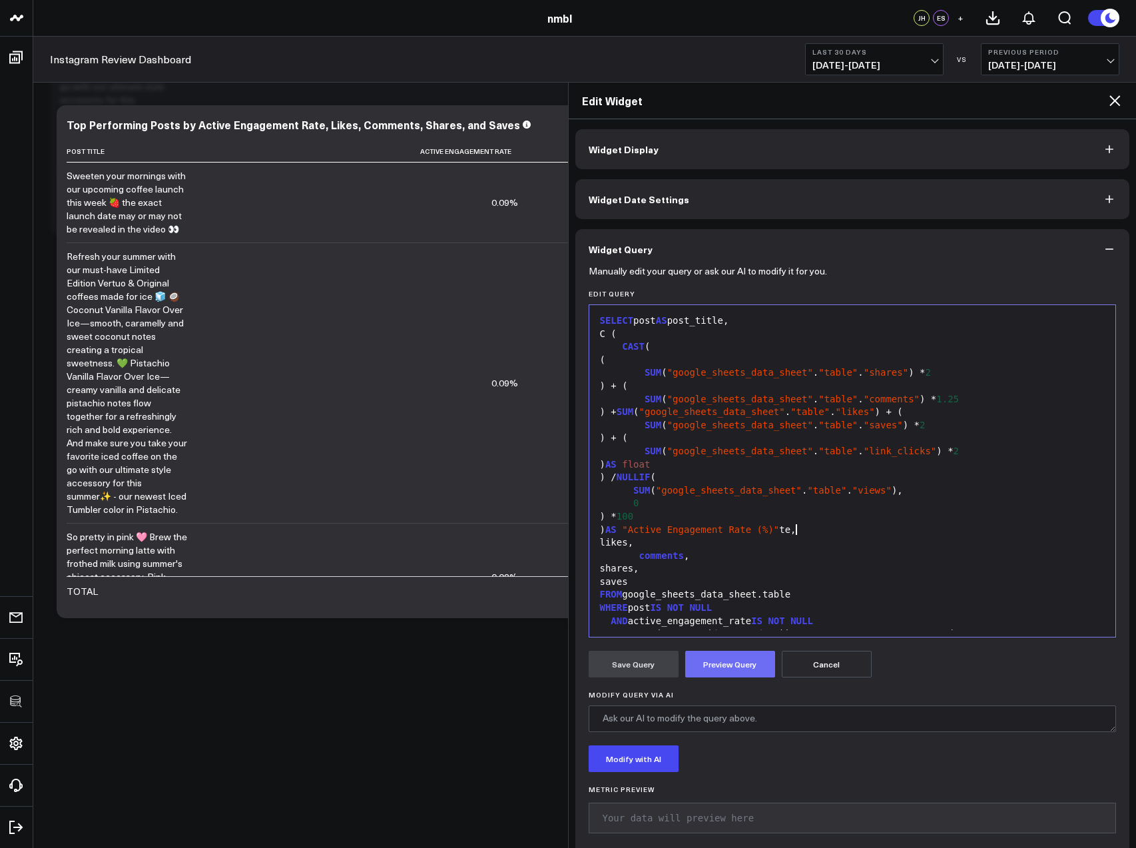
click at [716, 669] on button "Preview Query" at bounding box center [730, 664] width 90 height 27
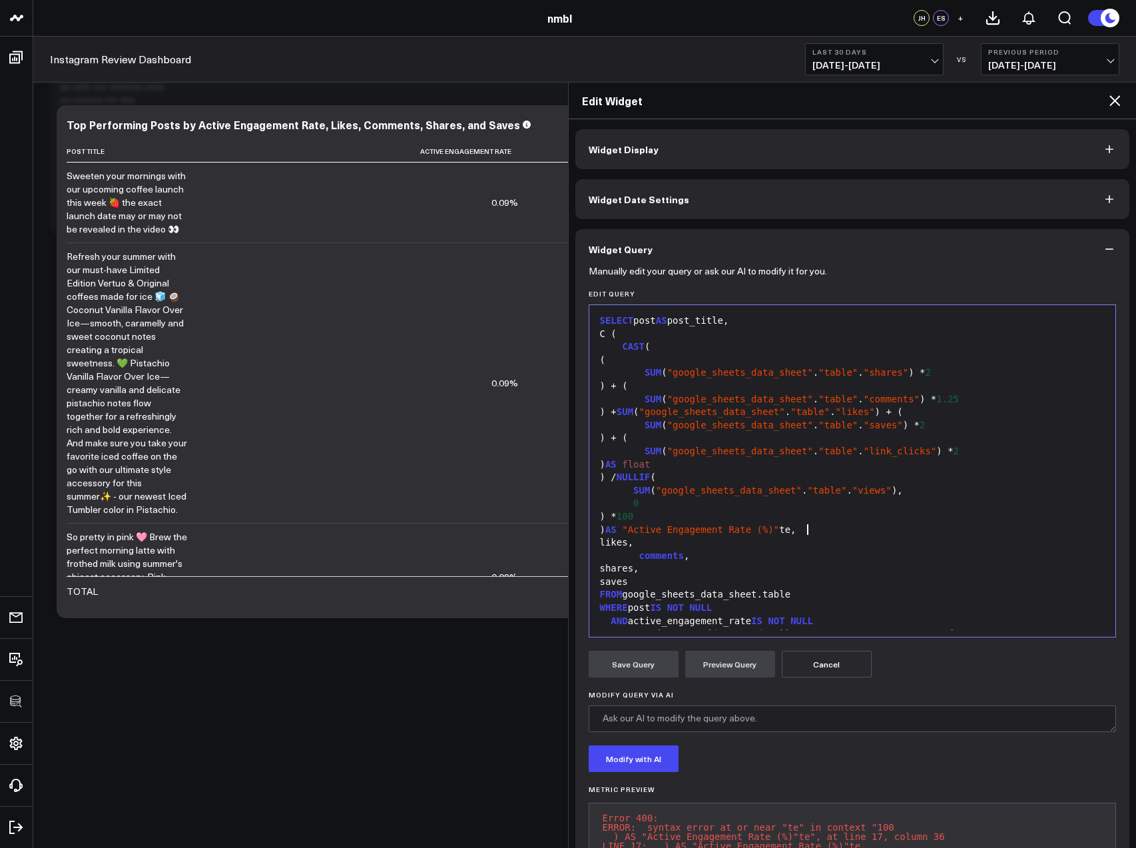
drag, startPoint x: 809, startPoint y: 528, endPoint x: 815, endPoint y: 549, distance: 22.0
click at [809, 531] on div ") AS "Active Engagement Rate (%)" te," at bounding box center [852, 529] width 513 height 13
click at [731, 663] on button "Preview Query" at bounding box center [730, 664] width 90 height 27
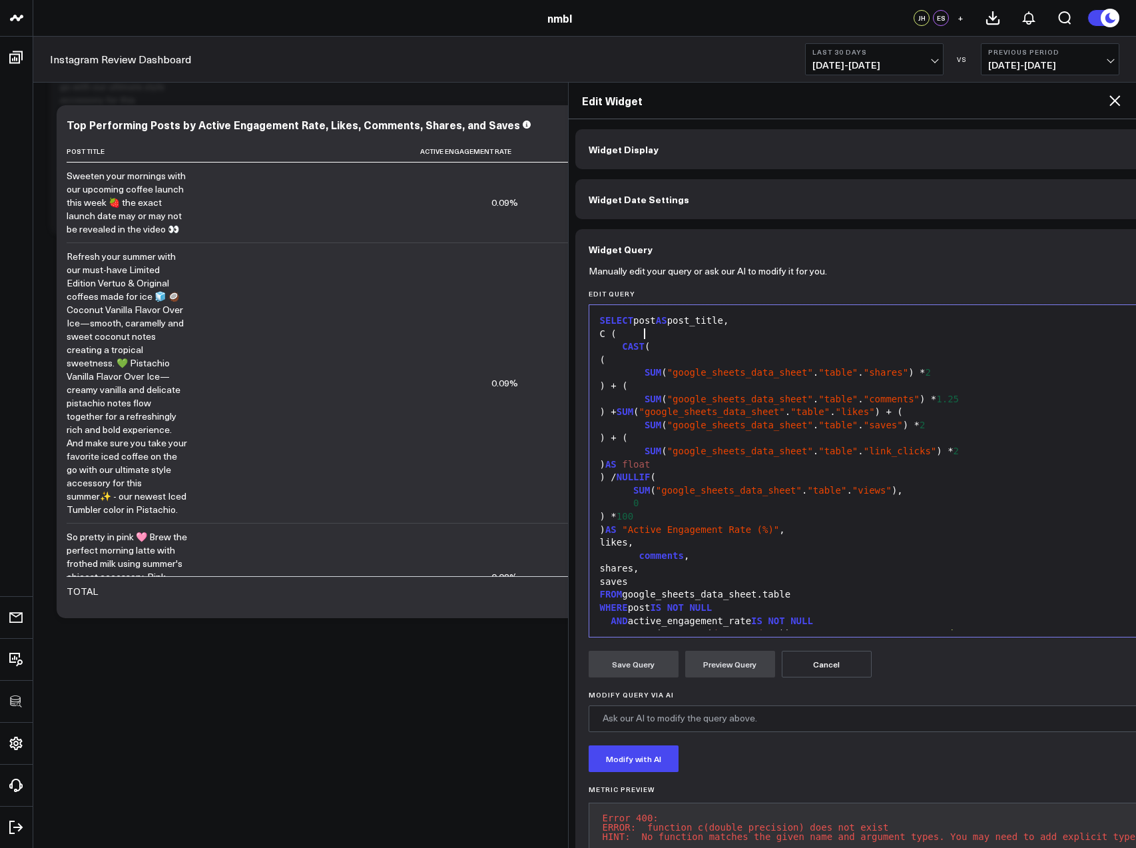
click at [647, 330] on div "C (" at bounding box center [889, 334] width 586 height 13
click at [716, 661] on button "Preview Query" at bounding box center [730, 664] width 90 height 27
click at [644, 368] on span "SUM" at bounding box center [652, 372] width 17 height 11
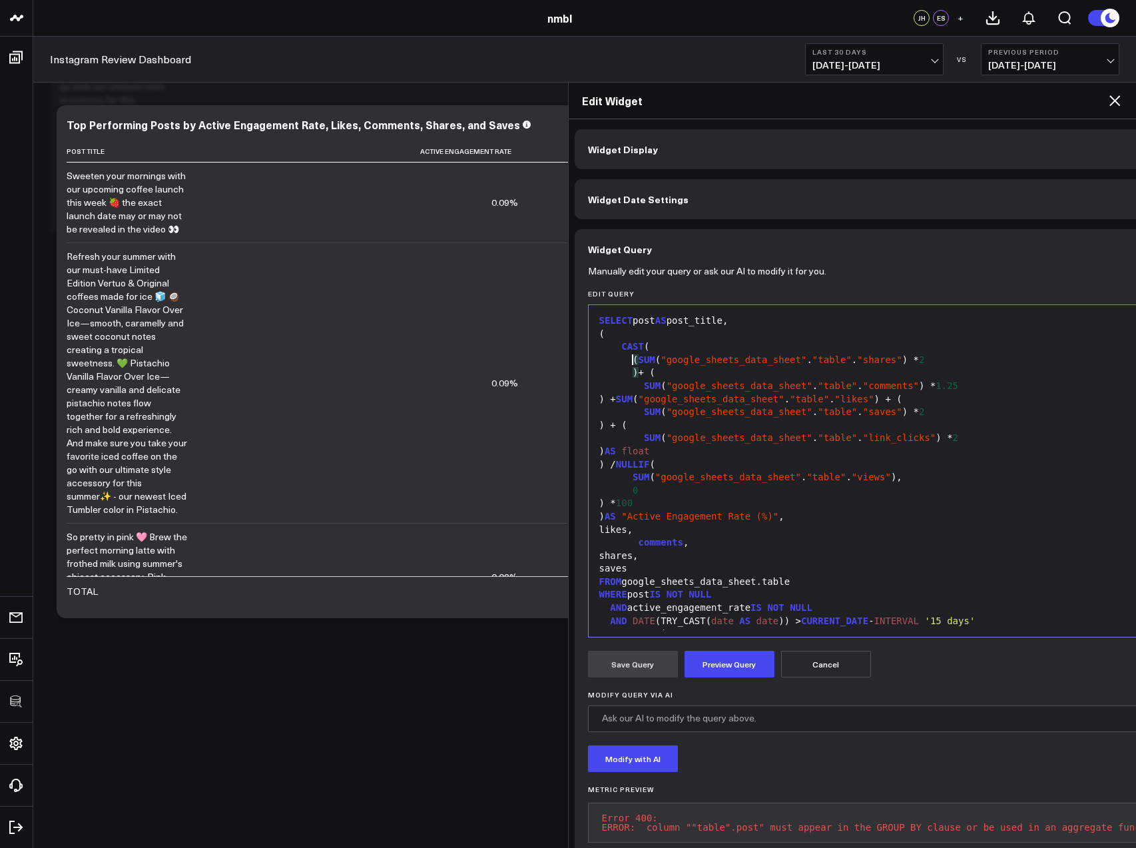
click at [633, 358] on span "(" at bounding box center [635, 359] width 5 height 11
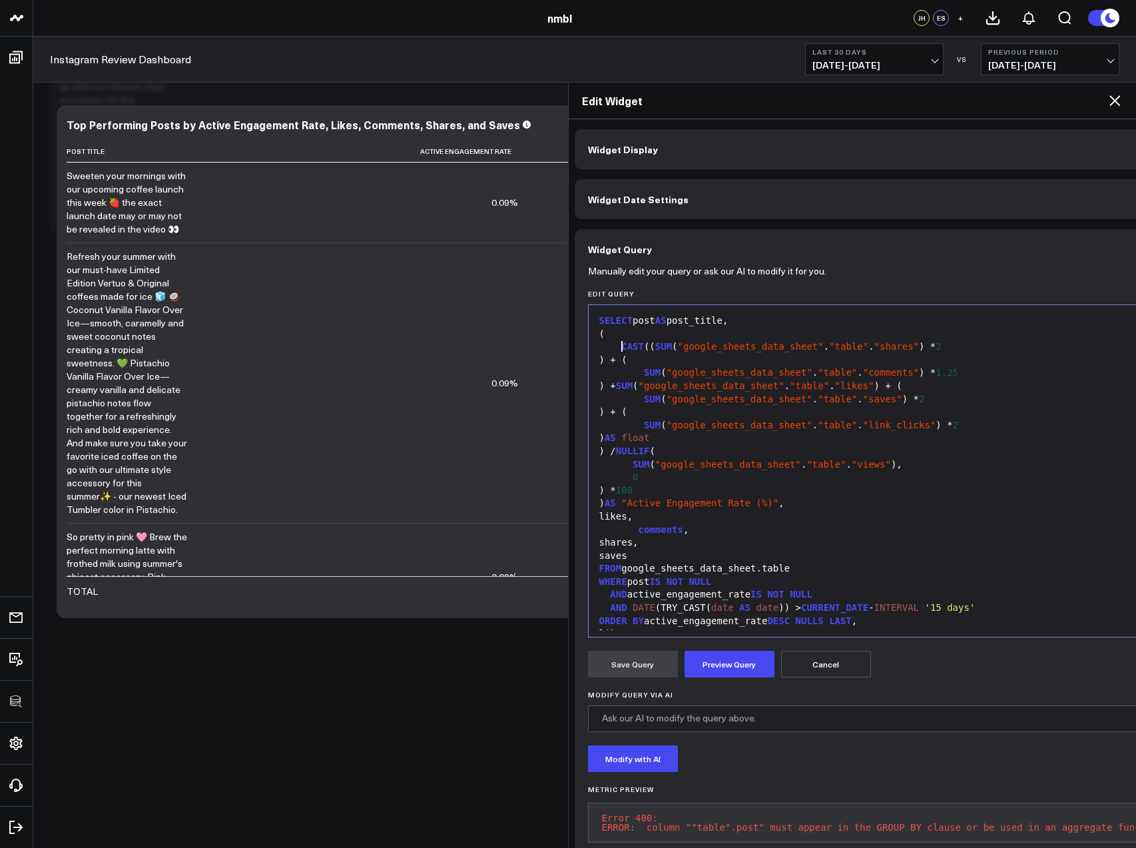
click at [623, 344] on span "CAST" at bounding box center [632, 346] width 23 height 11
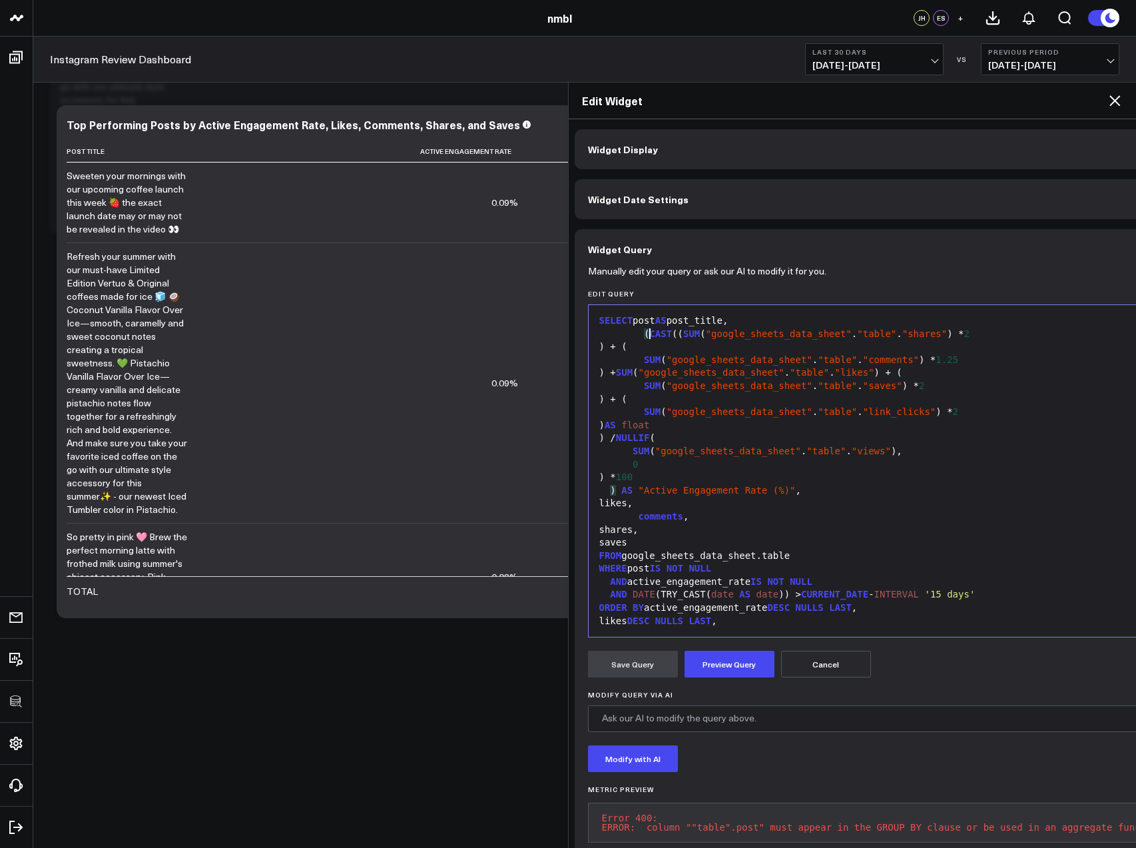
click at [635, 346] on div ") + (" at bounding box center [882, 346] width 575 height 13
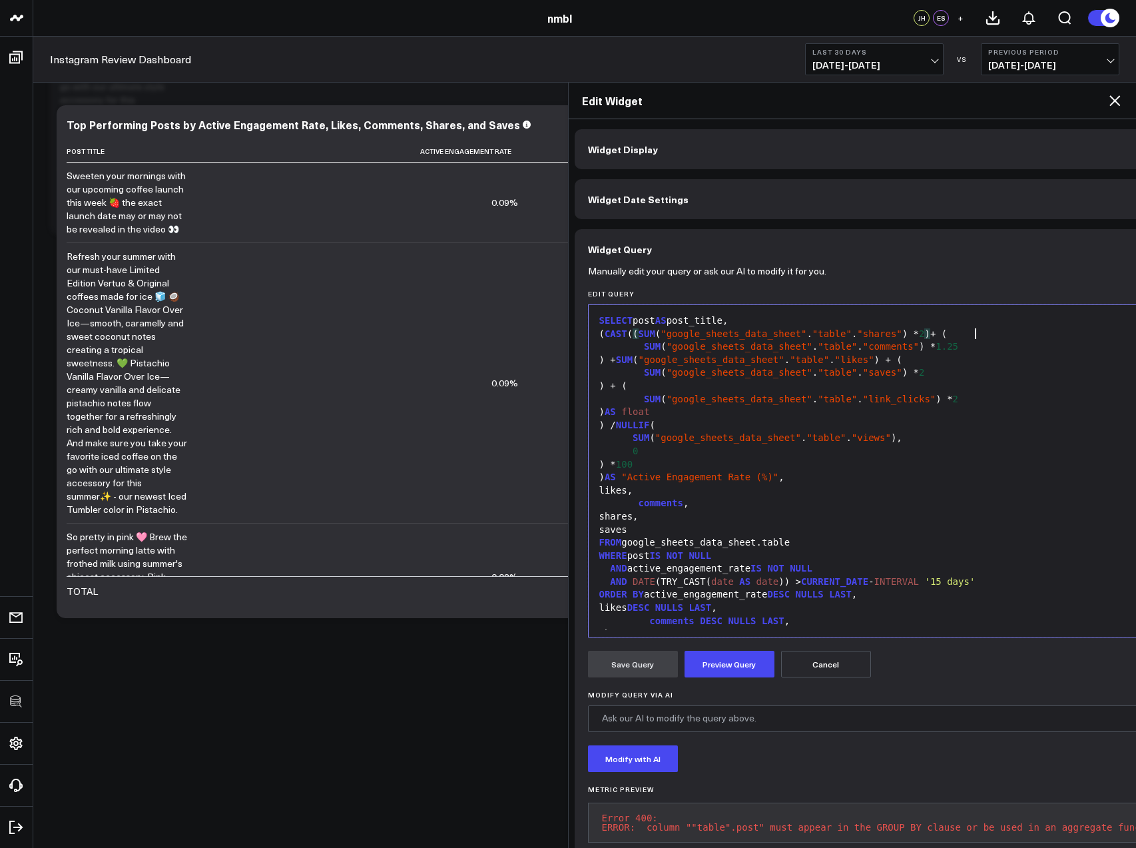
click at [632, 384] on div ") + (" at bounding box center [882, 386] width 575 height 13
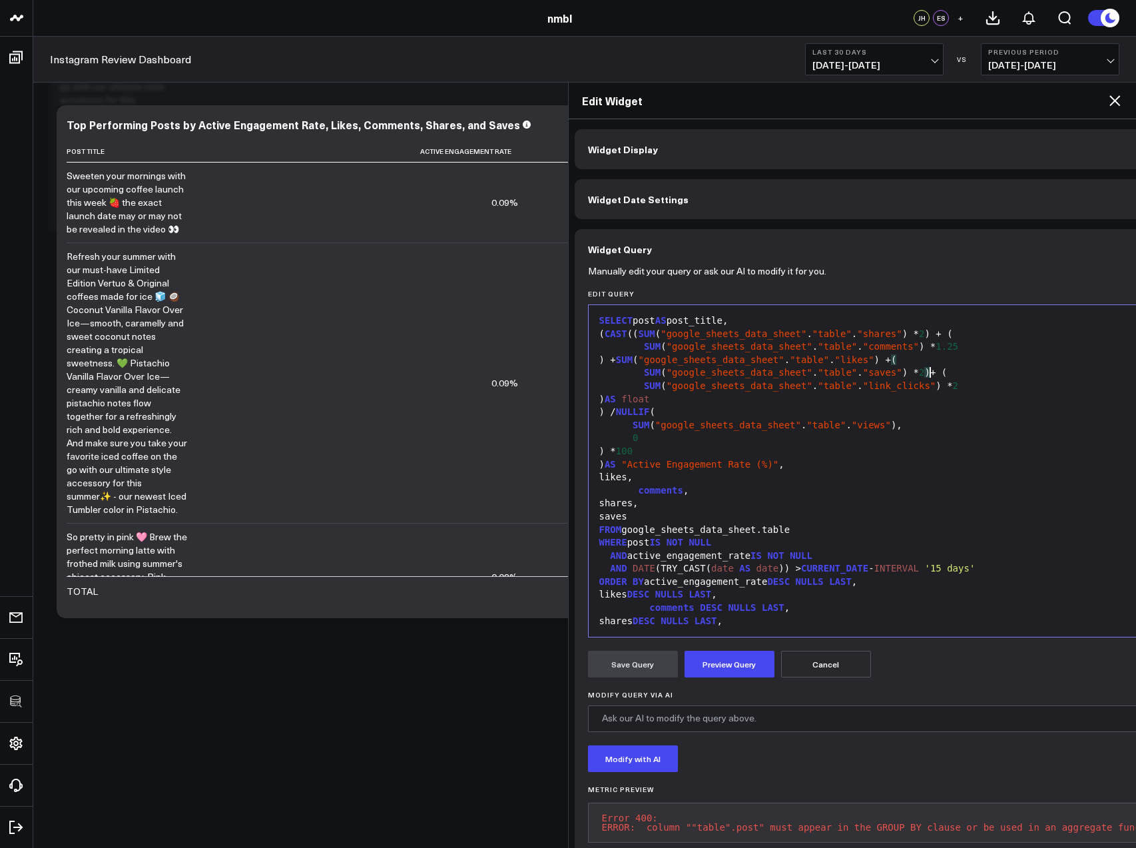
click at [634, 400] on div ") AS float" at bounding box center [882, 399] width 575 height 13
click at [622, 413] on div ") / NULLIF (" at bounding box center [882, 412] width 575 height 13
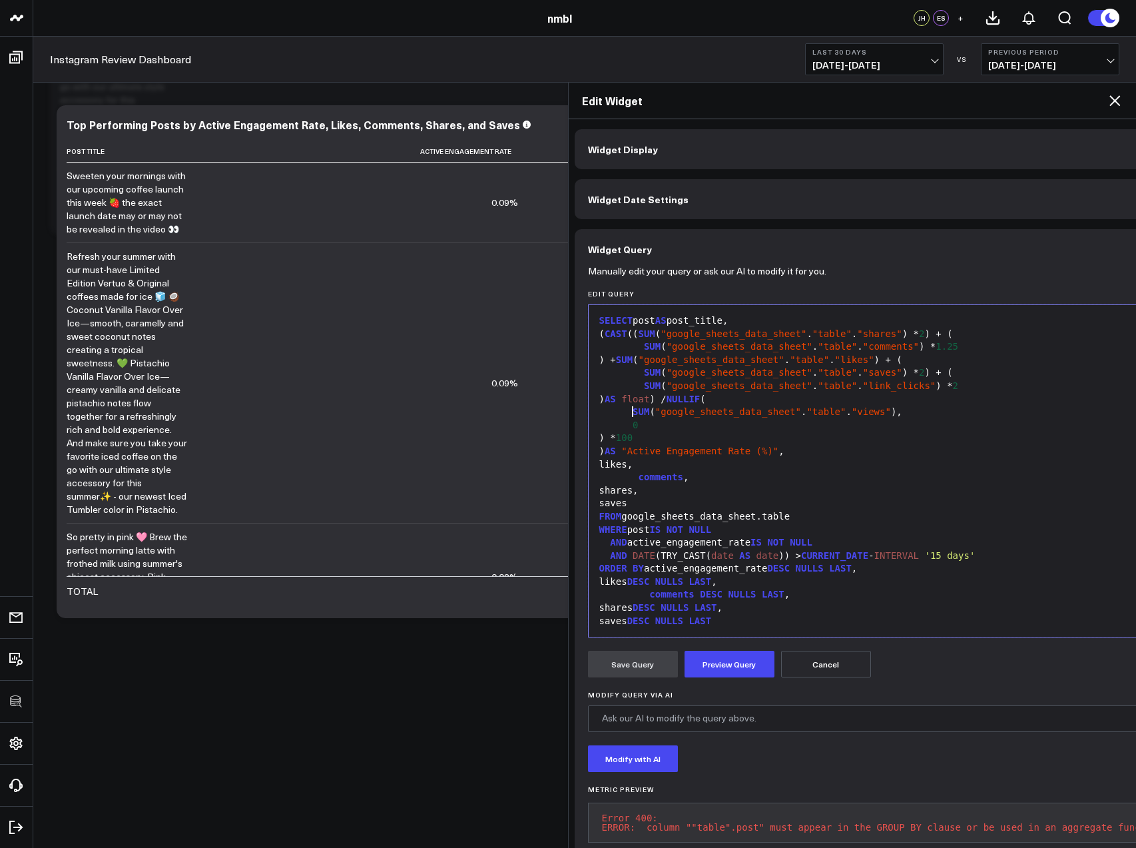
click at [635, 410] on span "SUM" at bounding box center [641, 411] width 17 height 11
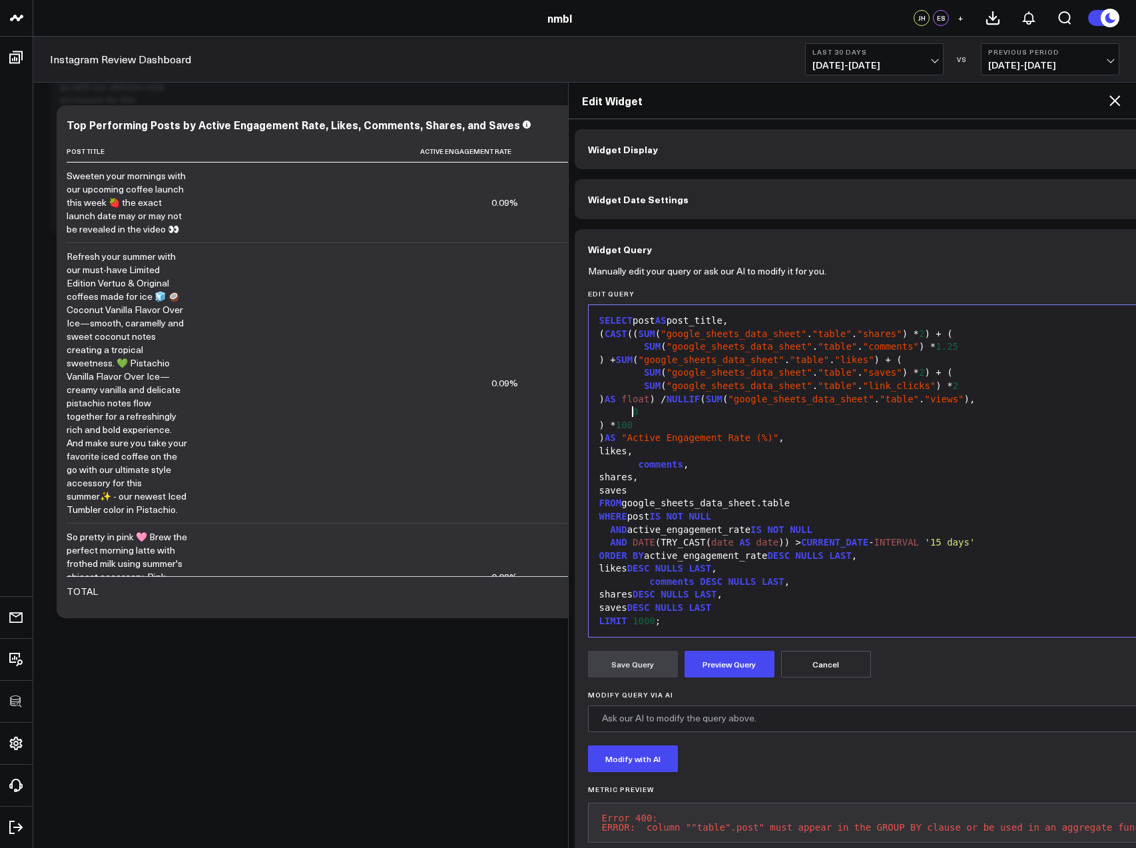
click at [634, 413] on span "0" at bounding box center [635, 411] width 5 height 11
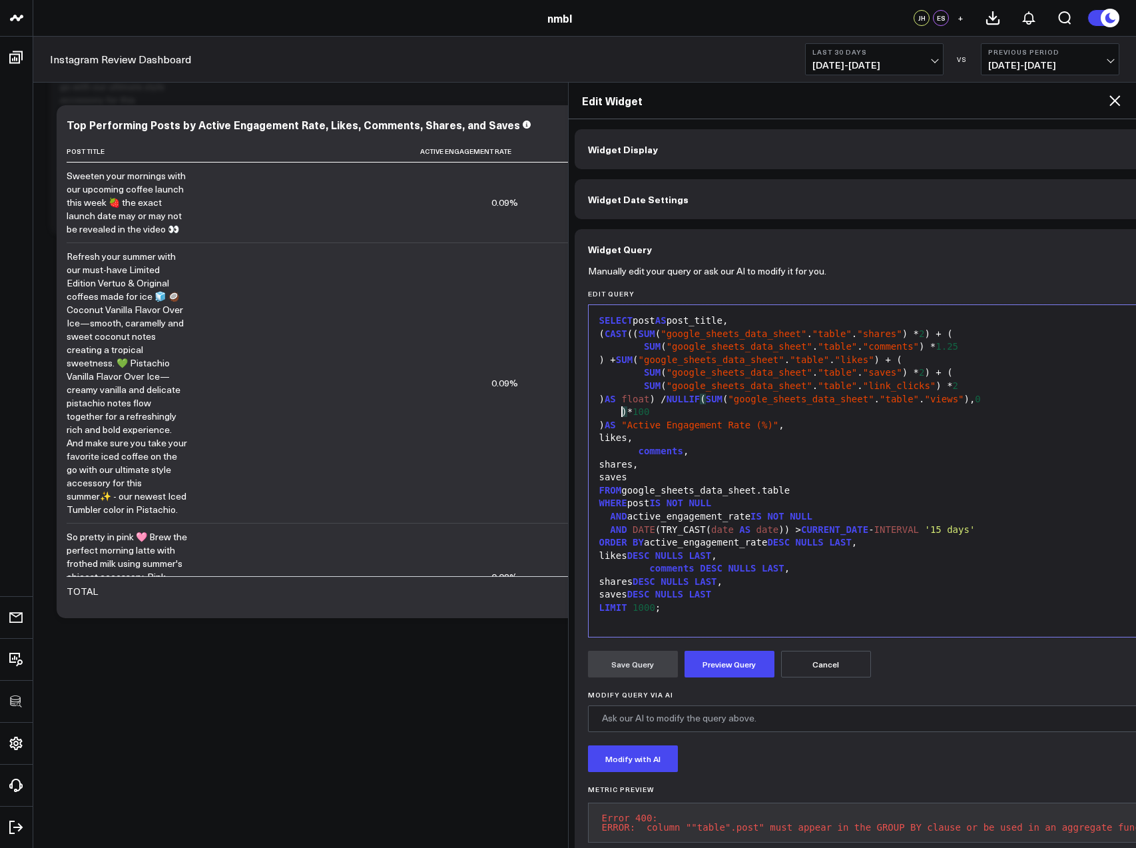
click at [621, 410] on div ") * 100" at bounding box center [882, 412] width 575 height 13
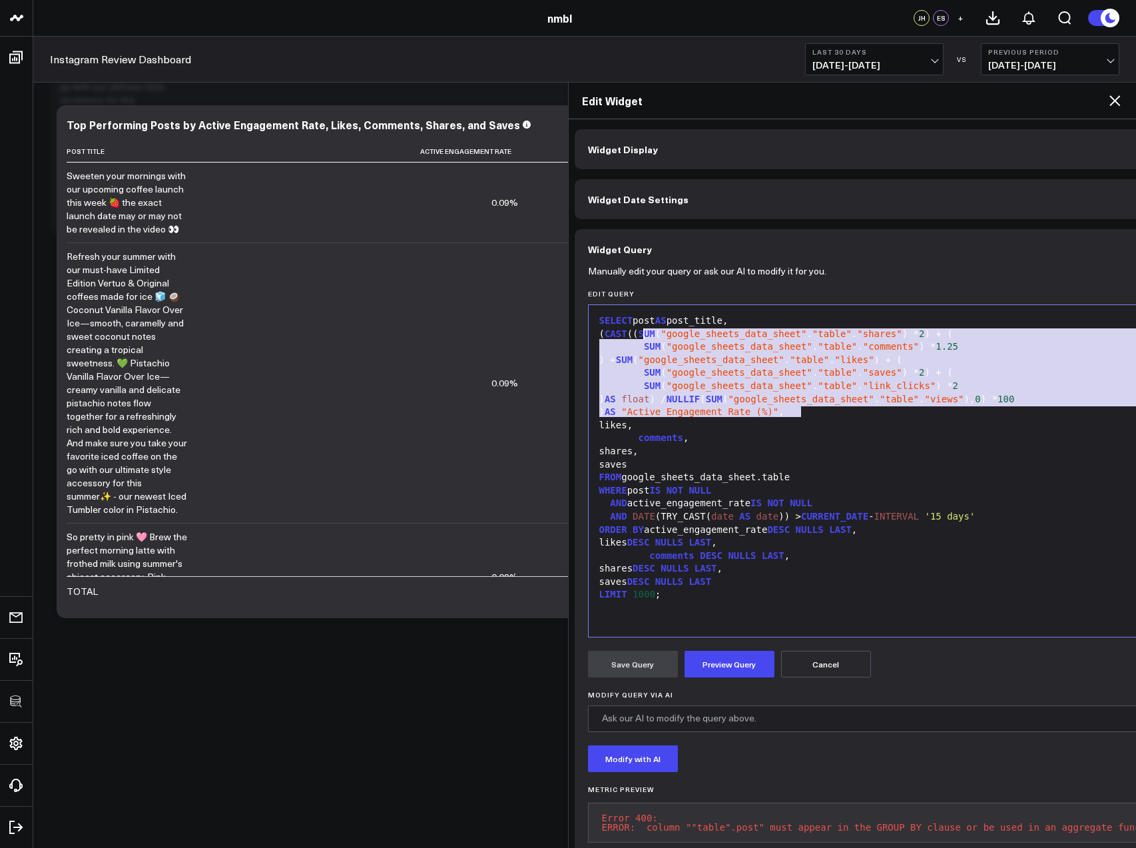
drag, startPoint x: 784, startPoint y: 406, endPoint x: 645, endPoint y: 334, distance: 156.7
click at [645, 334] on div "SELECT post AS post_title, ( CAST (( SUM ( "google_sheets_data_sheet" . "table"…" at bounding box center [882, 471] width 575 height 318
copy div "( CAST (( SUM ( "google_sheets_data_sheet" . "table" . "shares" ) * 2 ) + ( SUM…"
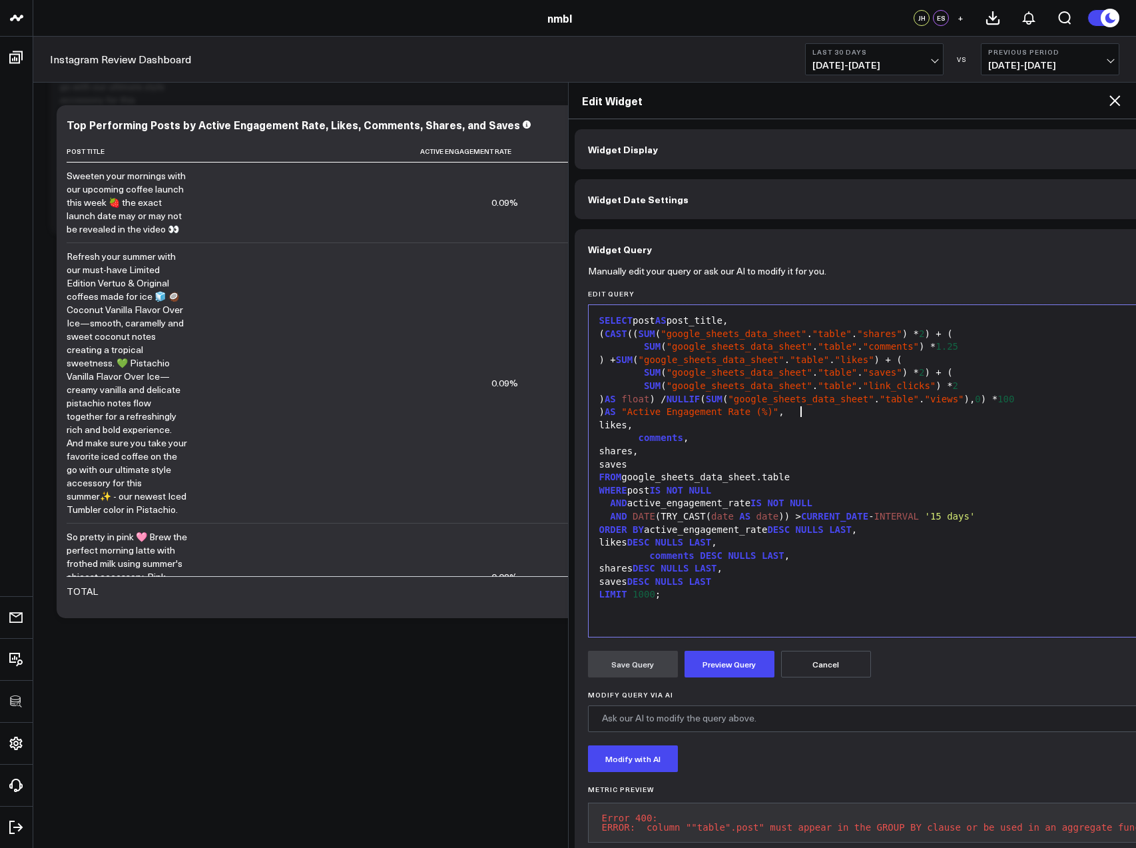
click at [808, 416] on div ") AS "Active Engagement Rate (%)" ," at bounding box center [882, 412] width 575 height 13
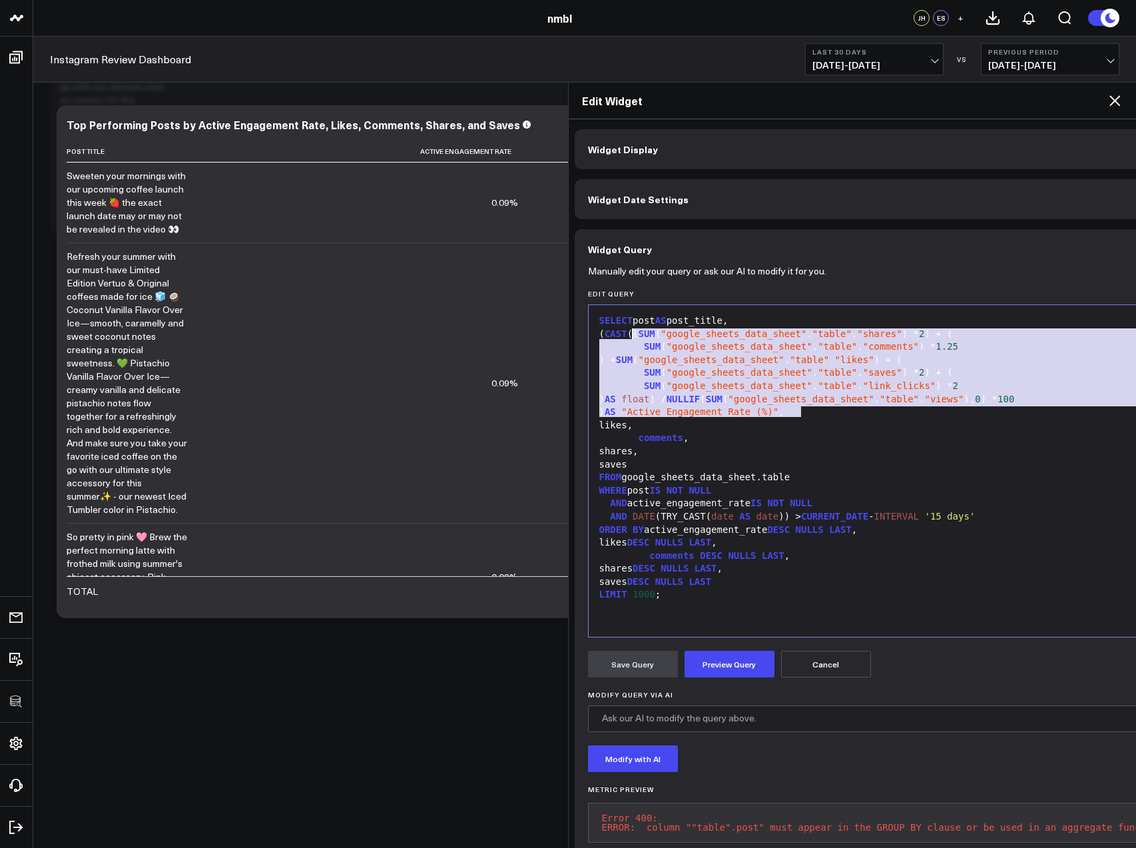
drag, startPoint x: 742, startPoint y: 391, endPoint x: 631, endPoint y: 338, distance: 123.3
click at [631, 338] on div "SELECT post AS post_title, ( CAST (( SUM ( "google_sheets_data_sheet" . "table"…" at bounding box center [882, 471] width 575 height 318
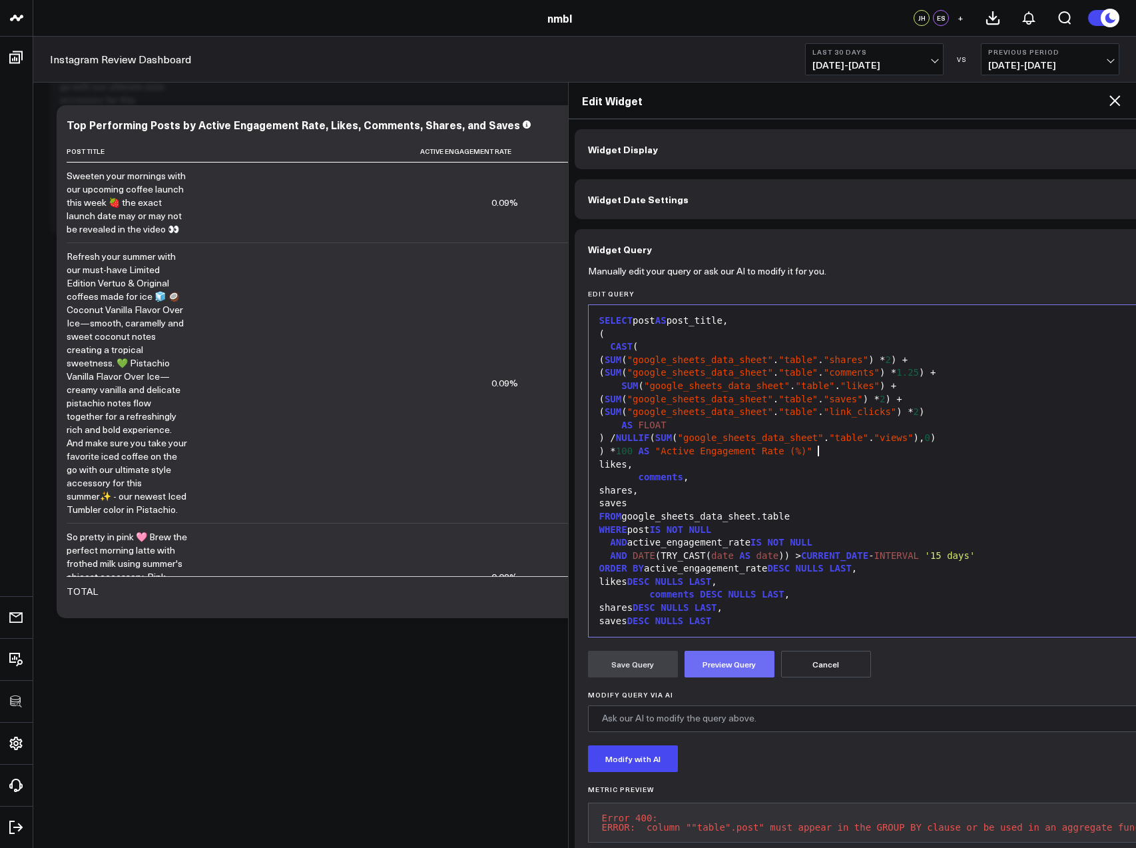
click at [701, 672] on button "Preview Query" at bounding box center [730, 664] width 90 height 27
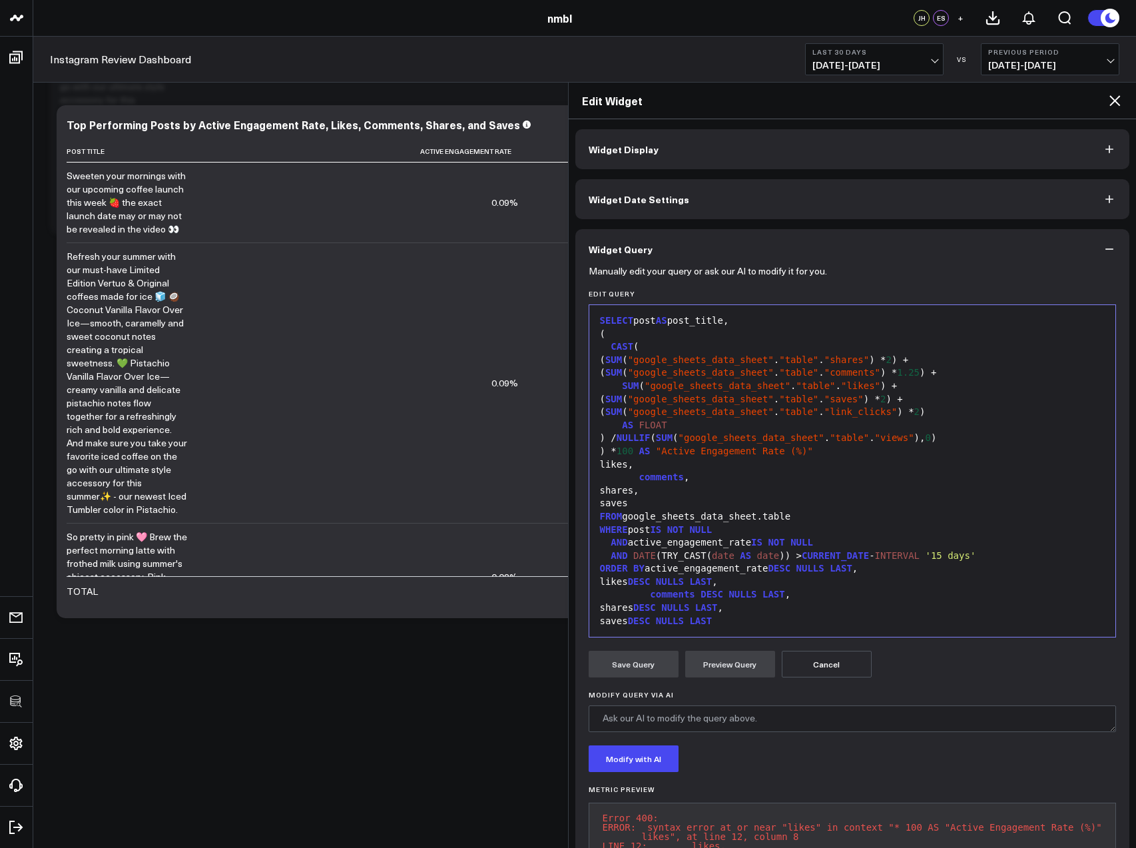
click at [797, 359] on div "( SUM ( "google_sheets_data_sheet" . "table" . "shares" ) * 2 ) +" at bounding box center [852, 360] width 513 height 13
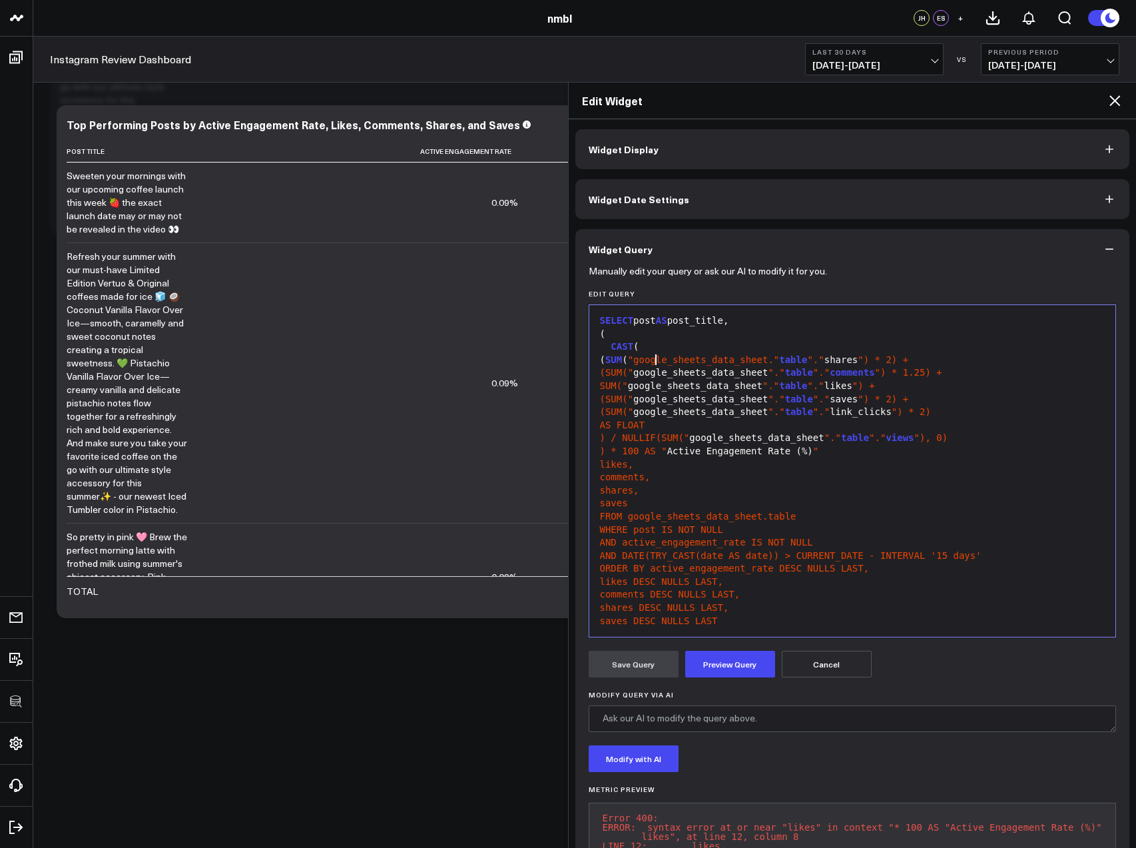
drag, startPoint x: 655, startPoint y: 359, endPoint x: 701, endPoint y: 372, distance: 47.7
click at [655, 359] on span ""google_sheets_data_sheet."" at bounding box center [704, 359] width 152 height 11
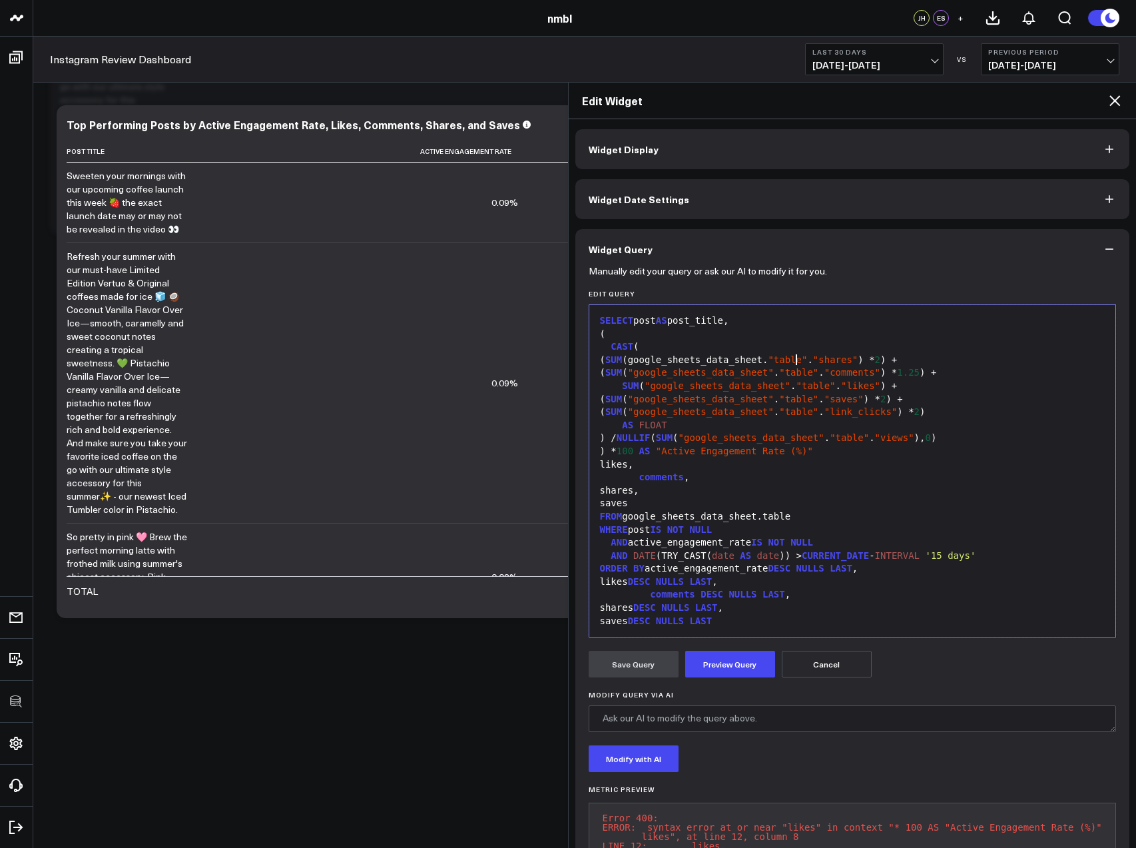
drag, startPoint x: 797, startPoint y: 360, endPoint x: 803, endPoint y: 369, distance: 10.5
click at [797, 361] on span ""table"" at bounding box center [787, 359] width 39 height 11
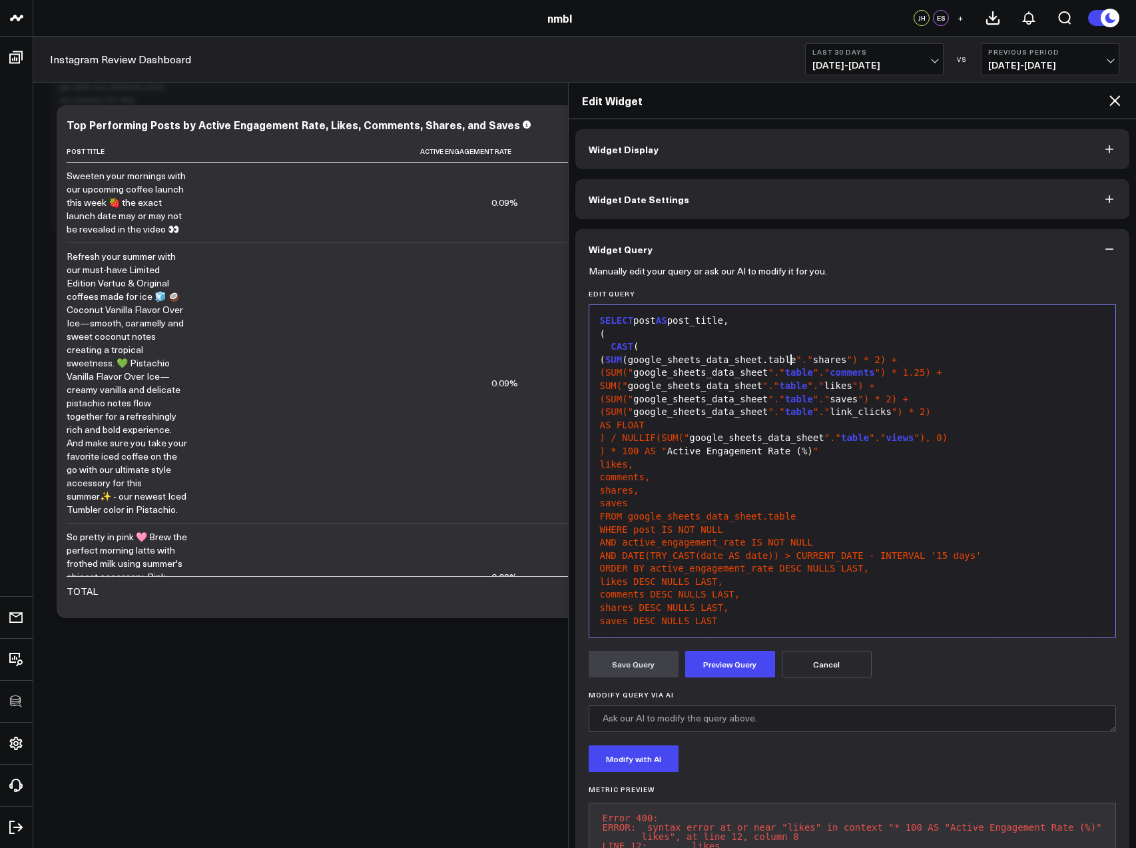
click at [813, 358] on span ""."" at bounding box center [805, 359] width 17 height 11
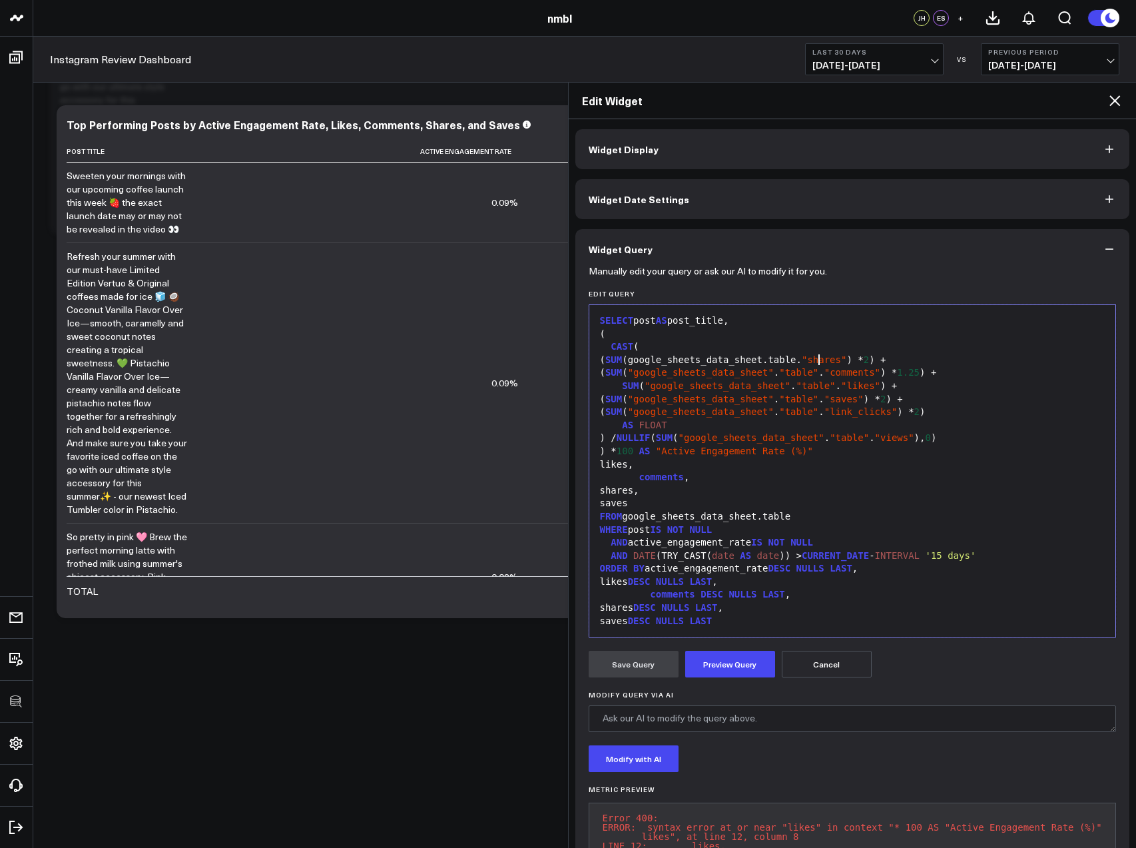
click at [831, 358] on span ""shares"" at bounding box center [824, 359] width 45 height 11
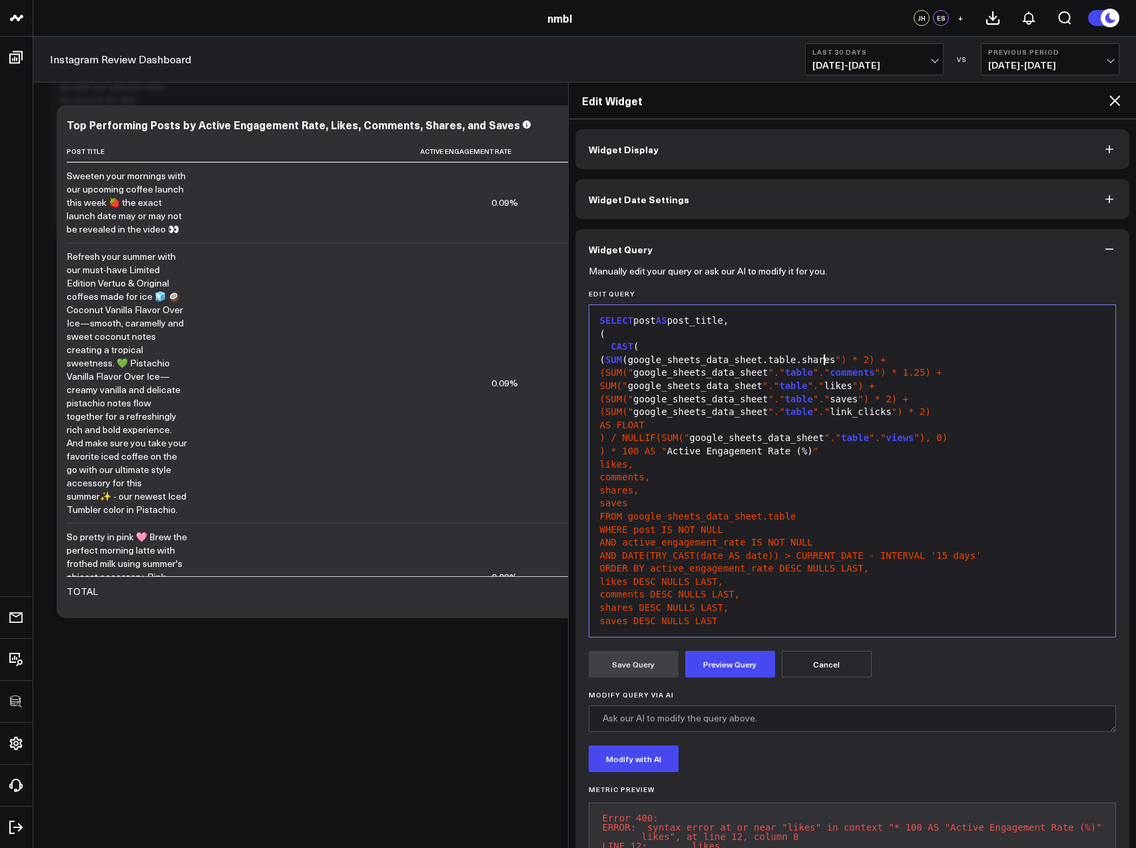
click at [865, 357] on div "( SUM (google_sheets_data_sheet.table.shares ") * 2) +" at bounding box center [852, 360] width 513 height 13
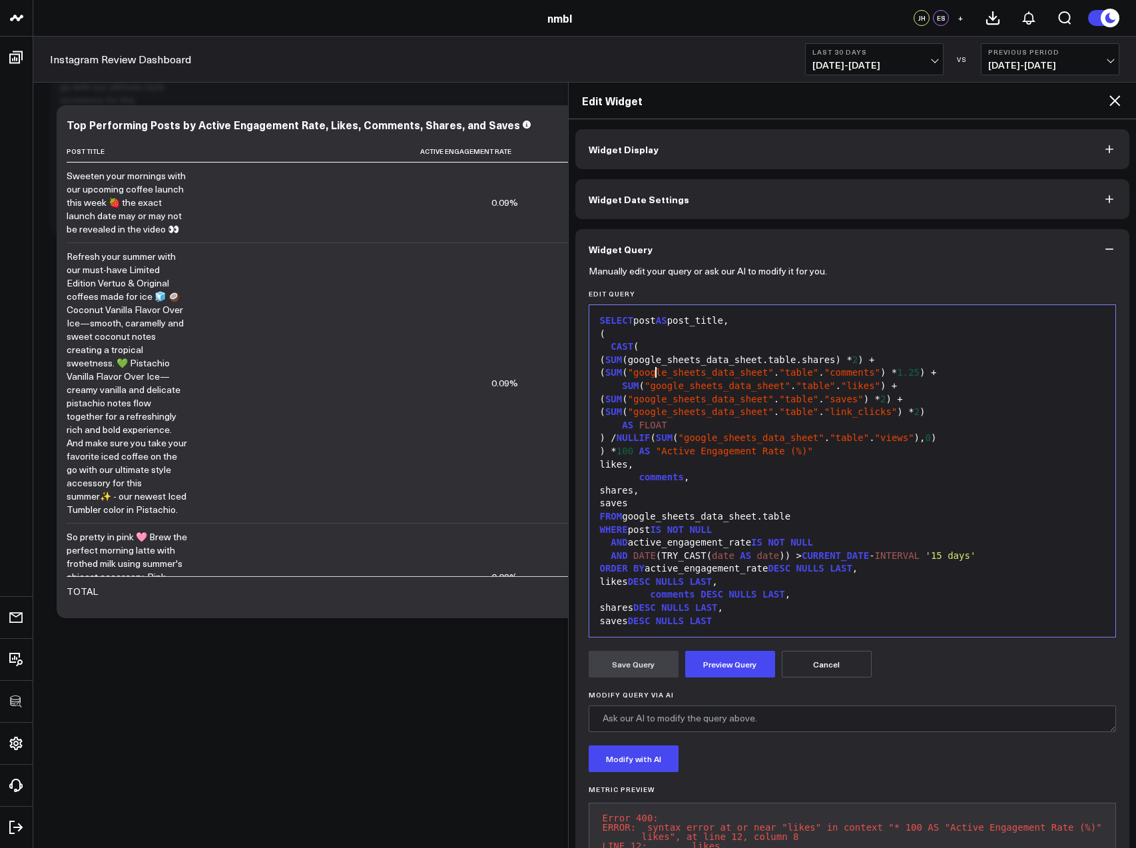
click at [657, 372] on span ""google_sheets_data_sheet"" at bounding box center [701, 372] width 146 height 11
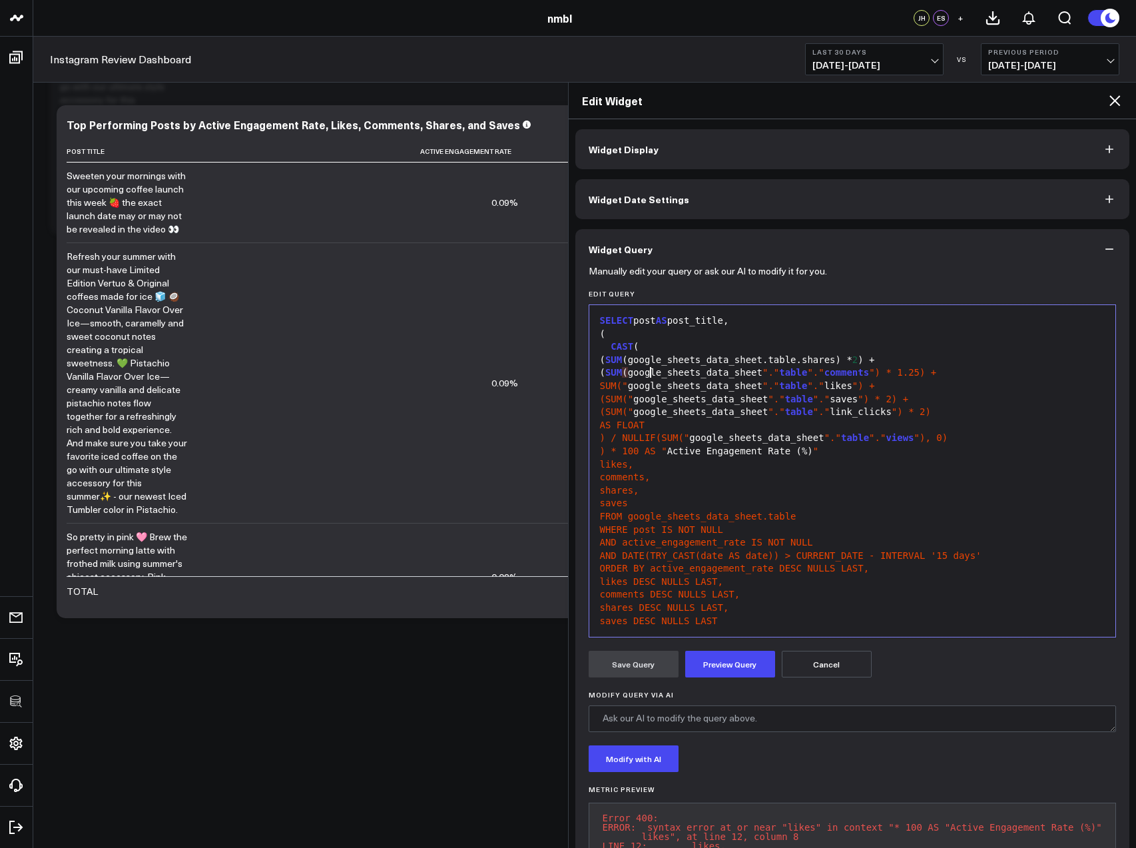
drag, startPoint x: 793, startPoint y: 372, endPoint x: 798, endPoint y: 376, distance: 7.1
click at [779, 372] on span ""."" at bounding box center [771, 372] width 17 height 11
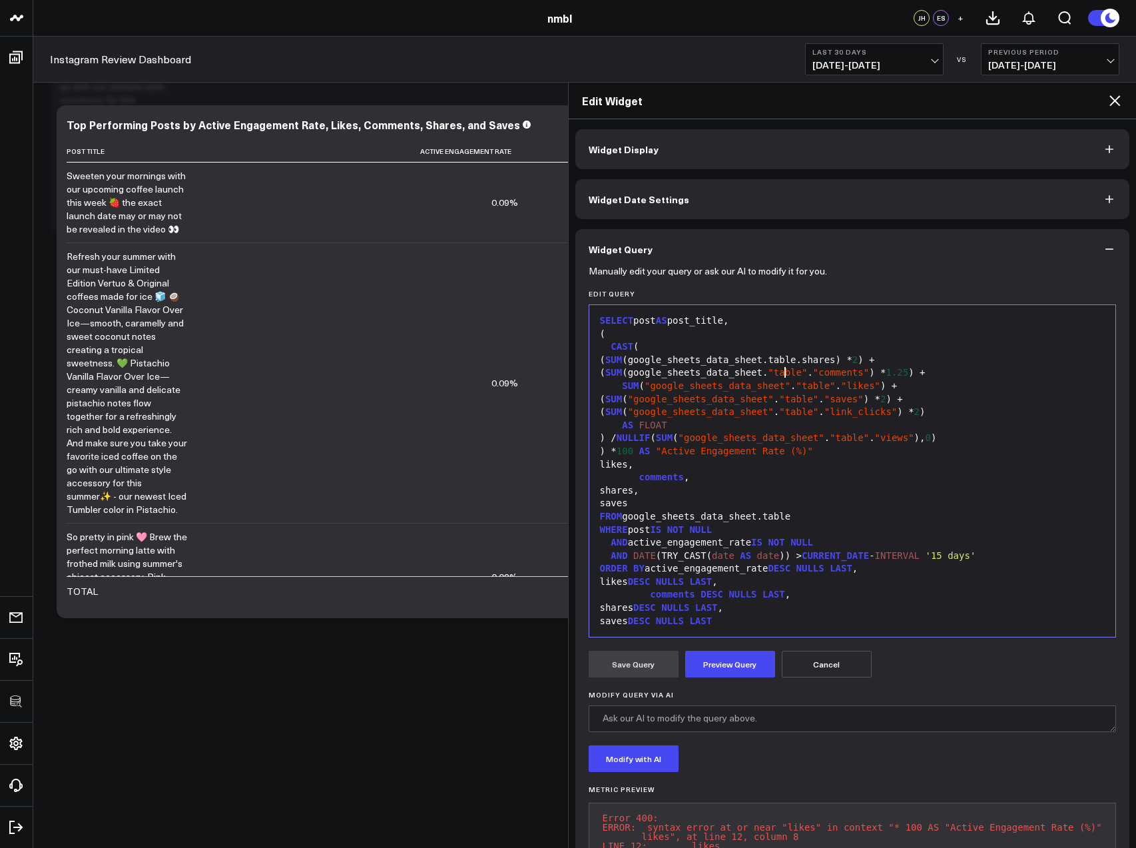
click at [798, 372] on span ""table"" at bounding box center [787, 372] width 39 height 11
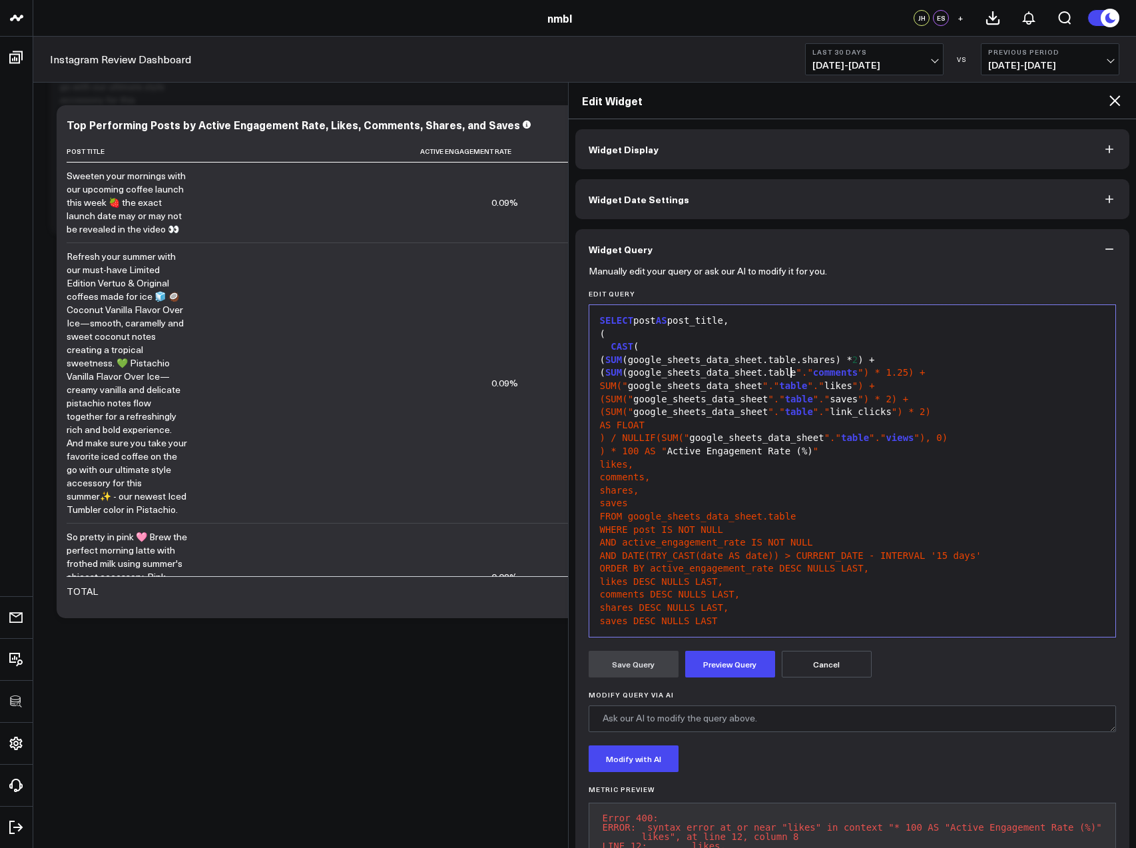
click at [813, 370] on span ""."" at bounding box center [805, 372] width 17 height 11
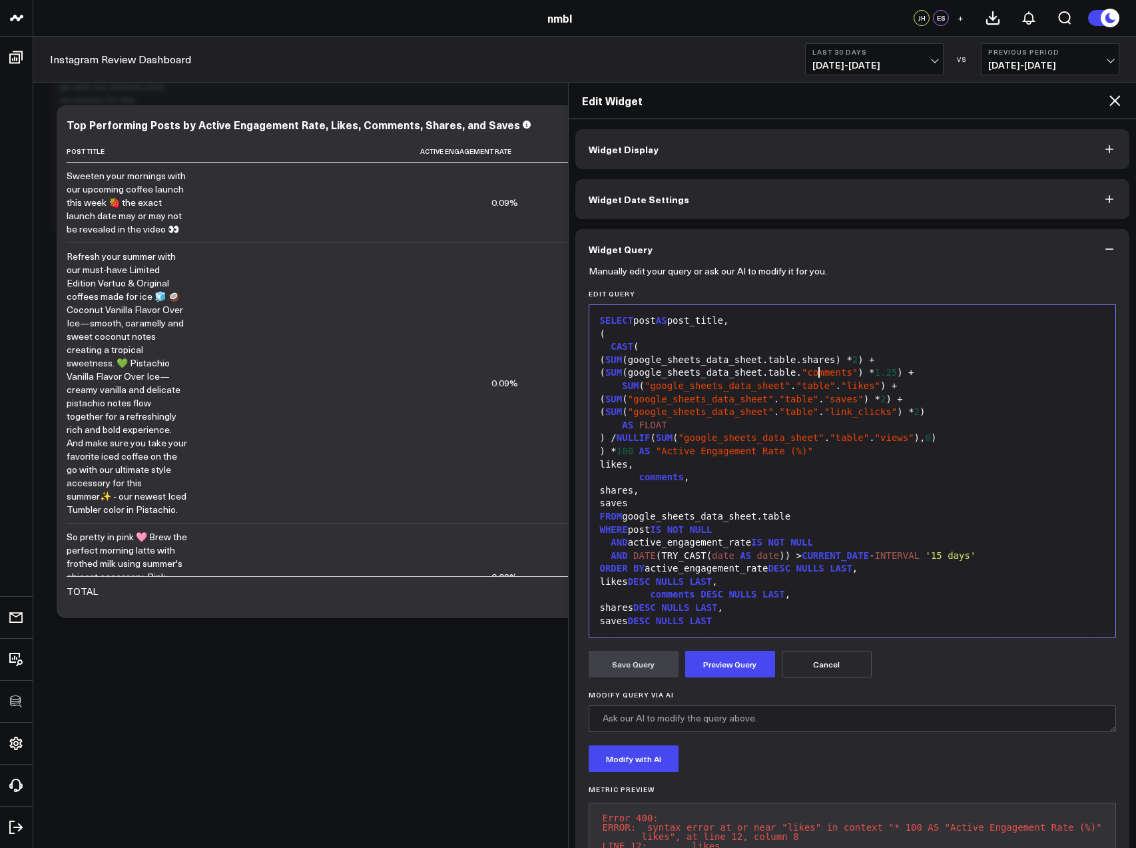
click at [832, 370] on span ""comments"" at bounding box center [830, 372] width 56 height 11
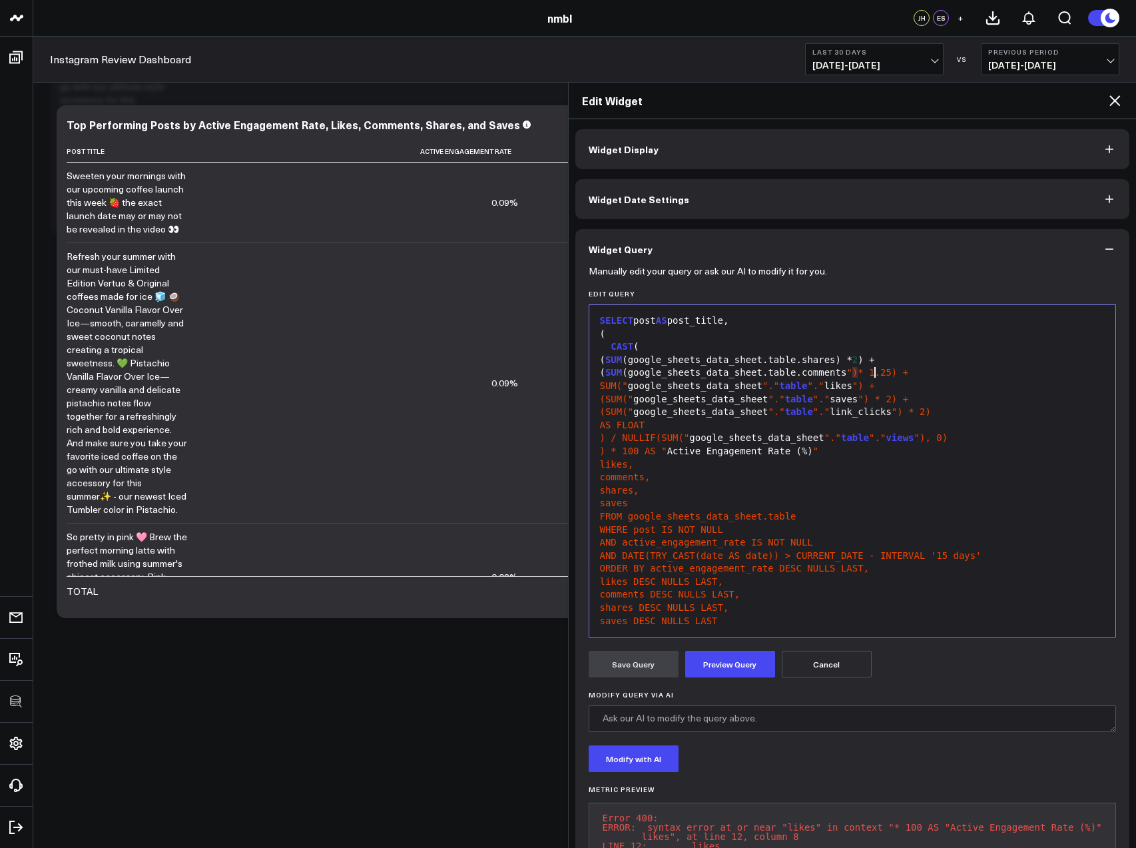
click at [875, 371] on div "( SUM (google_sheets_data_sheet.table.comments " ) * 1.25) +" at bounding box center [852, 372] width 513 height 13
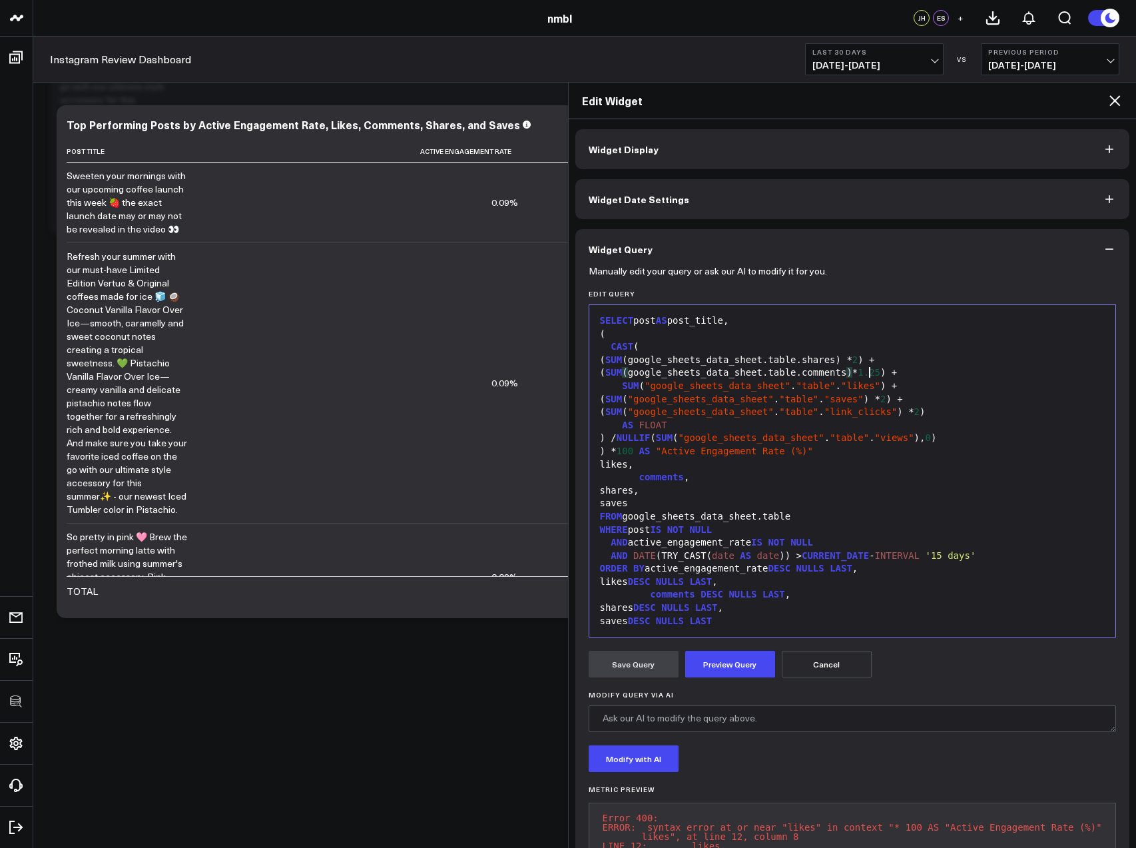
drag, startPoint x: 651, startPoint y: 387, endPoint x: 665, endPoint y: 394, distance: 15.2
click at [651, 387] on span ""google_sheets_data_sheet"" at bounding box center [718, 385] width 146 height 11
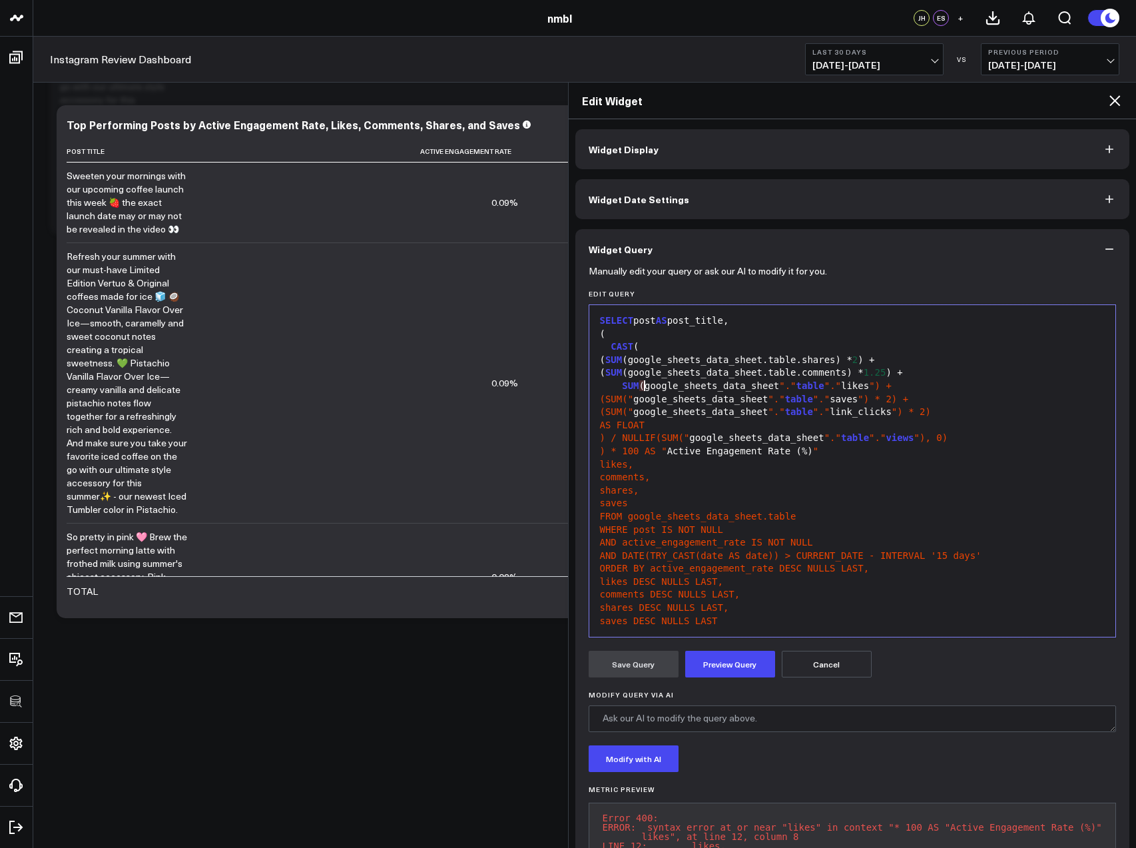
drag, startPoint x: 787, startPoint y: 385, endPoint x: 802, endPoint y: 388, distance: 15.5
click at [787, 385] on span ""."" at bounding box center [787, 385] width 17 height 11
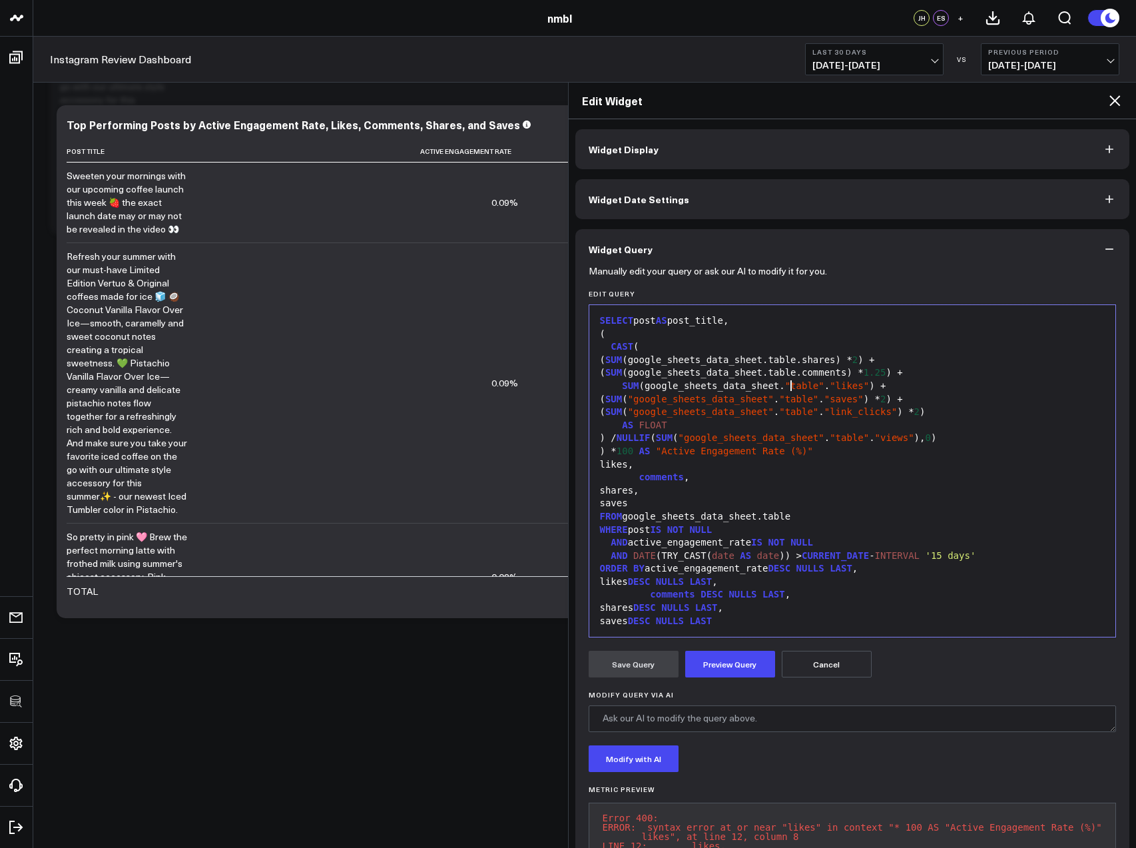
click at [792, 385] on span ""table"" at bounding box center [804, 385] width 39 height 11
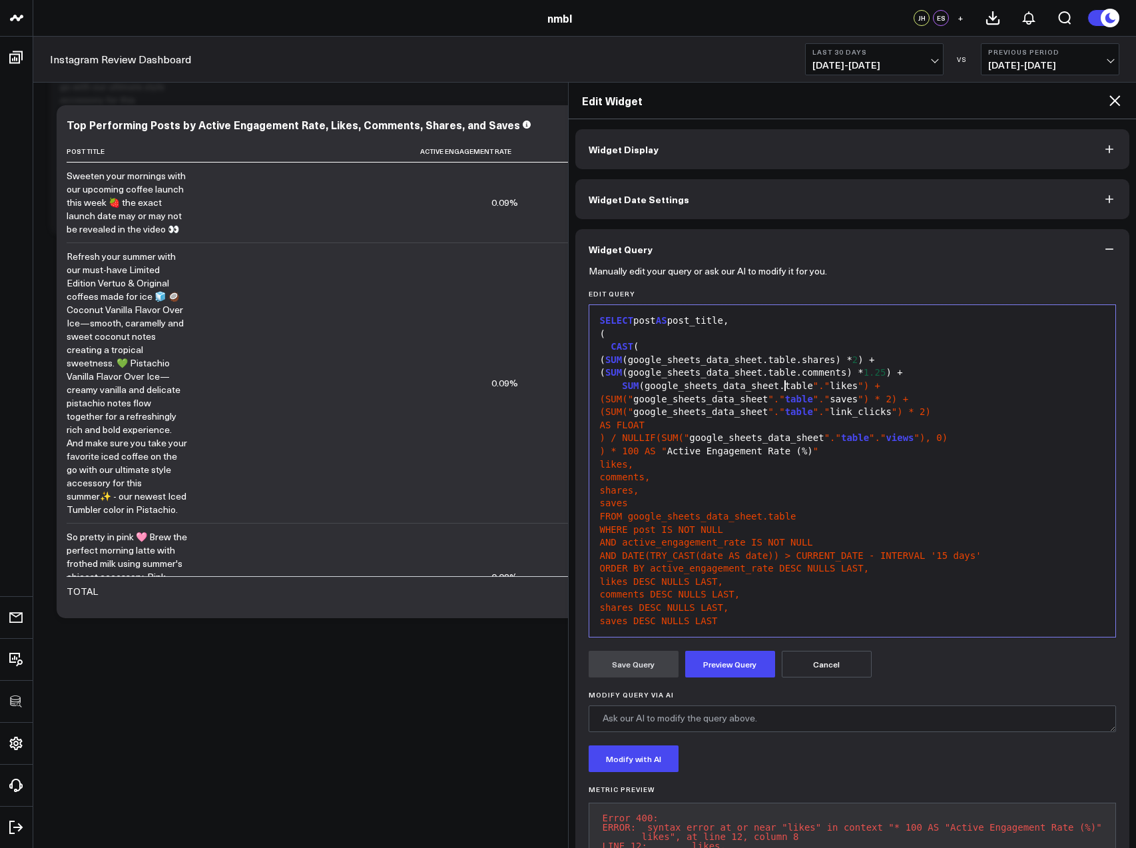
click at [819, 384] on span ""."" at bounding box center [821, 385] width 17 height 11
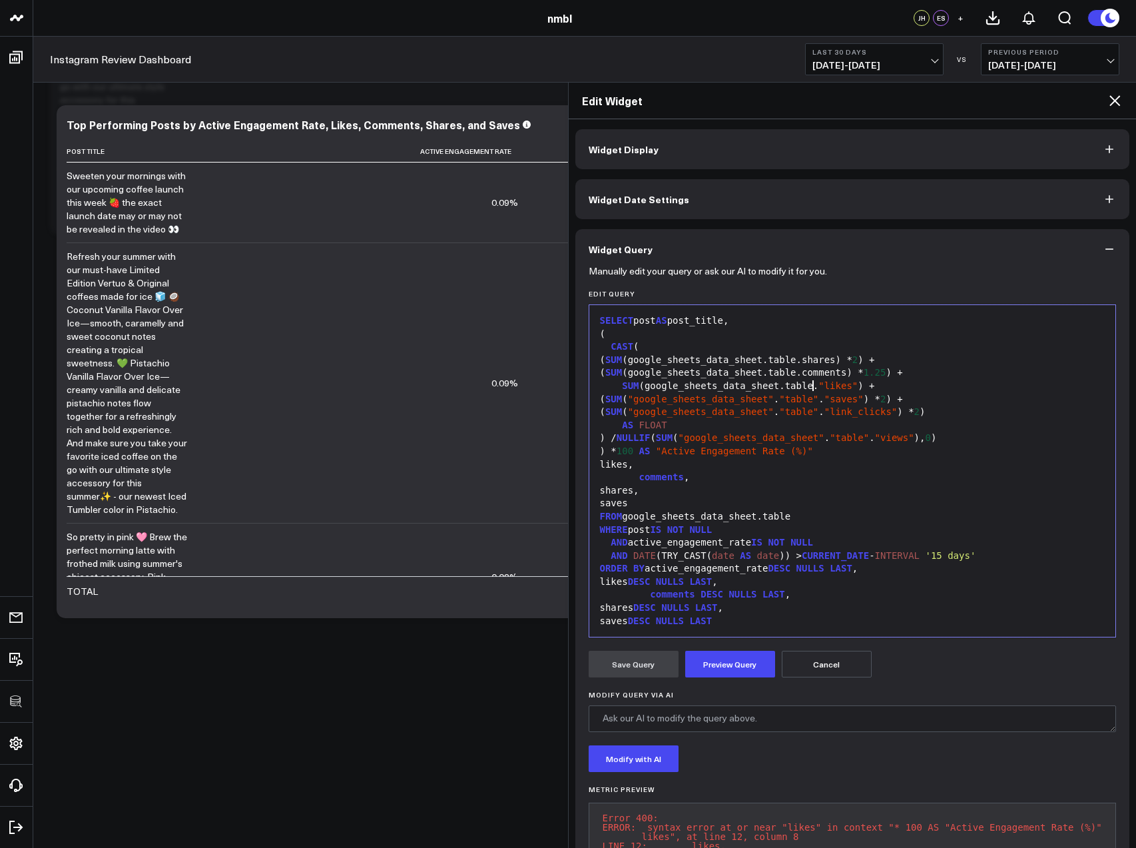
click at [825, 383] on span ""likes"" at bounding box center [837, 385] width 39 height 11
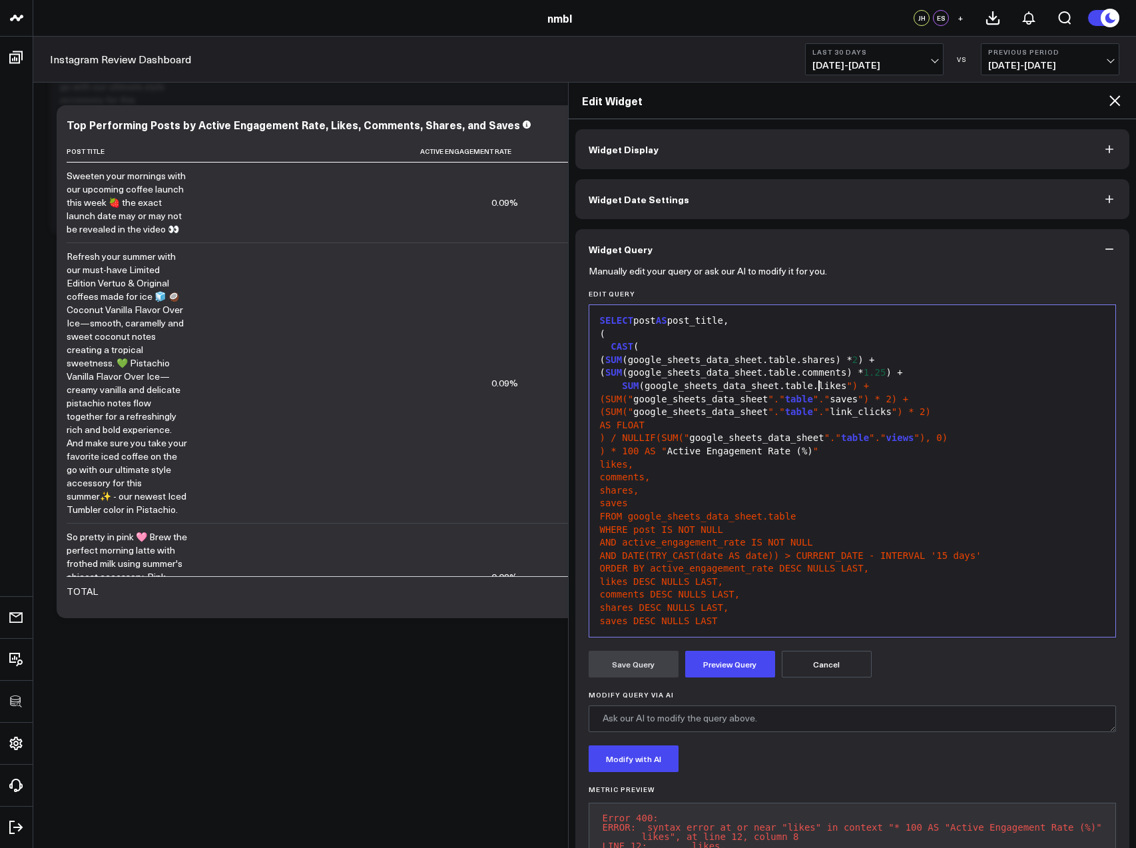
click at [853, 386] on div "SUM (google_sheets_data_sheet.table.likes ") +" at bounding box center [852, 386] width 513 height 13
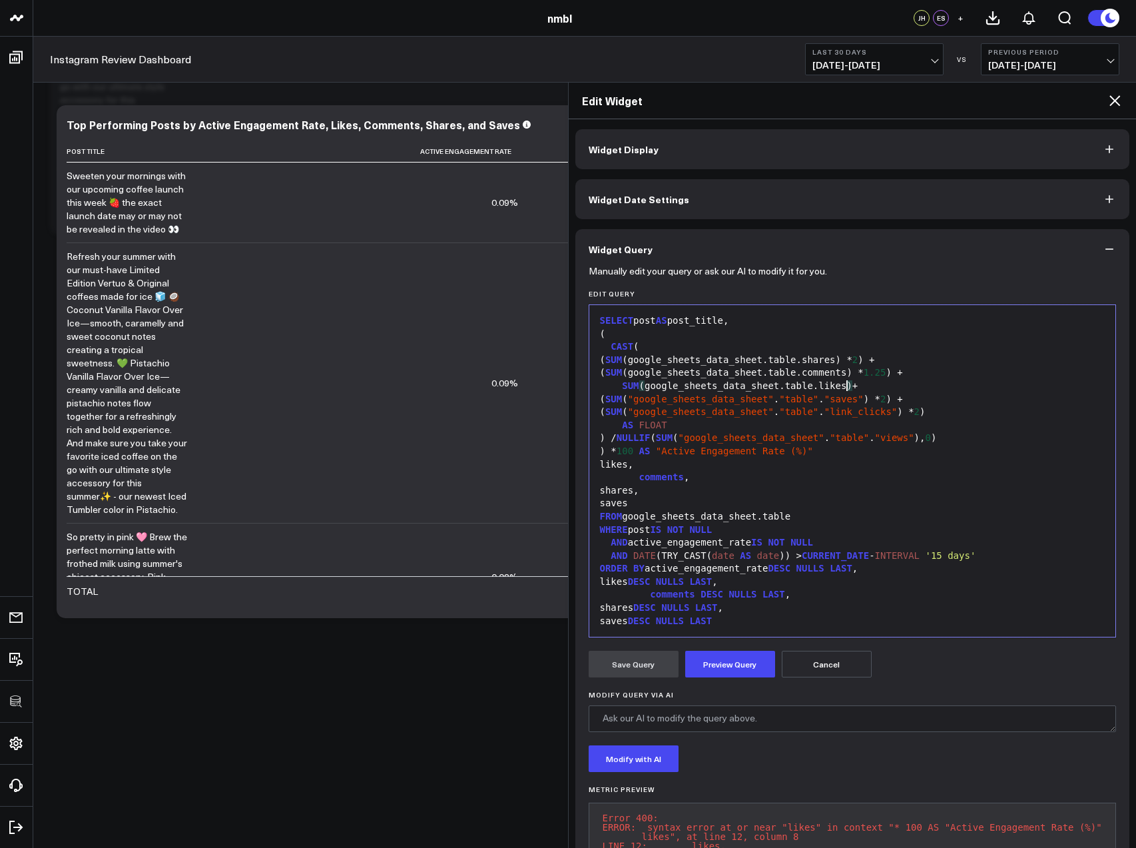
click at [657, 398] on span ""google_sheets_data_sheet"" at bounding box center [701, 399] width 146 height 11
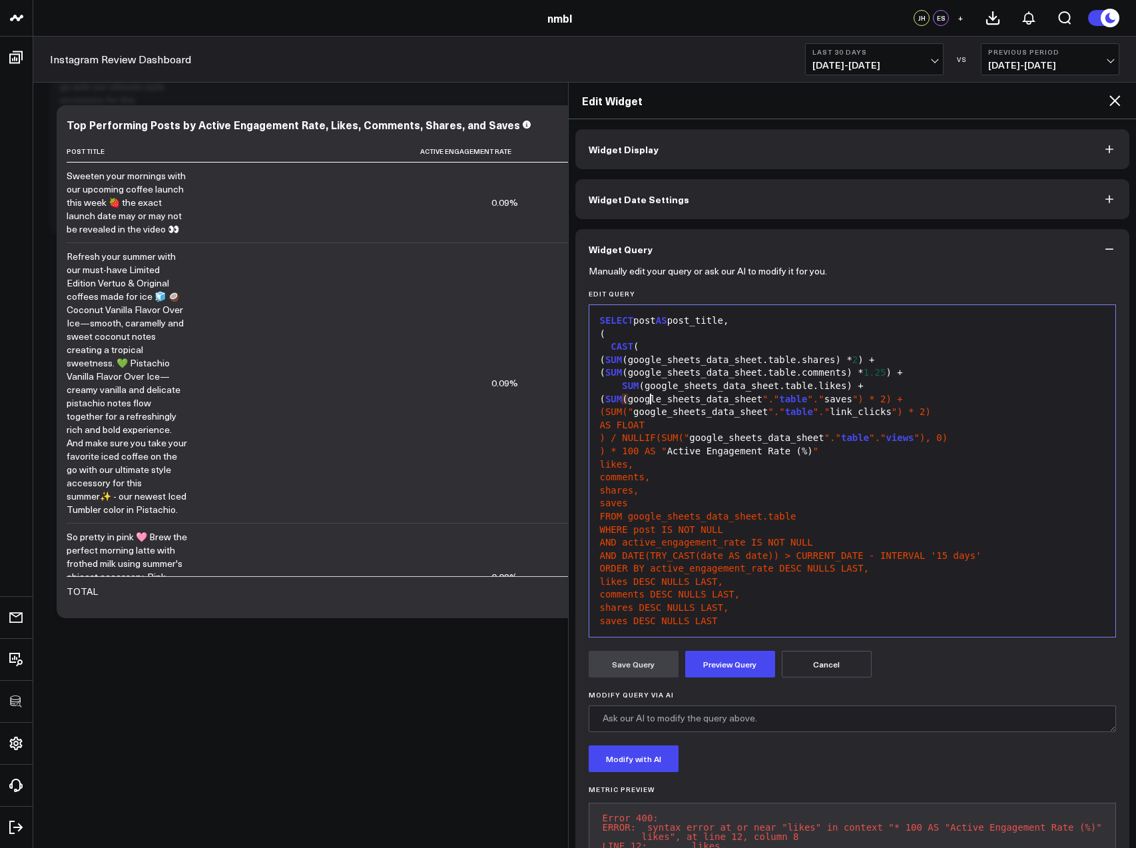
click at [779, 398] on span ""."" at bounding box center [771, 399] width 17 height 11
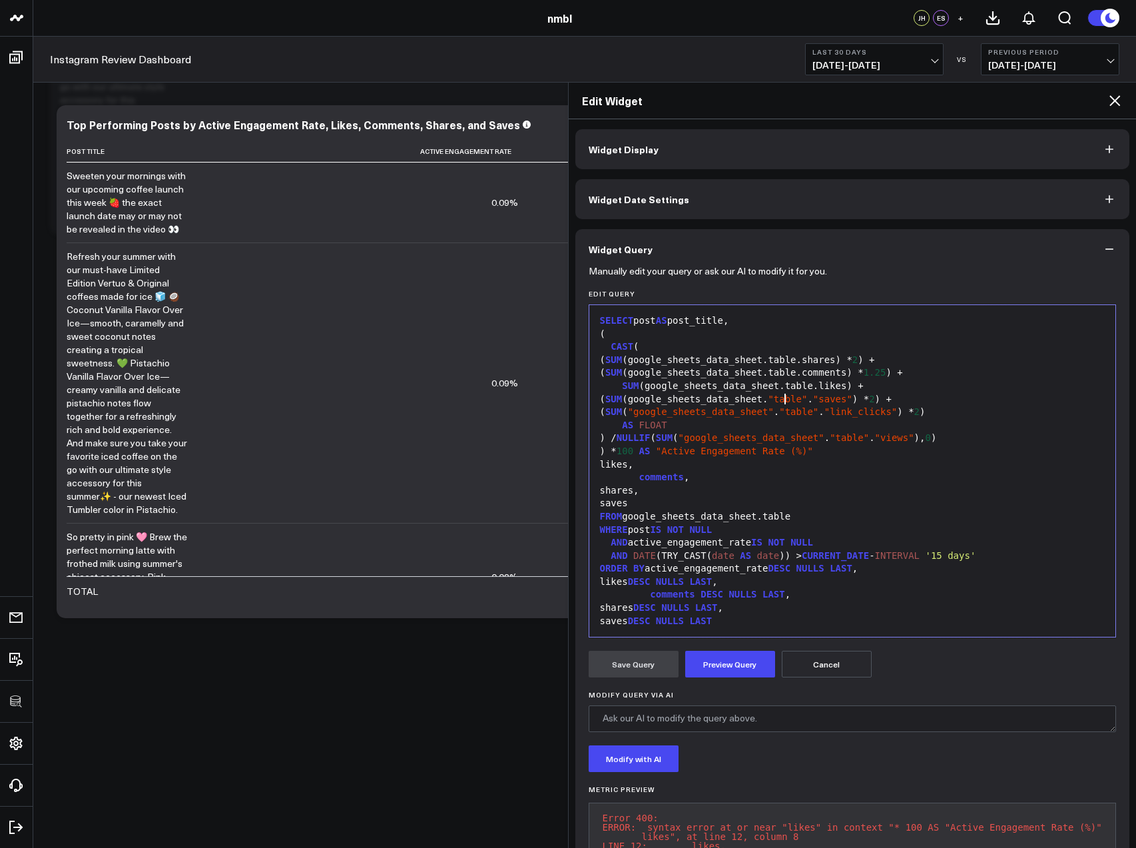
click at [797, 399] on span ""table"" at bounding box center [787, 399] width 39 height 11
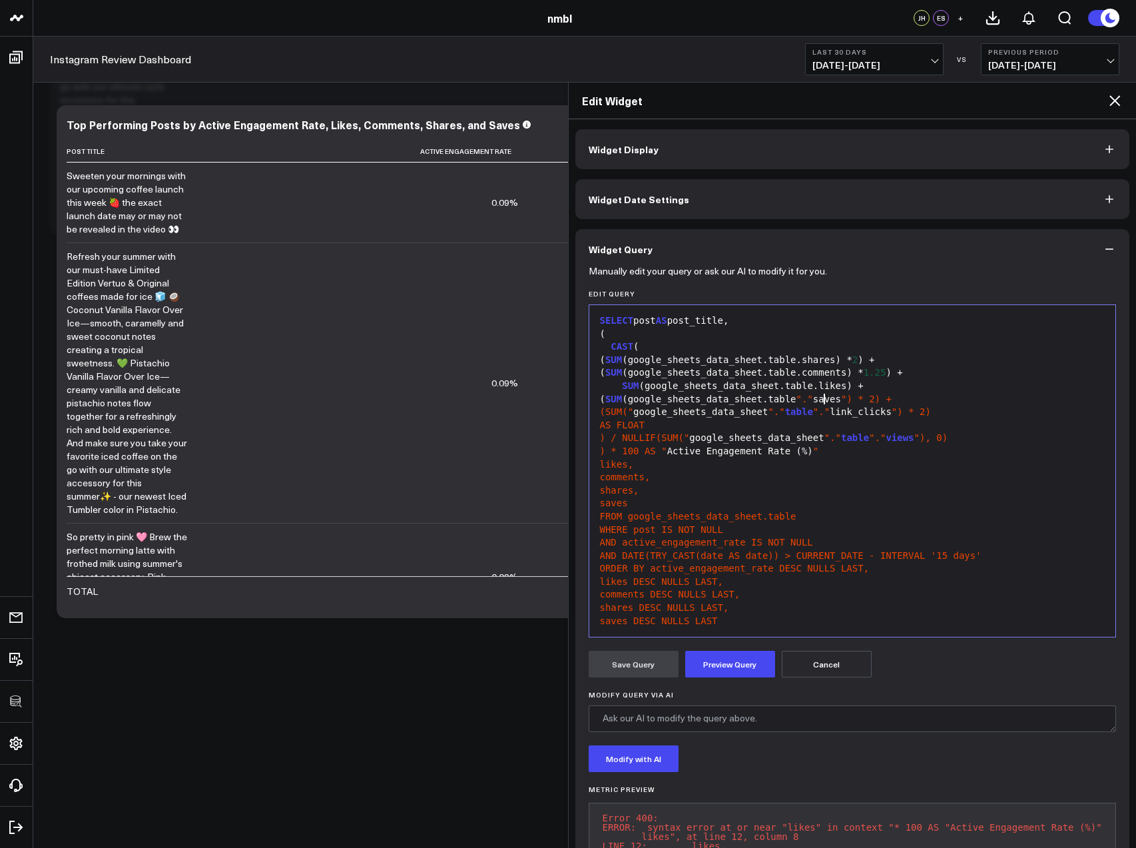
click at [813, 398] on span ""."" at bounding box center [805, 399] width 17 height 11
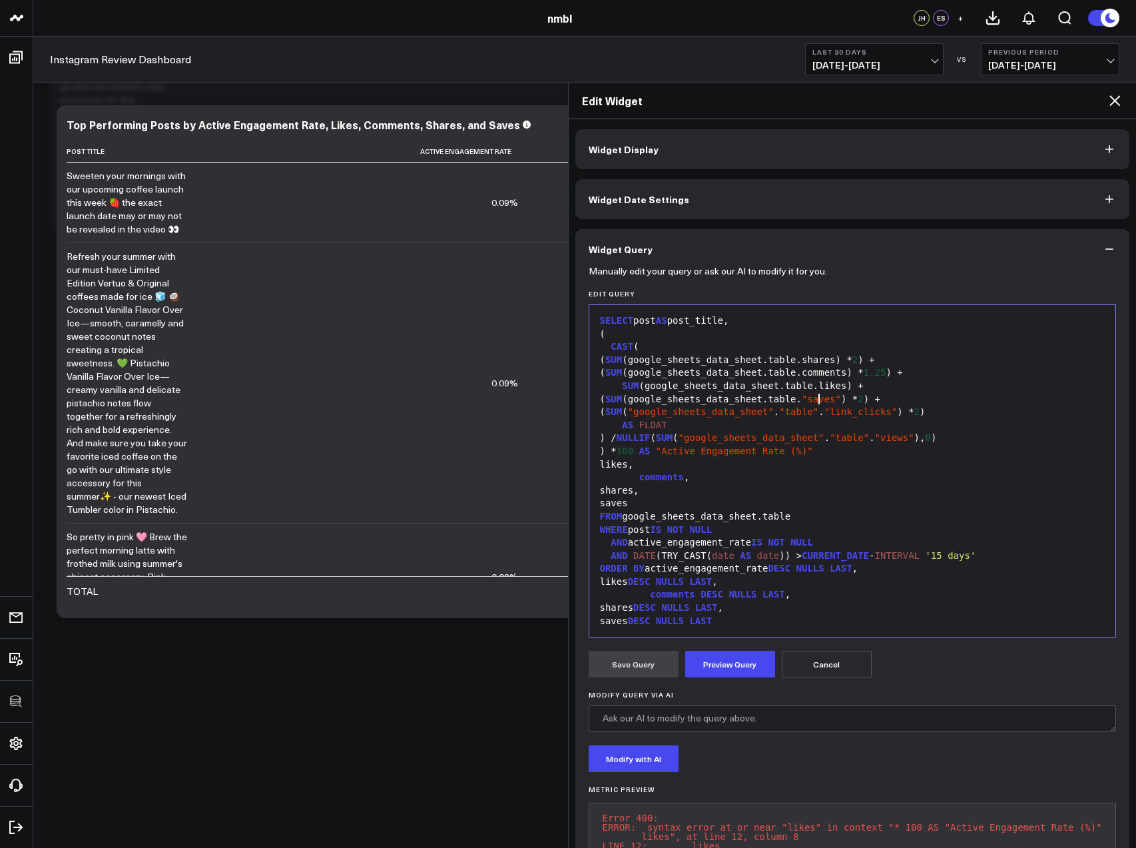
click at [831, 400] on span ""saves"" at bounding box center [821, 399] width 39 height 11
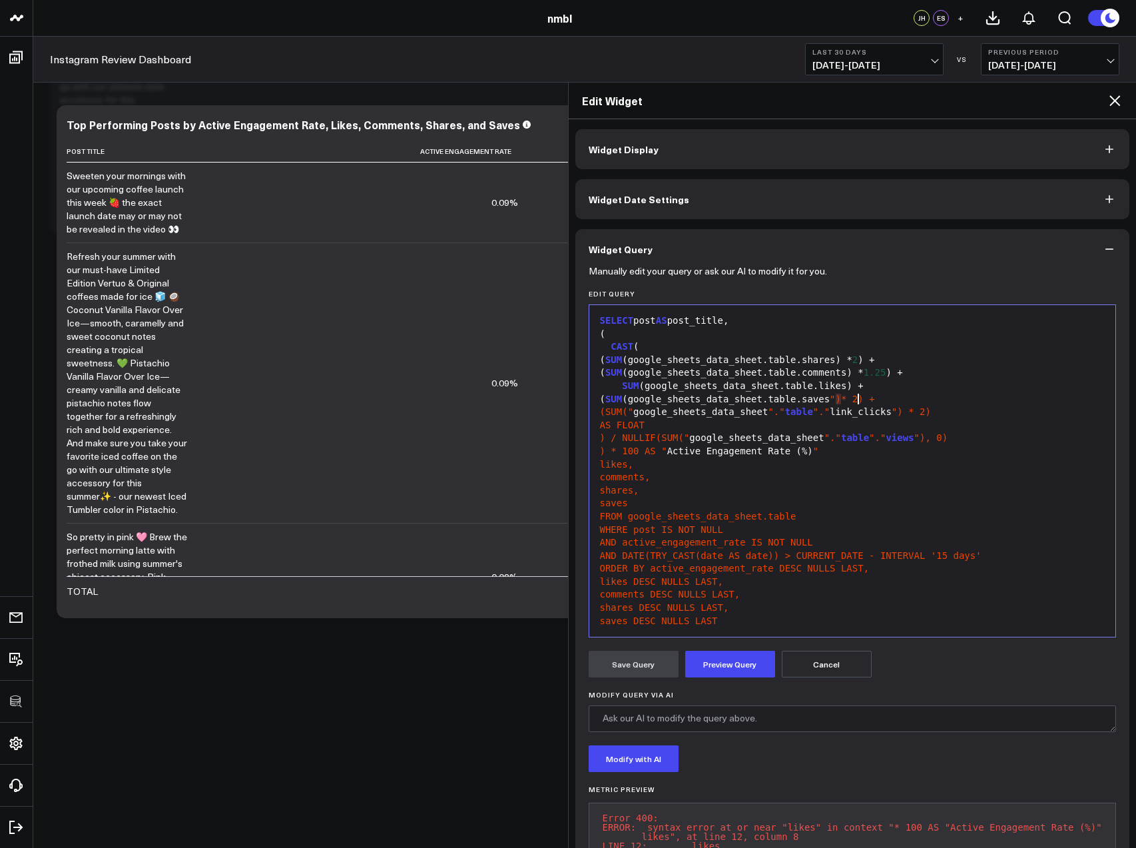
click at [835, 398] on span """ at bounding box center [832, 399] width 5 height 11
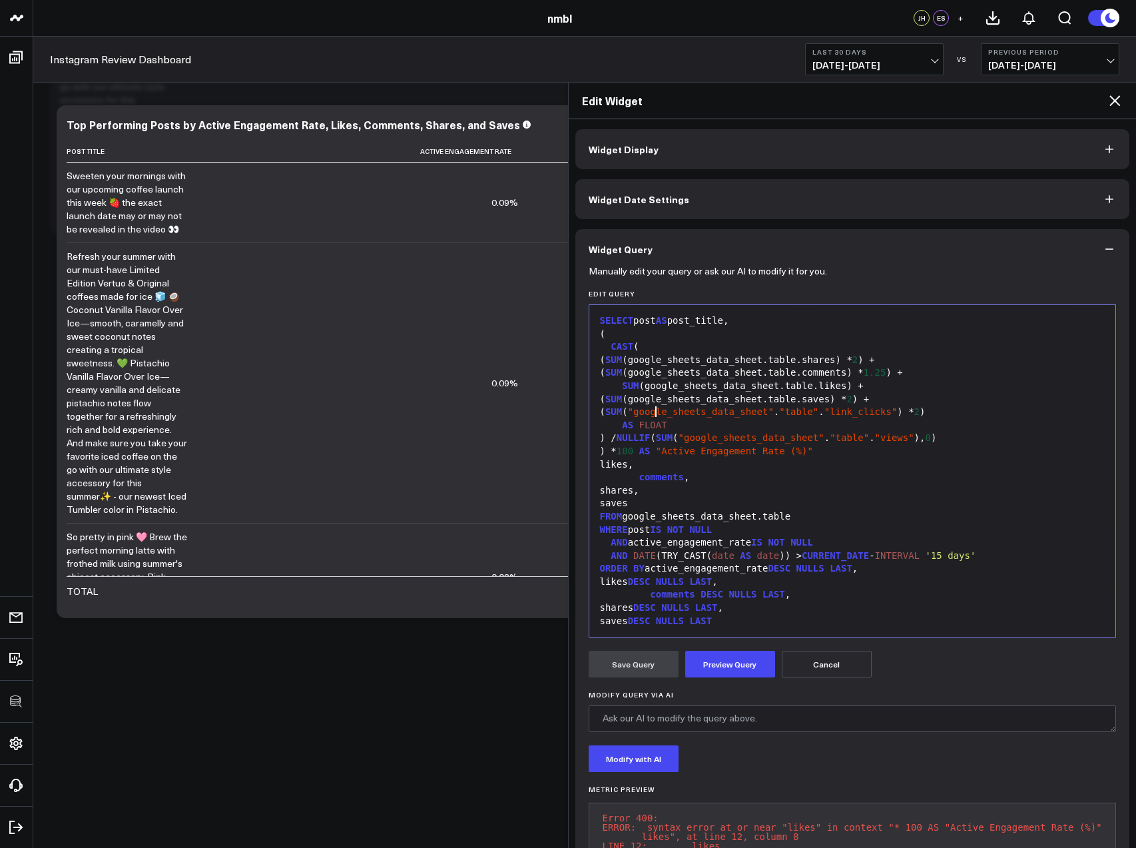
click at [657, 410] on span ""google_sheets_data_sheet"" at bounding box center [701, 411] width 146 height 11
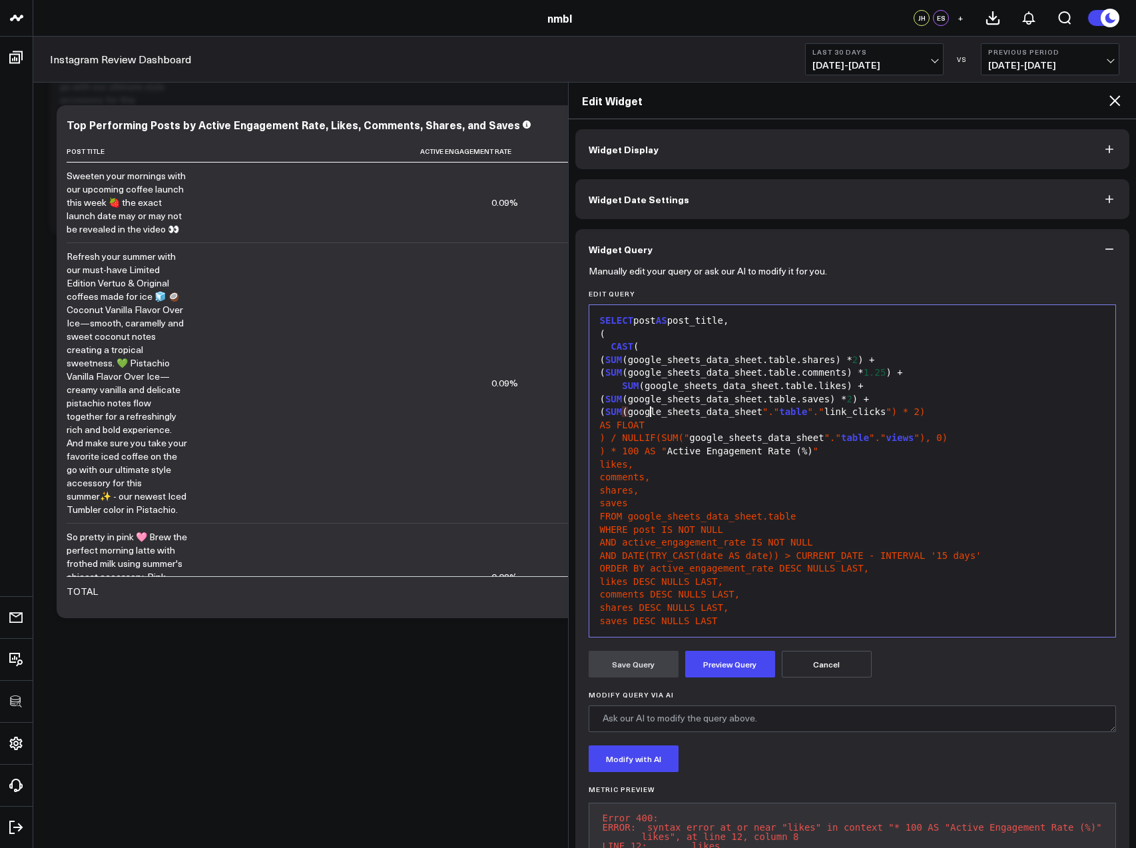
click at [779, 410] on span ""."" at bounding box center [771, 411] width 17 height 11
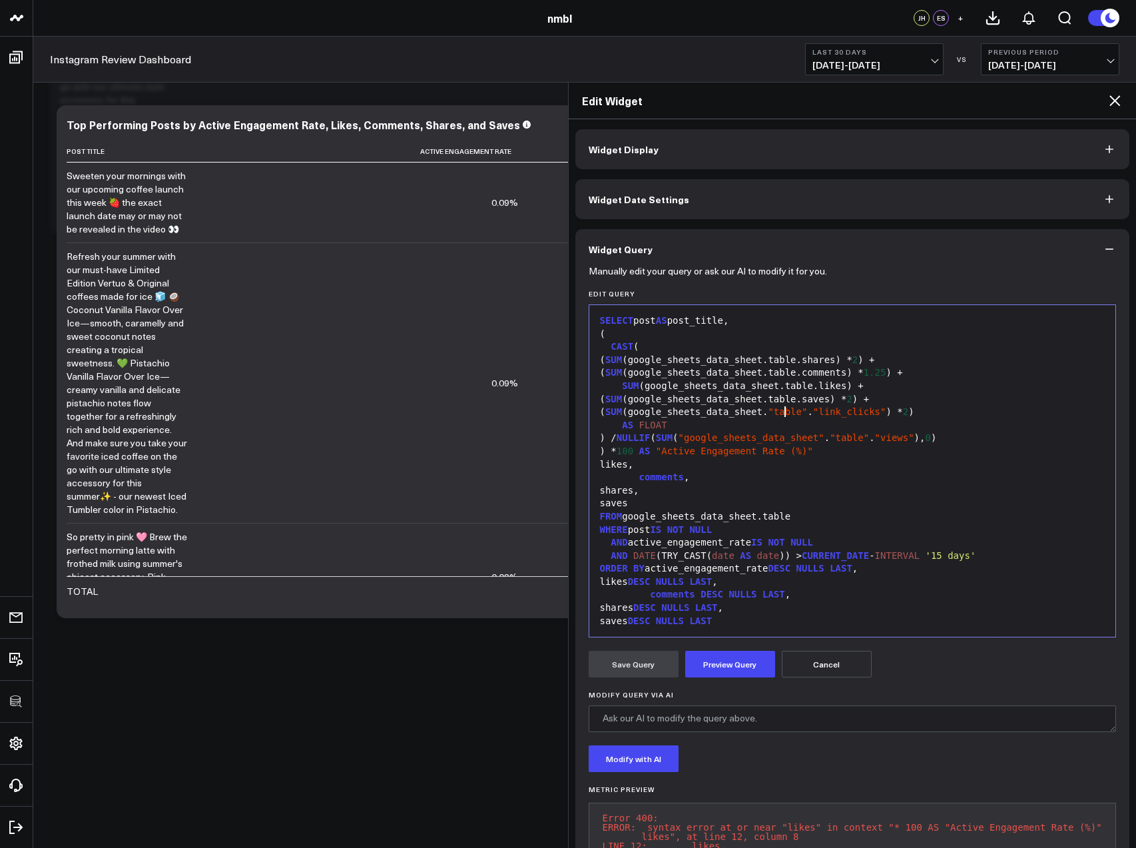
click at [797, 410] on span ""table"" at bounding box center [787, 411] width 39 height 11
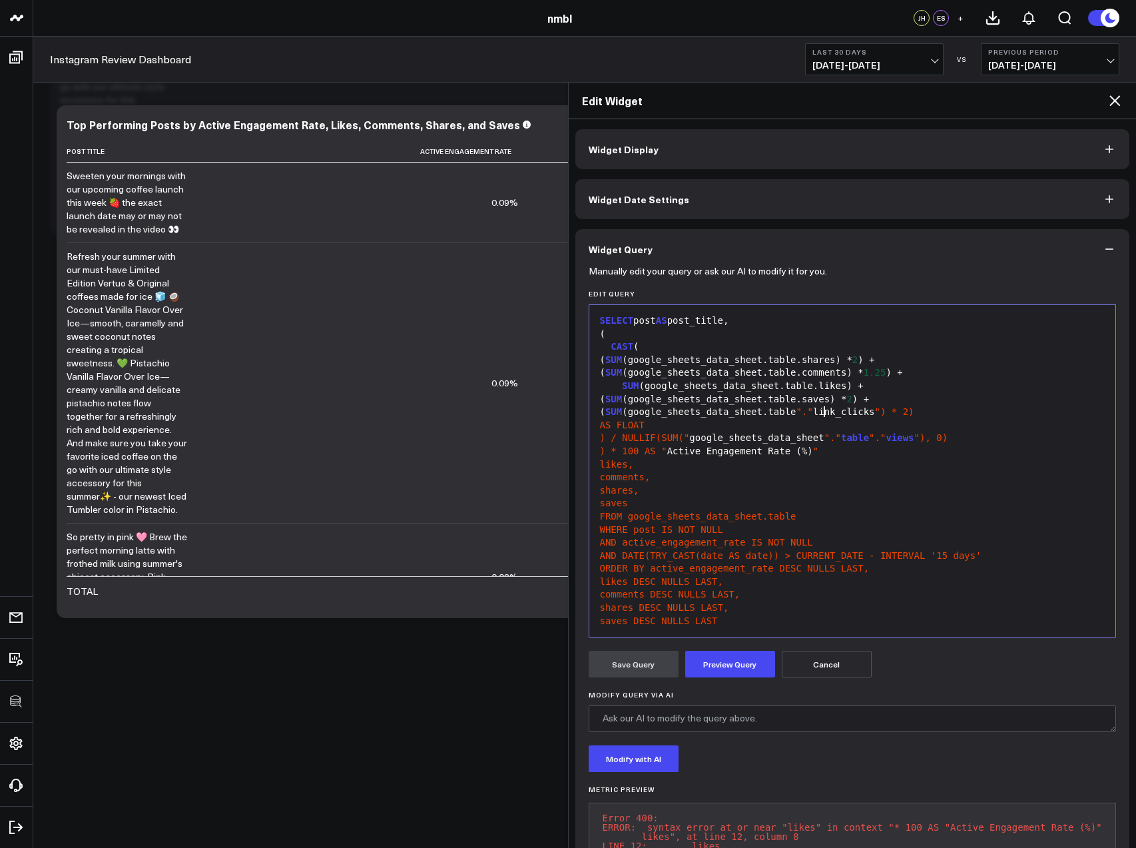
click at [813, 410] on span ""."" at bounding box center [805, 411] width 17 height 11
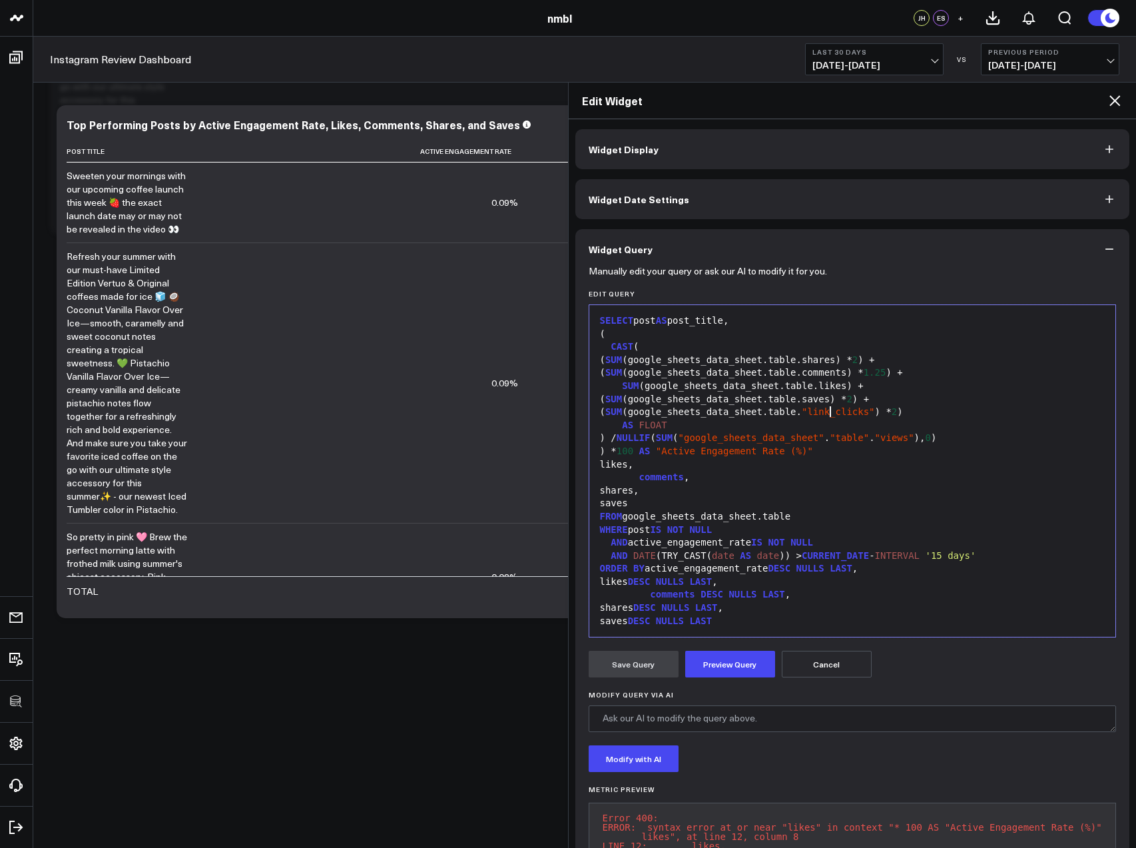
click at [832, 410] on span ""link_clicks"" at bounding box center [838, 411] width 73 height 11
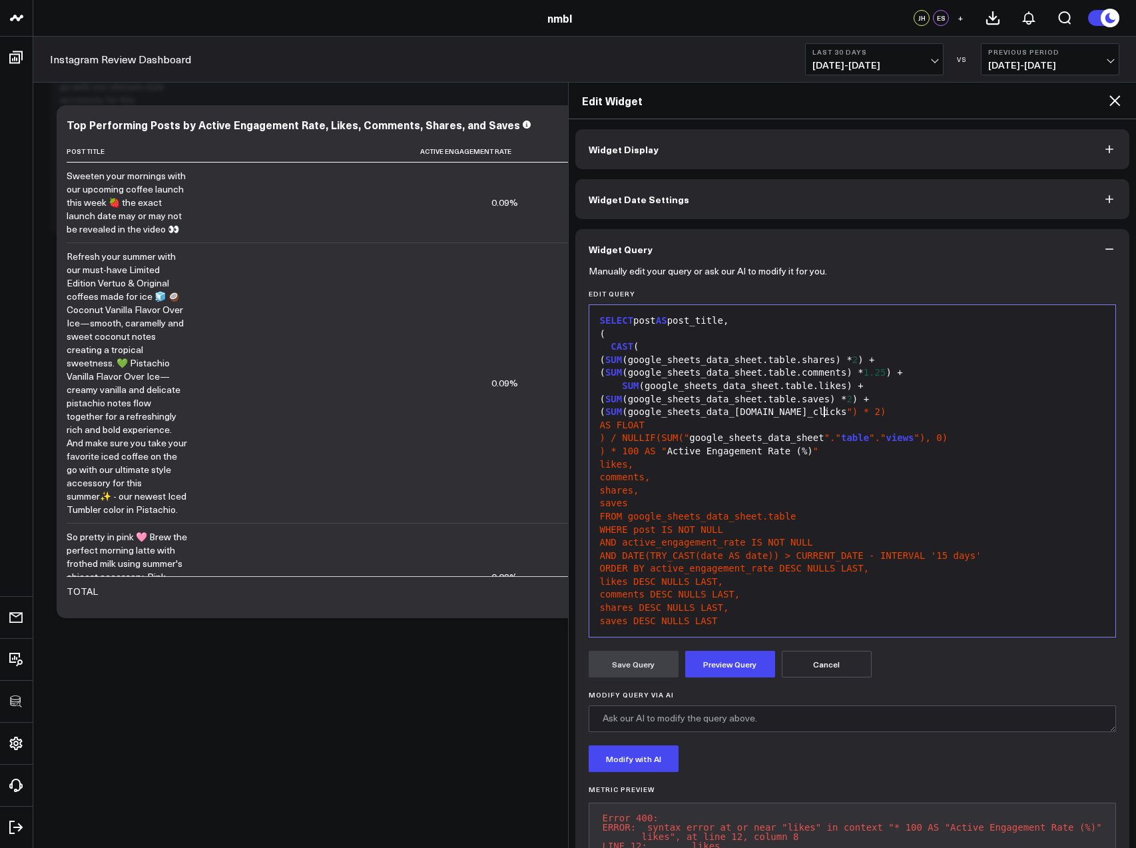
click at [892, 411] on div "( SUM (google_sheets_data_sheet.table.link_clicks ") * 2)" at bounding box center [852, 412] width 513 height 13
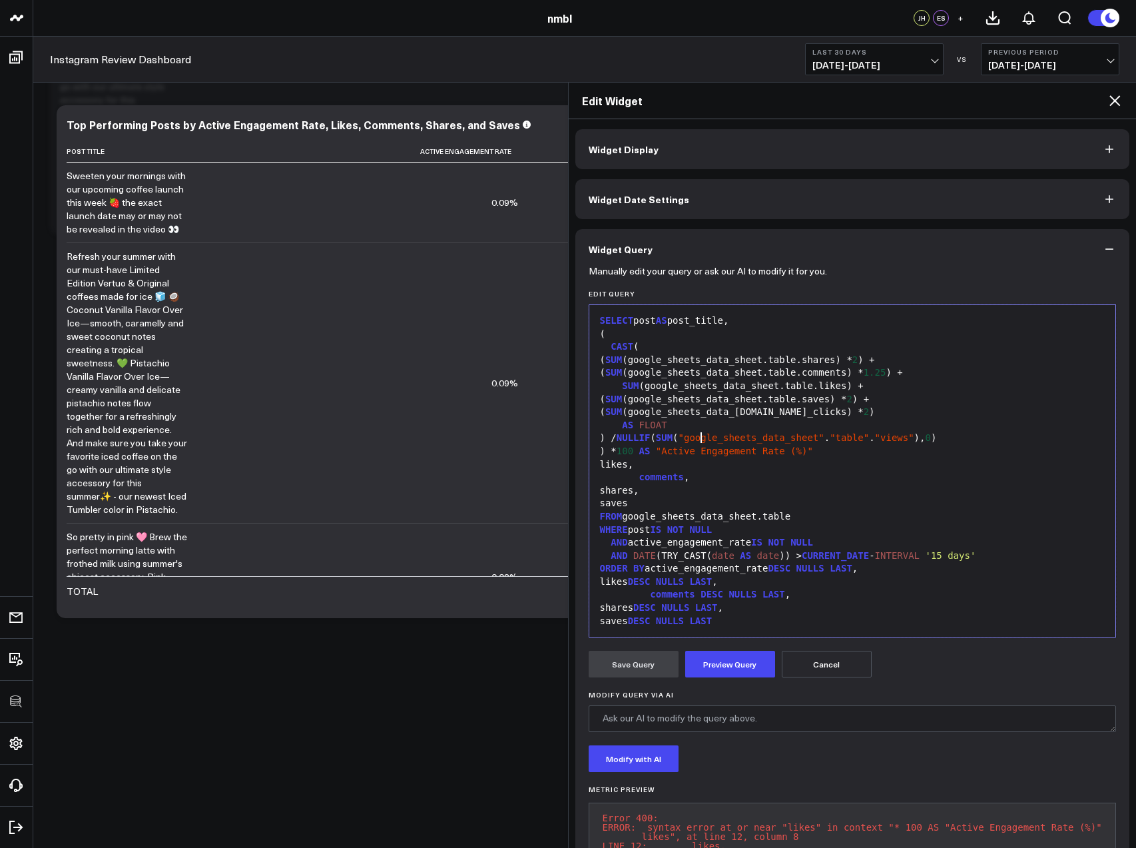
drag, startPoint x: 701, startPoint y: 436, endPoint x: 717, endPoint y: 457, distance: 26.6
click at [701, 436] on span ""google_sheets_data_sheet"" at bounding box center [752, 437] width 146 height 11
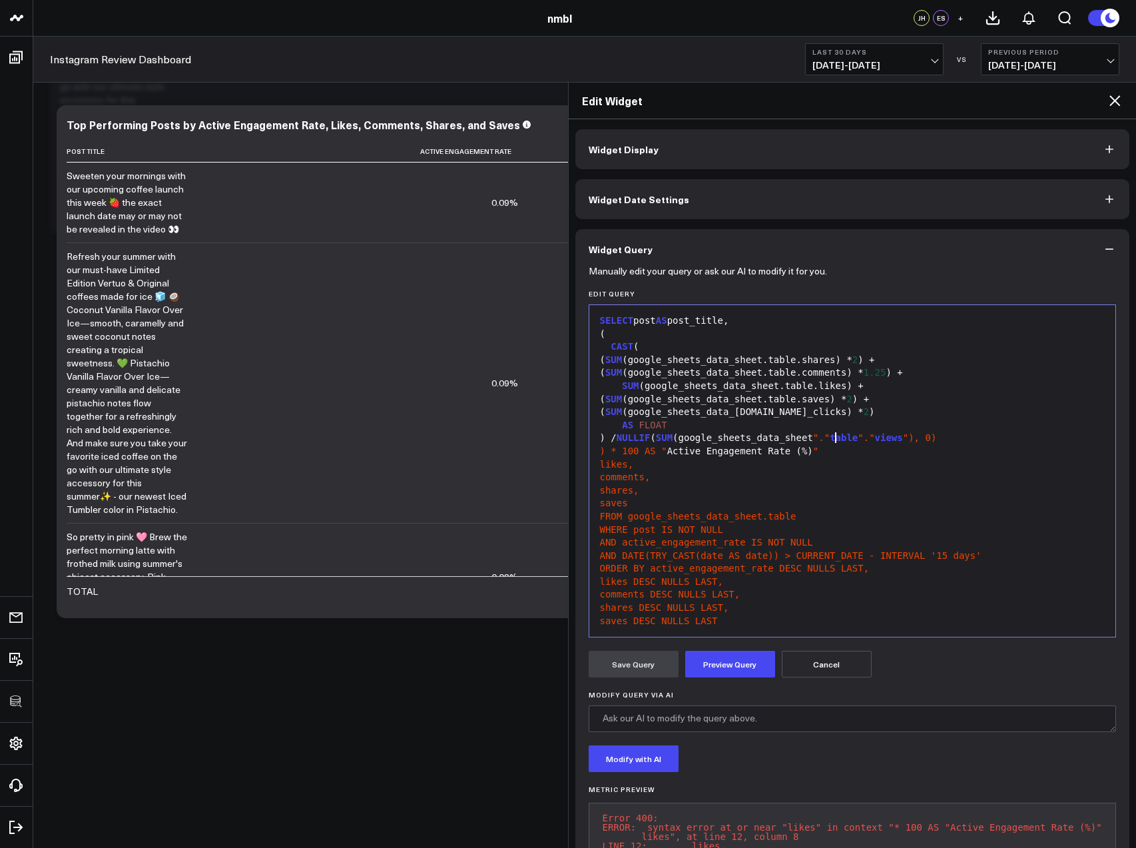
click at [830, 436] on span ""."" at bounding box center [821, 437] width 17 height 11
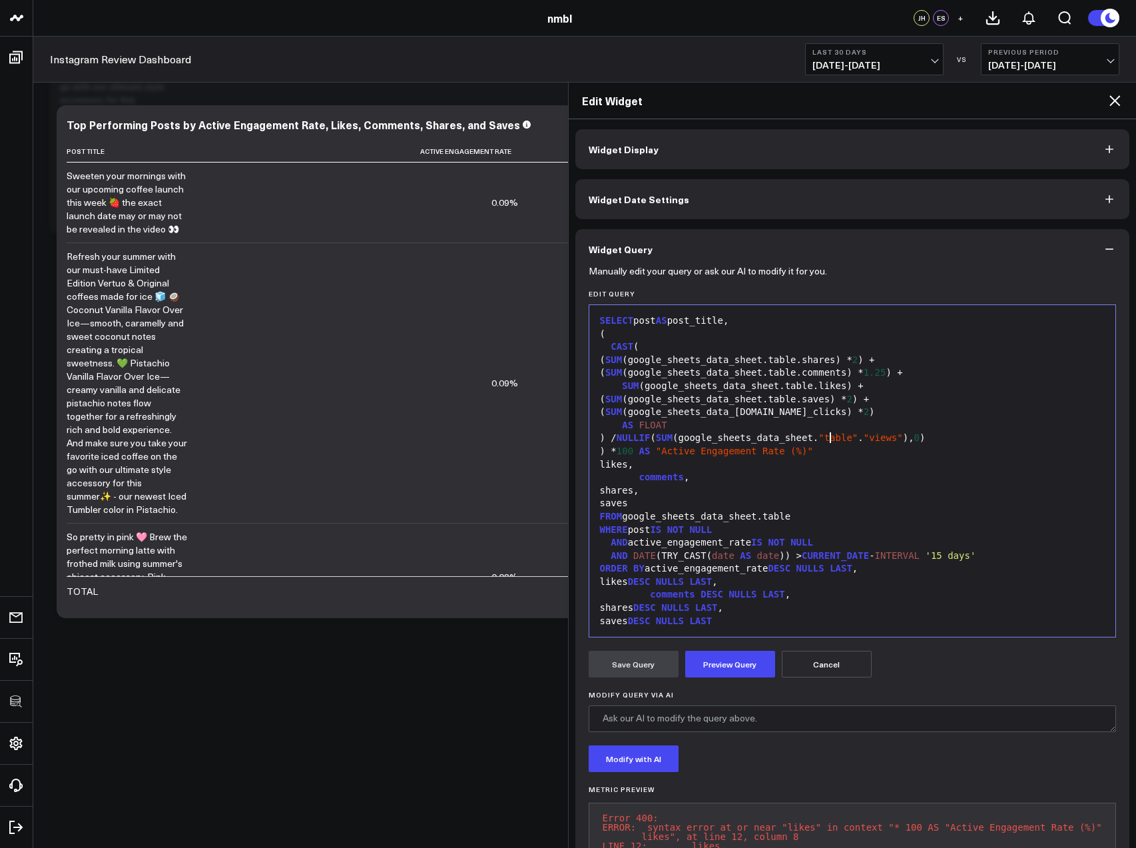
click at [842, 437] on span ""table"" at bounding box center [837, 437] width 39 height 11
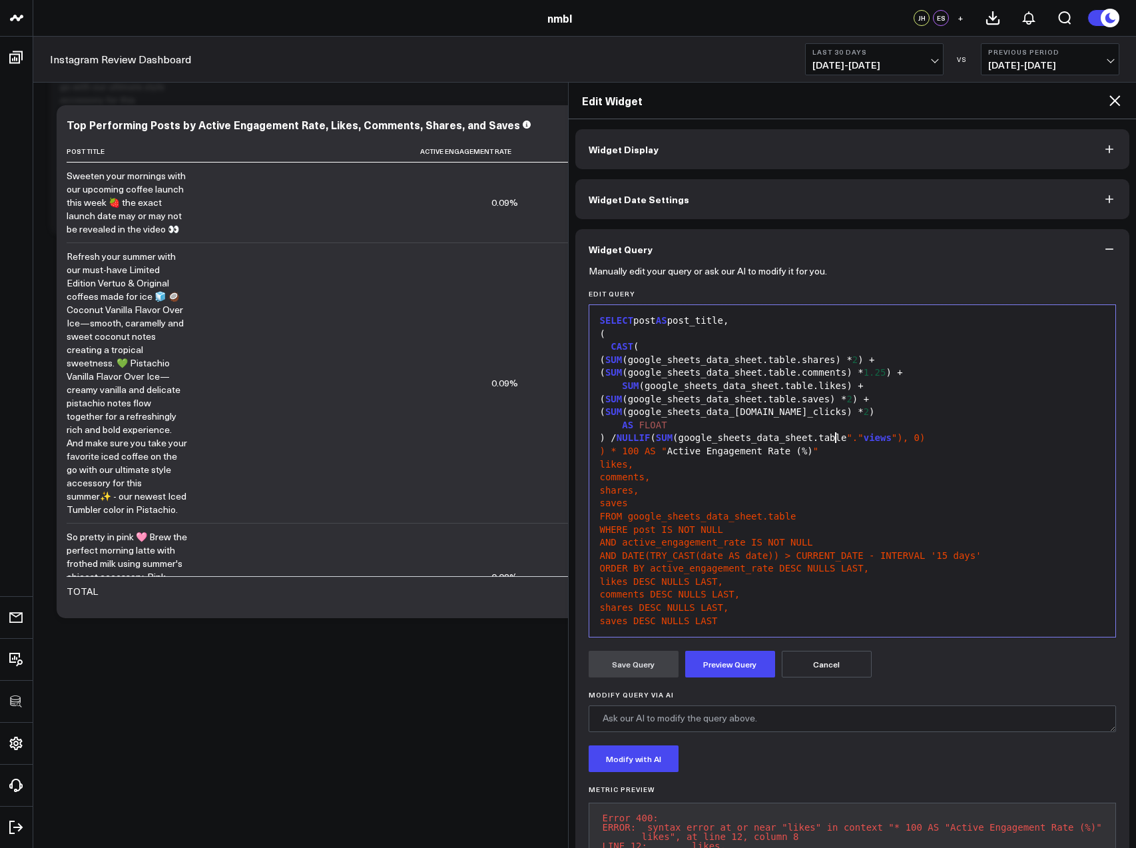
click at [863, 436] on span ""."" at bounding box center [854, 437] width 17 height 11
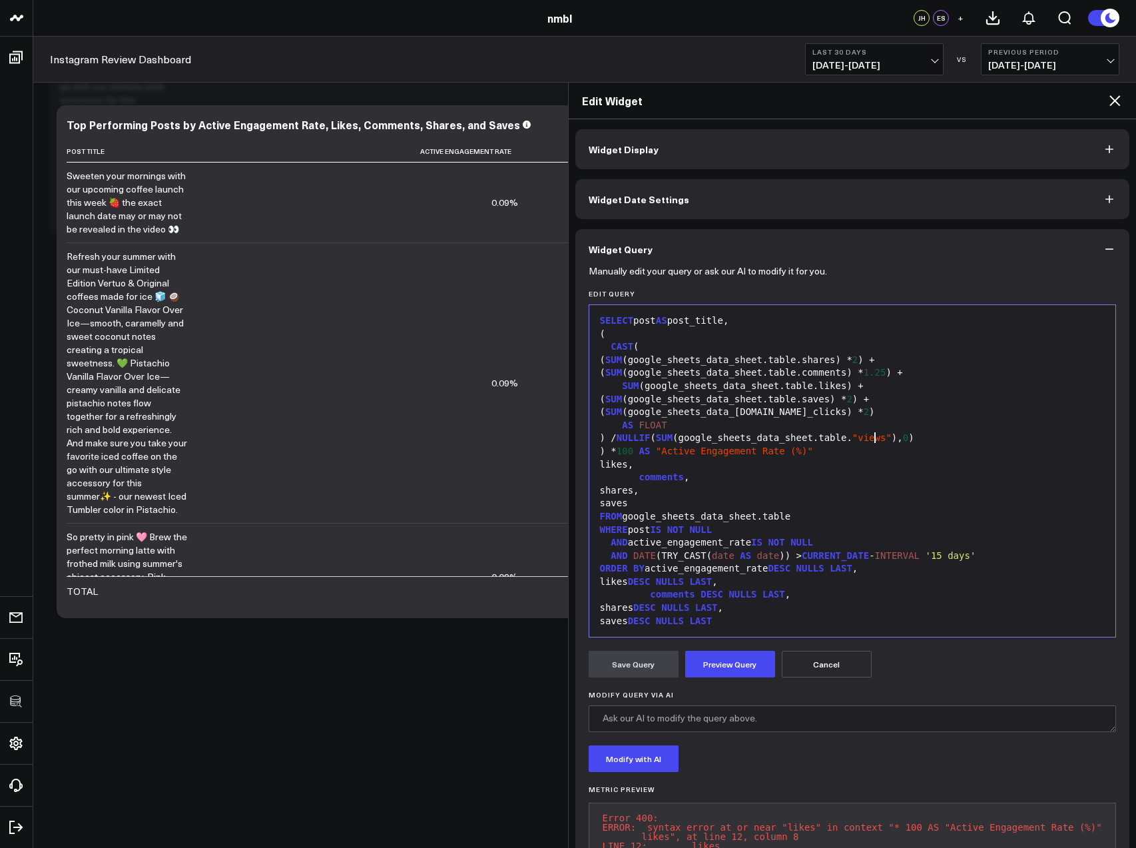
drag, startPoint x: 875, startPoint y: 436, endPoint x: 875, endPoint y: 443, distance: 7.3
click at [875, 436] on span ""views"" at bounding box center [871, 437] width 39 height 11
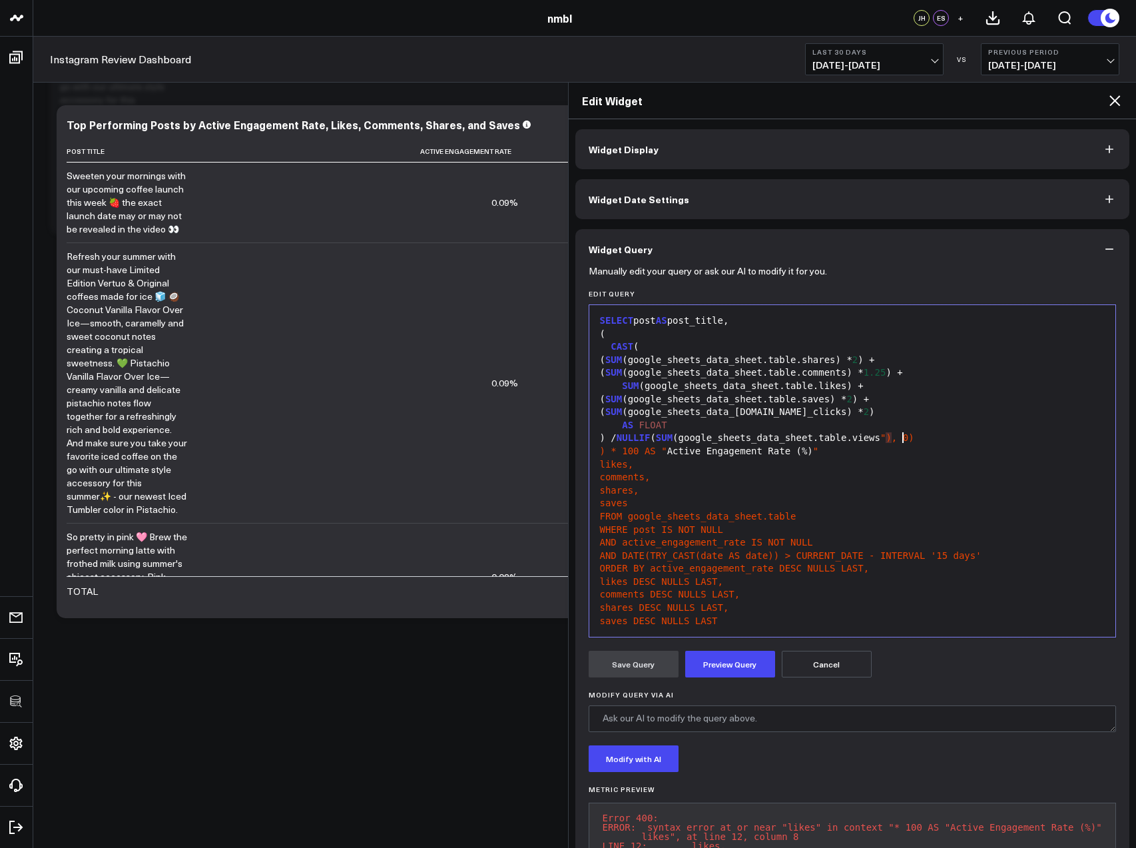
click at [902, 436] on div ") / NULLIF ( SUM (google_sheets_data_sheet.table.views " ) , 0)" at bounding box center [852, 438] width 513 height 13
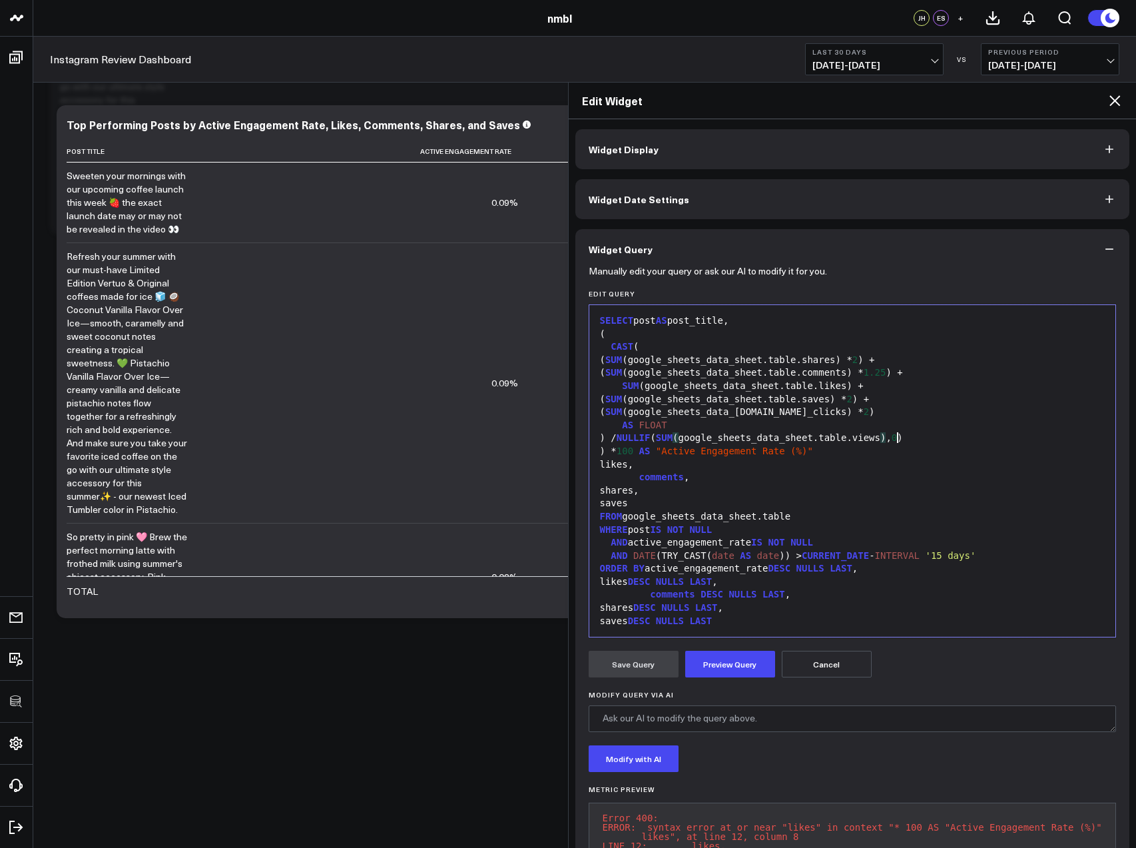
click at [671, 451] on span ""Active Engagement Rate (%)"" at bounding box center [734, 451] width 157 height 11
click at [668, 449] on span ""Active Engagement Rate (%)"" at bounding box center [734, 451] width 157 height 11
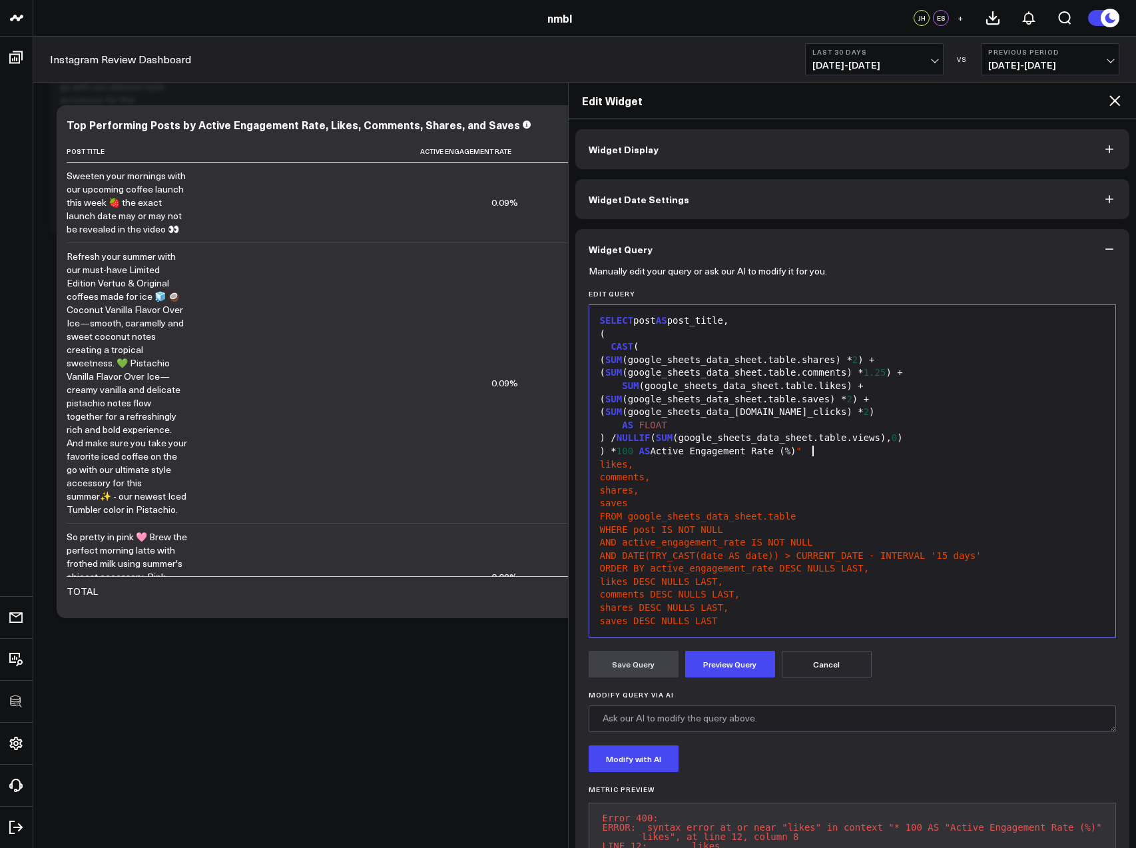
drag, startPoint x: 818, startPoint y: 450, endPoint x: 836, endPoint y: 464, distance: 22.4
click at [818, 452] on div ") * 100 AS Active Engagement Rate (%) "" at bounding box center [852, 451] width 513 height 13
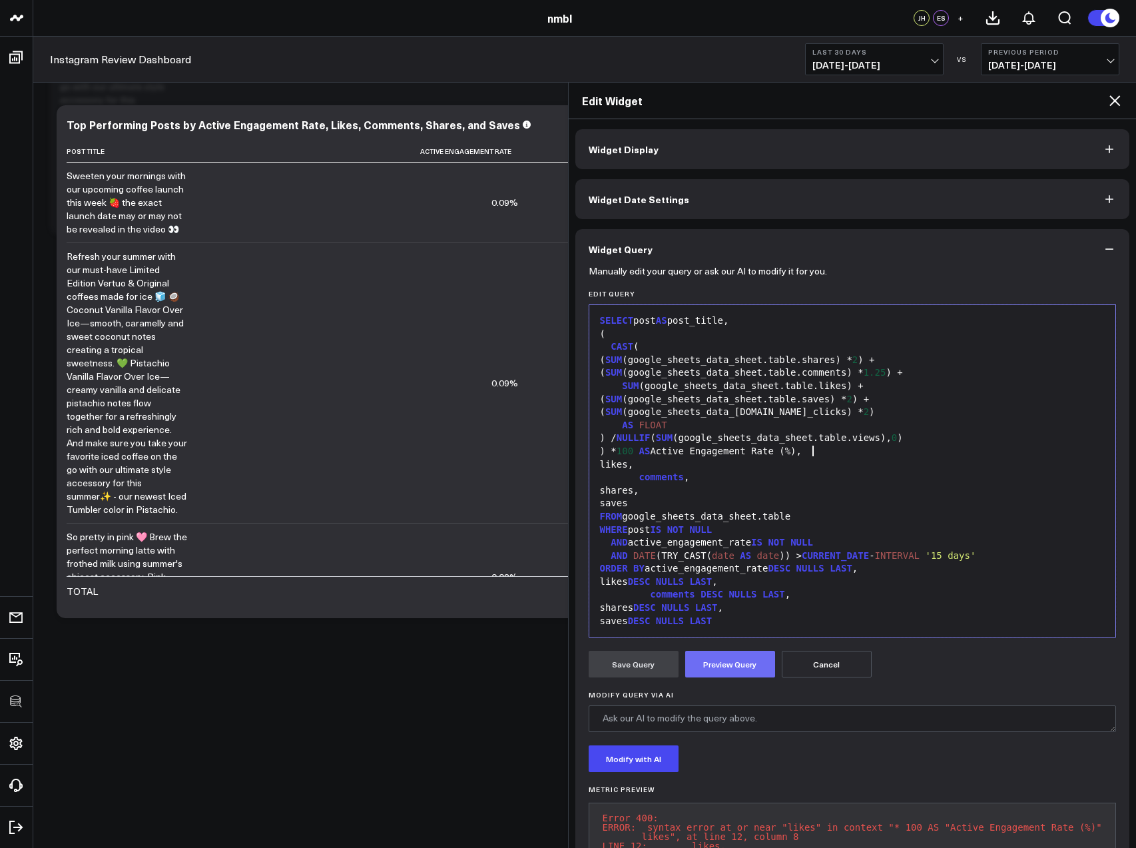
click at [729, 661] on button "Preview Query" at bounding box center [730, 664] width 90 height 27
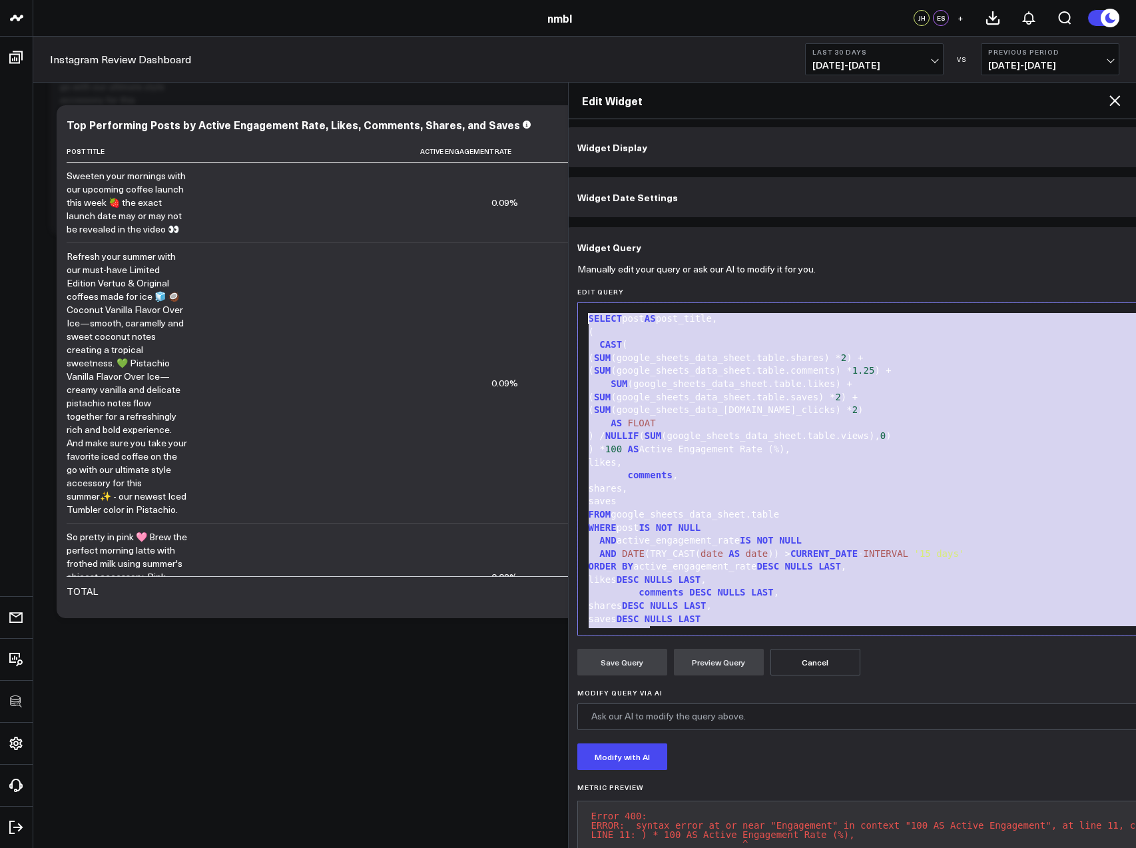
drag, startPoint x: 605, startPoint y: 471, endPoint x: 579, endPoint y: 306, distance: 167.2
click at [567, 285] on div "Manually edit your query or ask our AI to modify it for you. Edit Query 99 1 2 …" at bounding box center [886, 574] width 644 height 615
copy div "SELECT post AS post_title, ( CAST ( ( SUM (google_sheets_data_sheet.table.share…"
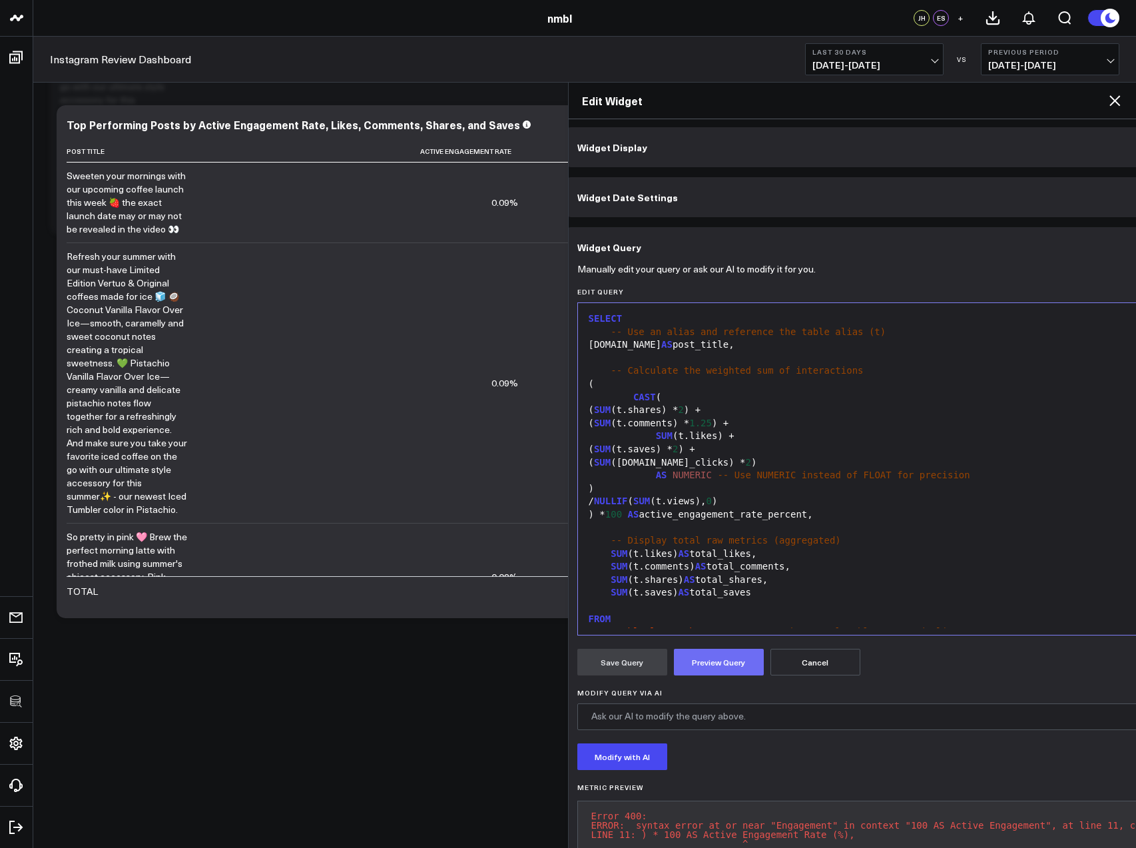
click at [705, 669] on button "Preview Query" at bounding box center [719, 662] width 90 height 27
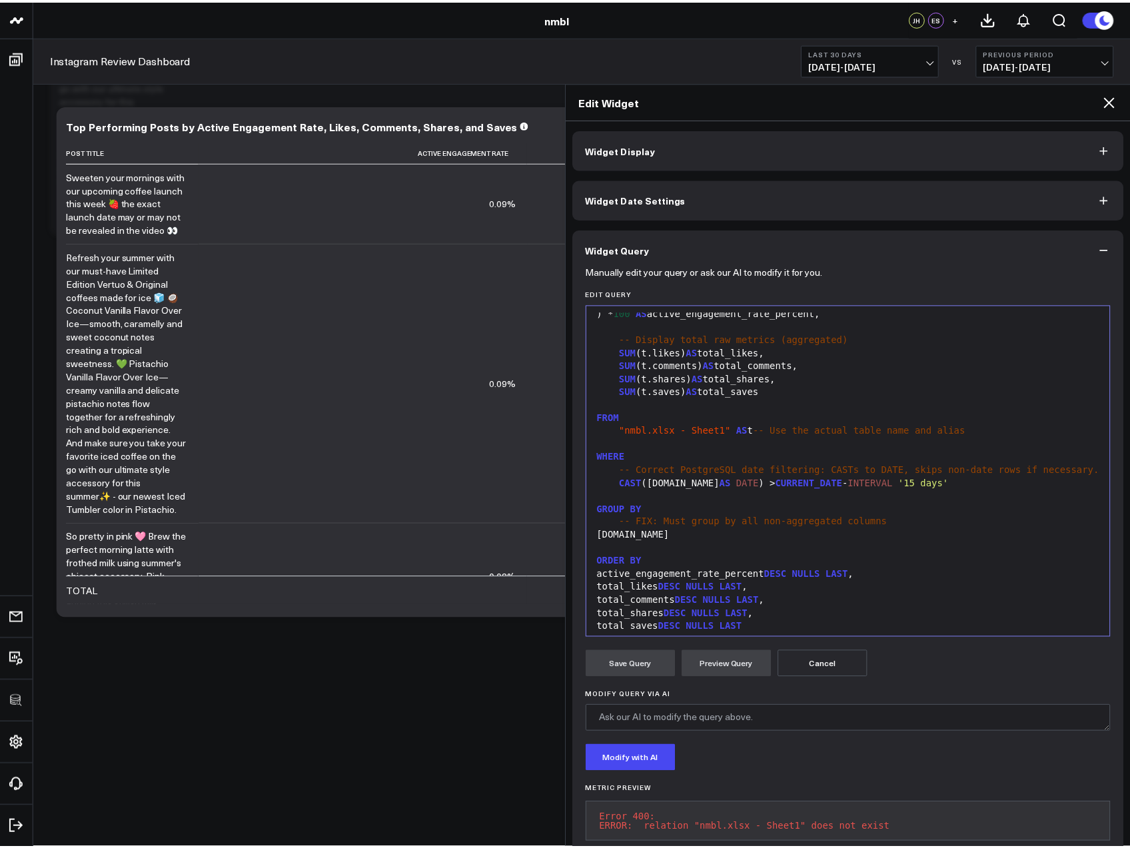
scroll to position [235, 0]
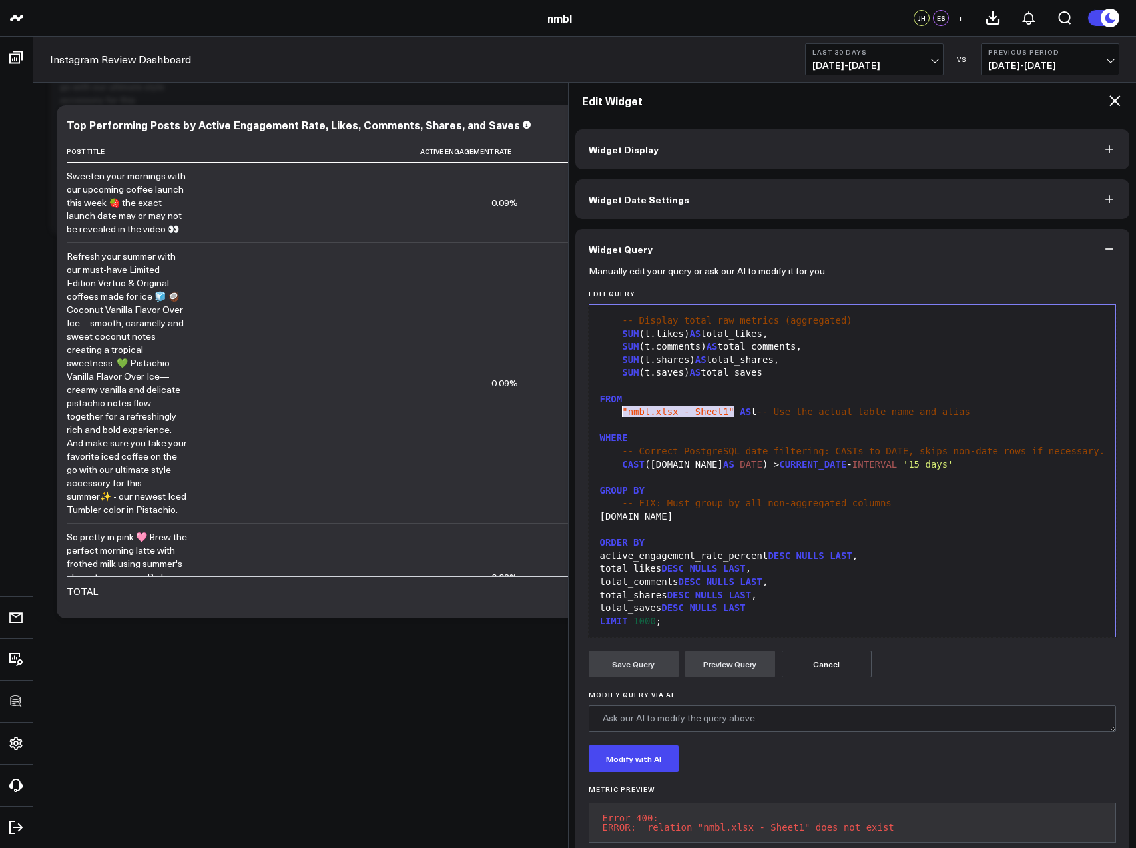
drag, startPoint x: 730, startPoint y: 396, endPoint x: 625, endPoint y: 400, distance: 105.3
click at [625, 406] on span ""nmbl.xlsx - Sheet1"" at bounding box center [678, 411] width 113 height 11
drag, startPoint x: 735, startPoint y: 663, endPoint x: 733, endPoint y: 611, distance: 51.3
click at [736, 659] on button "Preview Query" at bounding box center [730, 664] width 90 height 27
click at [634, 665] on button "Save Query" at bounding box center [634, 664] width 90 height 27
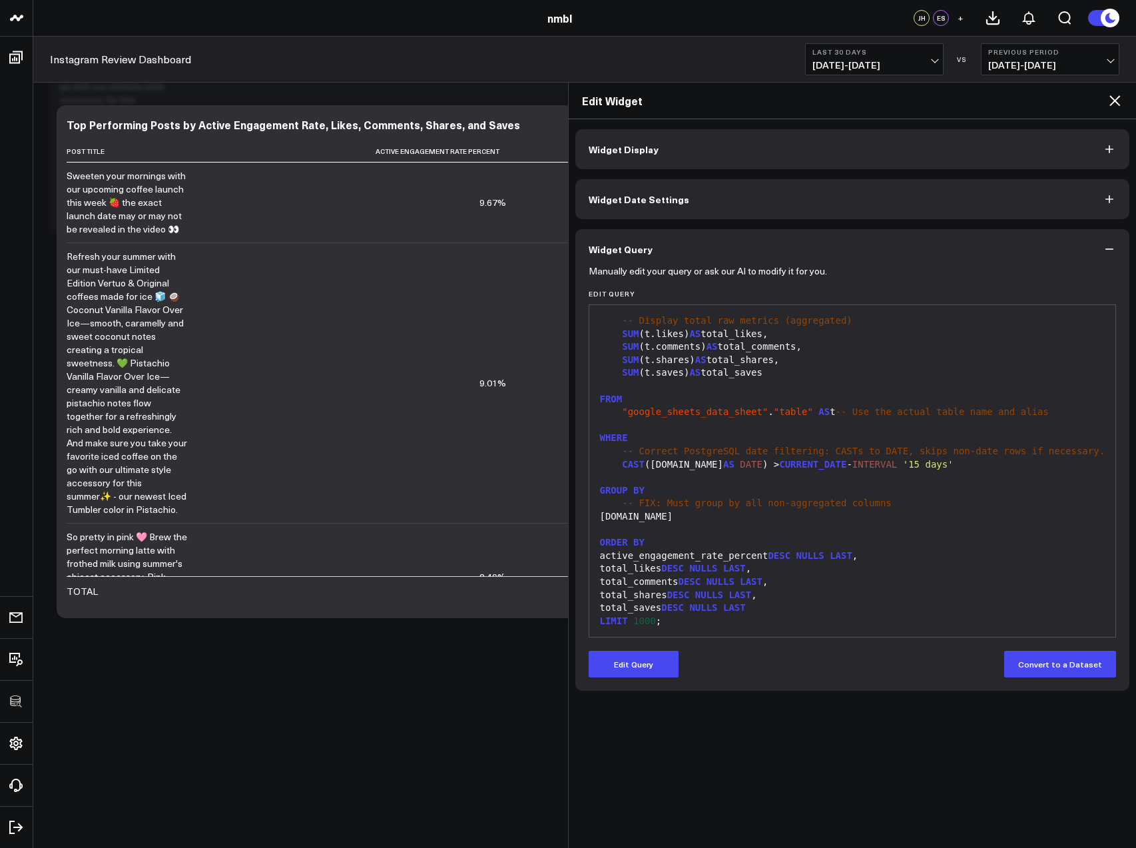
click at [1115, 103] on icon at bounding box center [1115, 101] width 16 height 16
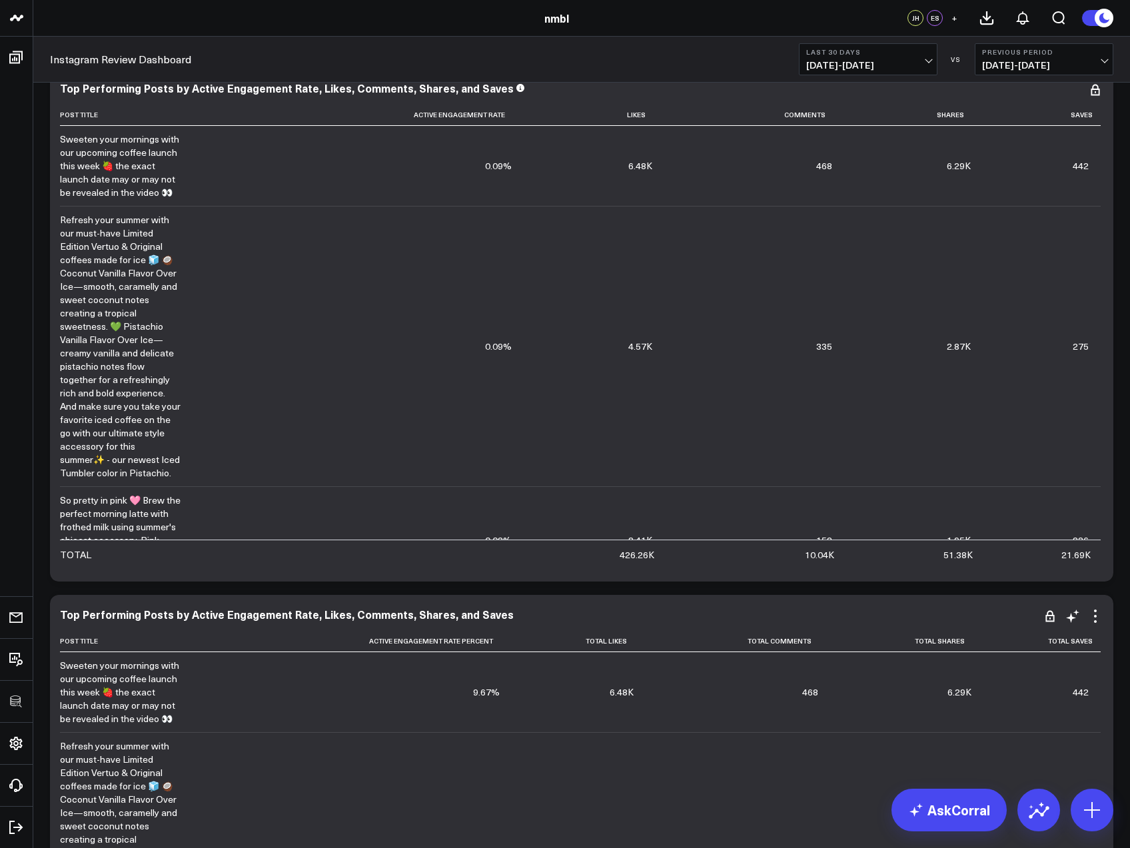
scroll to position [556, 0]
click at [1094, 93] on icon at bounding box center [1095, 91] width 16 height 16
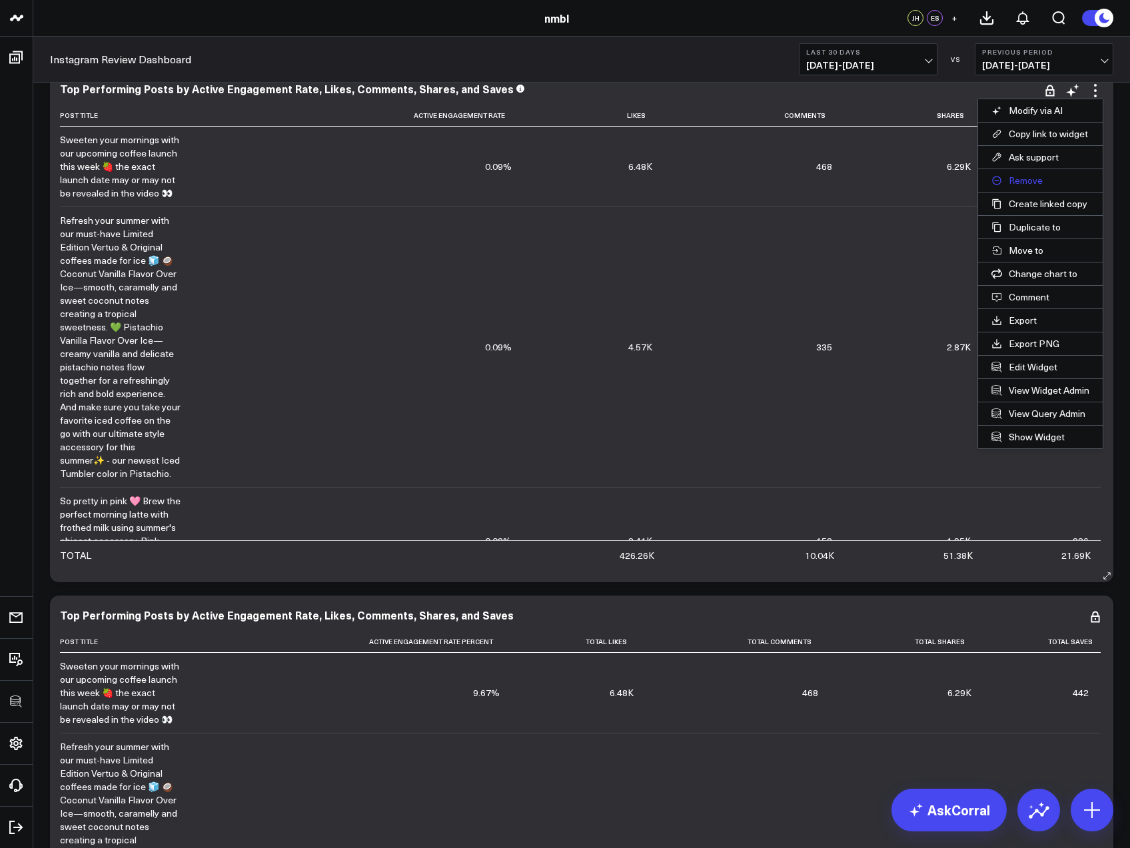
click at [1026, 183] on button "Remove" at bounding box center [1040, 180] width 125 height 23
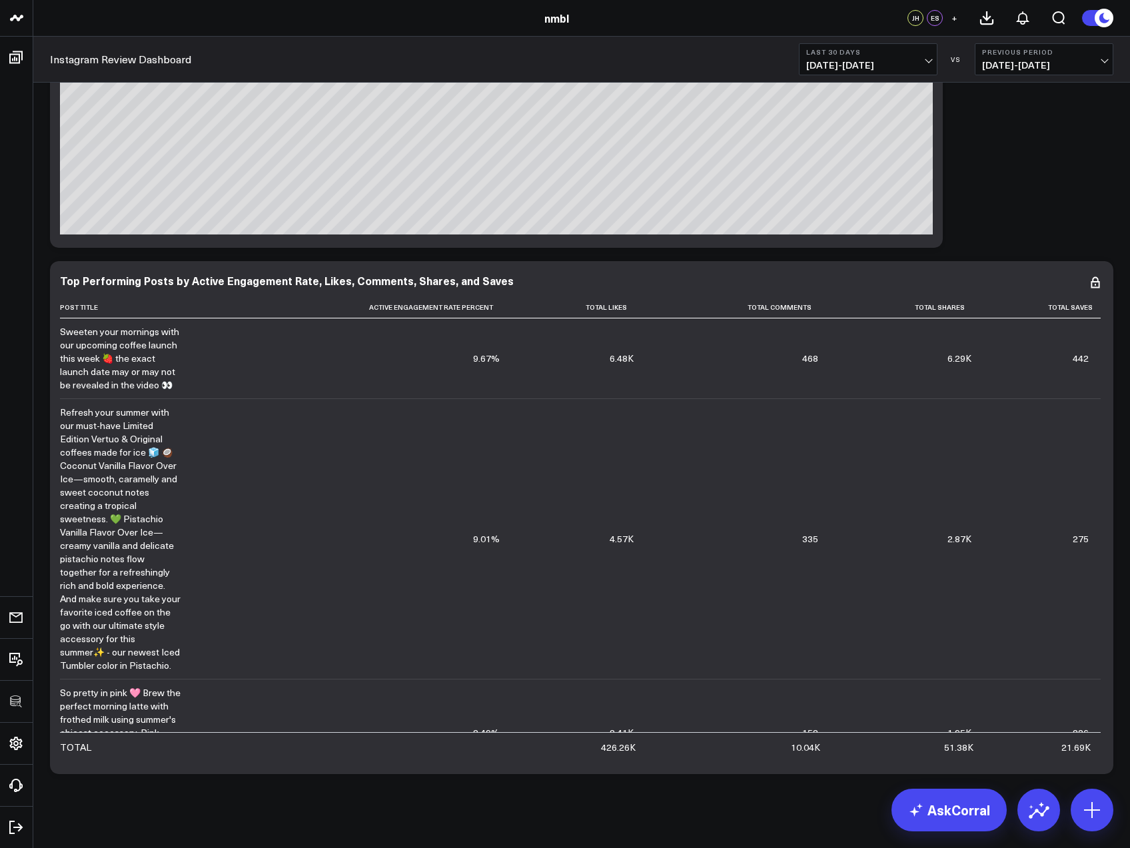
scroll to position [377, 0]
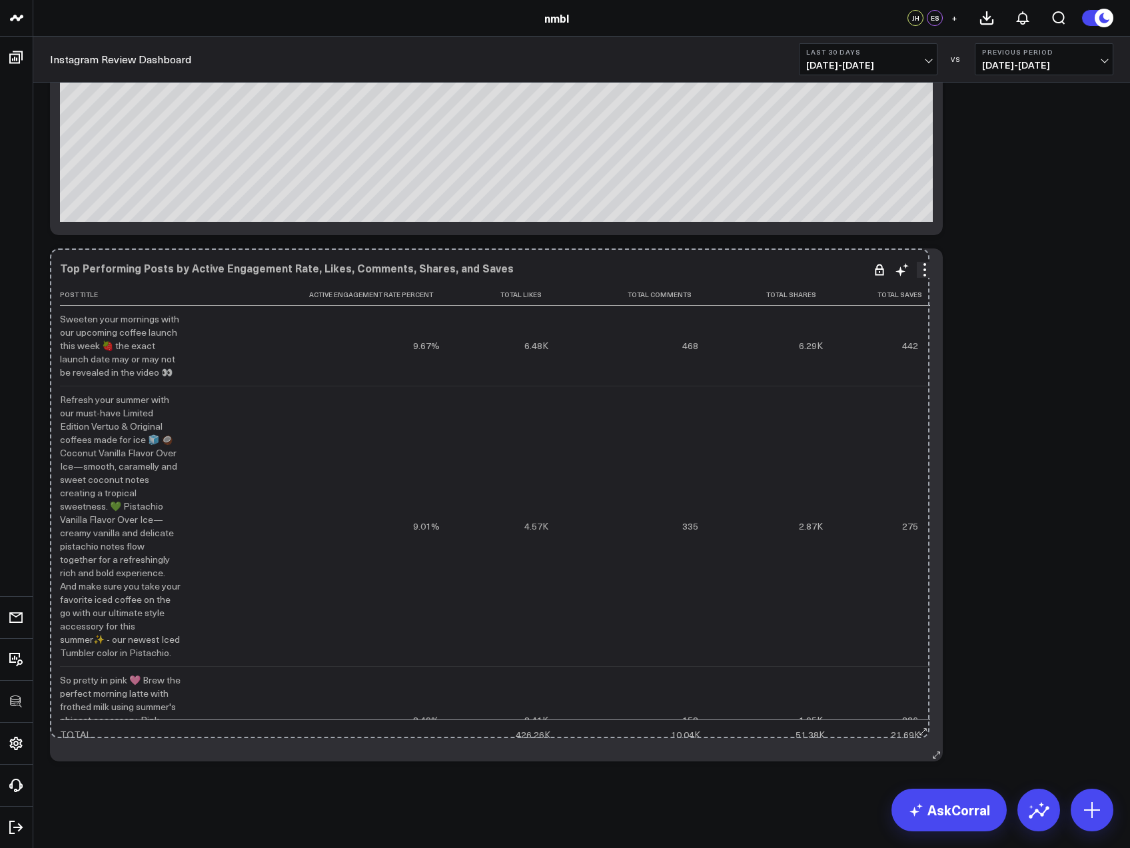
drag, startPoint x: 1102, startPoint y: 754, endPoint x: 918, endPoint y: 731, distance: 185.3
click at [918, 731] on div "Top Performing Posts by Active Engagement Rate, Likes, Comments, Shares, and Sa…" at bounding box center [496, 504] width 892 height 513
